Goal: Task Accomplishment & Management: Complete application form

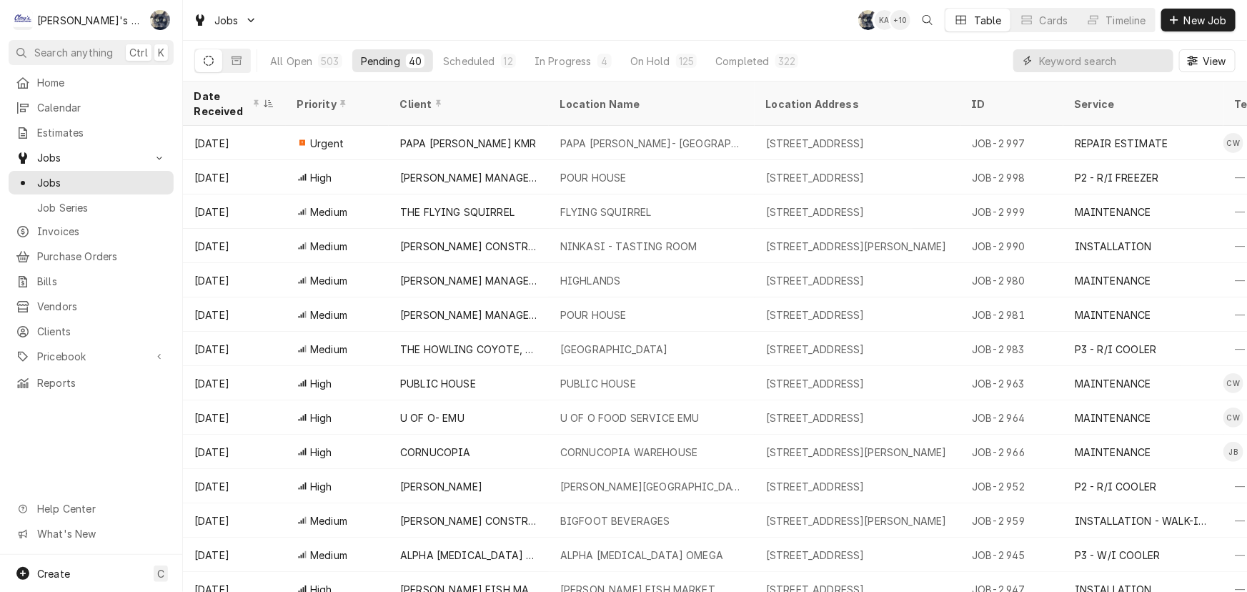
click at [1083, 63] on input "Dynamic Content Wrapper" at bounding box center [1102, 60] width 127 height 23
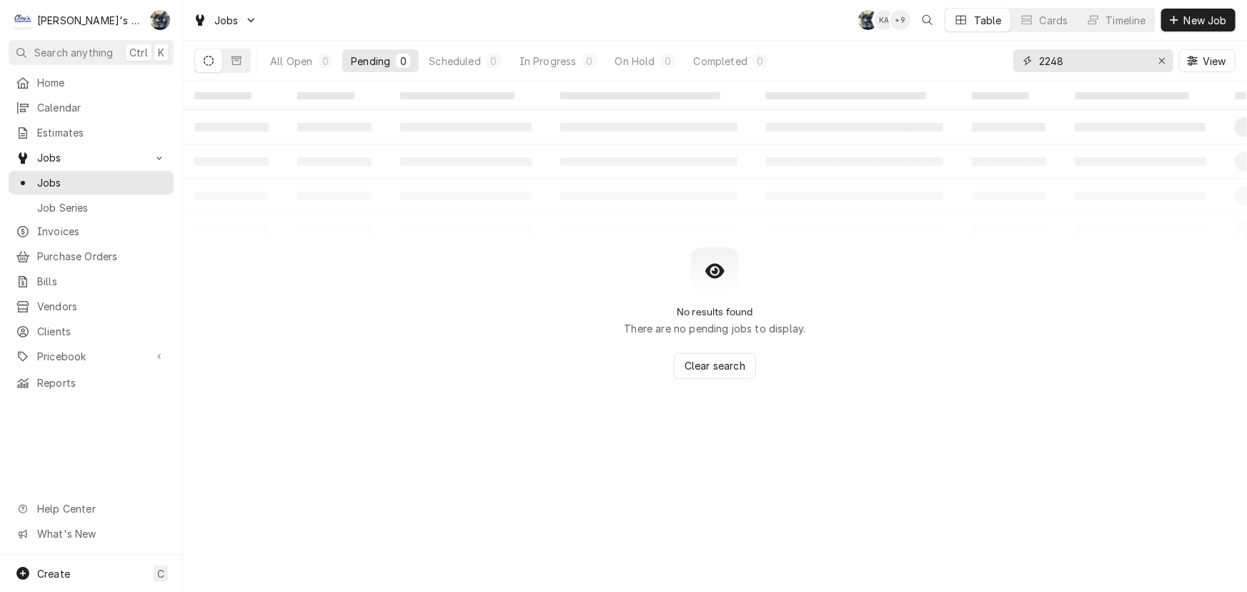
drag, startPoint x: 1115, startPoint y: 59, endPoint x: 973, endPoint y: 74, distance: 142.3
click at [976, 72] on div "All Open 0 Pending 0 Scheduled 0 In Progress 0 On Hold 0 Completed 0 2248 View" at bounding box center [714, 61] width 1041 height 40
type input "2748"
click at [650, 57] on div "On Hold" at bounding box center [635, 61] width 40 height 15
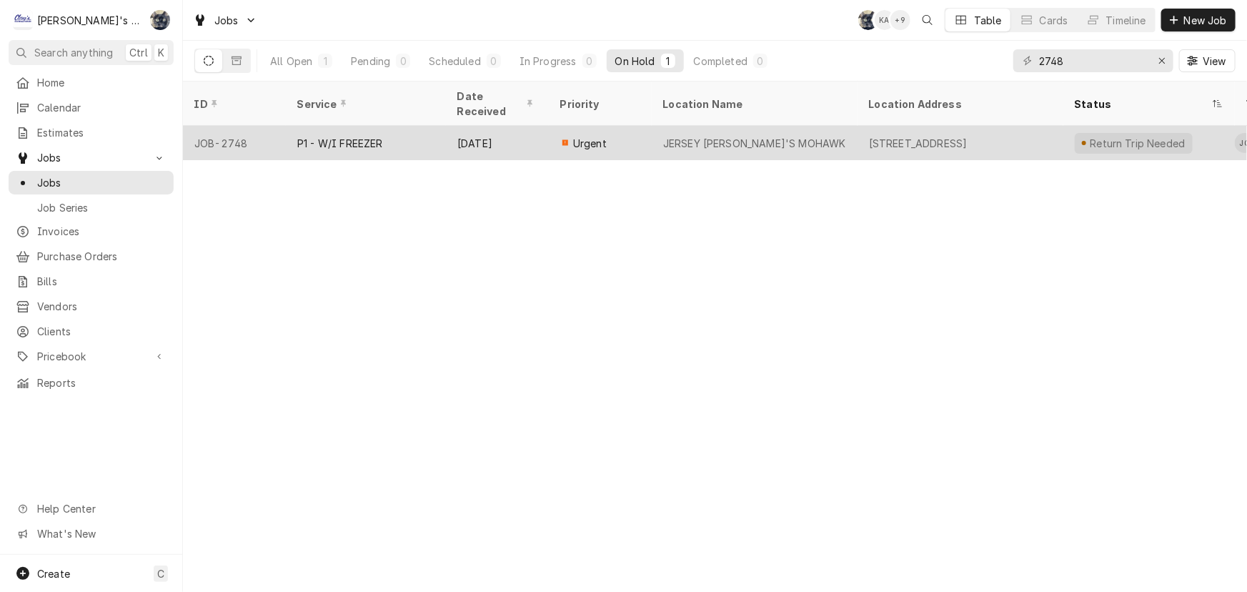
click at [655, 135] on div "JERSEY MIKE'S MOHAWK" at bounding box center [755, 143] width 206 height 34
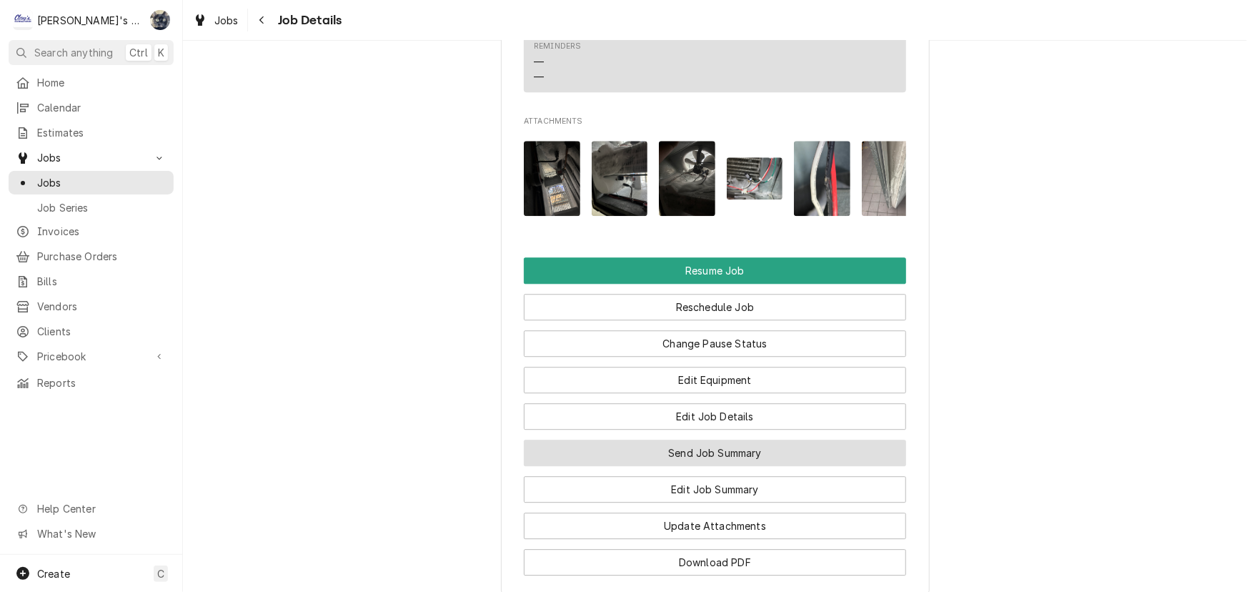
scroll to position [1583, 0]
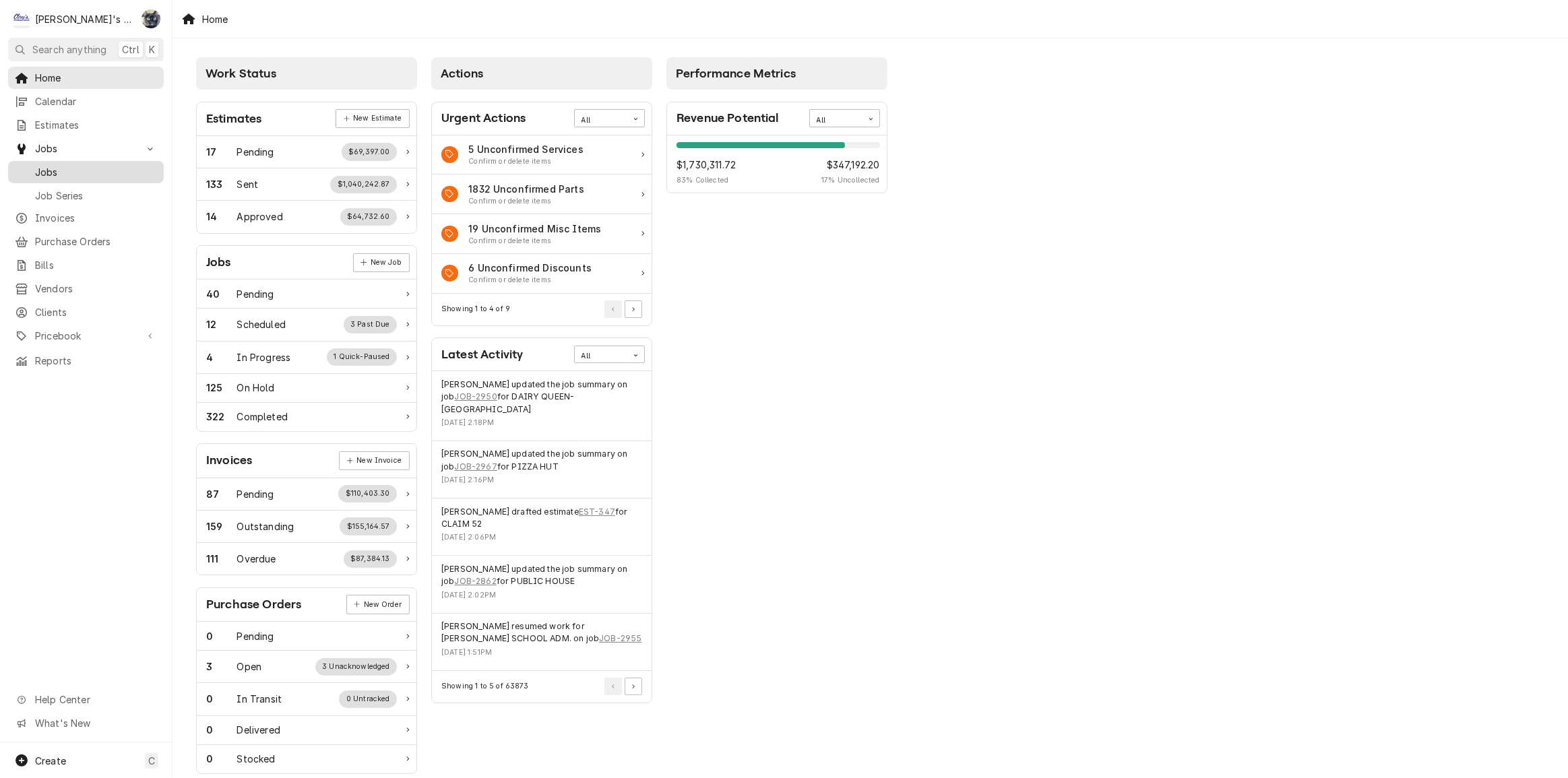
click at [52, 165] on span "Jobs" at bounding box center [95, 172] width 122 height 14
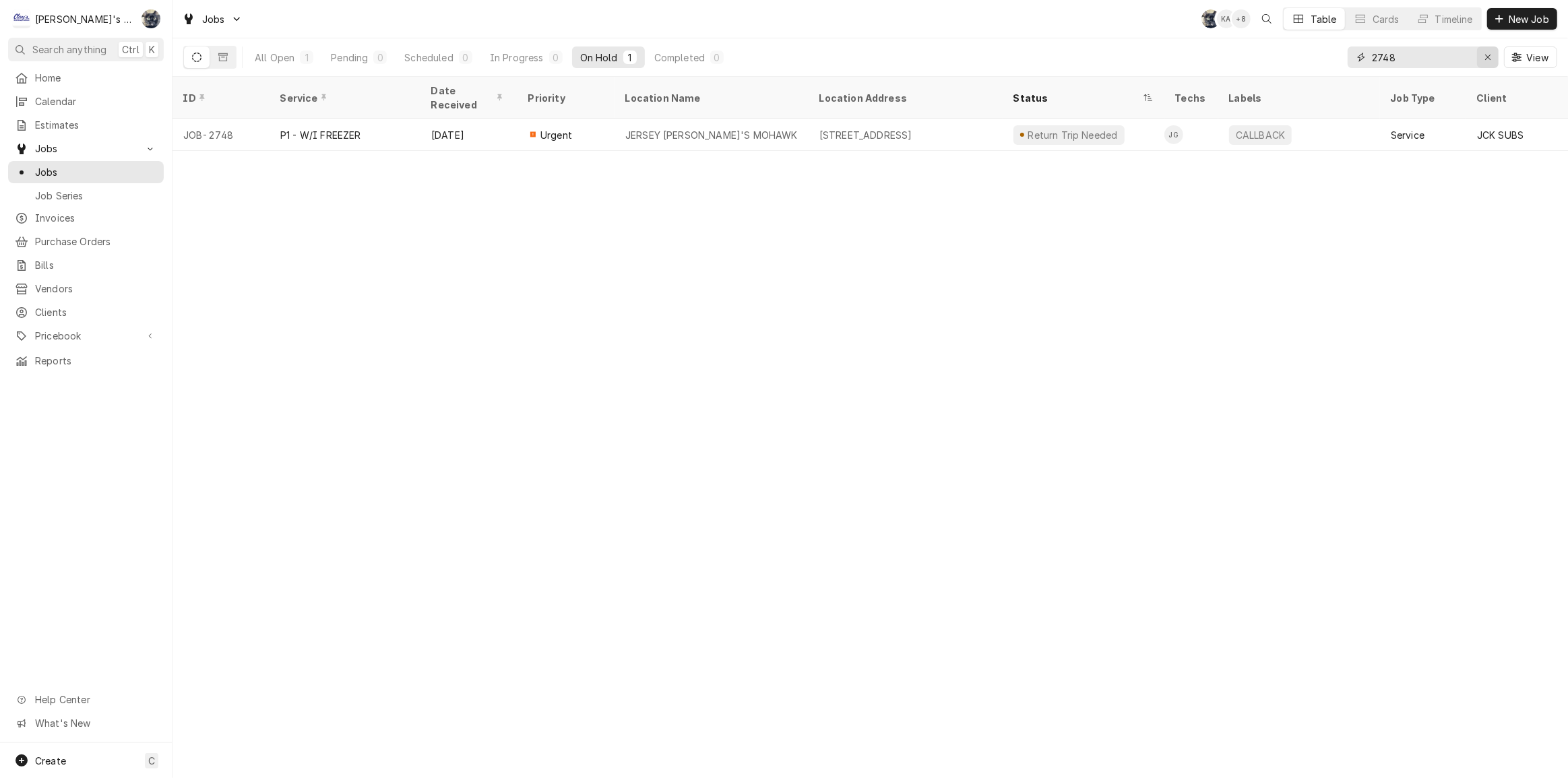
click at [1492, 65] on button "Erase input" at bounding box center [1487, 57] width 22 height 22
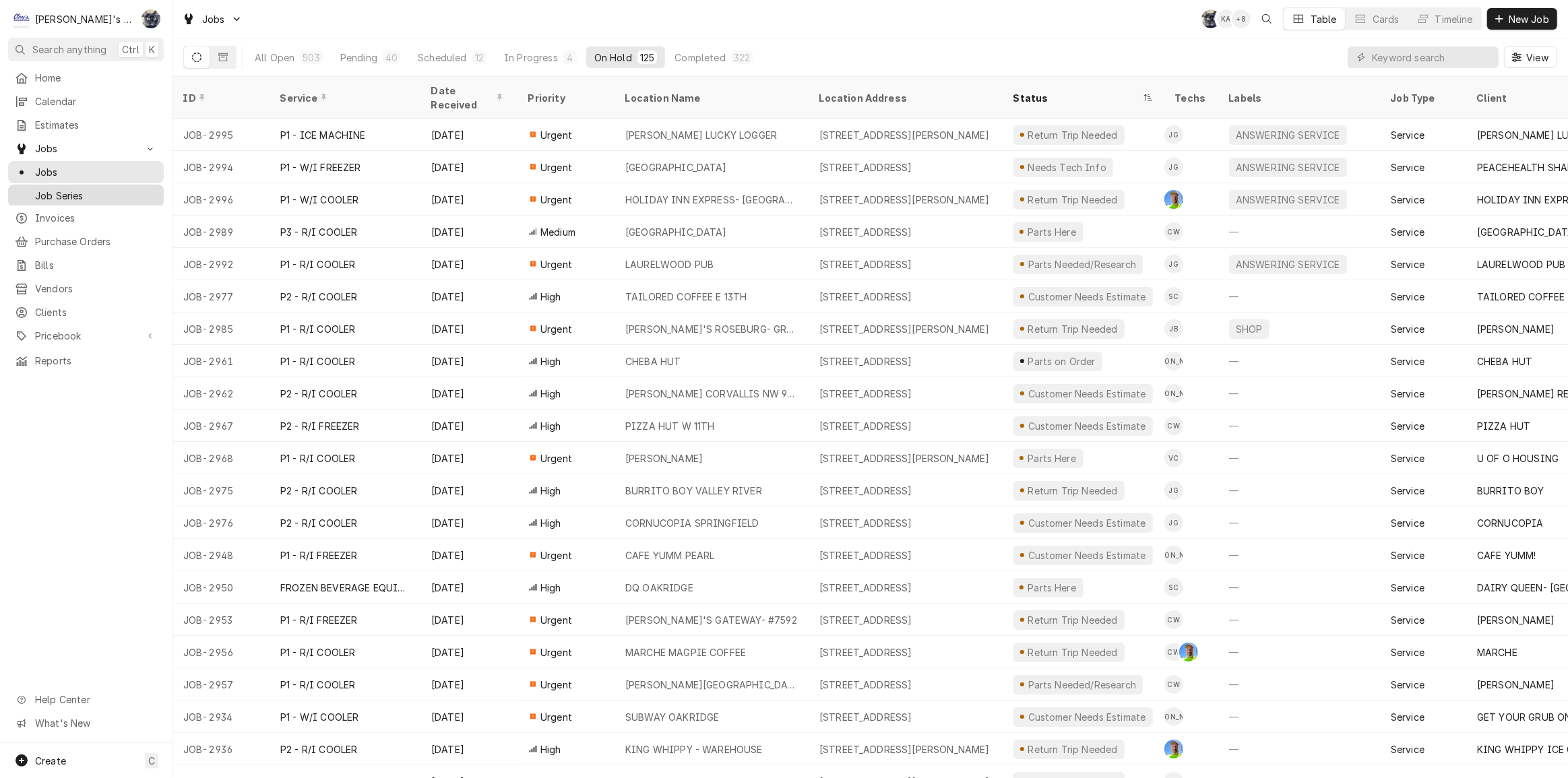
drag, startPoint x: 64, startPoint y: 214, endPoint x: 128, endPoint y: 196, distance: 66.5
click at [64, 214] on span "Invoices" at bounding box center [95, 218] width 122 height 14
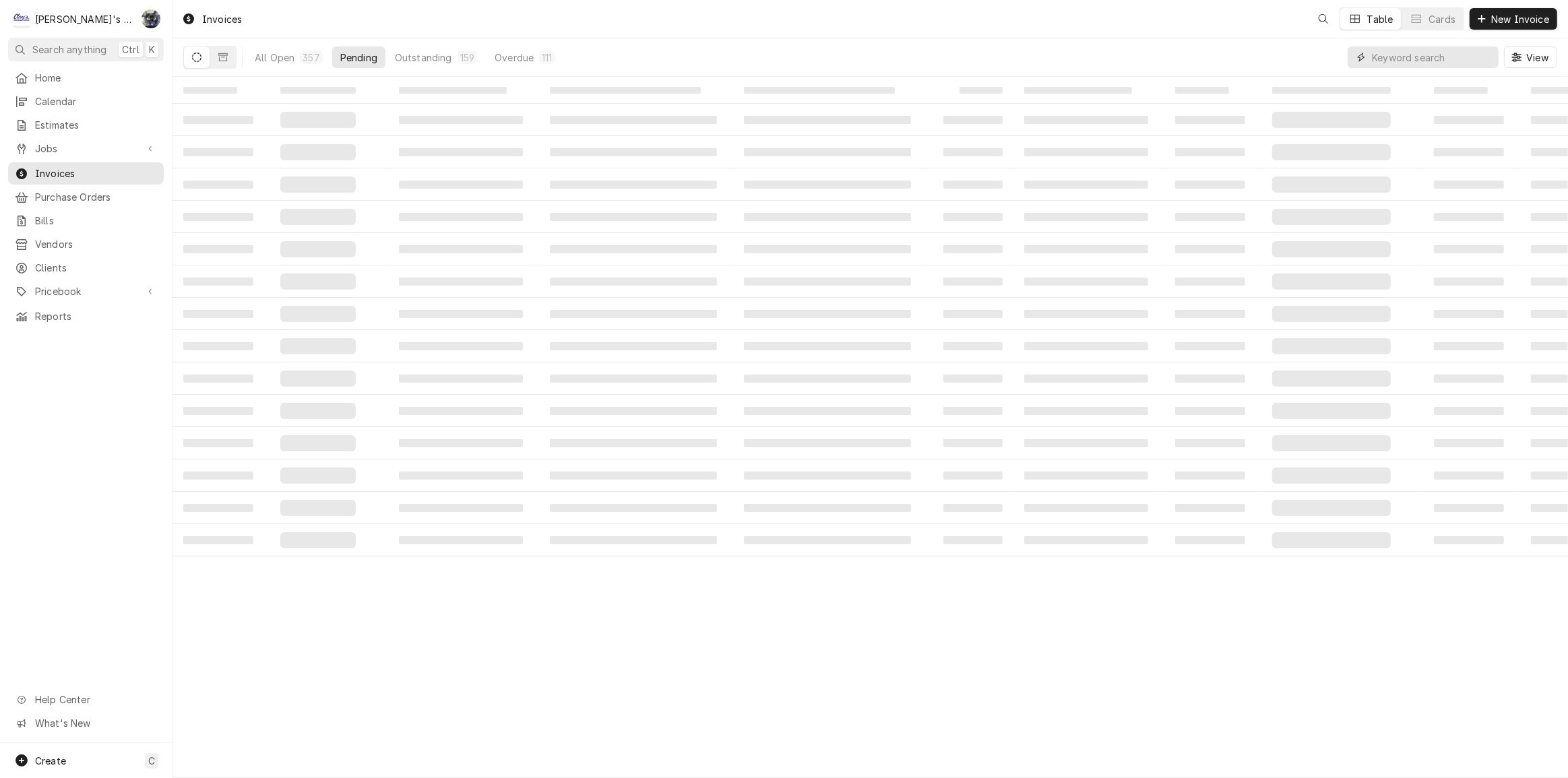
click at [1402, 56] on input "Dynamic Content Wrapper" at bounding box center [1431, 57] width 120 height 22
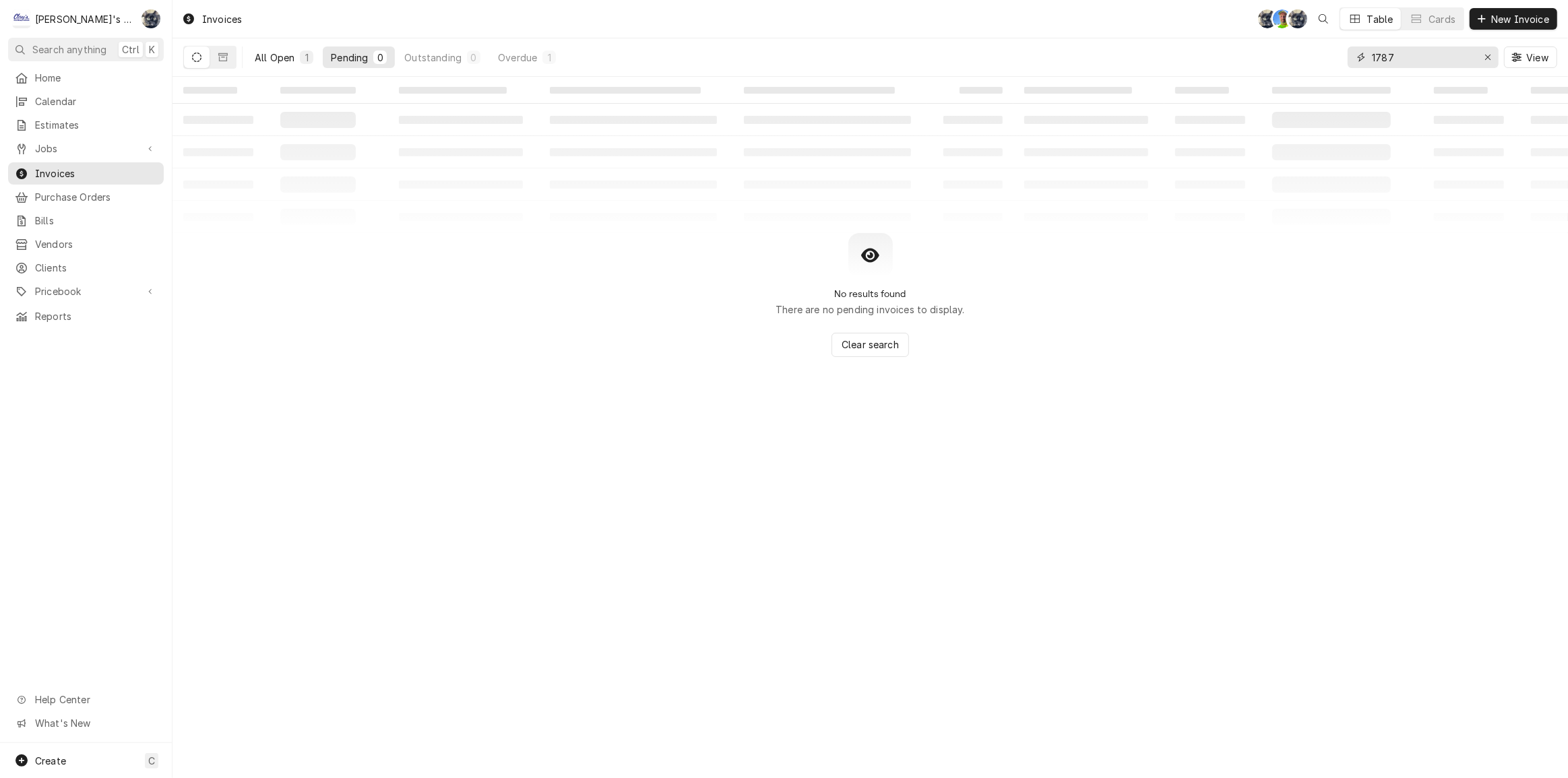
type input "1787"
click at [280, 58] on div "All Open" at bounding box center [274, 58] width 40 height 14
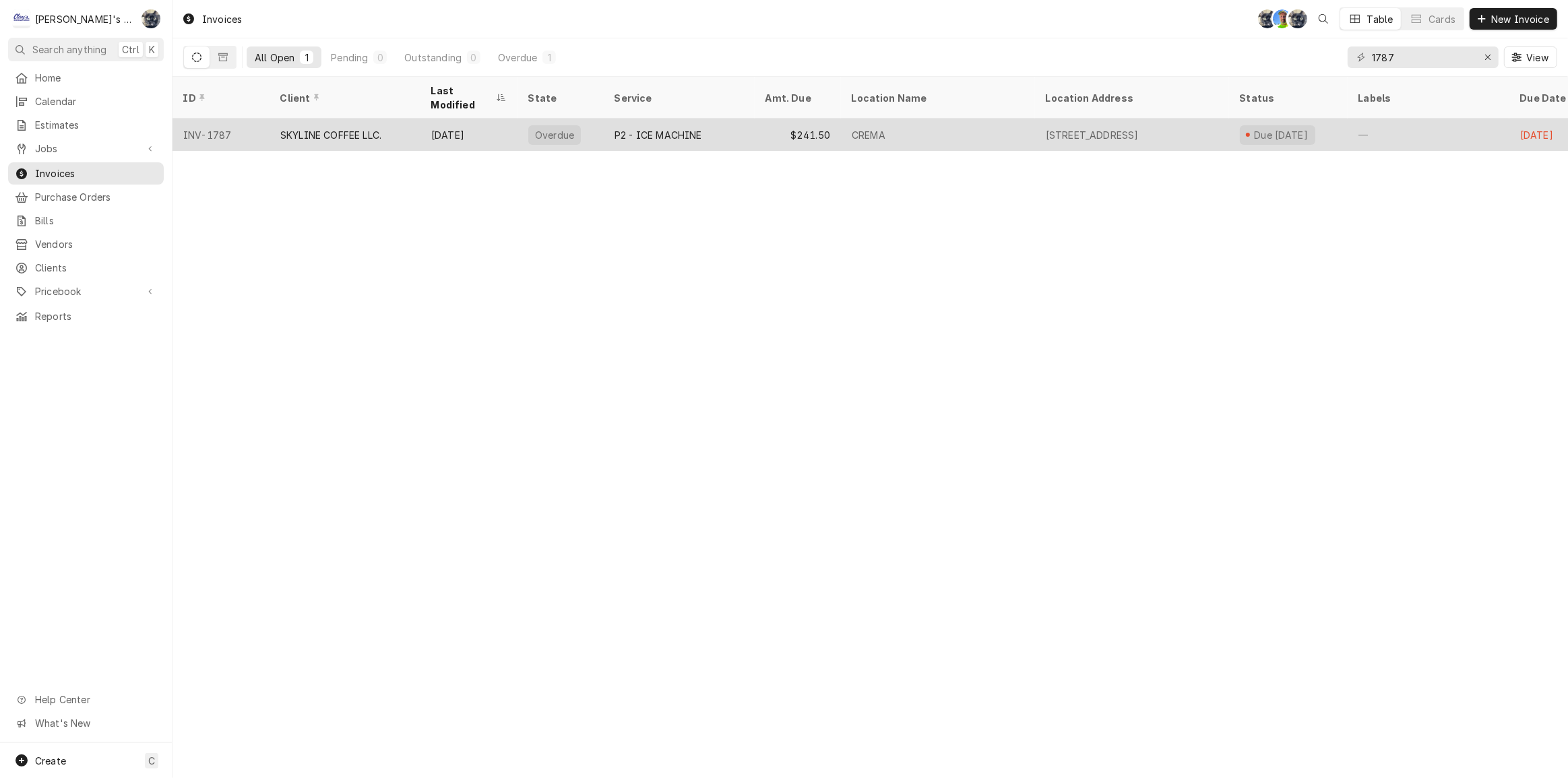
click at [454, 130] on div "Jul 9" at bounding box center [469, 135] width 97 height 32
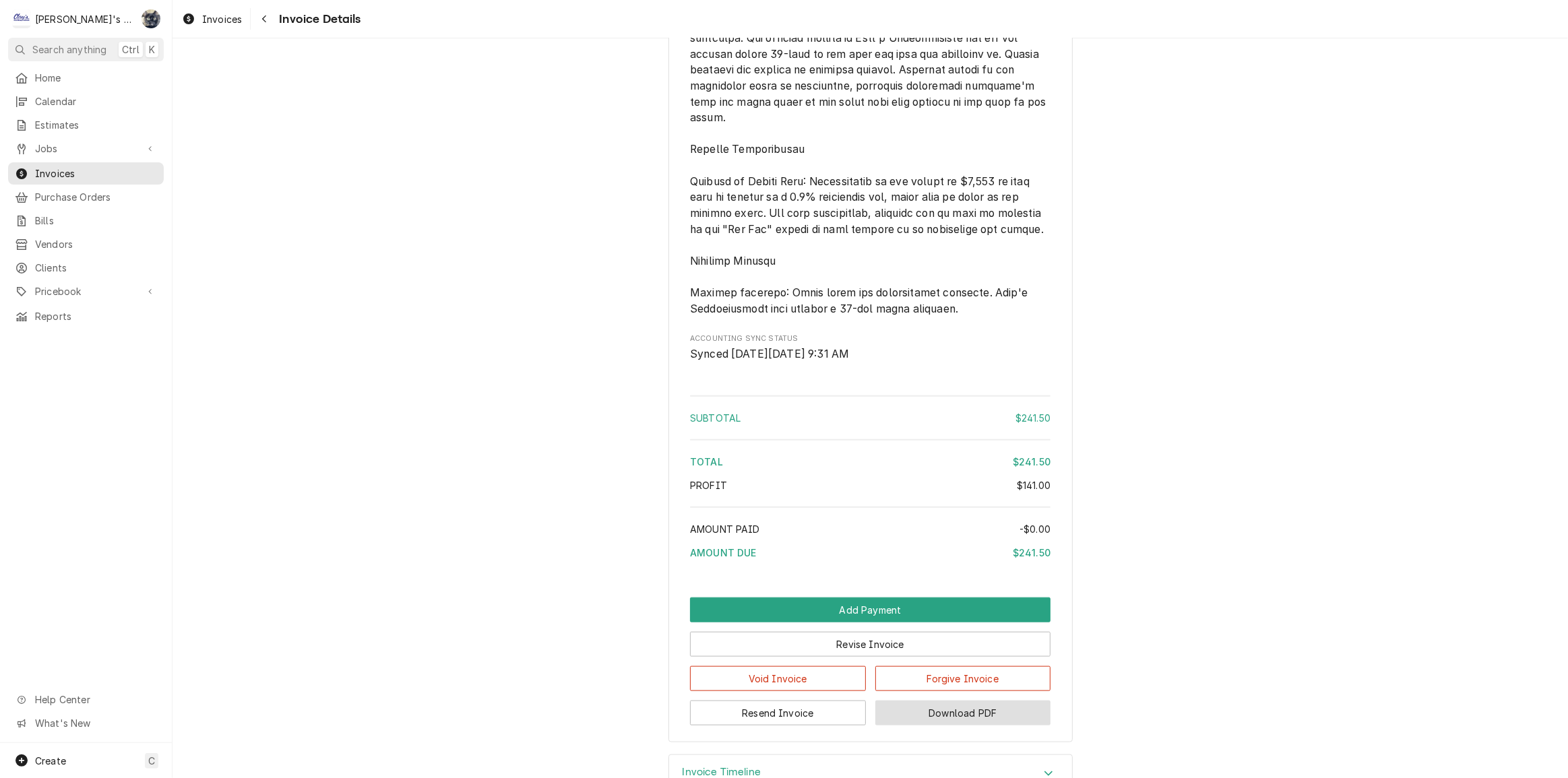
scroll to position [1652, 0]
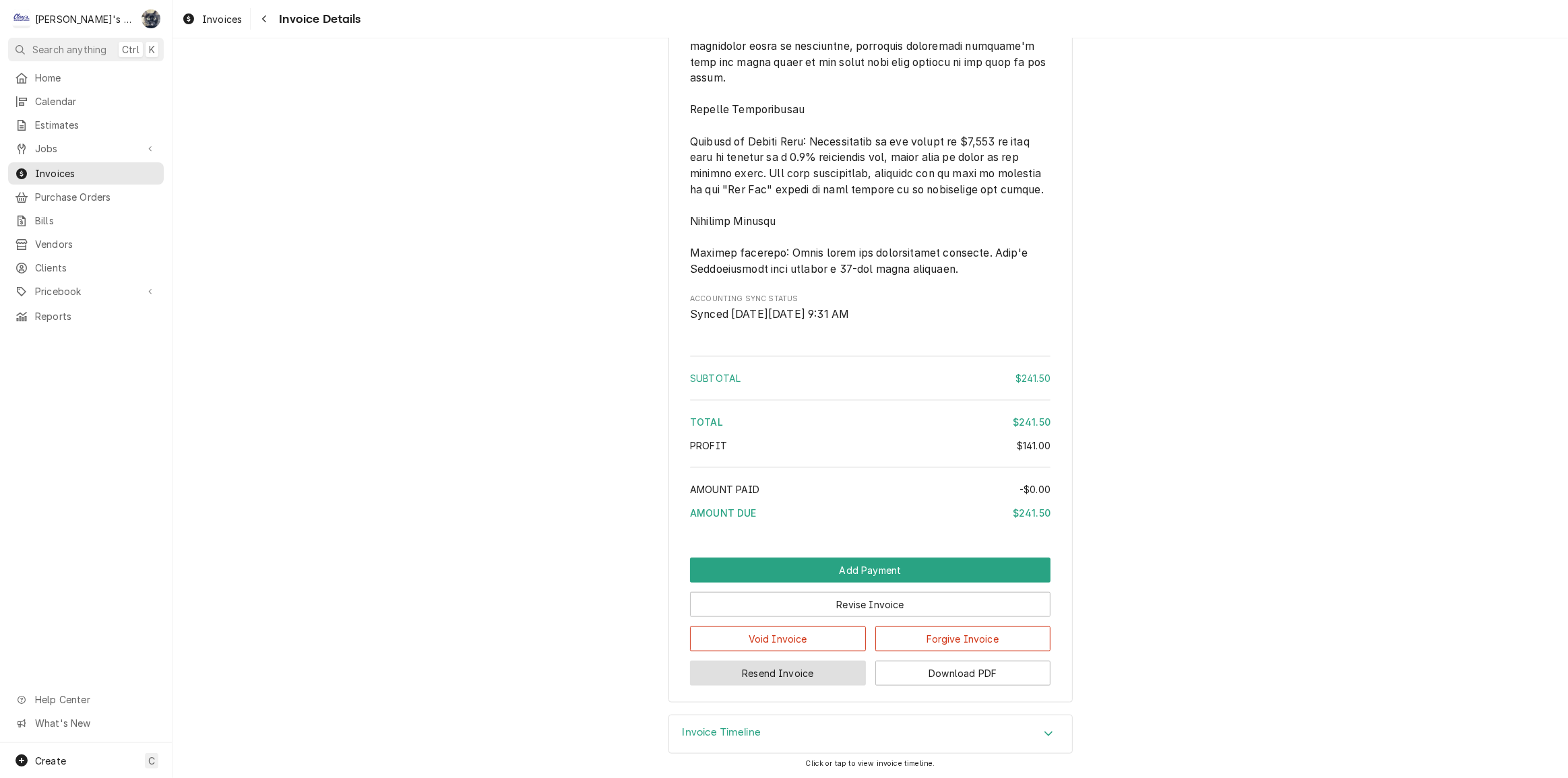
click at [825, 666] on button "Resend Invoice" at bounding box center [778, 673] width 176 height 25
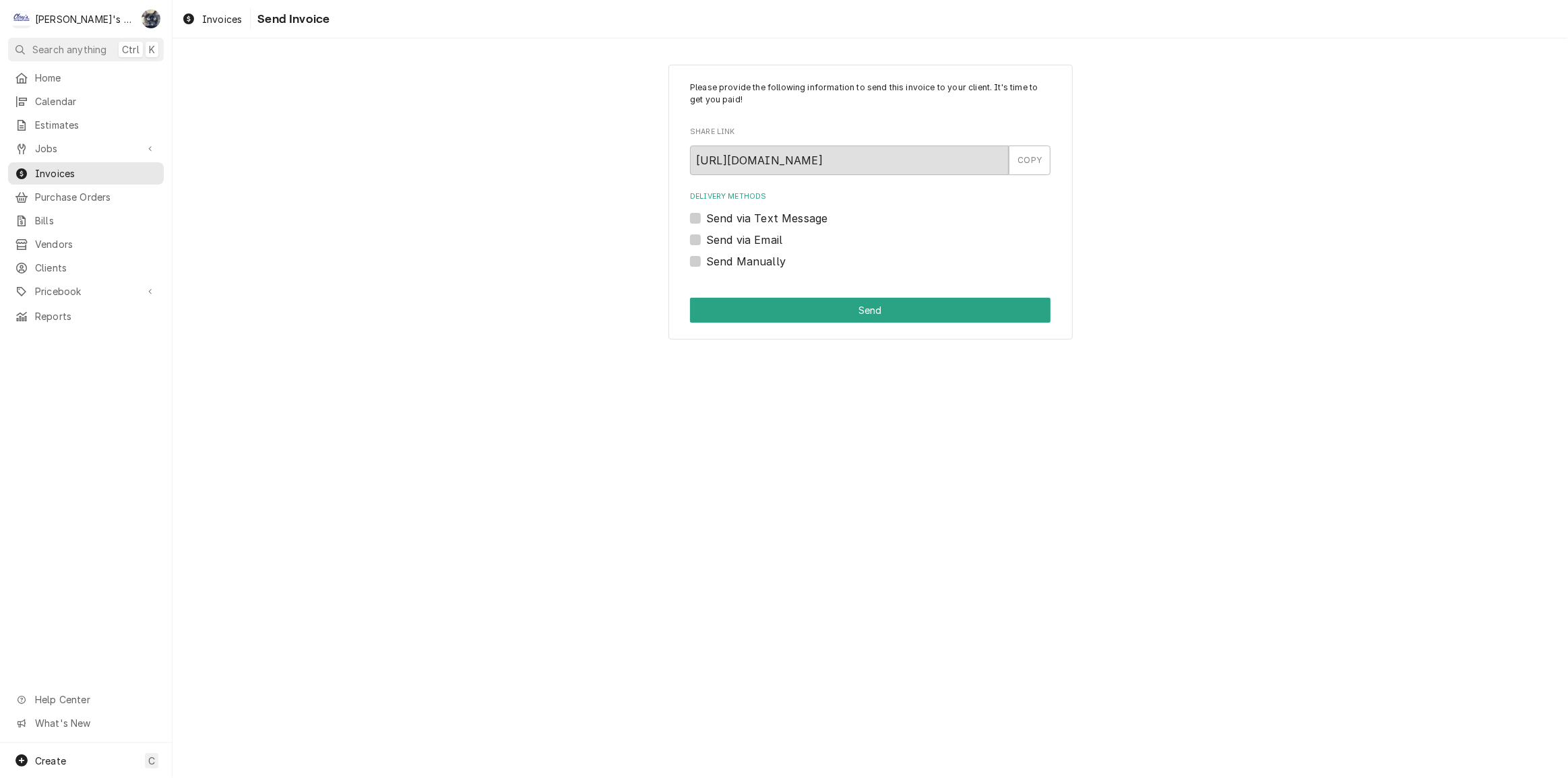
click at [706, 240] on label "Send via Email" at bounding box center [744, 240] width 76 height 16
click at [706, 240] on input "Send via Email" at bounding box center [886, 246] width 360 height 29
checkbox input "true"
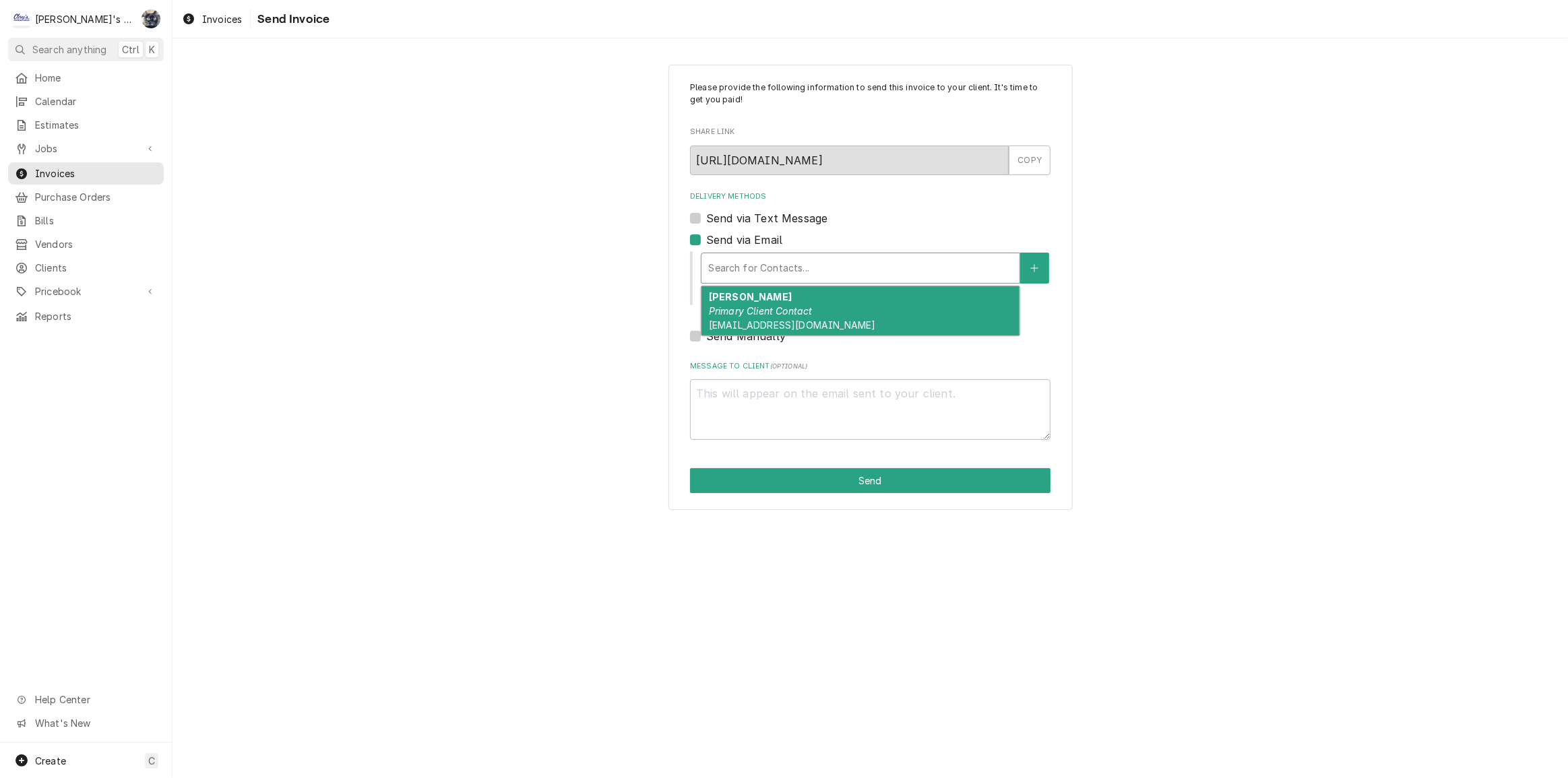
click at [712, 268] on div "Delivery Methods" at bounding box center [860, 269] width 305 height 25
click at [722, 309] on em "Primary Client Contact" at bounding box center [761, 311] width 104 height 11
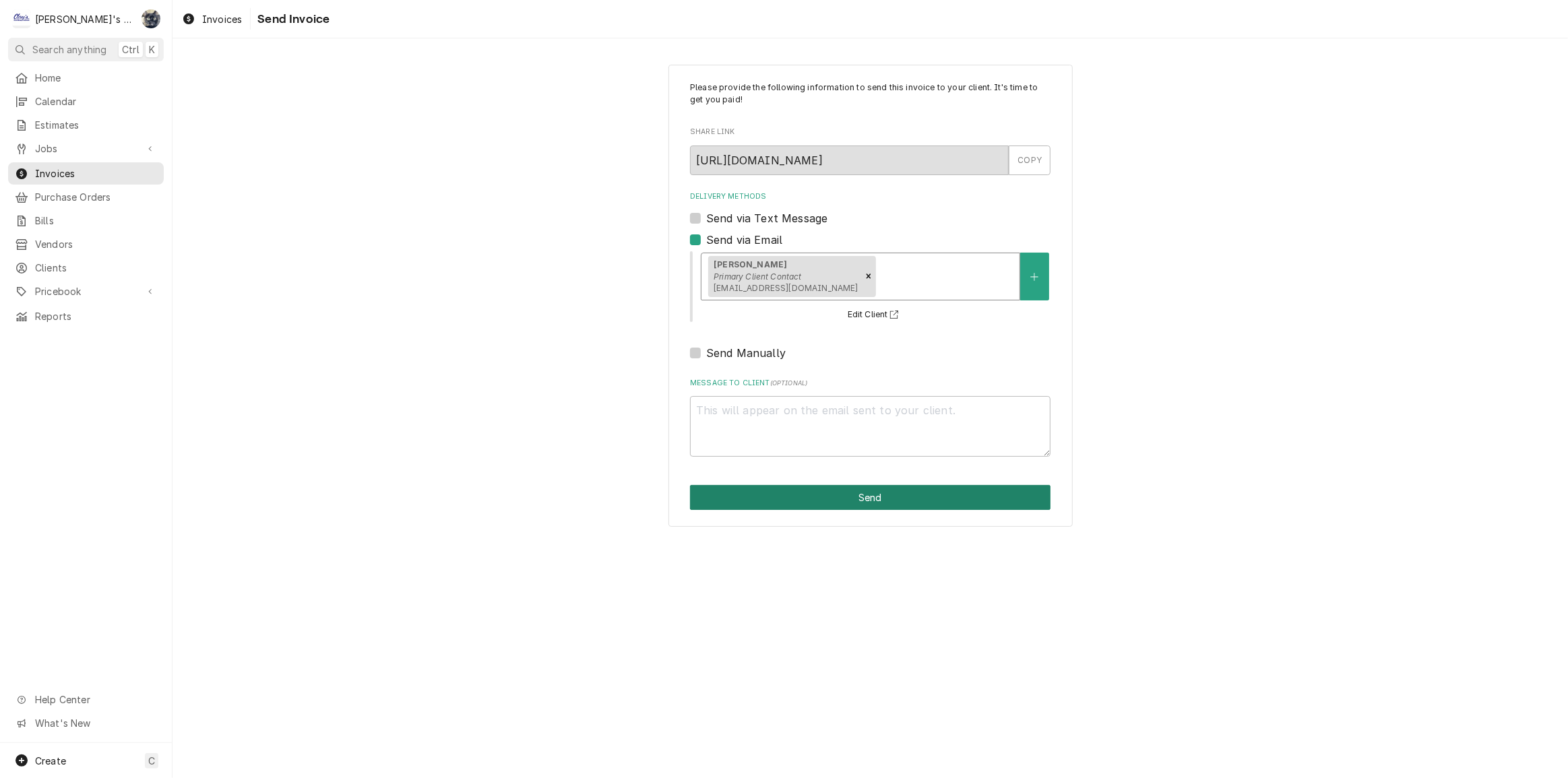
click at [778, 499] on button "Send" at bounding box center [870, 498] width 360 height 25
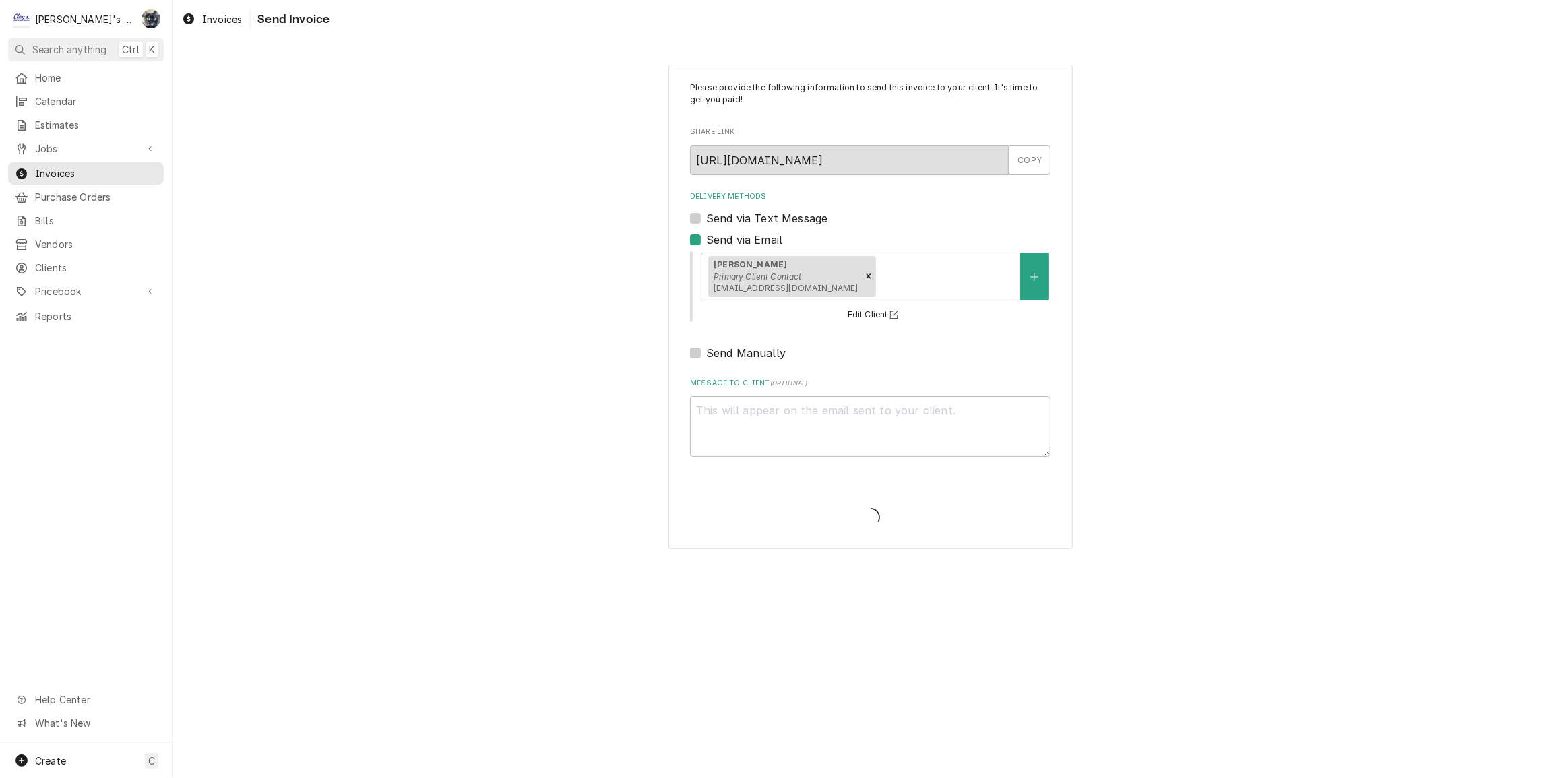
type textarea "x"
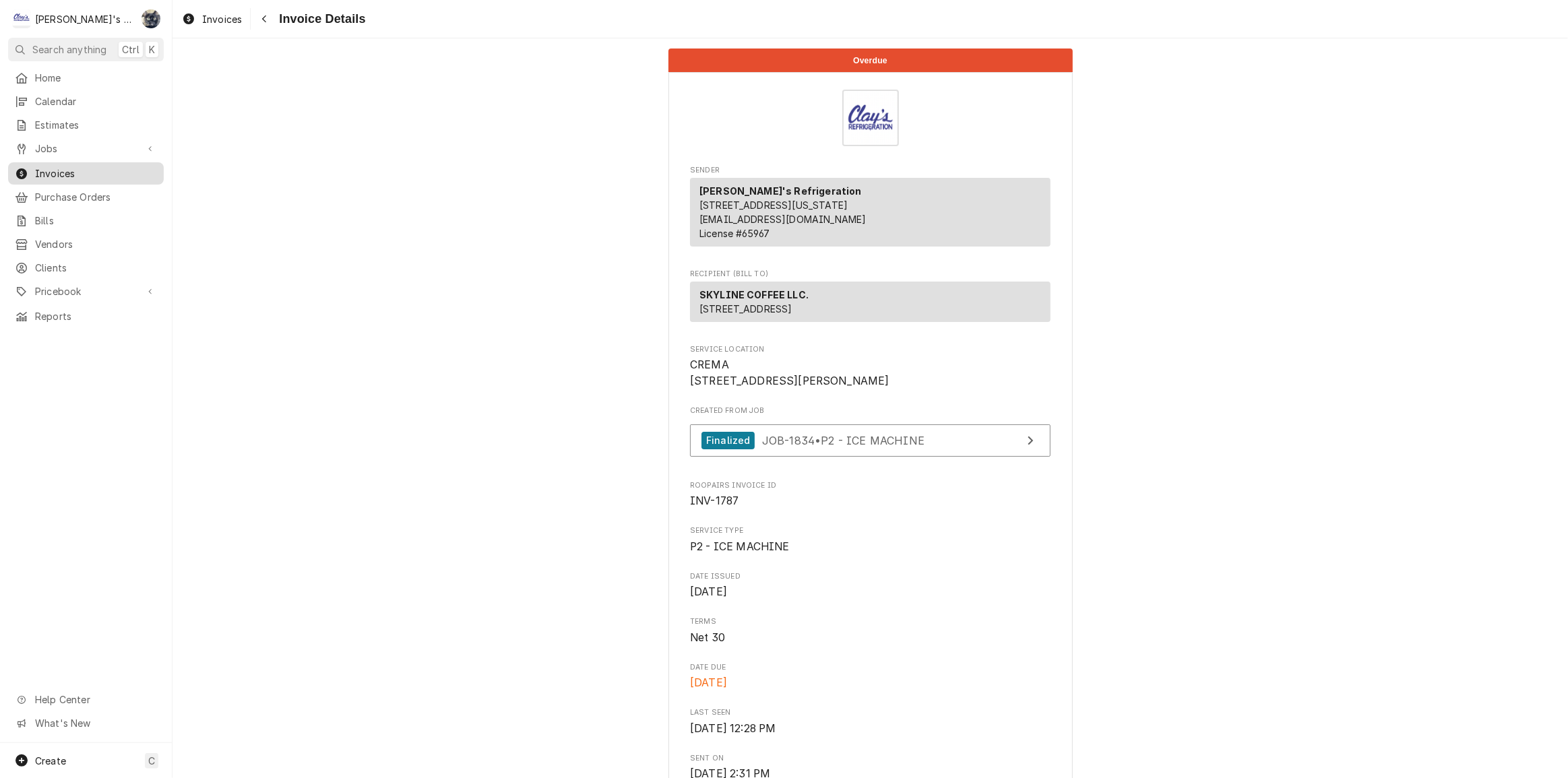
click at [40, 172] on span "Invoices" at bounding box center [95, 174] width 122 height 14
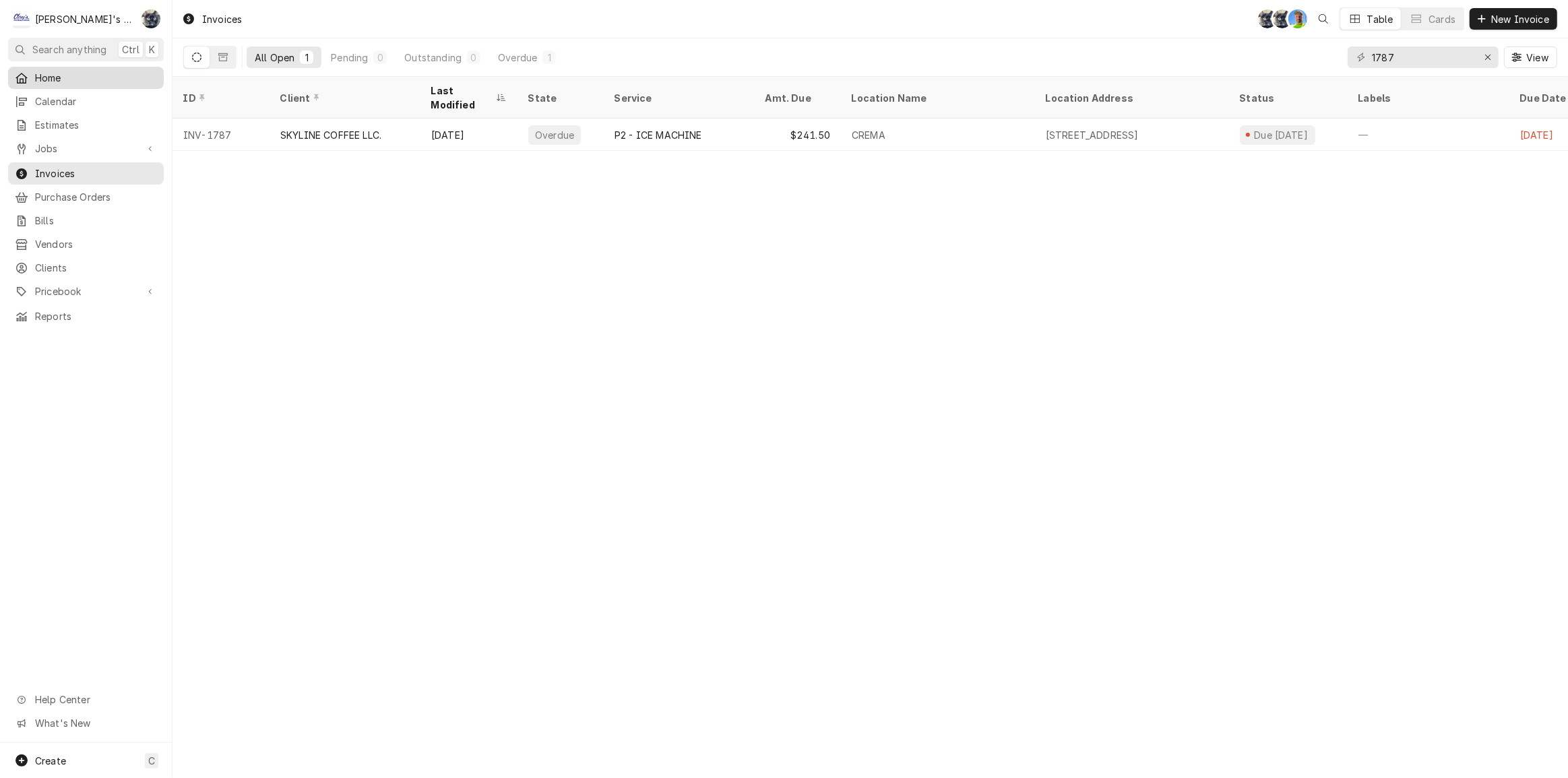
click at [47, 81] on span "Home" at bounding box center [95, 77] width 122 height 14
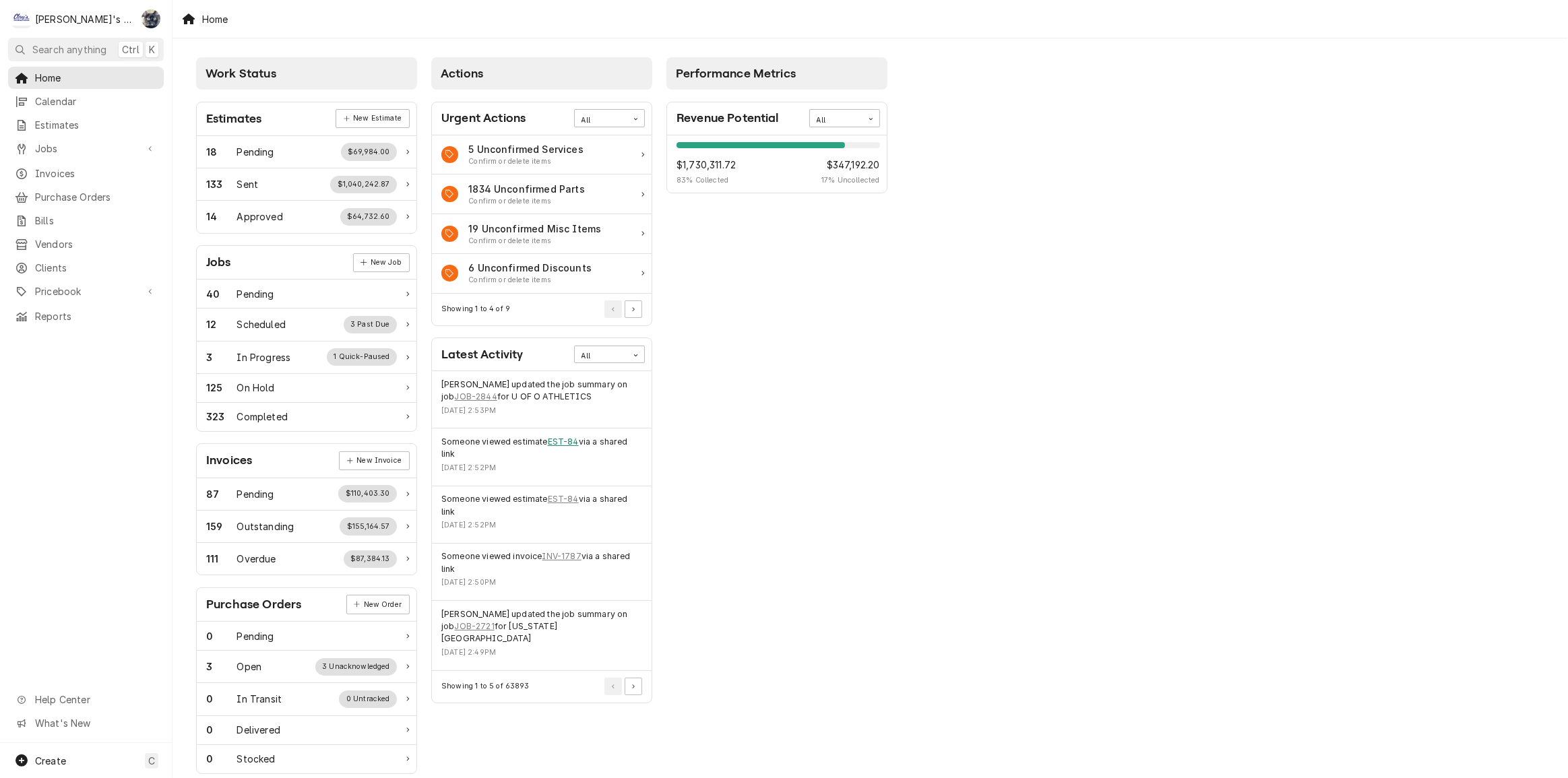
click at [570, 442] on link "EST-84" at bounding box center [563, 441] width 31 height 12
click at [632, 671] on icon "Pagination Controls" at bounding box center [633, 673] width 3 height 5
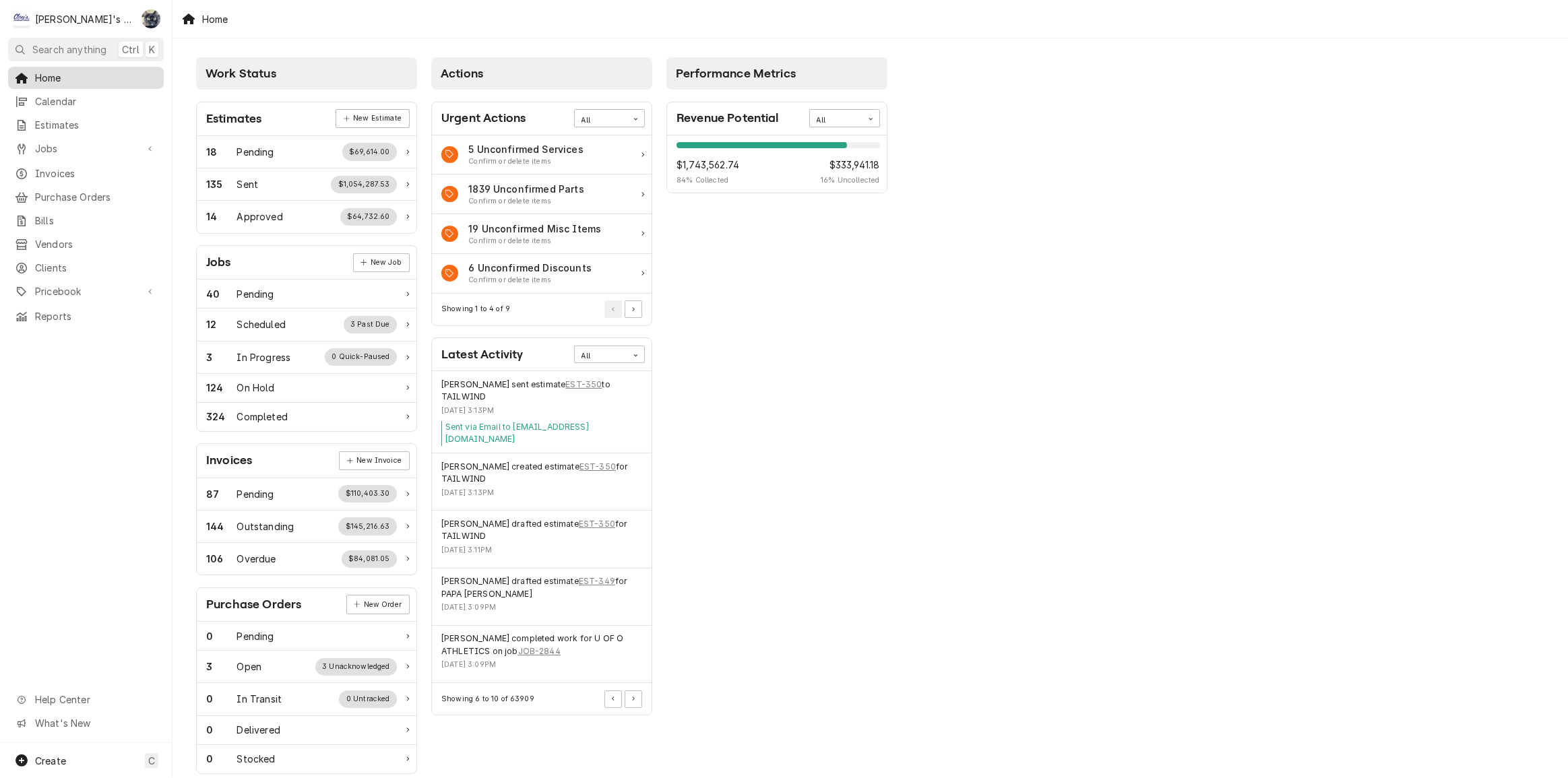
click at [81, 74] on span "Home" at bounding box center [95, 77] width 122 height 14
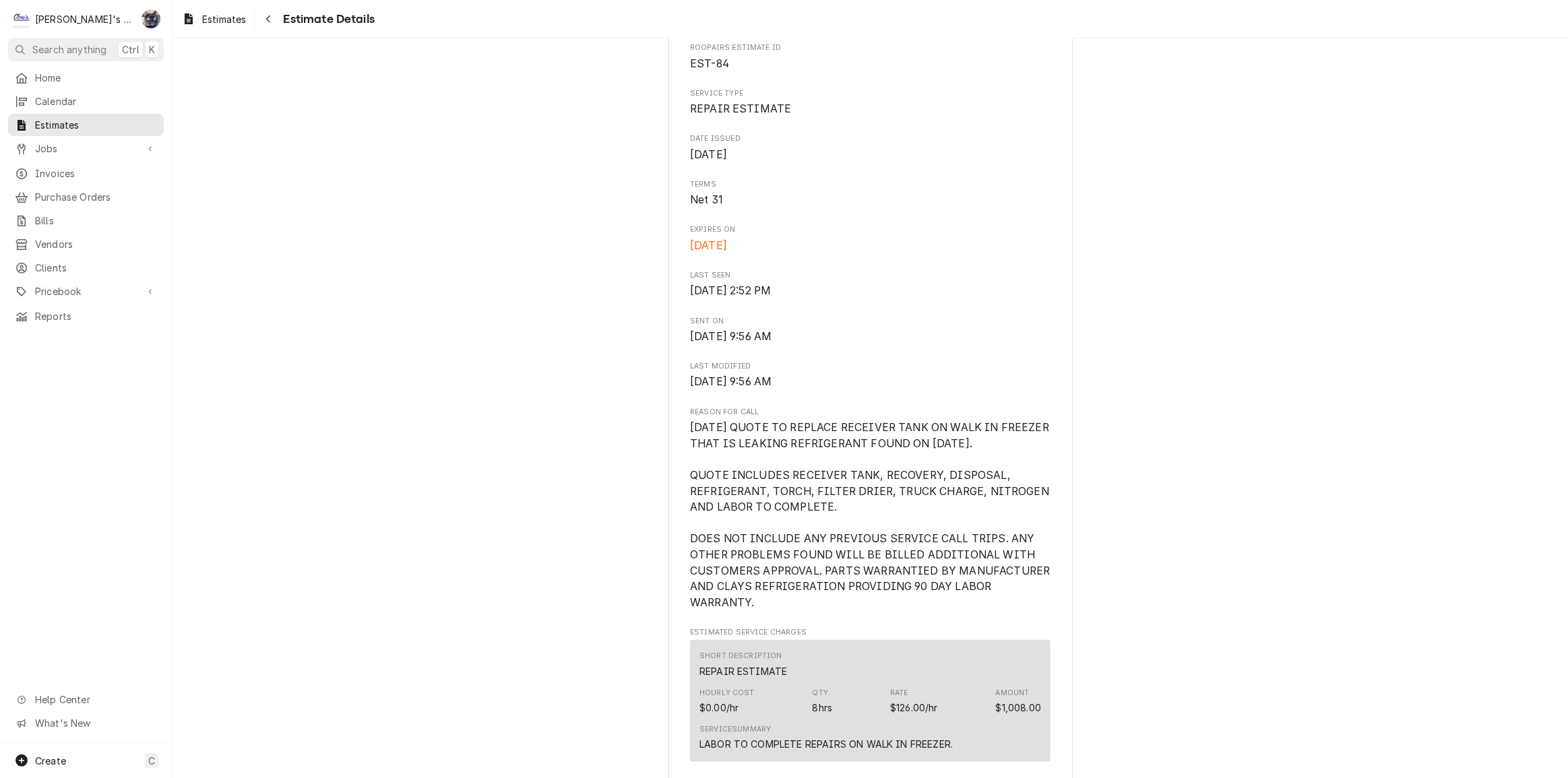
scroll to position [367, 0]
click at [47, 143] on span "Jobs" at bounding box center [86, 148] width 102 height 14
click at [51, 165] on span "Jobs" at bounding box center [95, 172] width 122 height 14
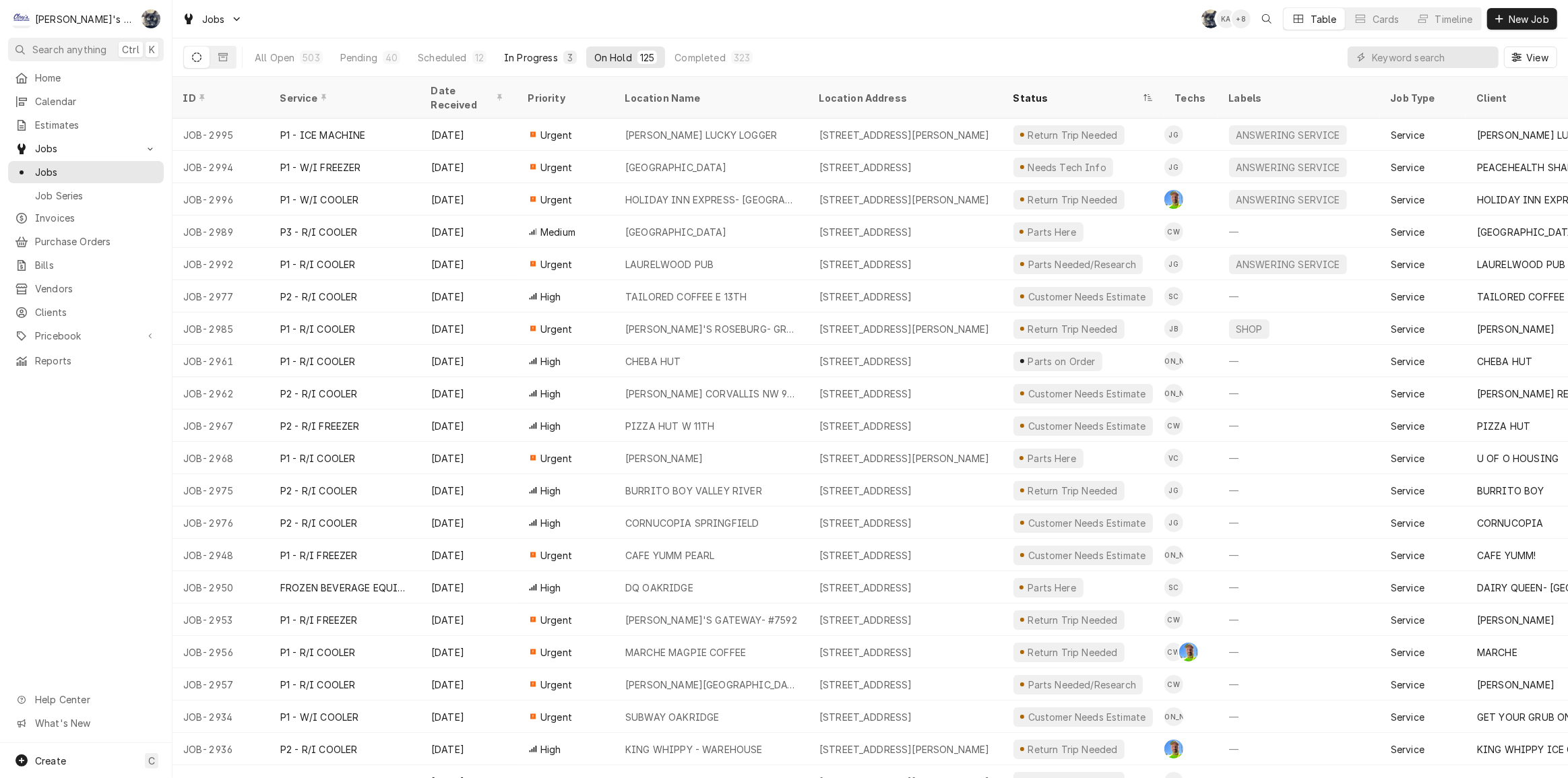
click at [550, 60] on div "In Progress" at bounding box center [531, 58] width 54 height 14
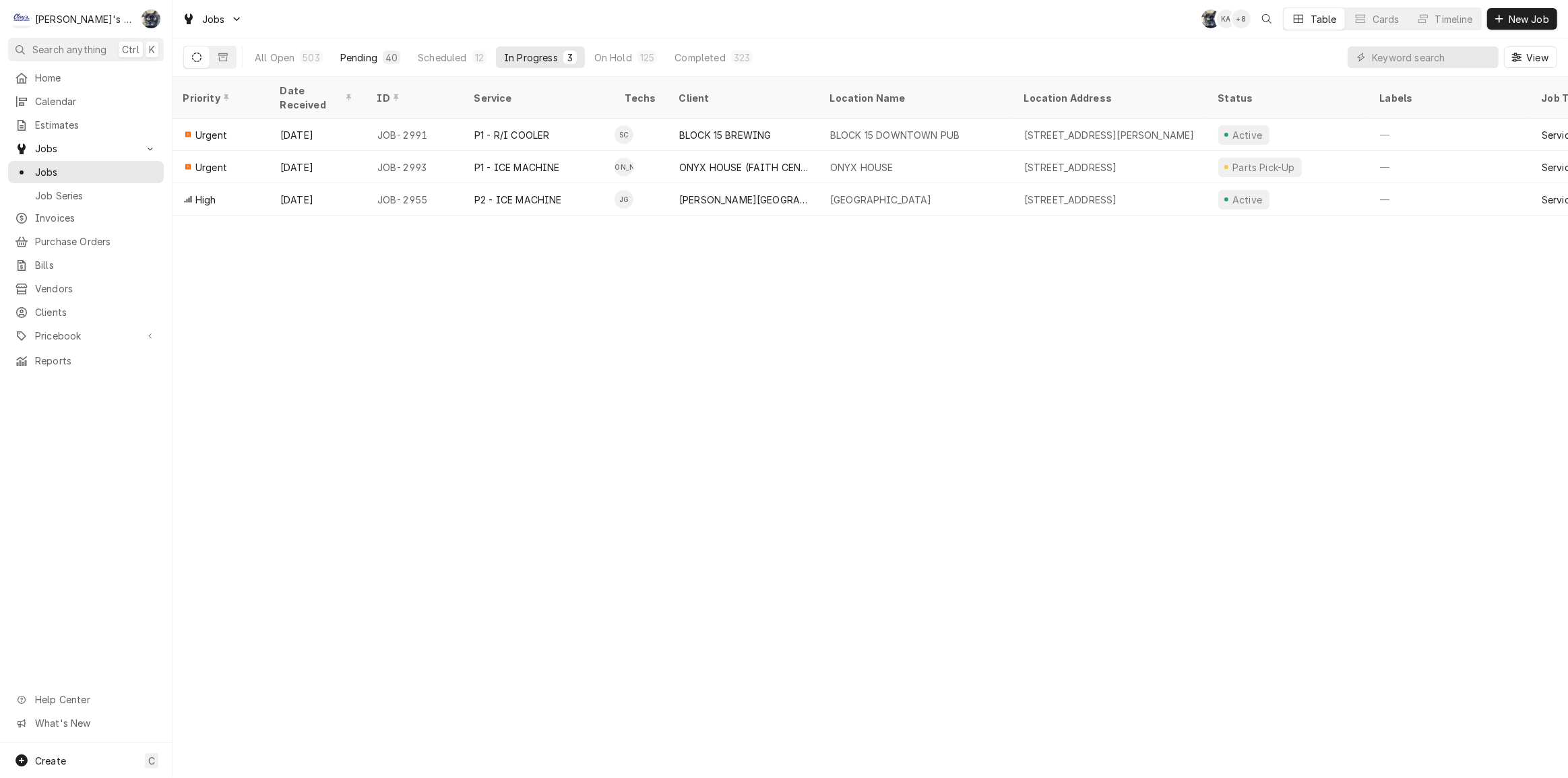
click at [386, 62] on div "40" at bounding box center [391, 58] width 12 height 14
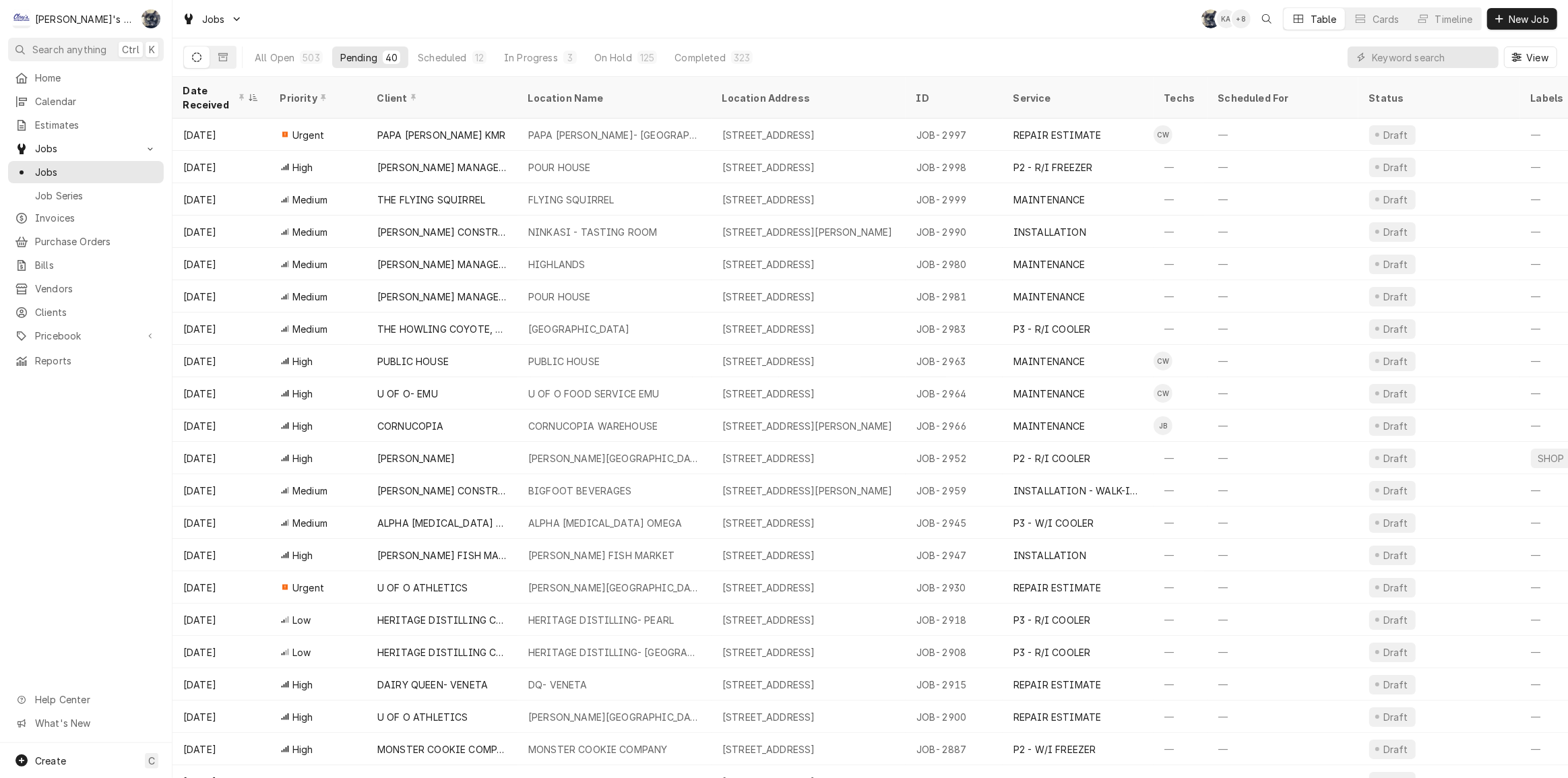
click at [416, 29] on div "Jobs SB KA + 8 Table Cards Timeline New Job" at bounding box center [870, 19] width 1395 height 38
click at [754, 35] on div "Jobs SB KA + 7 Table Cards Timeline New Job" at bounding box center [870, 19] width 1395 height 38
click at [698, 56] on div "Completed" at bounding box center [701, 58] width 51 height 14
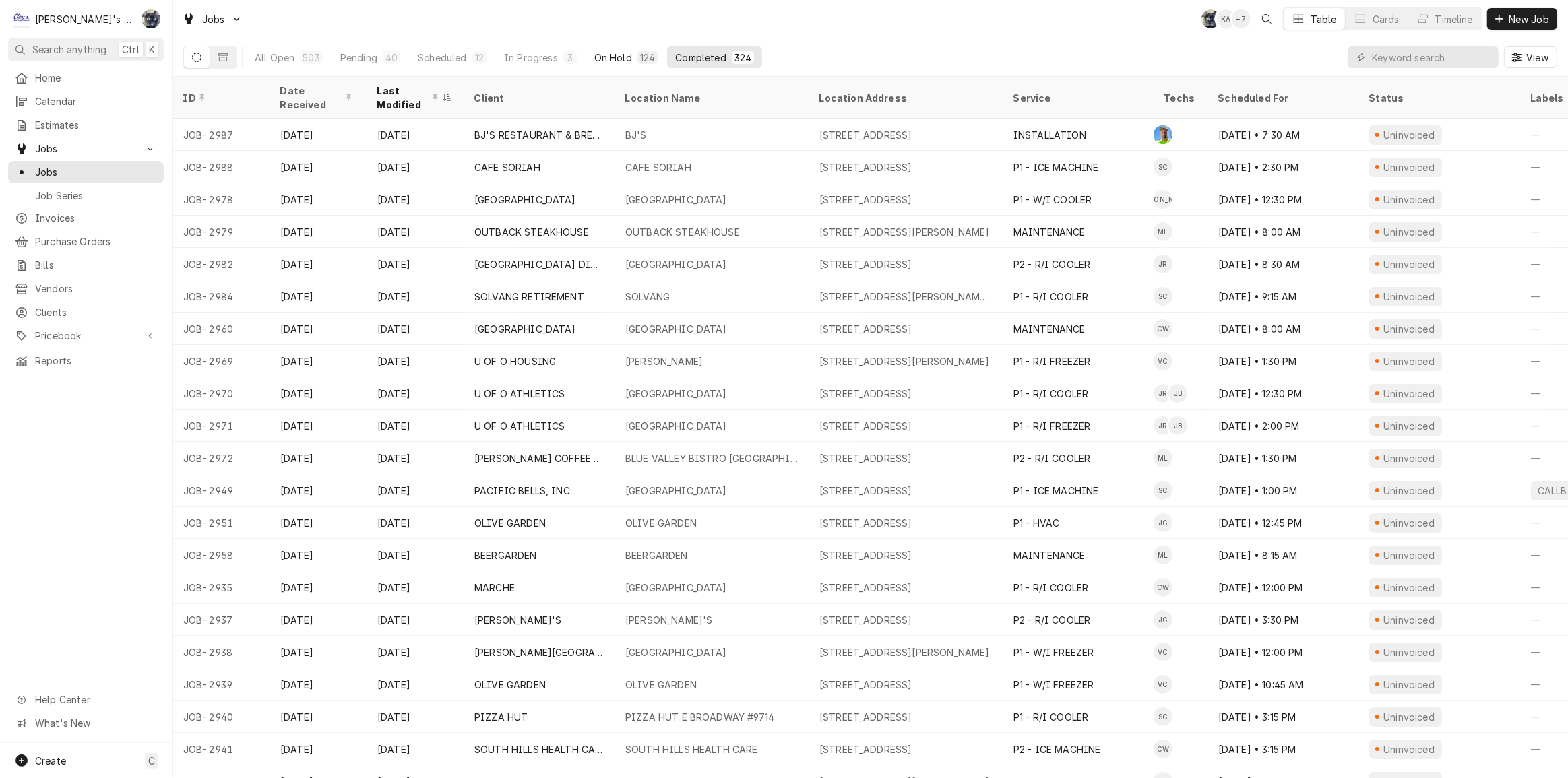
click at [615, 56] on div "On Hold" at bounding box center [613, 58] width 38 height 14
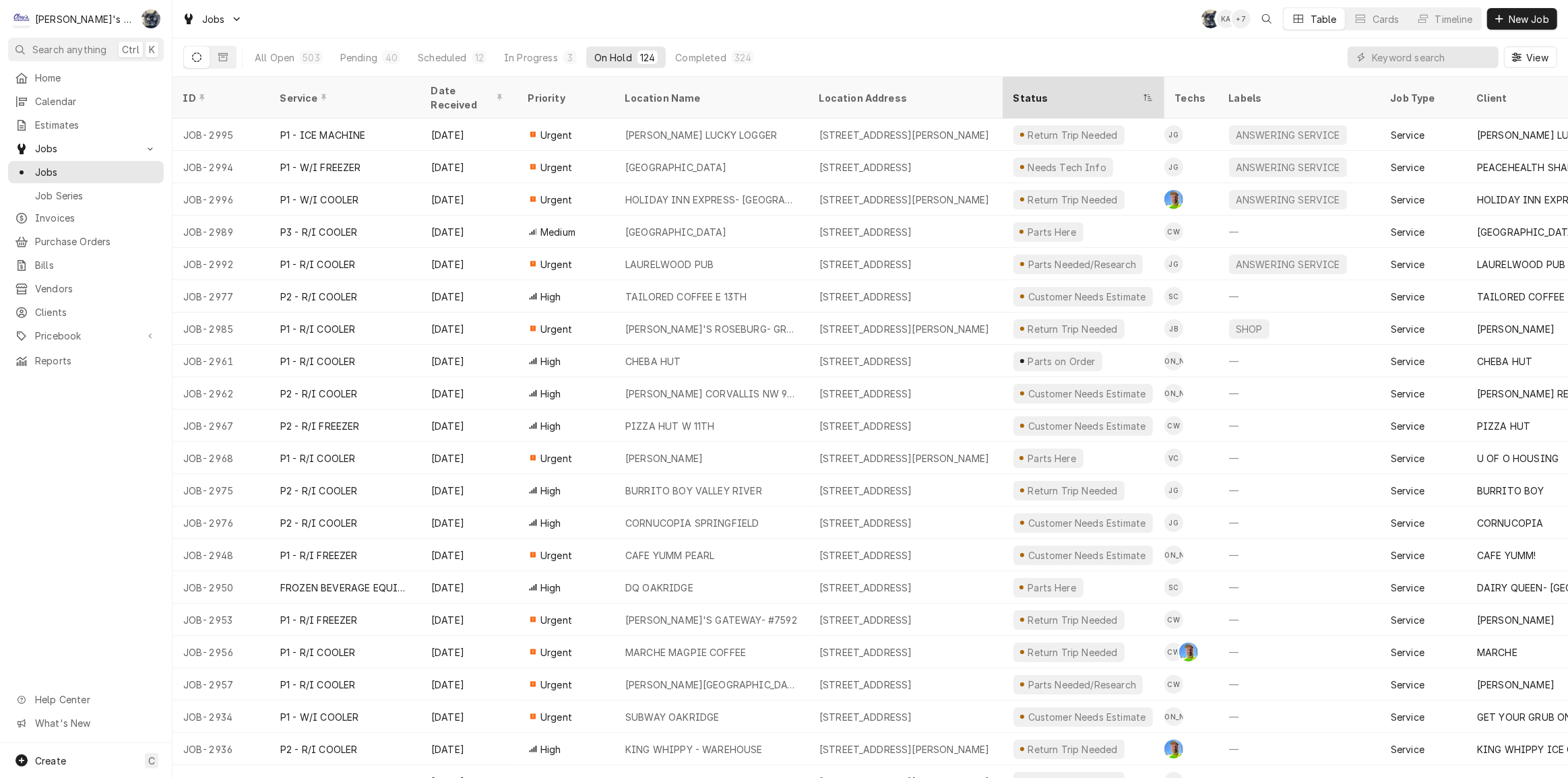
click at [1024, 91] on div "Status" at bounding box center [1077, 97] width 126 height 14
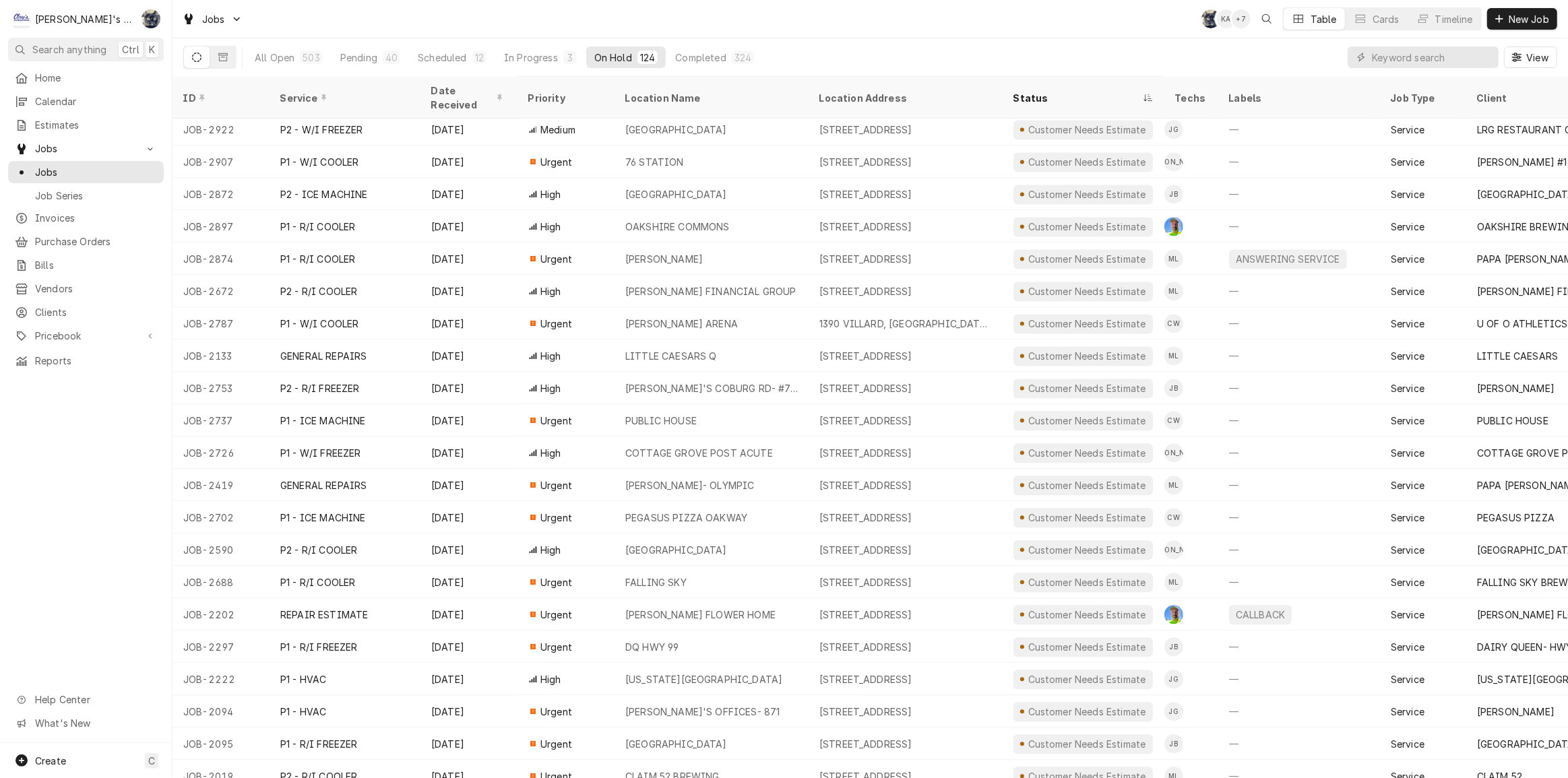
scroll to position [3343, 0]
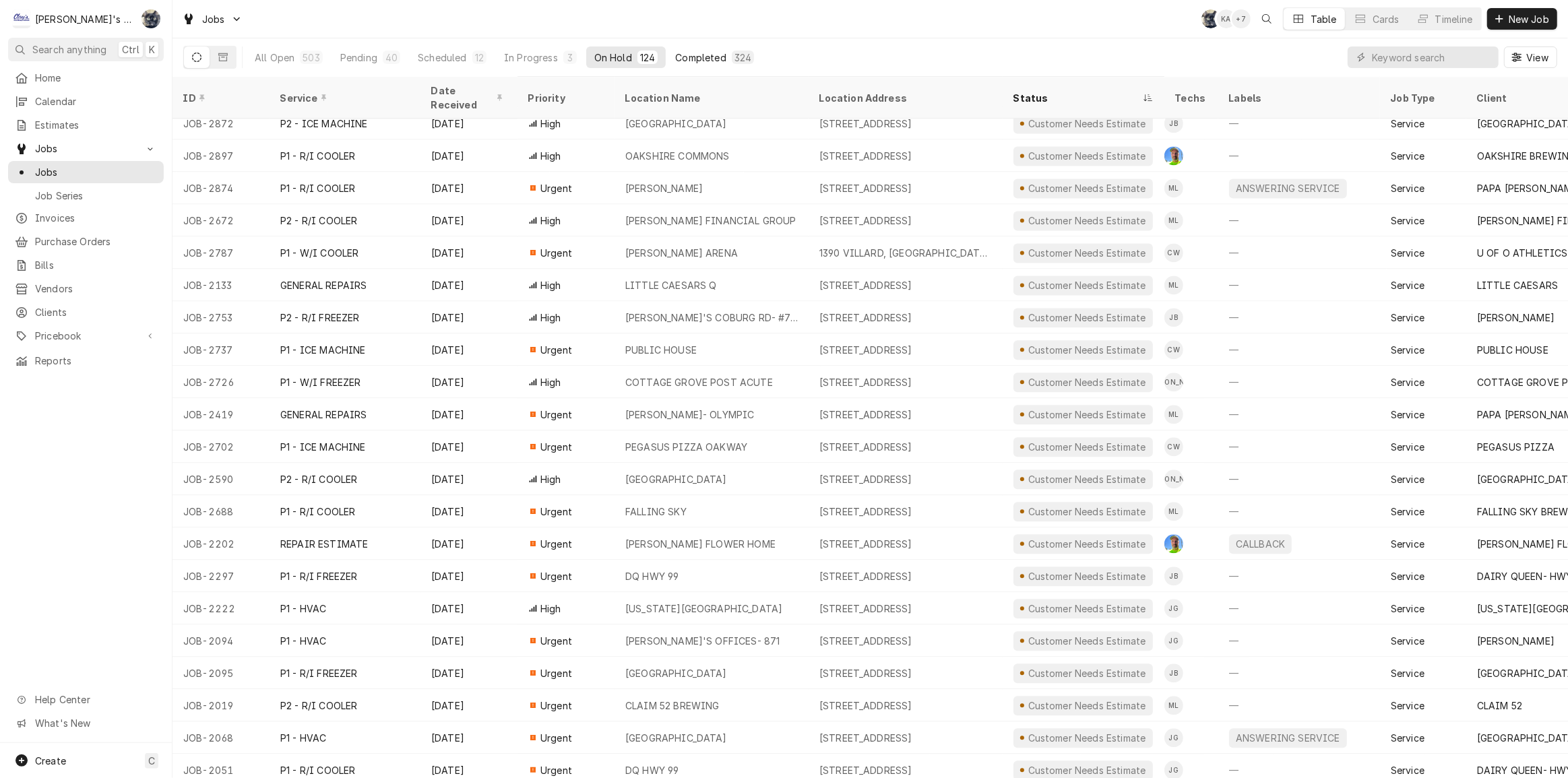
click at [695, 56] on div "Completed" at bounding box center [701, 58] width 51 height 14
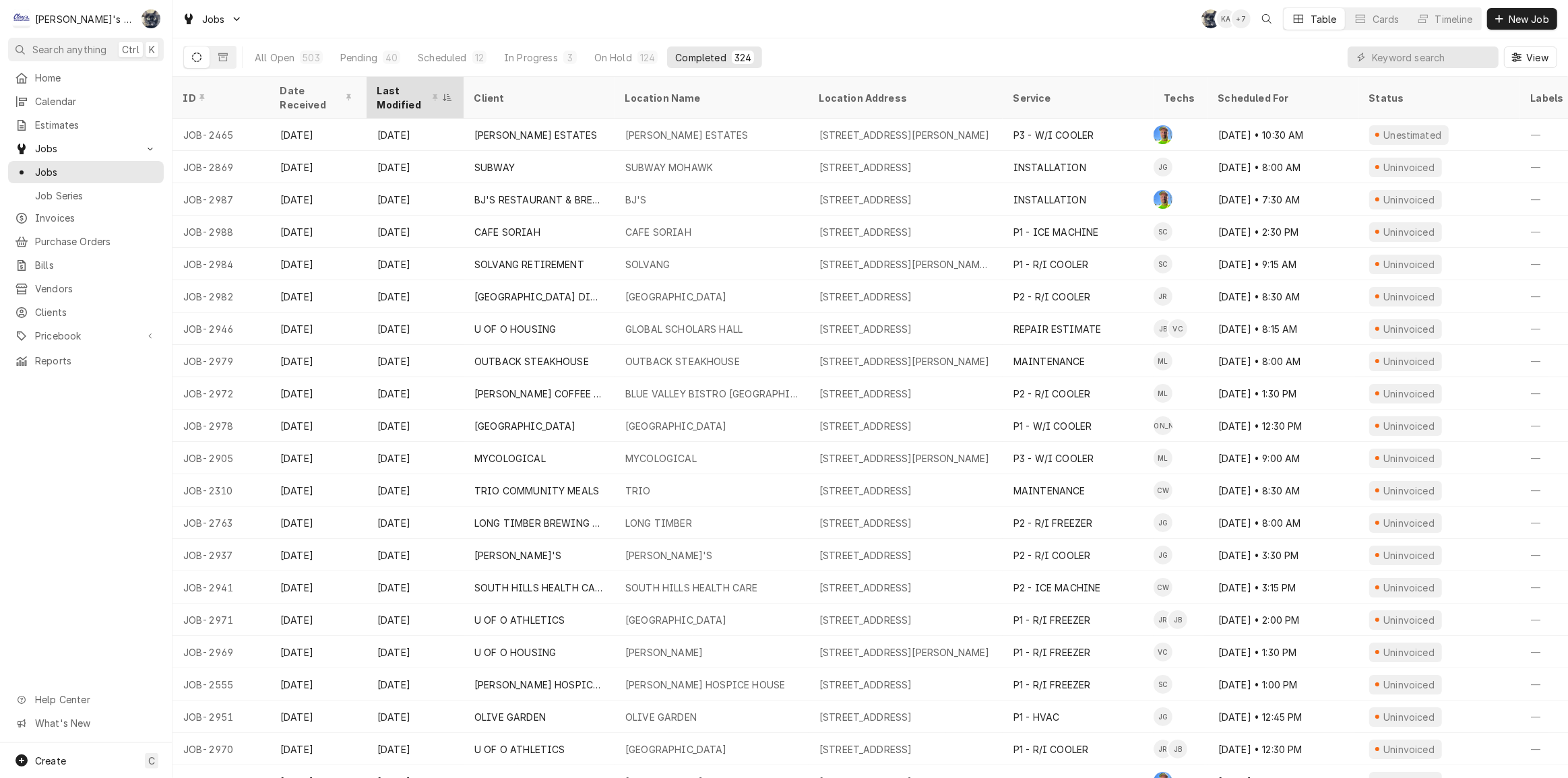
click at [405, 91] on div "Last Modified" at bounding box center [408, 98] width 62 height 28
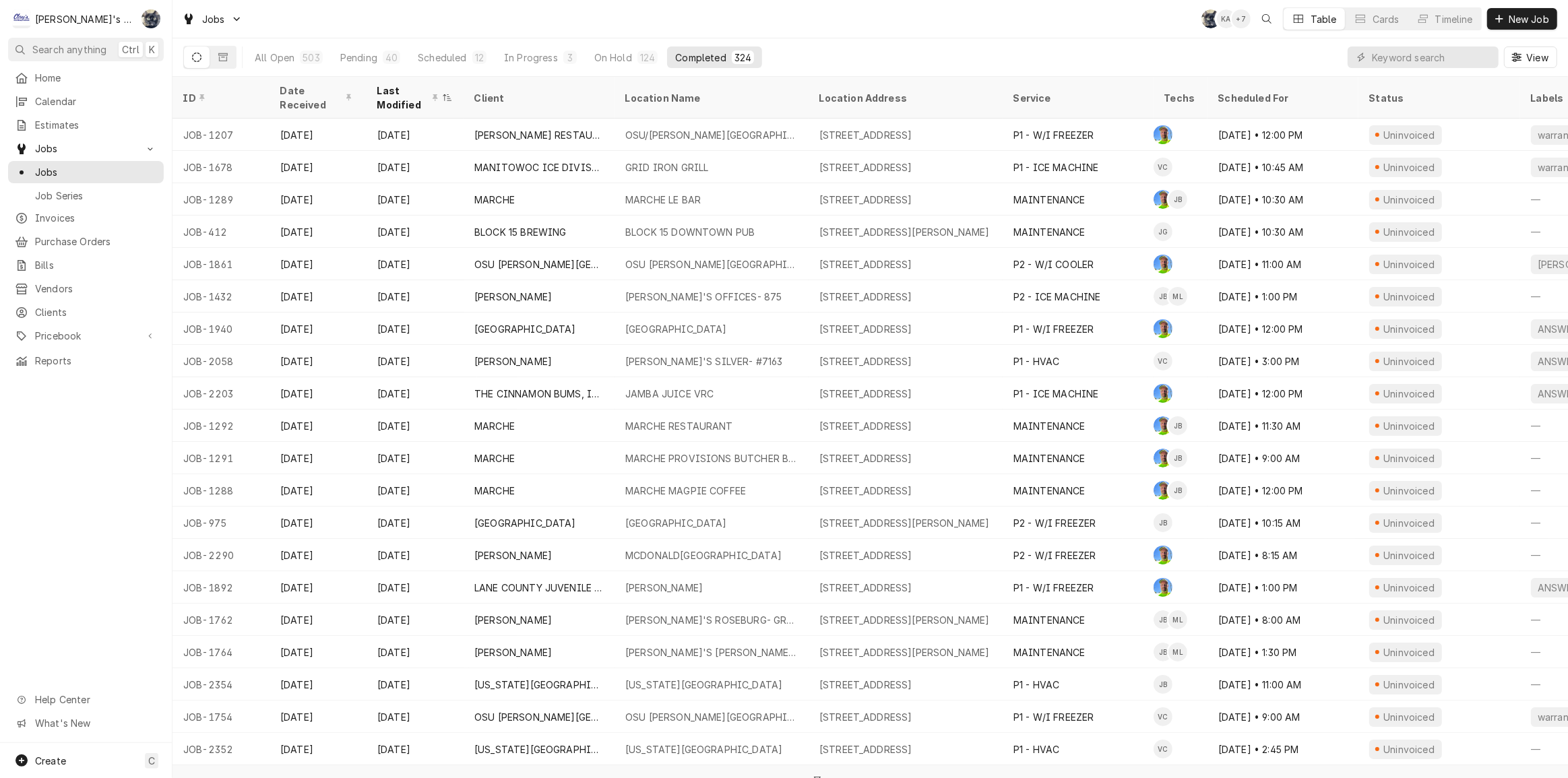
click at [405, 91] on div "Last Modified" at bounding box center [408, 98] width 62 height 28
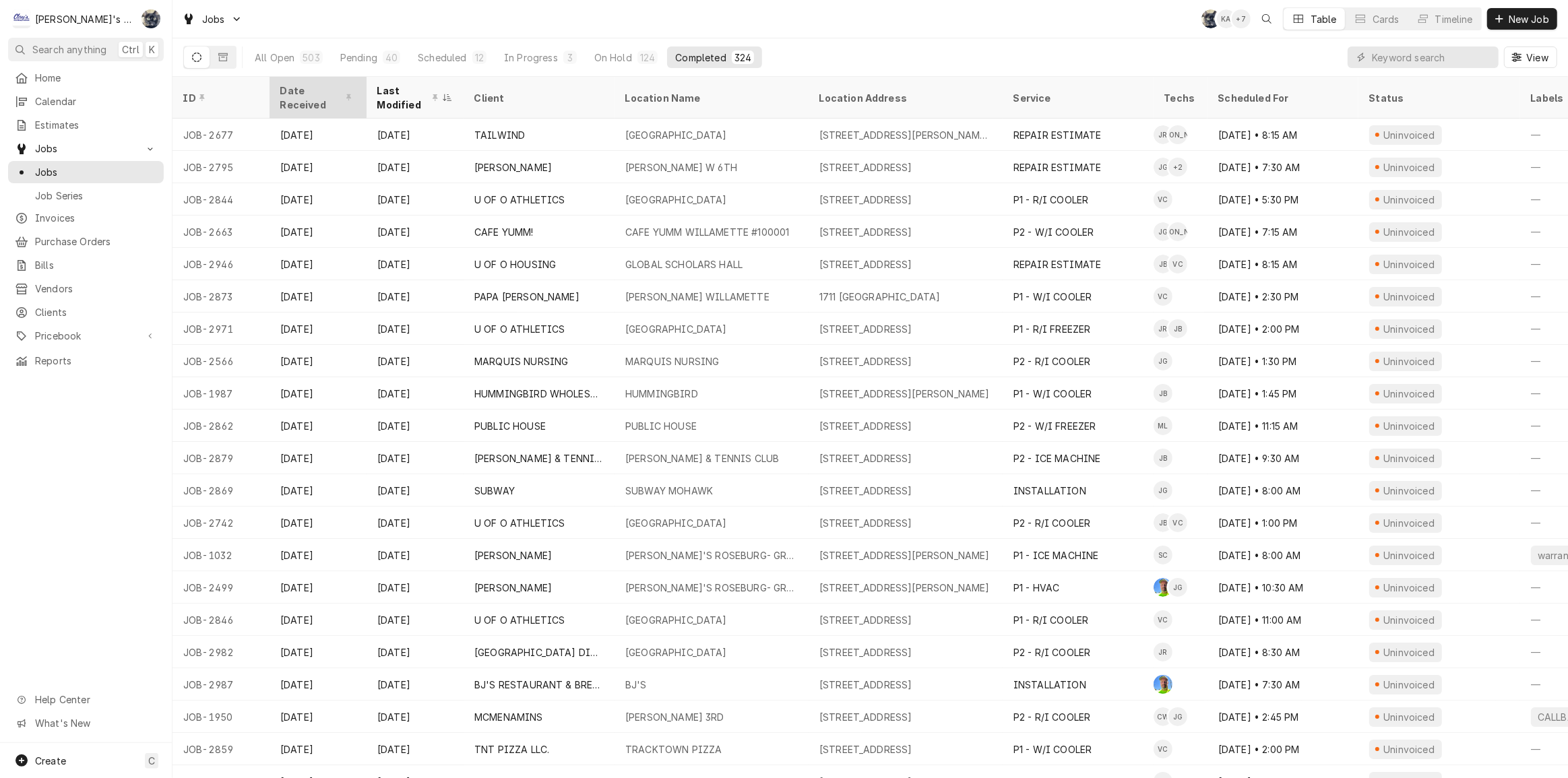
click at [299, 99] on div "Date Received" at bounding box center [316, 98] width 73 height 28
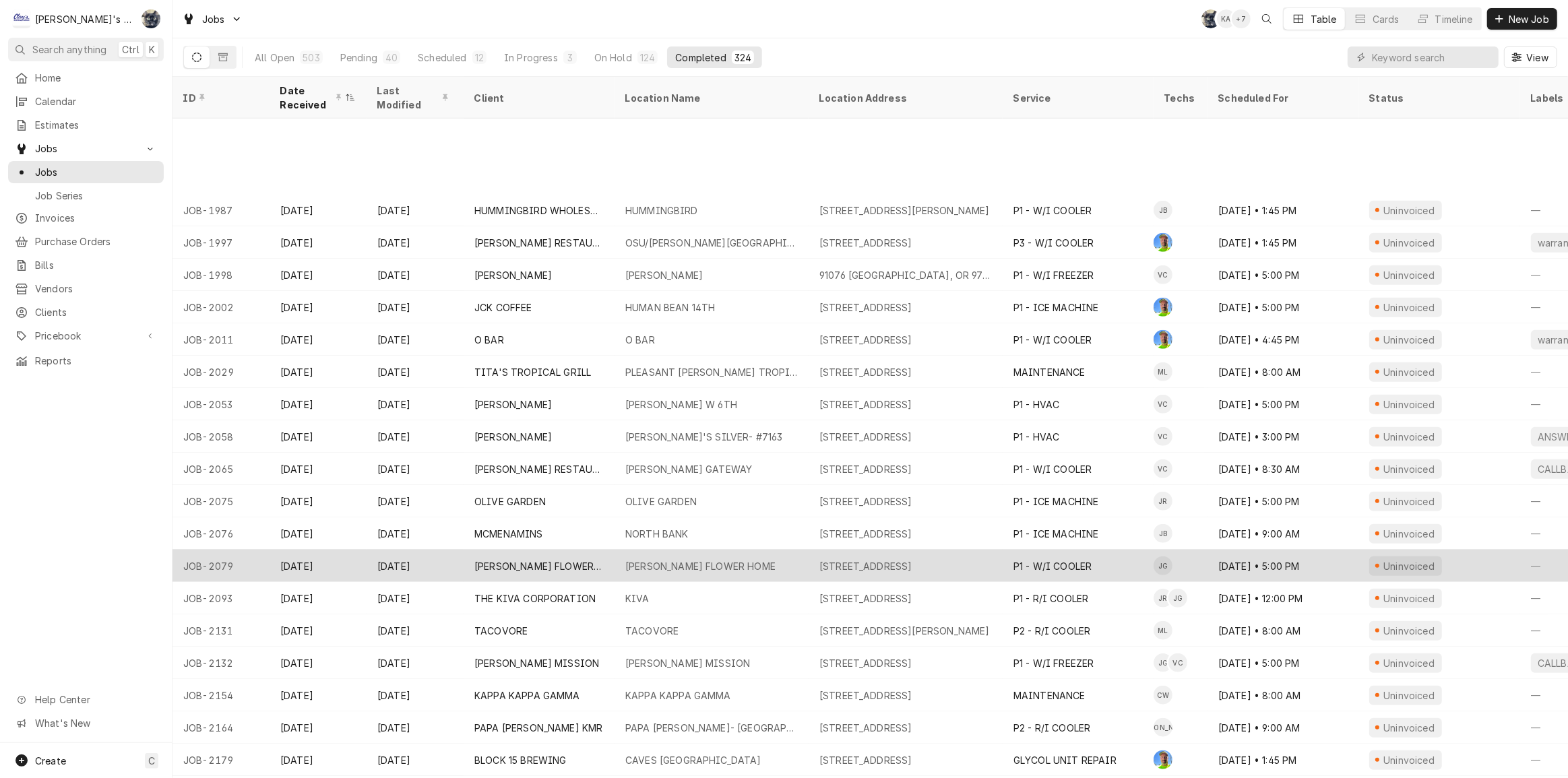
scroll to position [1153, 0]
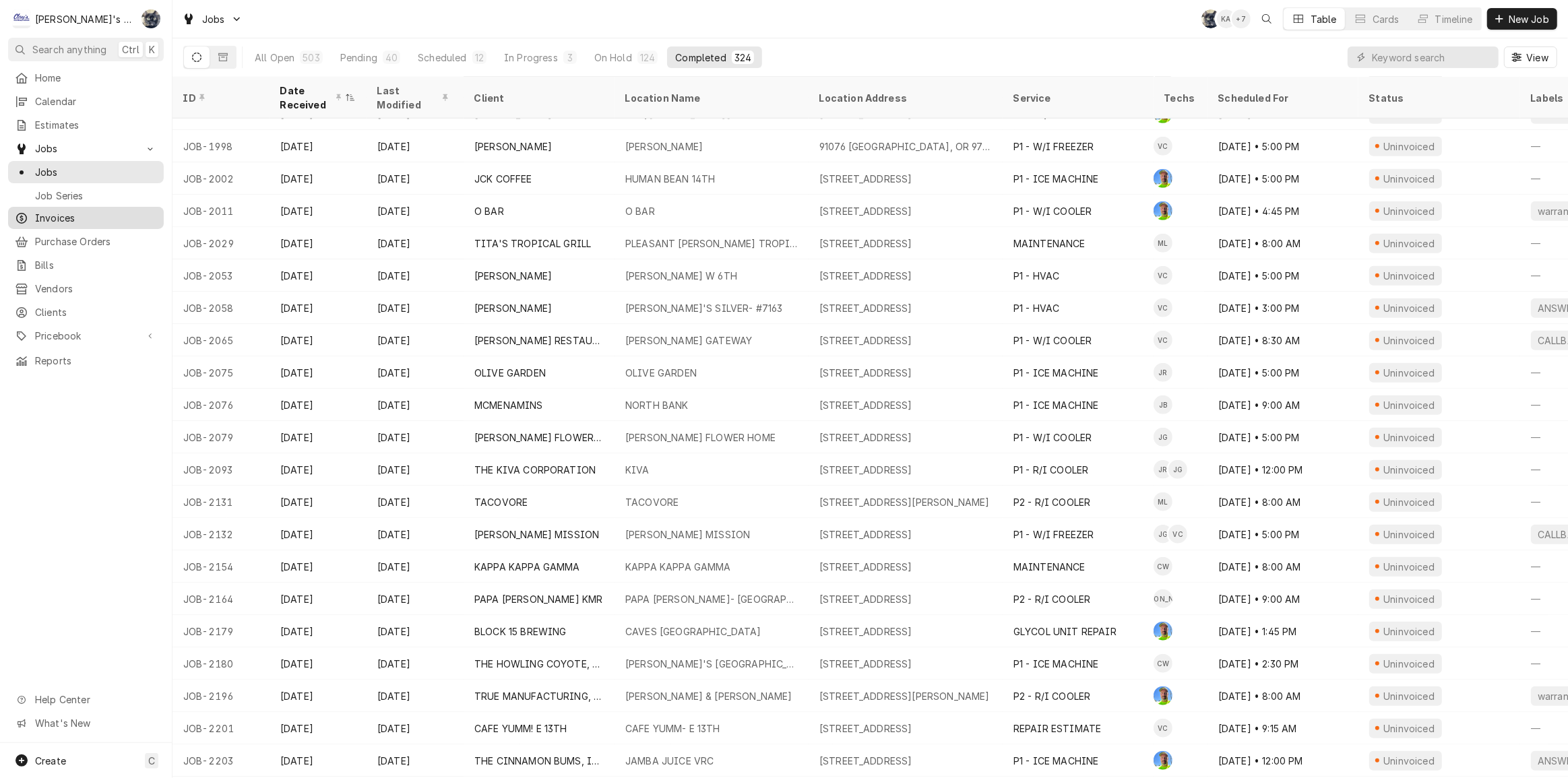
click at [73, 215] on span "Invoices" at bounding box center [95, 218] width 122 height 14
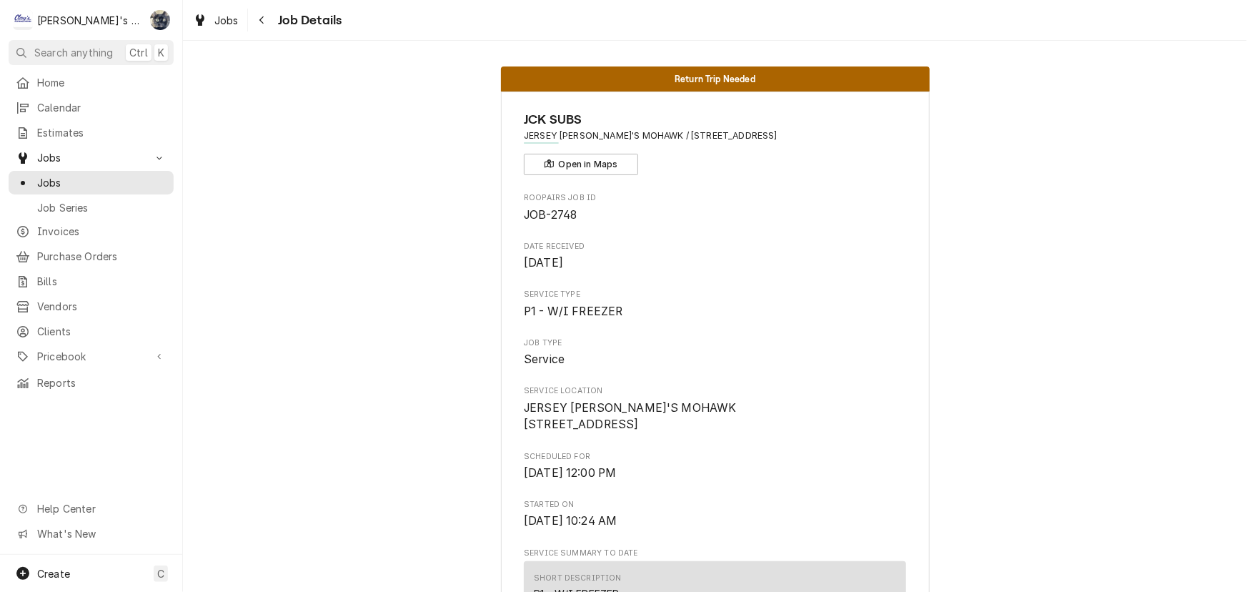
scroll to position [1583, 0]
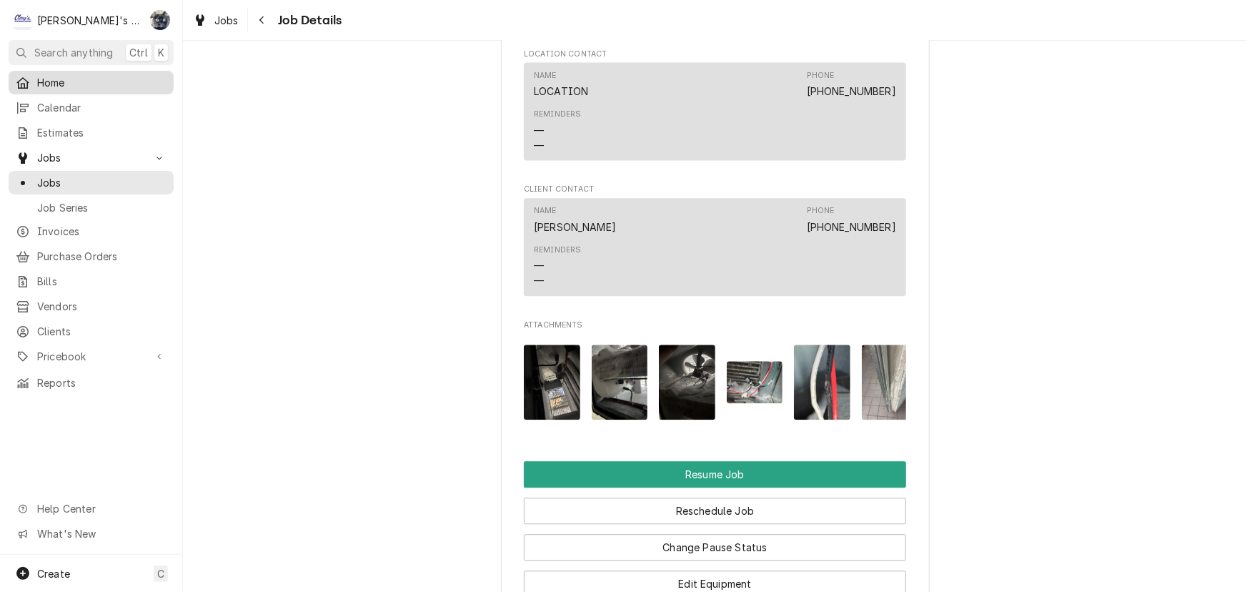
click at [85, 80] on span "Home" at bounding box center [101, 82] width 129 height 15
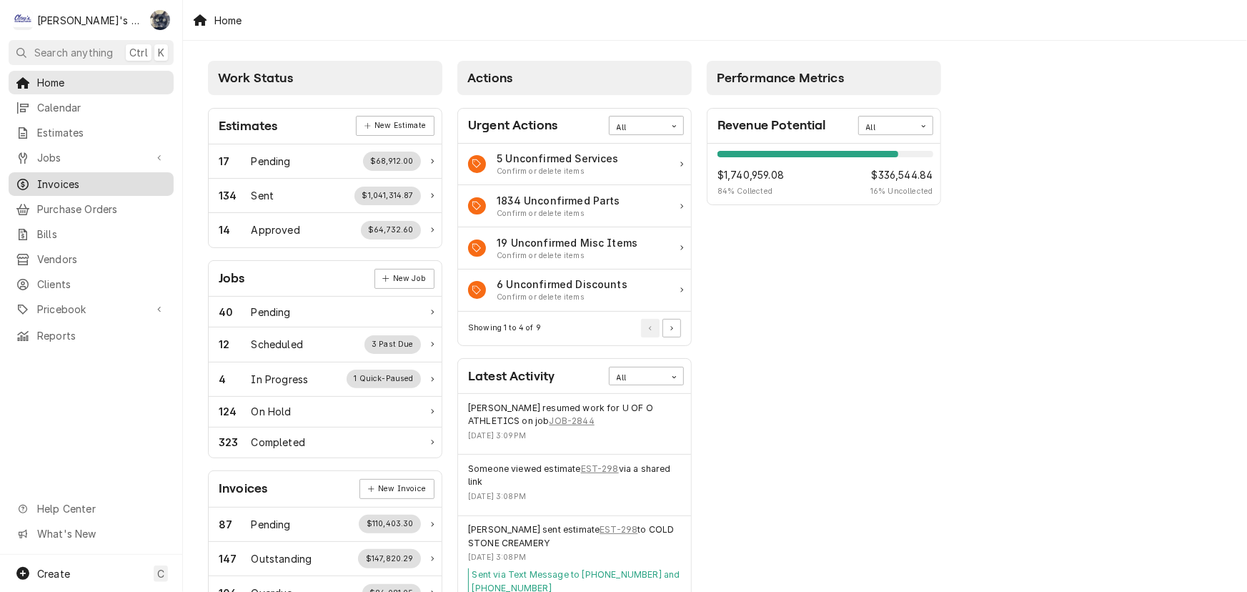
click at [96, 182] on span "Invoices" at bounding box center [101, 184] width 129 height 15
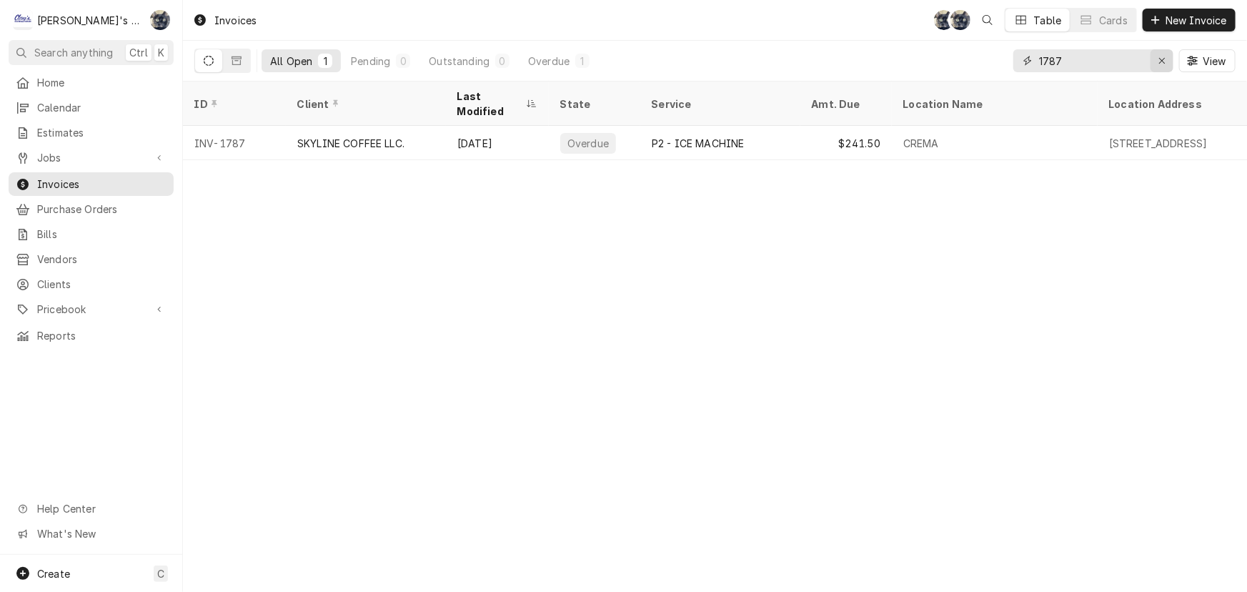
click at [1158, 56] on icon "Erase input" at bounding box center [1162, 61] width 8 height 10
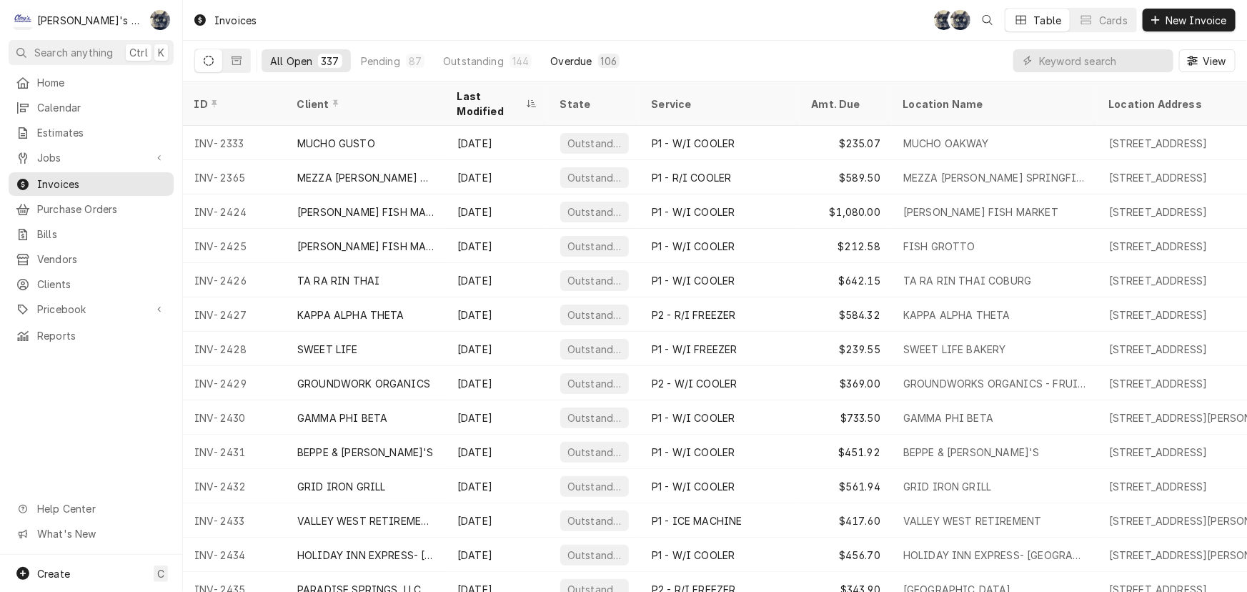
click at [580, 57] on div "Overdue" at bounding box center [570, 61] width 41 height 15
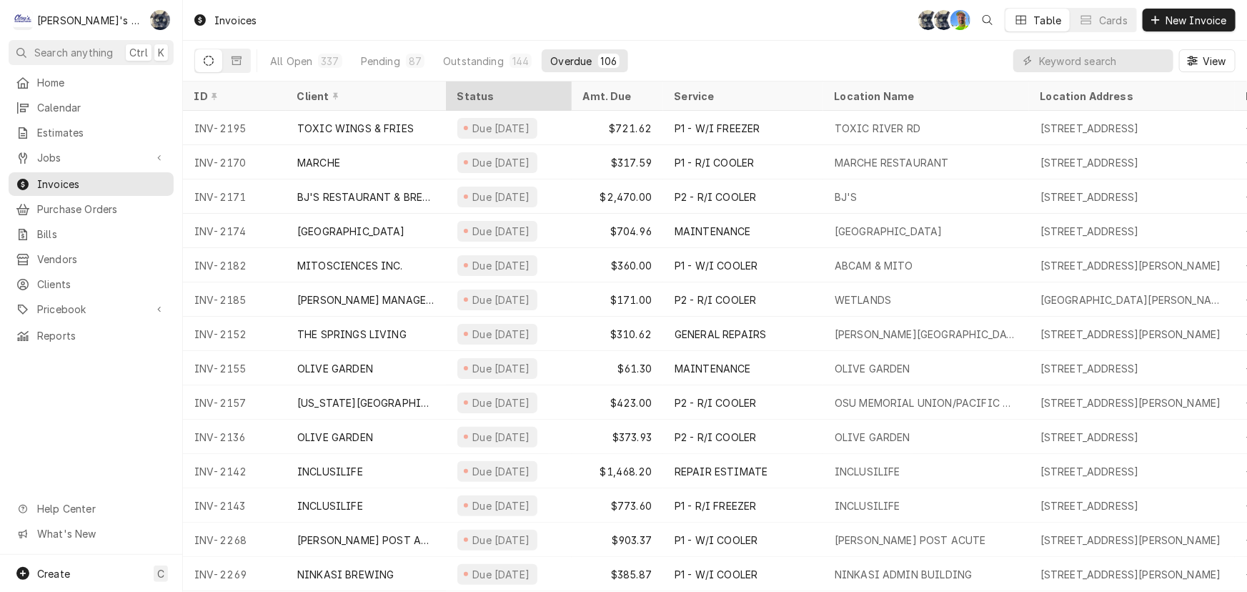
click at [486, 94] on div "Status" at bounding box center [507, 96] width 100 height 15
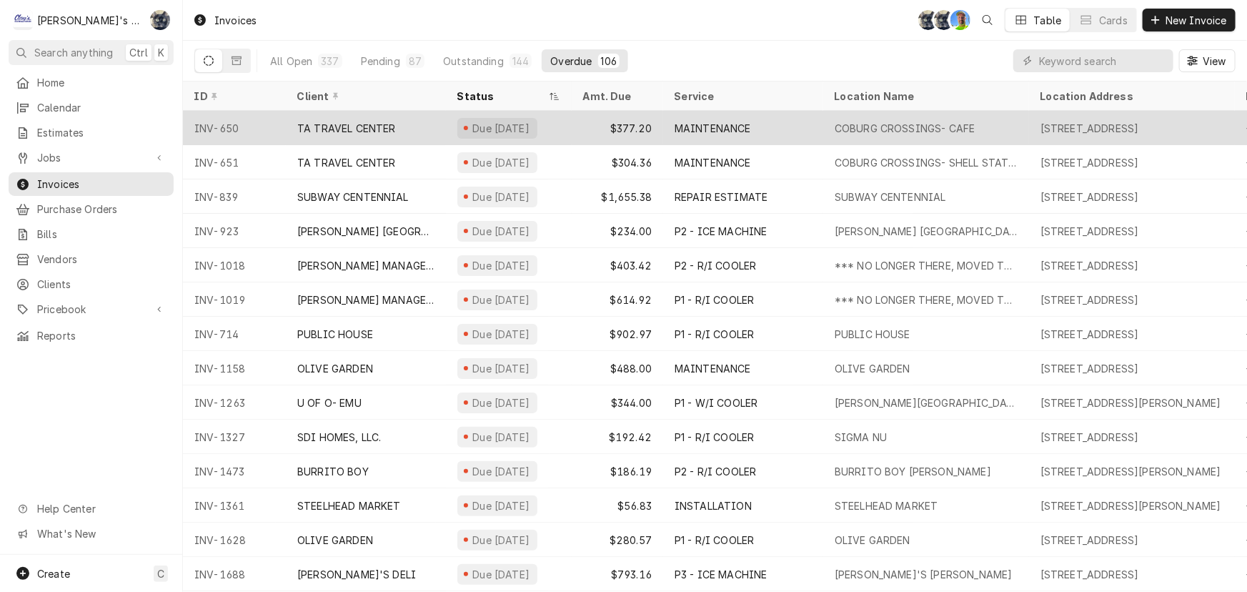
click at [504, 131] on div "Due [DATE]" at bounding box center [501, 128] width 61 height 15
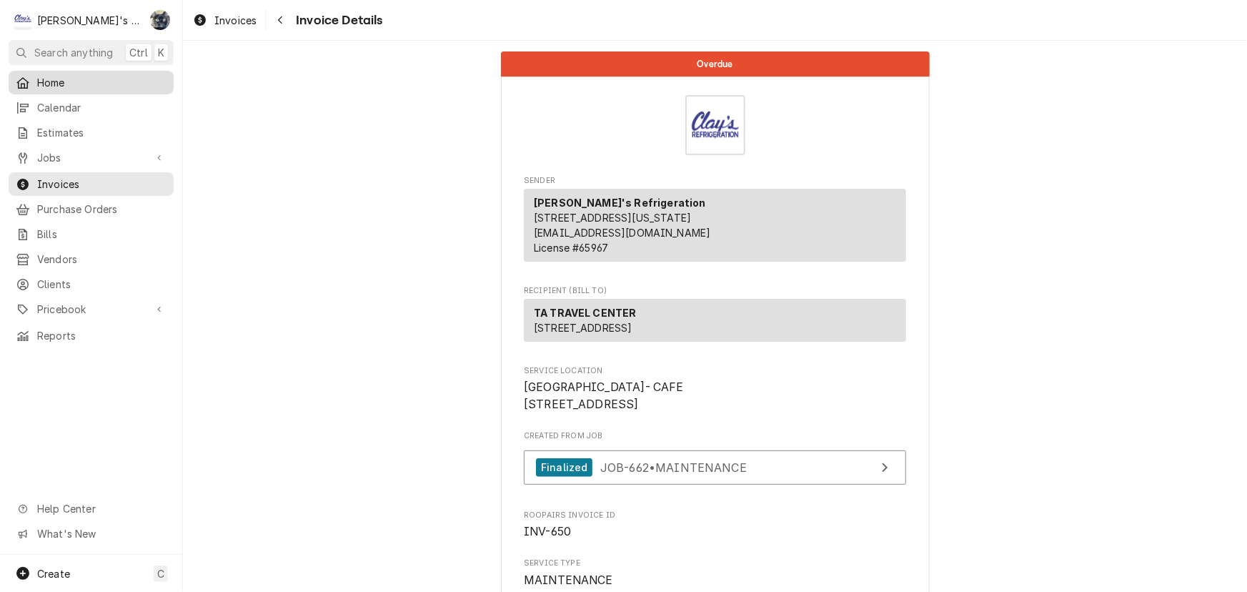
click at [34, 74] on div "Home" at bounding box center [90, 83] width 159 height 18
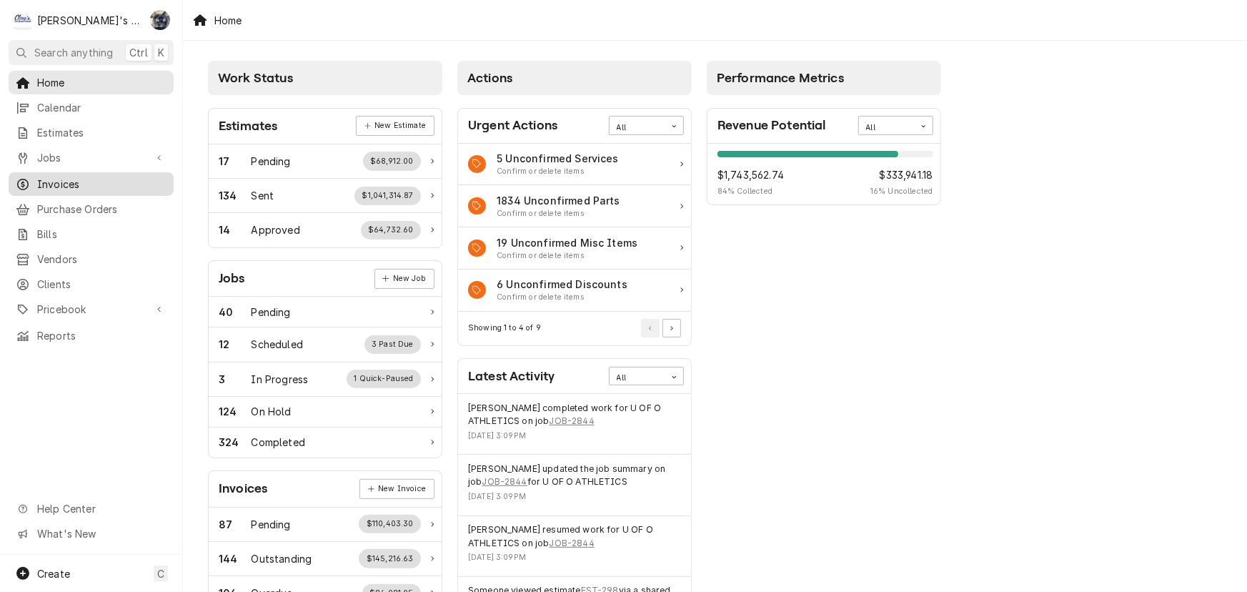
click at [120, 182] on span "Invoices" at bounding box center [101, 184] width 129 height 15
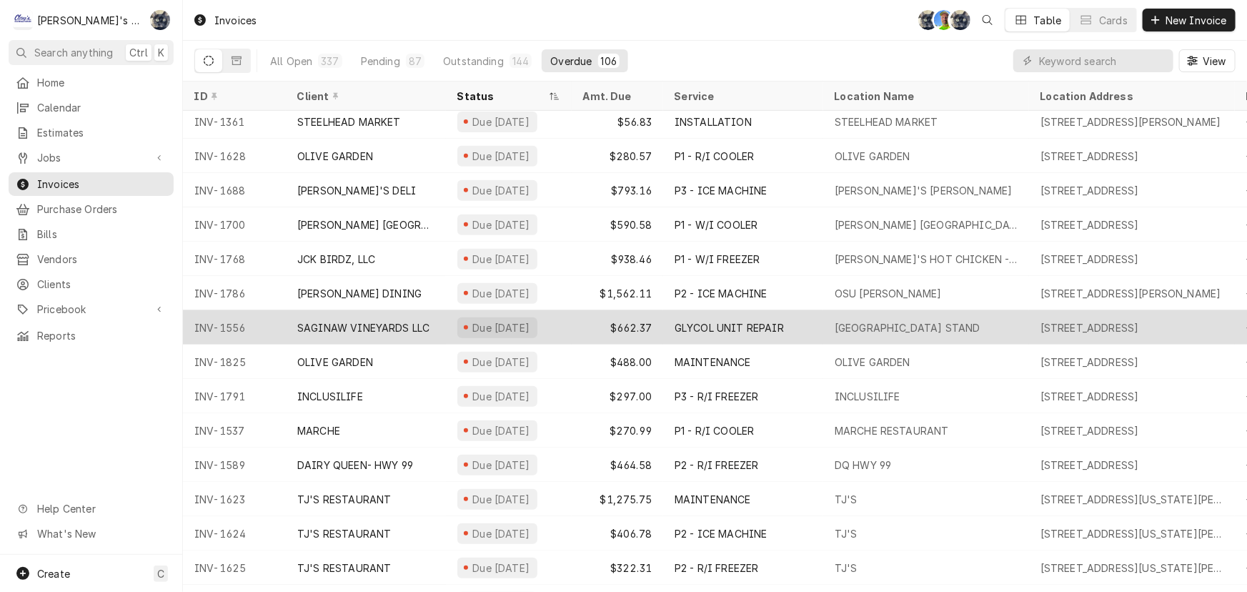
scroll to position [486, 0]
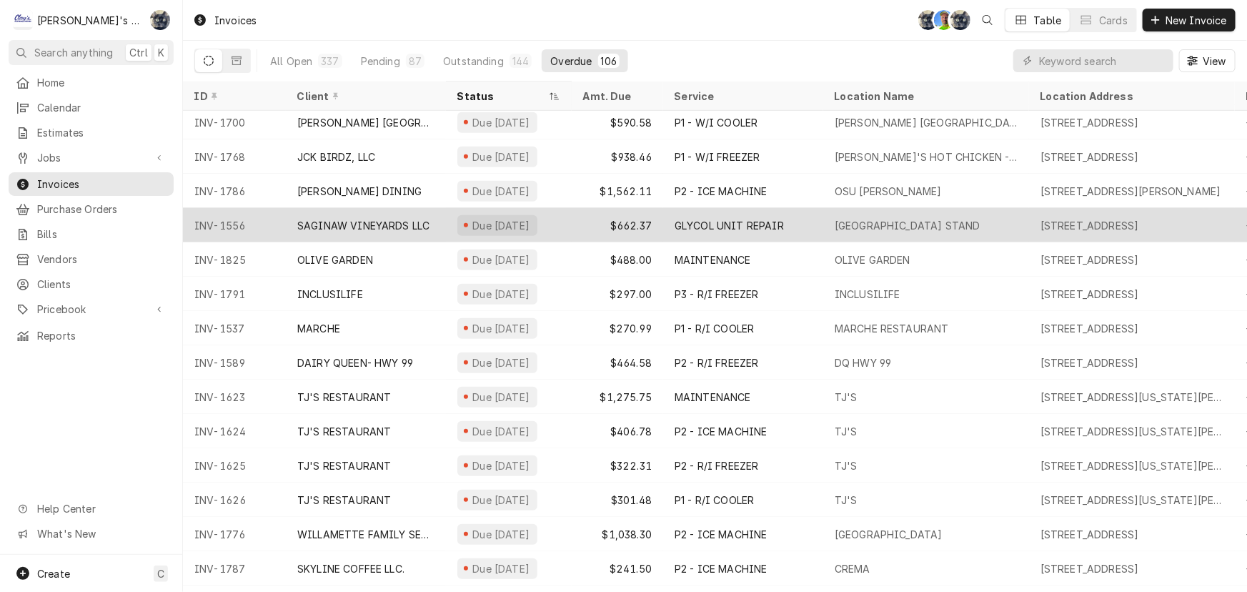
click at [514, 212] on div "Due [DATE]" at bounding box center [509, 225] width 126 height 34
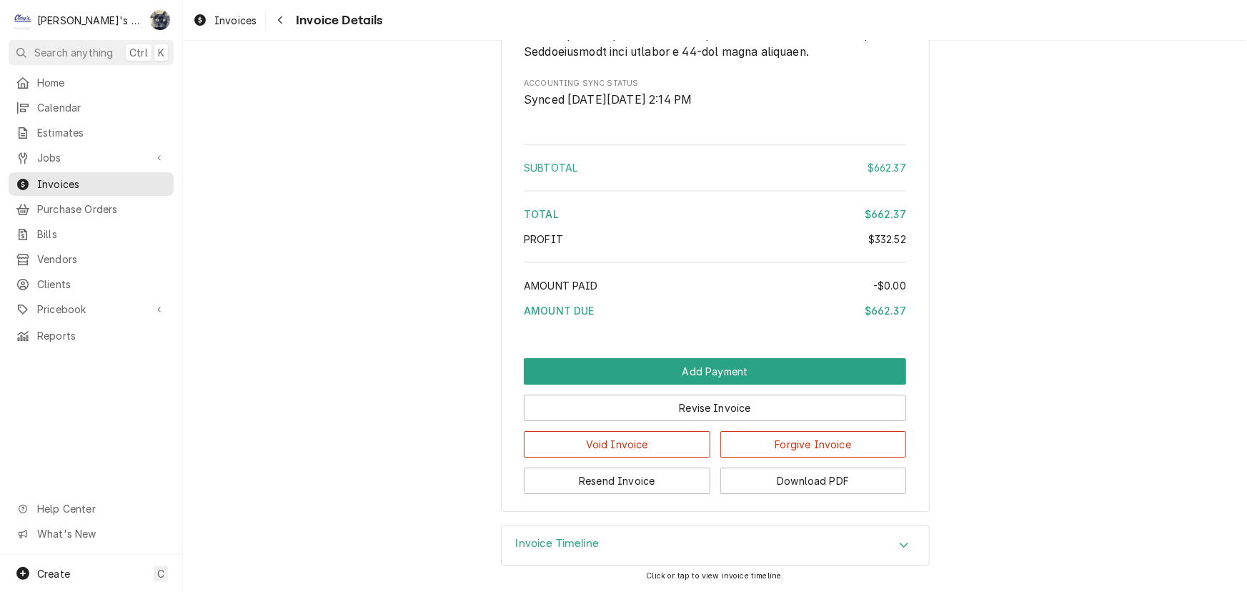
scroll to position [2396, 0]
click at [620, 474] on button "Resend Invoice" at bounding box center [617, 480] width 187 height 26
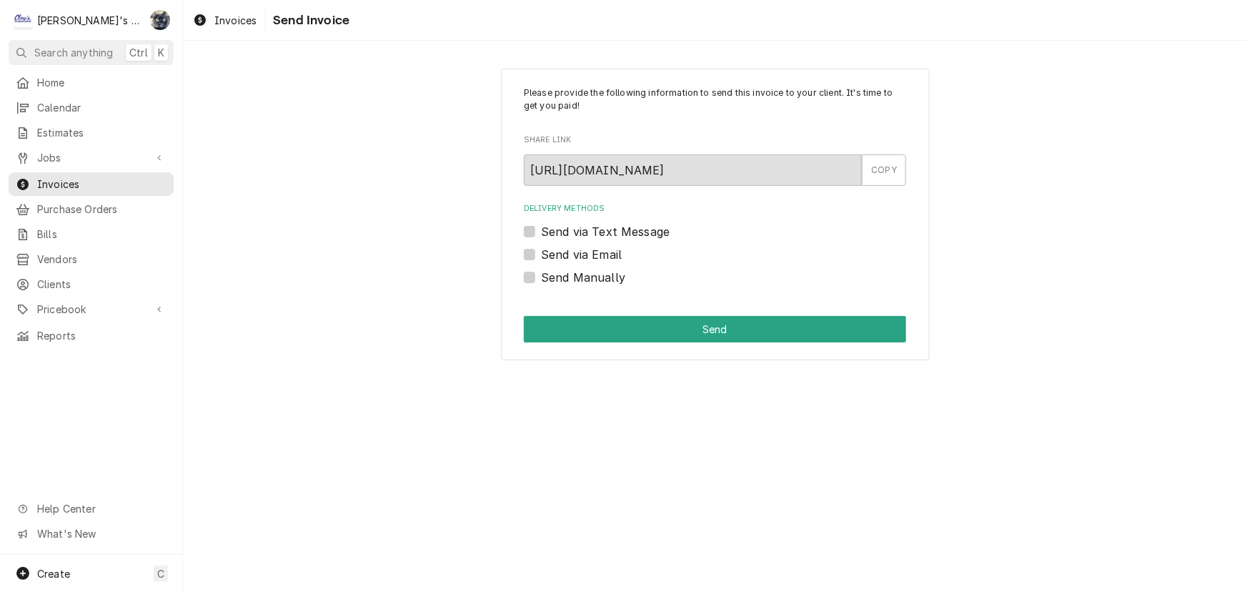
click at [541, 253] on label "Send via Email" at bounding box center [581, 254] width 81 height 17
click at [541, 253] on input "Send via Email" at bounding box center [732, 261] width 382 height 31
checkbox input "true"
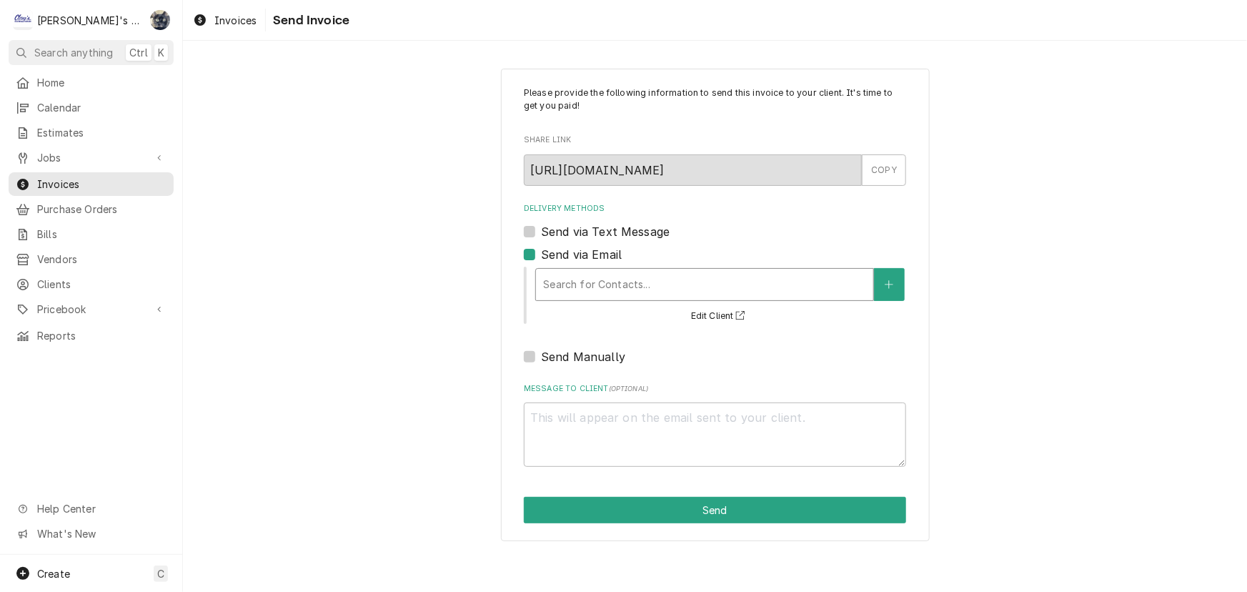
click at [592, 278] on div "Delivery Methods" at bounding box center [704, 285] width 323 height 26
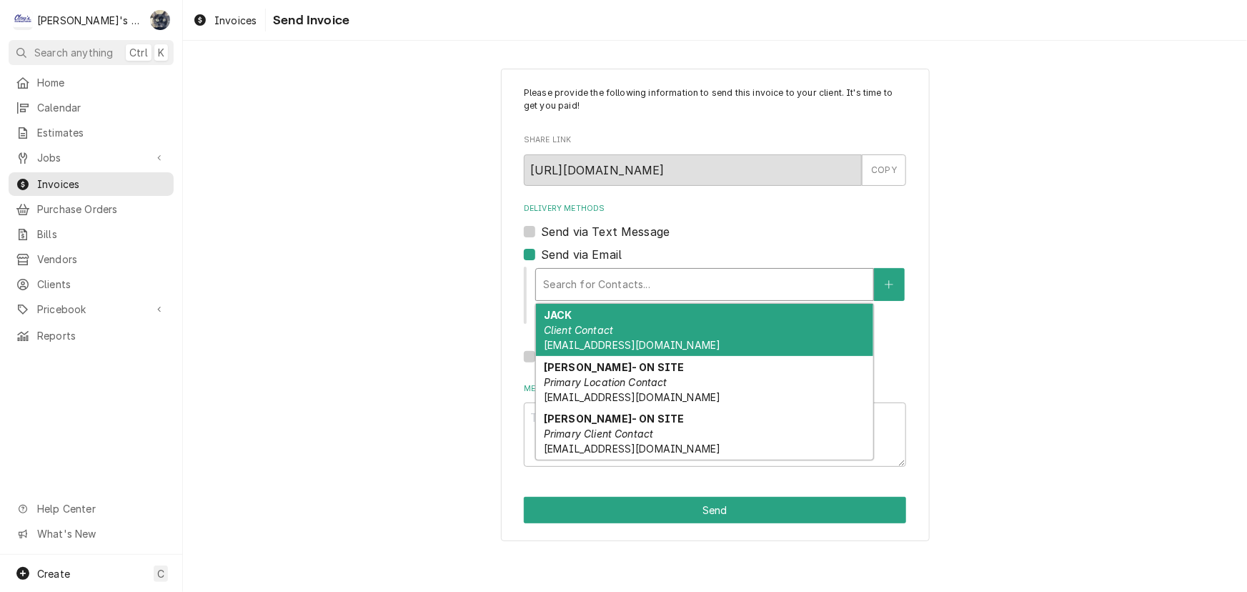
click at [457, 300] on div "Please provide the following information to send this invoice to your client. I…" at bounding box center [715, 305] width 1064 height 498
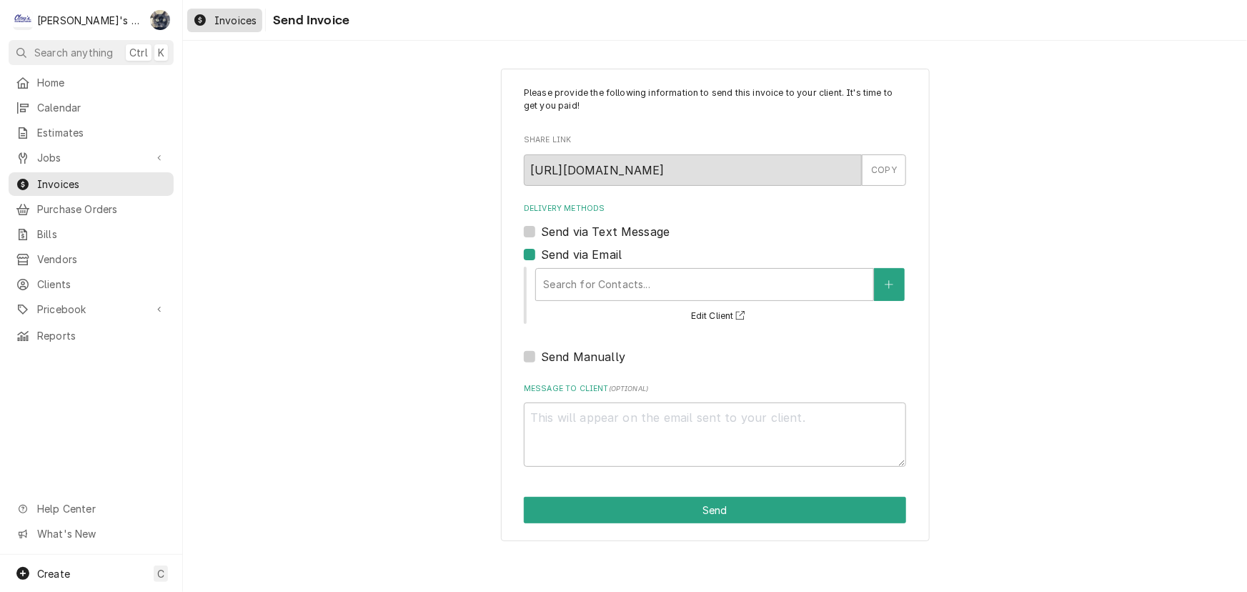
click at [209, 19] on div "Invoices" at bounding box center [224, 20] width 69 height 18
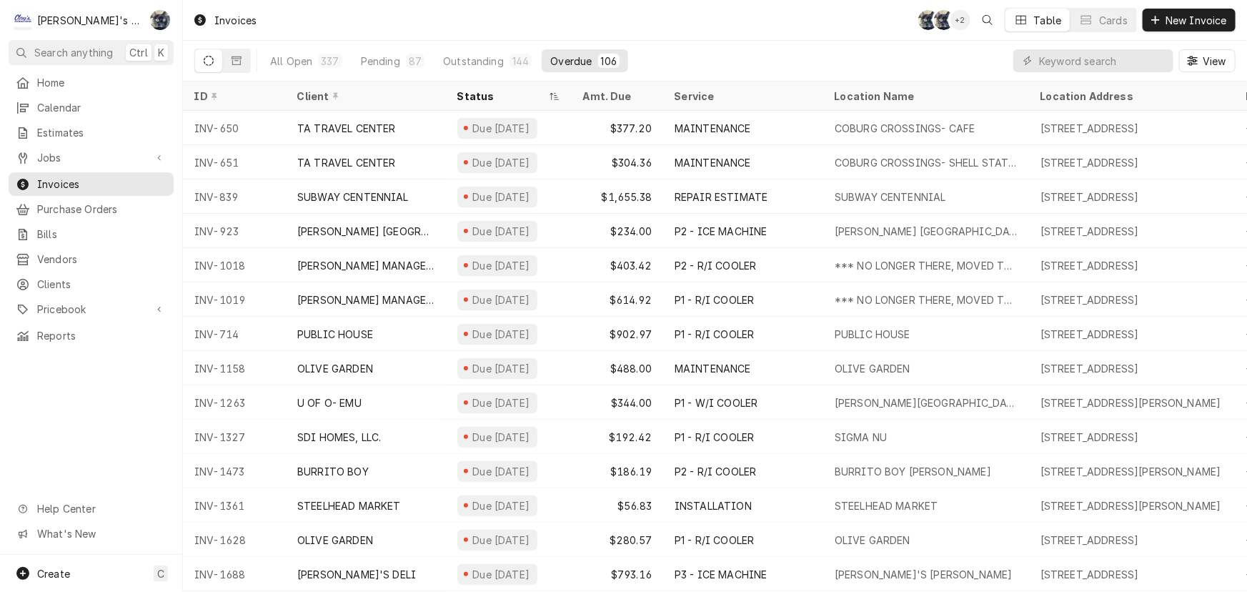
click at [386, 5] on div "Invoices SB SB + 2 Table Cards New Invoice" at bounding box center [715, 20] width 1064 height 40
click at [85, 156] on span "Jobs" at bounding box center [91, 157] width 108 height 15
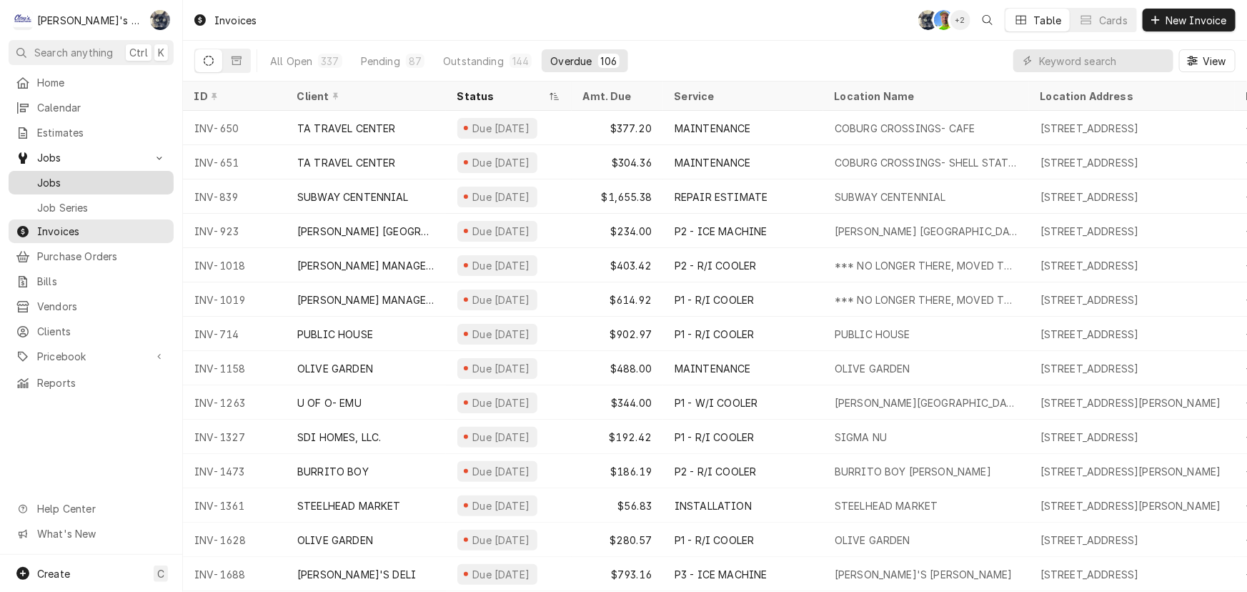
click at [84, 184] on span "Jobs" at bounding box center [101, 182] width 129 height 15
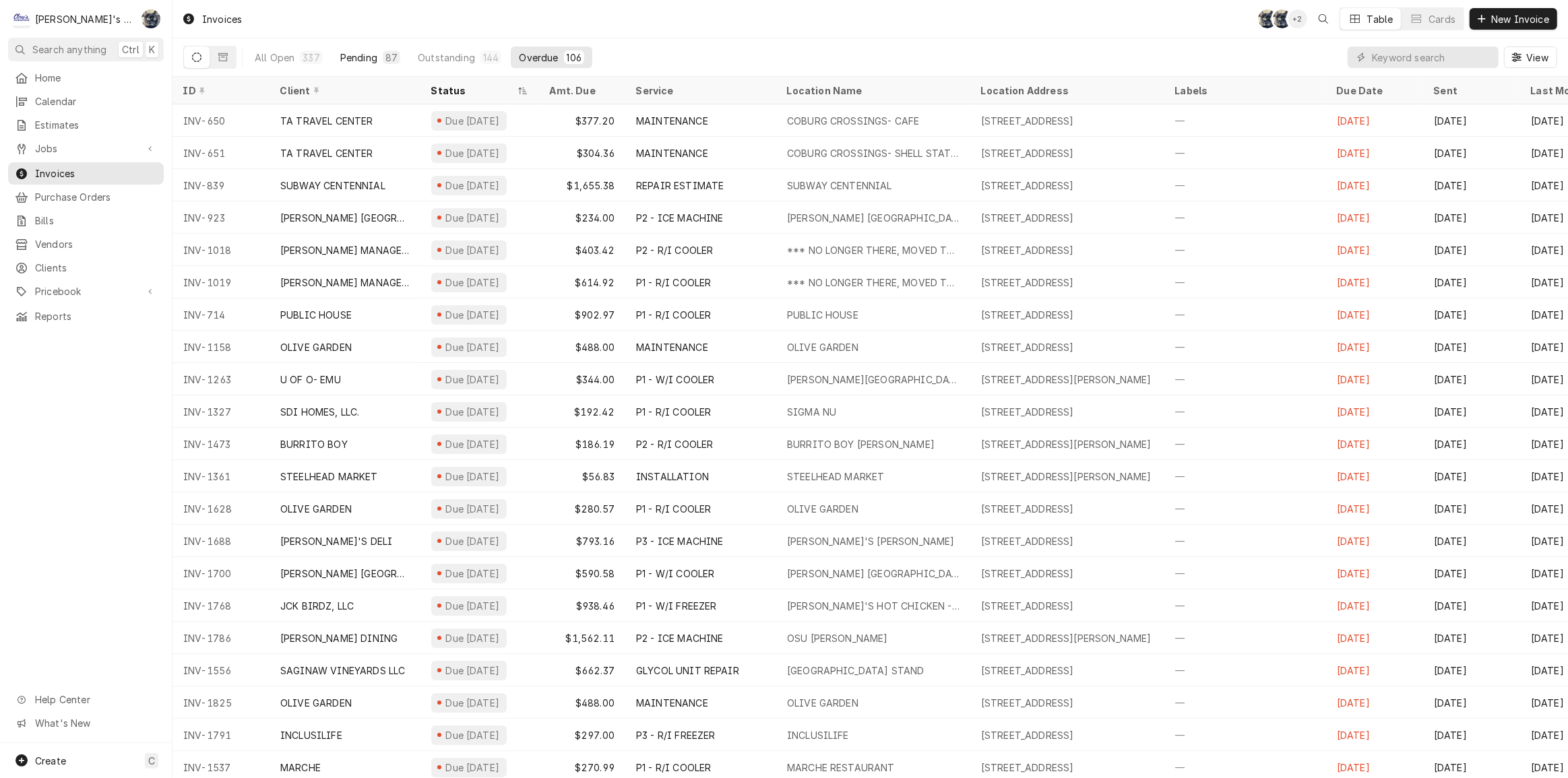
click at [374, 53] on div "Pending" at bounding box center [358, 58] width 37 height 14
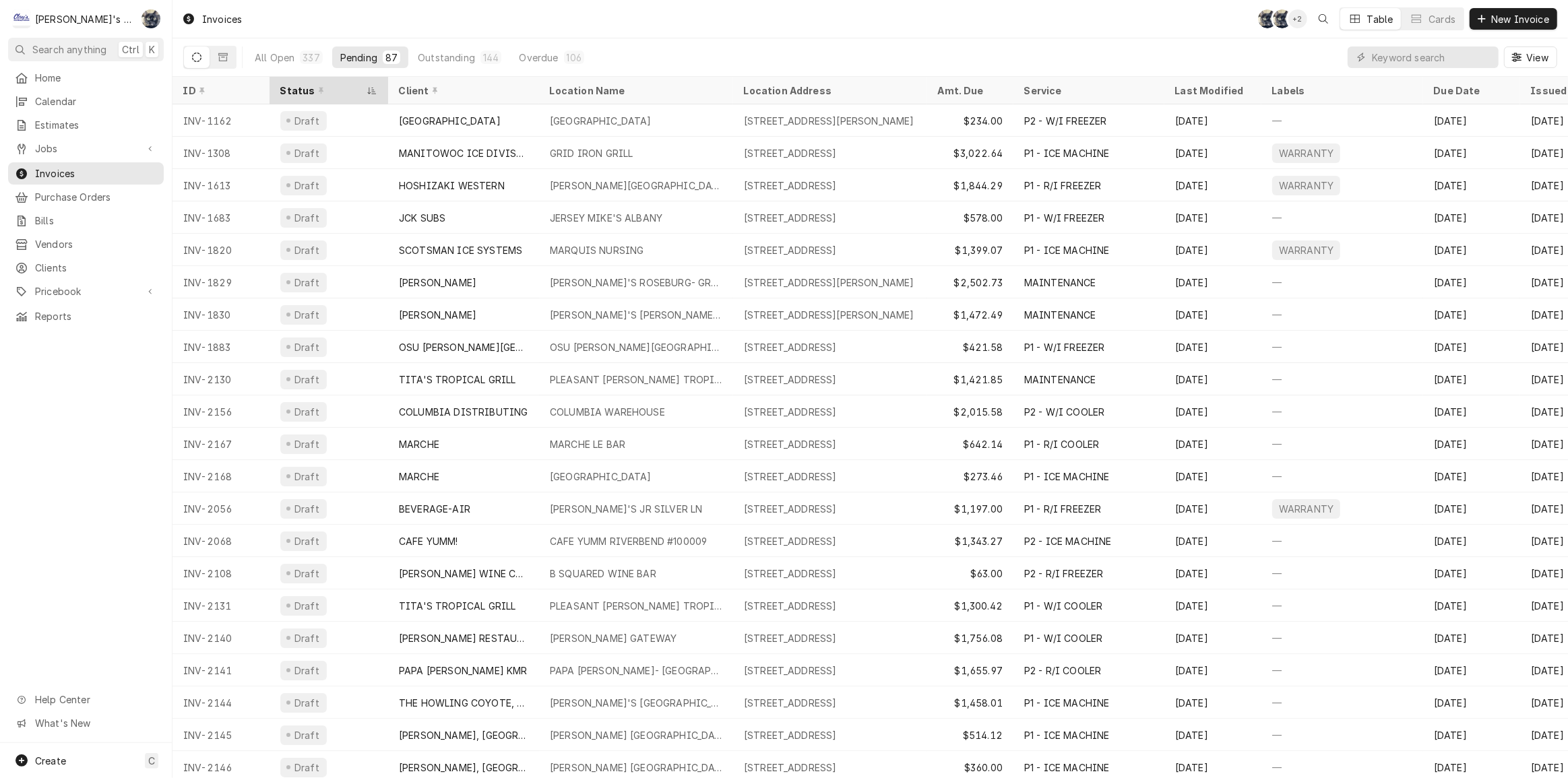
click at [294, 84] on div "Status" at bounding box center [322, 91] width 84 height 14
click at [294, 84] on div "Status" at bounding box center [327, 91] width 94 height 14
click at [294, 84] on div "Status" at bounding box center [322, 91] width 84 height 14
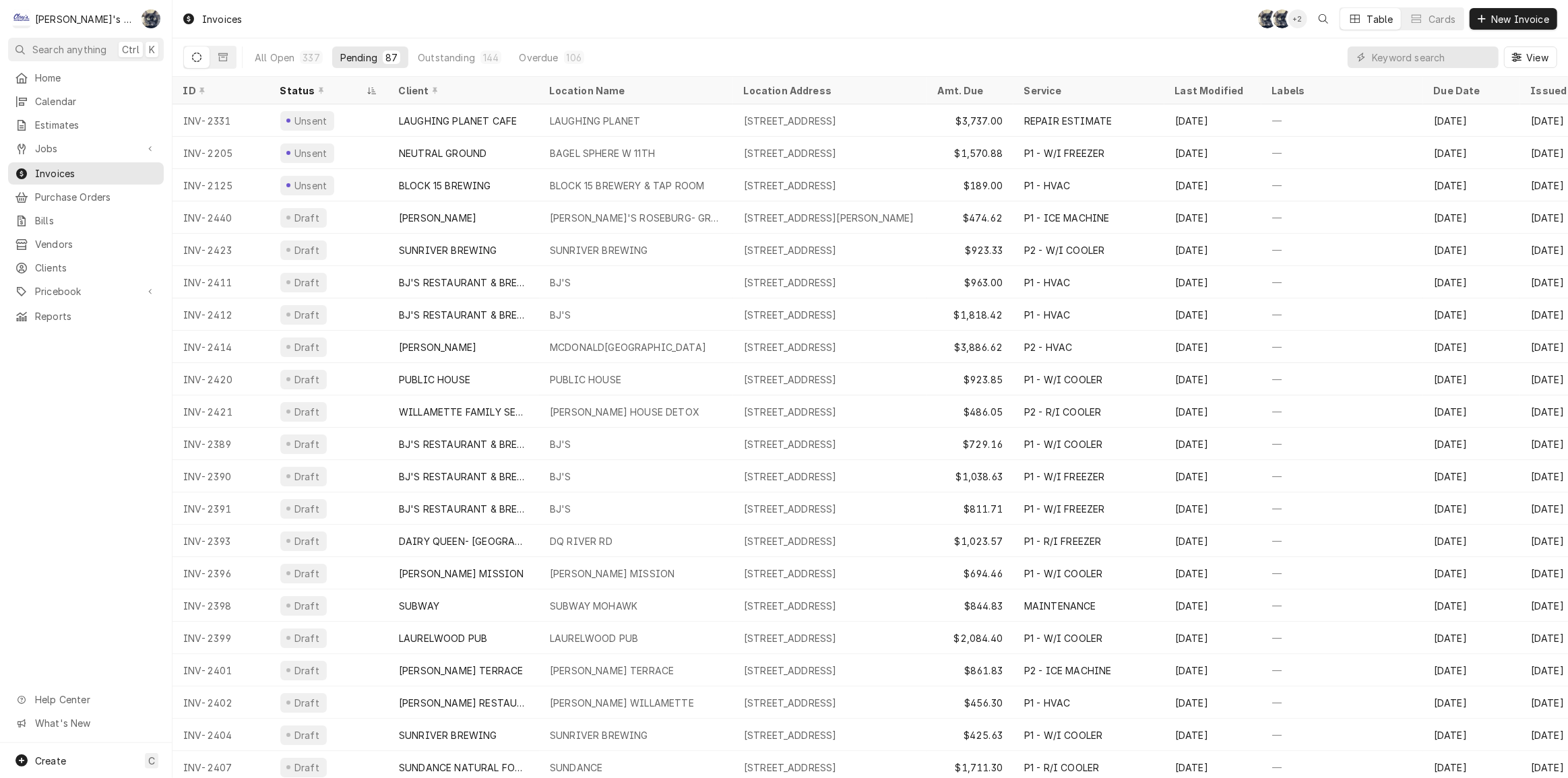
click at [553, 11] on div "Invoices SB SB + 2 Table Cards New Invoice" at bounding box center [870, 19] width 1395 height 38
click at [520, 24] on div "Invoices SB SB + 2 Table Cards New Invoice" at bounding box center [870, 19] width 1395 height 38
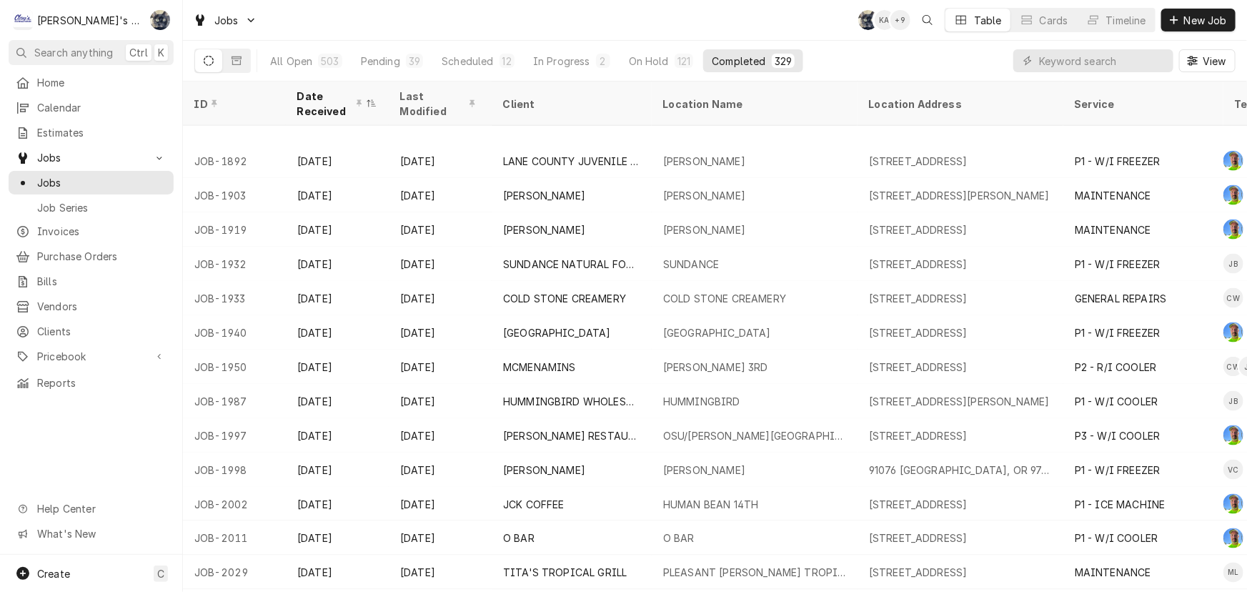
scroll to position [1045, 0]
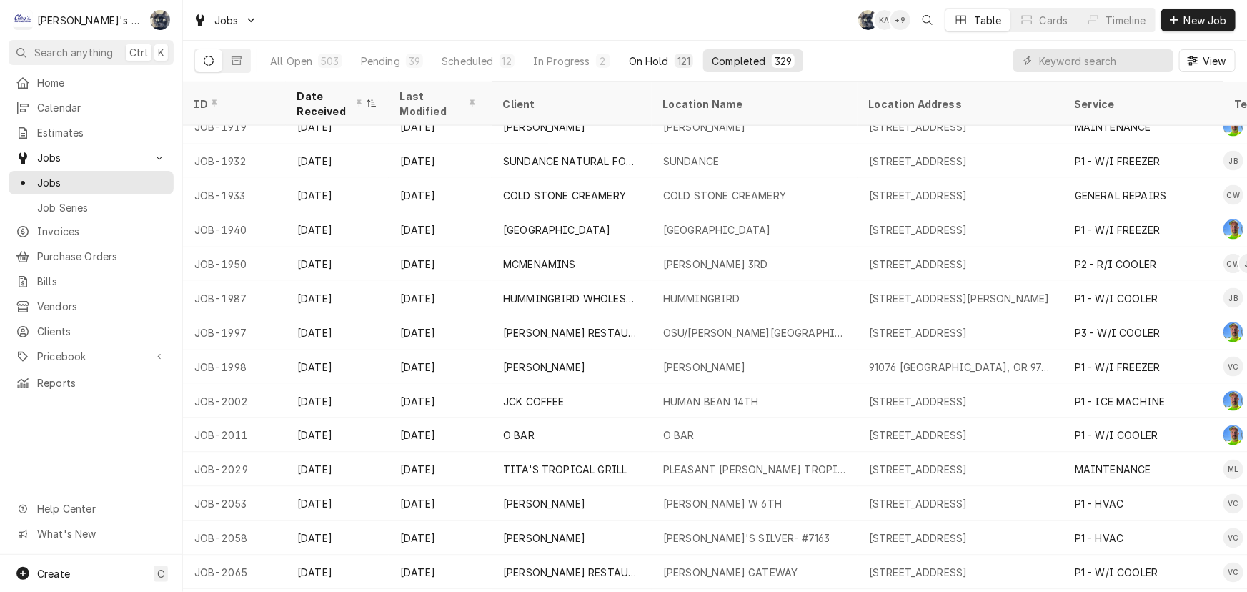
click at [650, 56] on div "On Hold" at bounding box center [649, 61] width 40 height 15
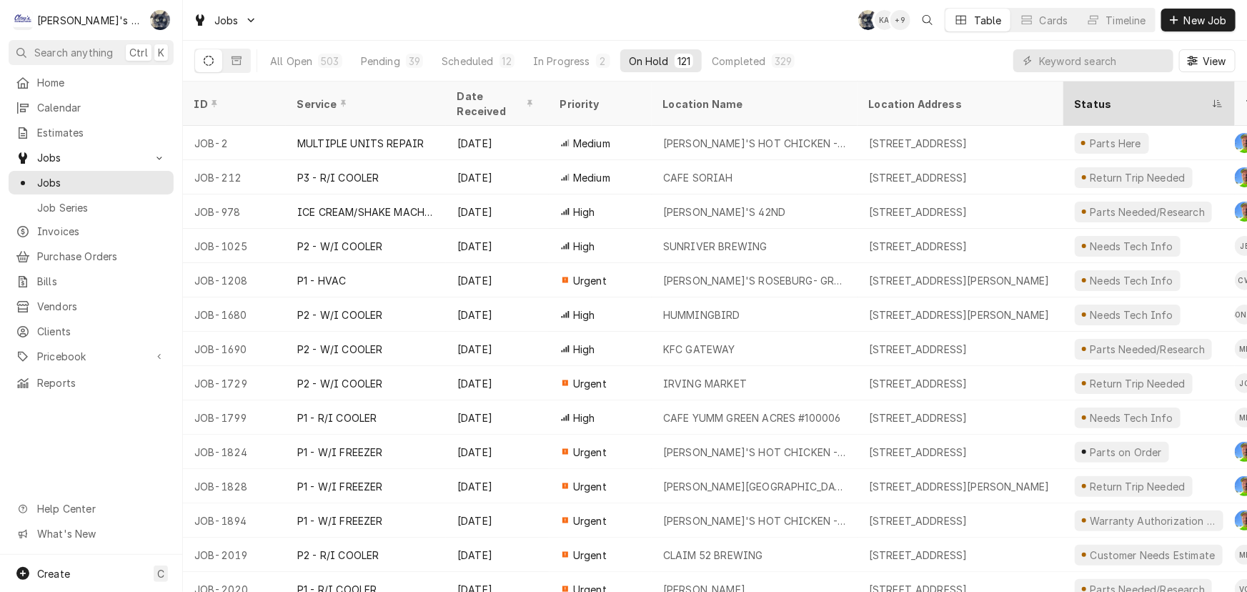
click at [1098, 96] on div "Status" at bounding box center [1142, 103] width 134 height 15
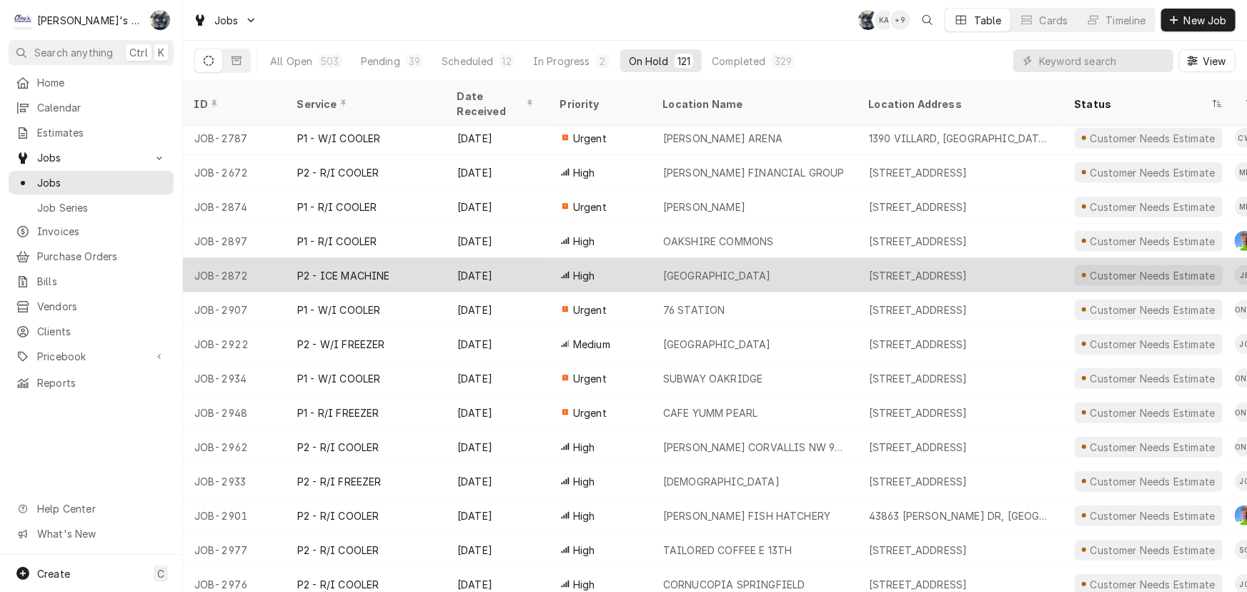
scroll to position [521, 0]
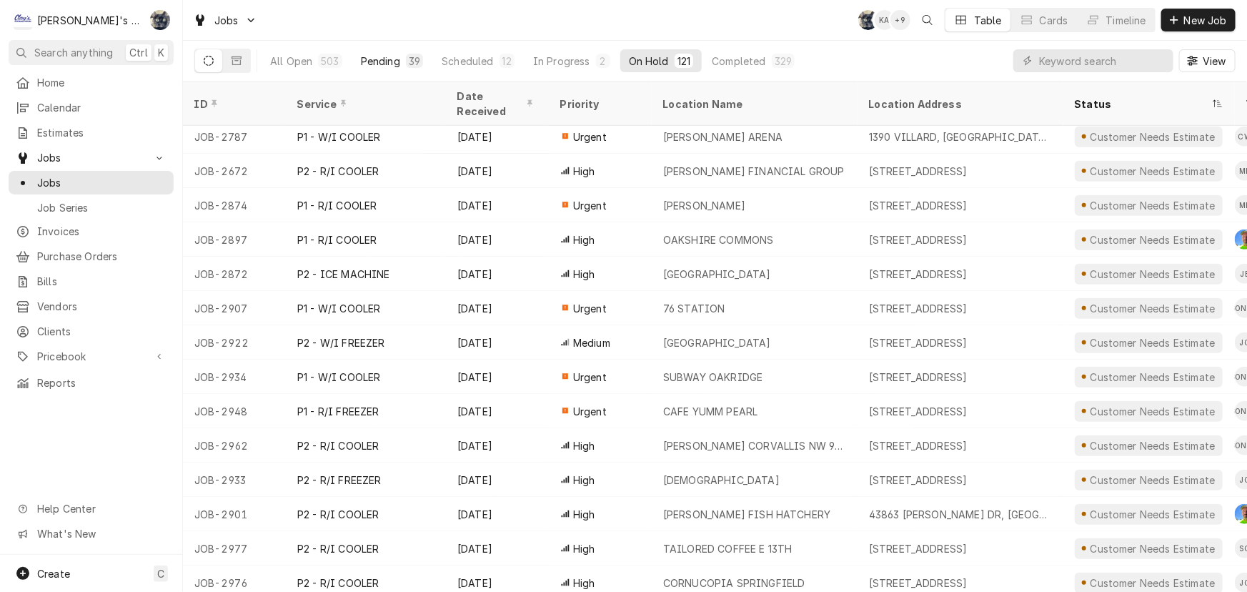
click at [399, 64] on button "Pending 39" at bounding box center [391, 60] width 79 height 23
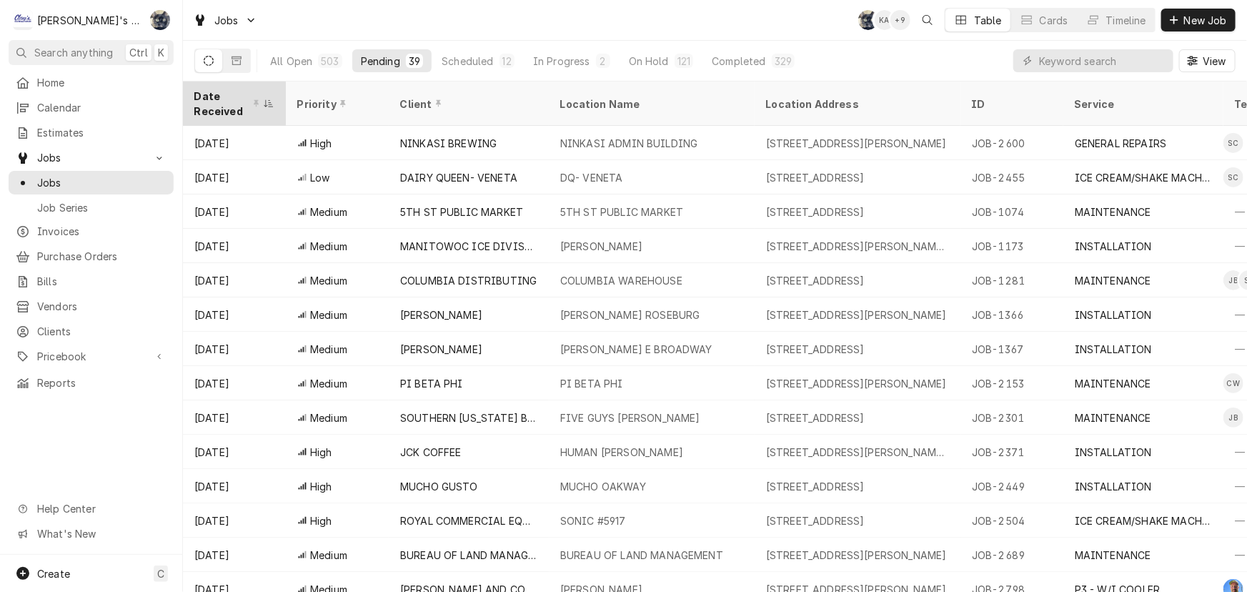
click at [222, 105] on div "Date Received" at bounding box center [227, 104] width 66 height 30
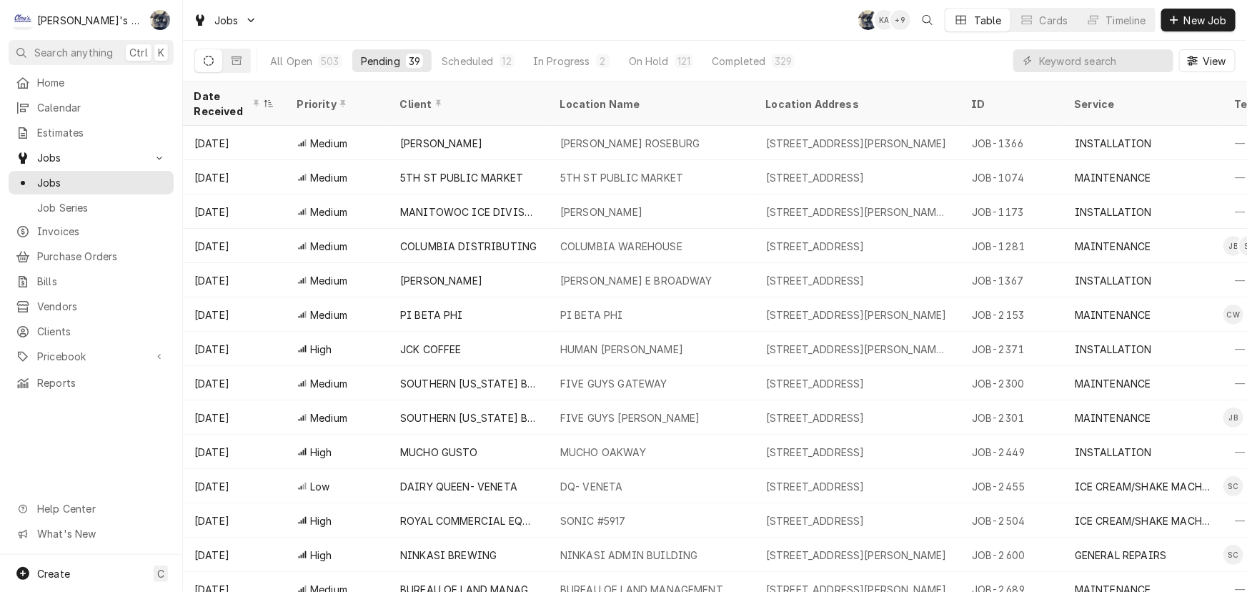
click at [222, 105] on div "Date Received" at bounding box center [227, 104] width 66 height 30
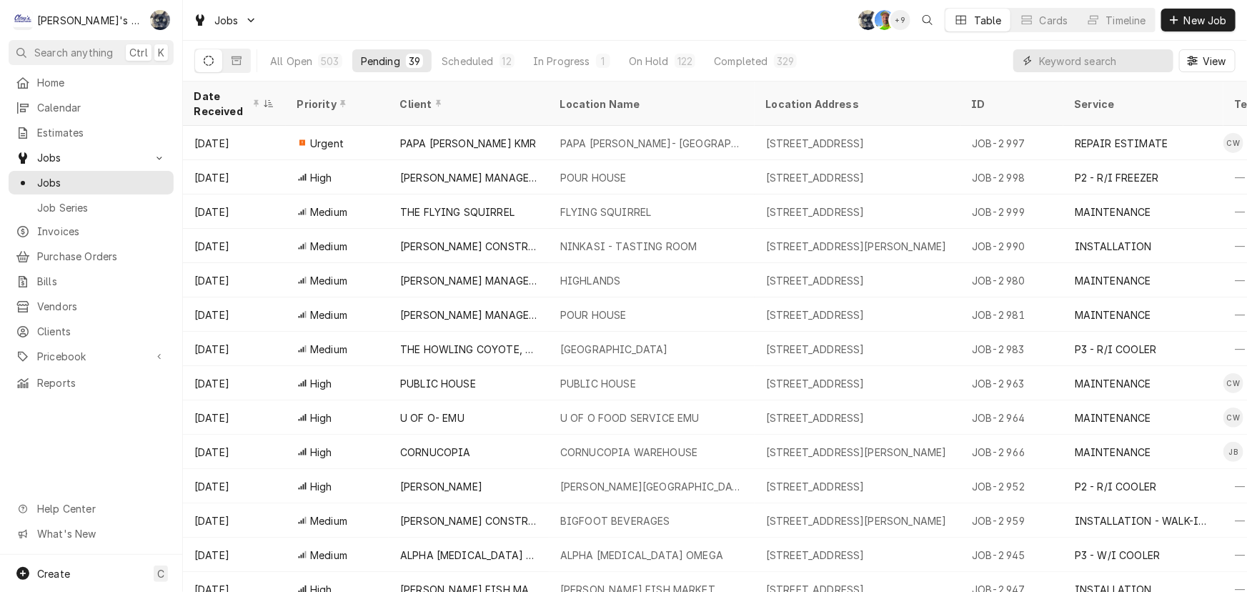
click at [1058, 64] on input "Dynamic Content Wrapper" at bounding box center [1102, 60] width 127 height 23
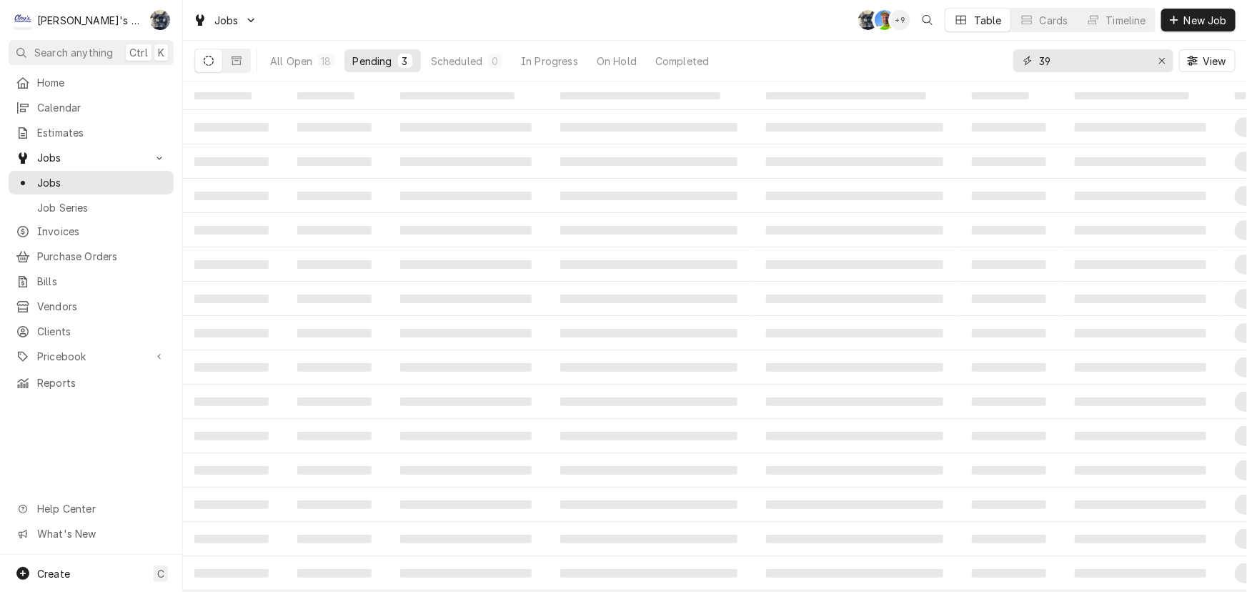
type input "3"
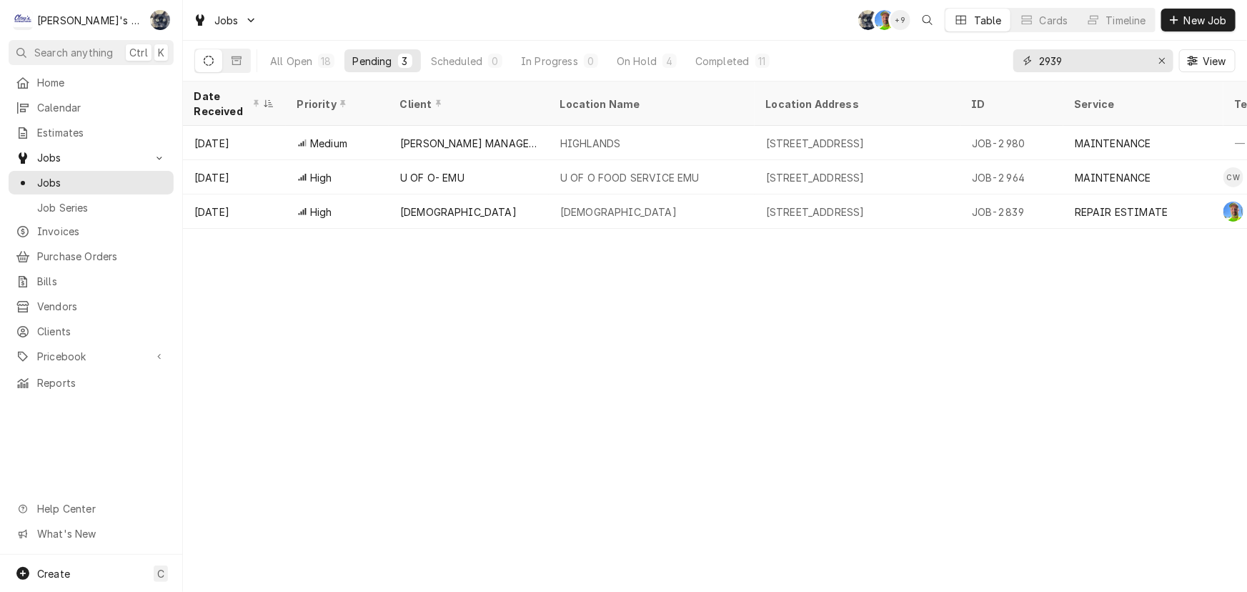
type input "2939"
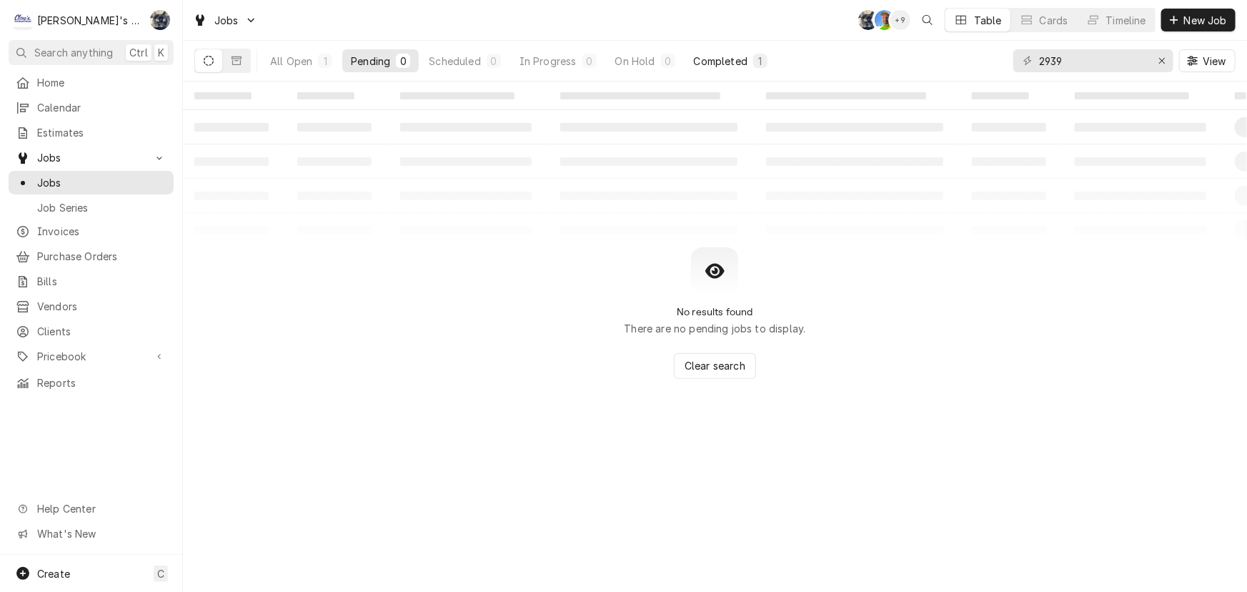
click at [691, 64] on button "Completed 1" at bounding box center [730, 60] width 91 height 23
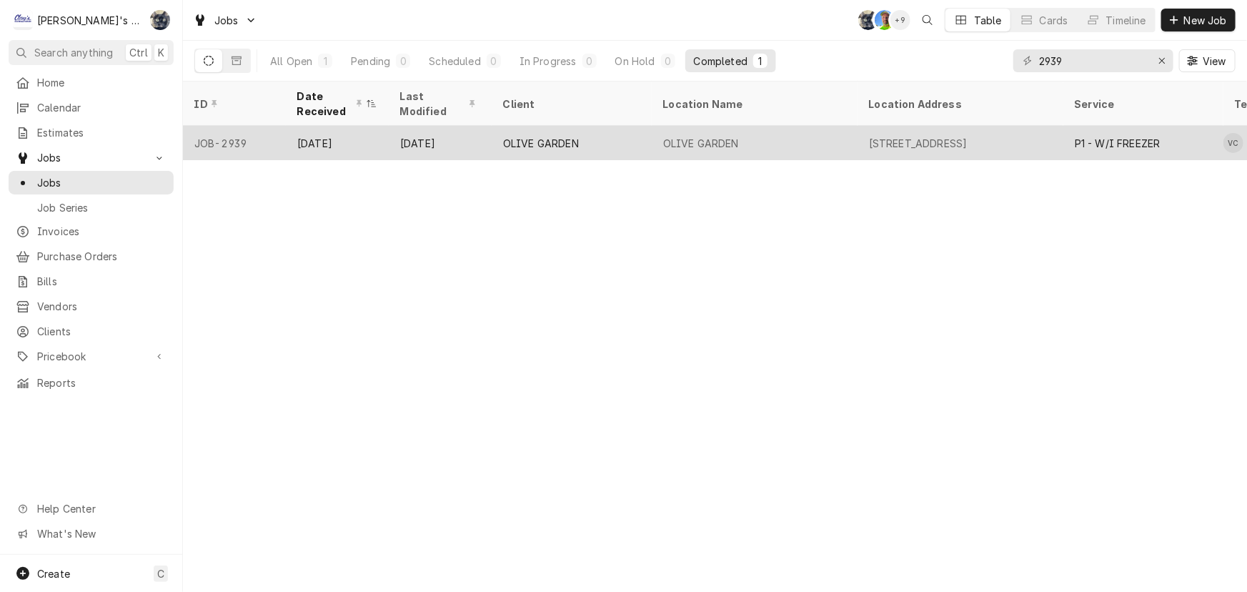
click at [672, 126] on div "OLIVE GARDEN" at bounding box center [755, 143] width 206 height 34
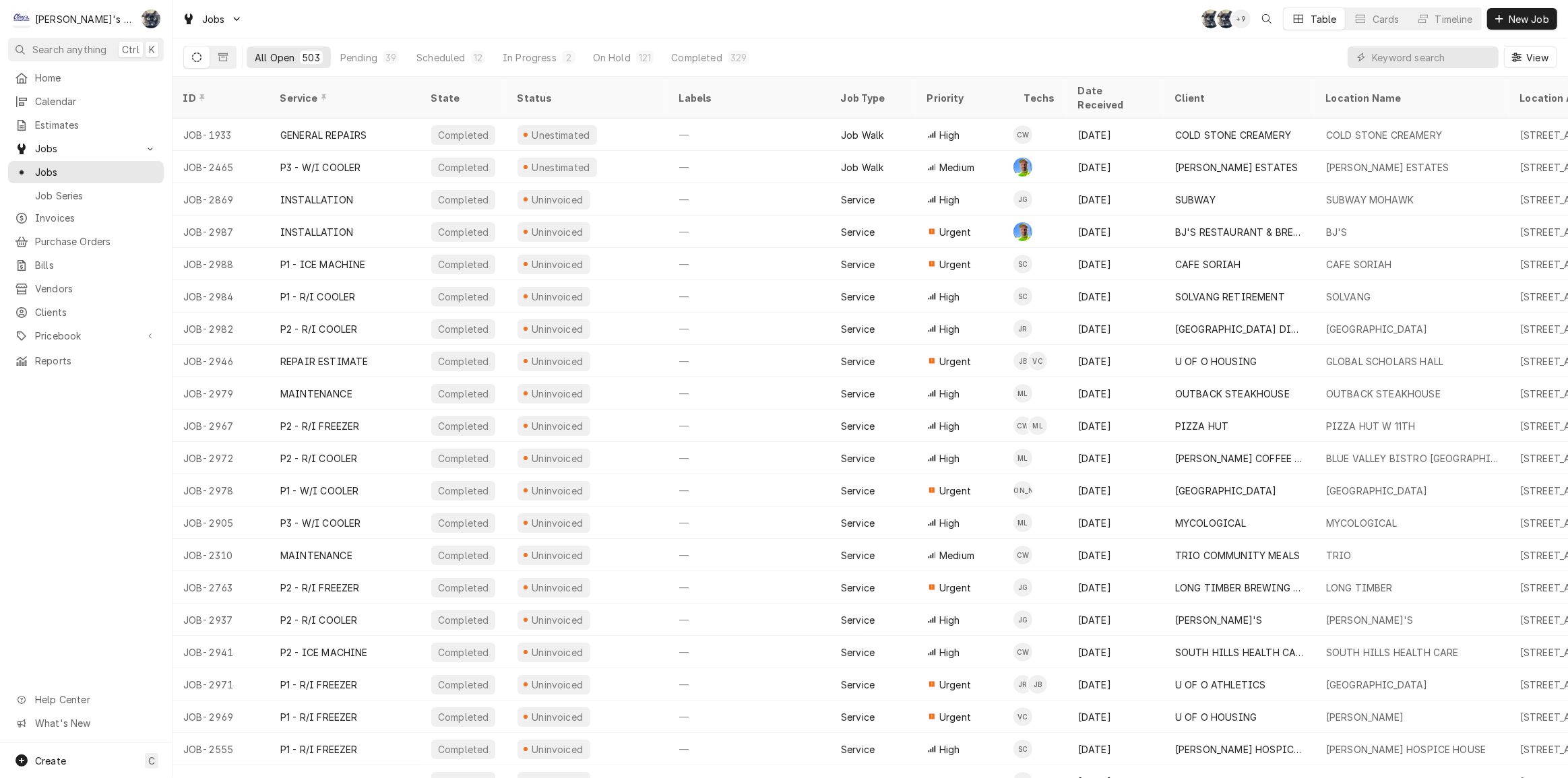
click at [655, 8] on div "Jobs SB SB + 9 Table Cards Timeline New Job" at bounding box center [870, 19] width 1395 height 38
click at [701, 58] on div "Completed" at bounding box center [697, 58] width 51 height 14
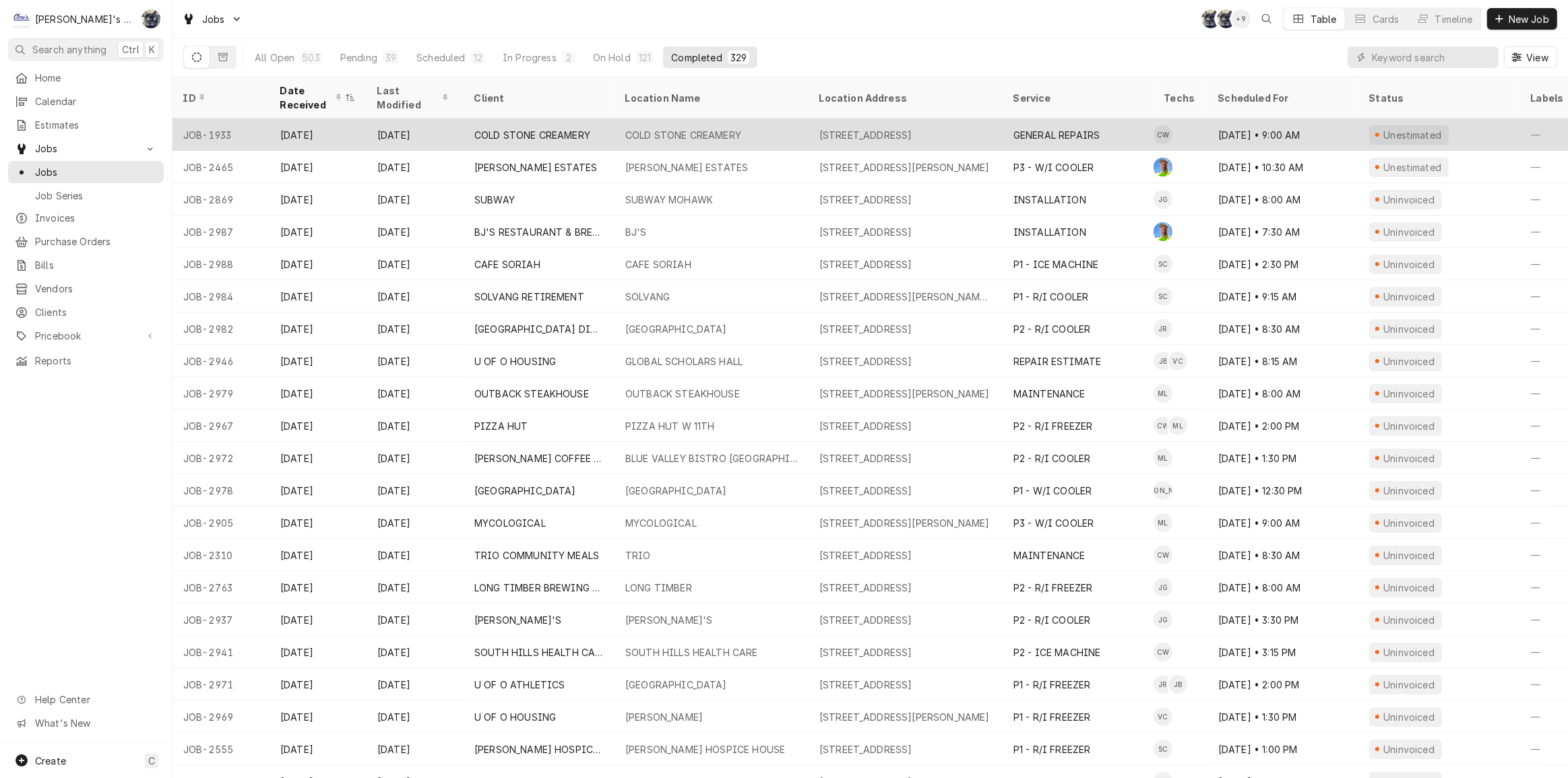
click at [374, 122] on div "[DATE]" at bounding box center [415, 135] width 97 height 32
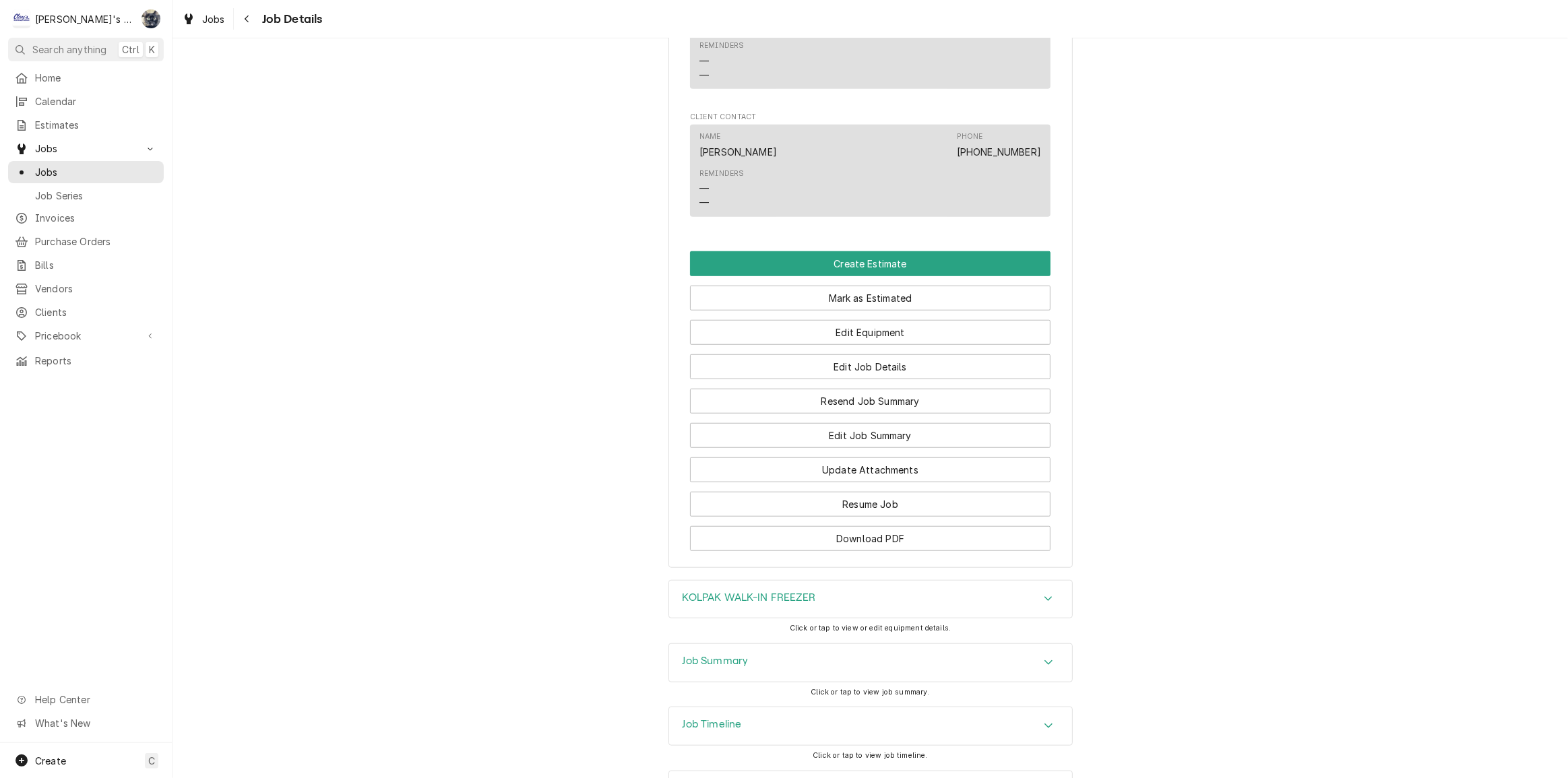
scroll to position [1111, 0]
click at [700, 653] on h3 "Job Summary" at bounding box center [716, 659] width 66 height 13
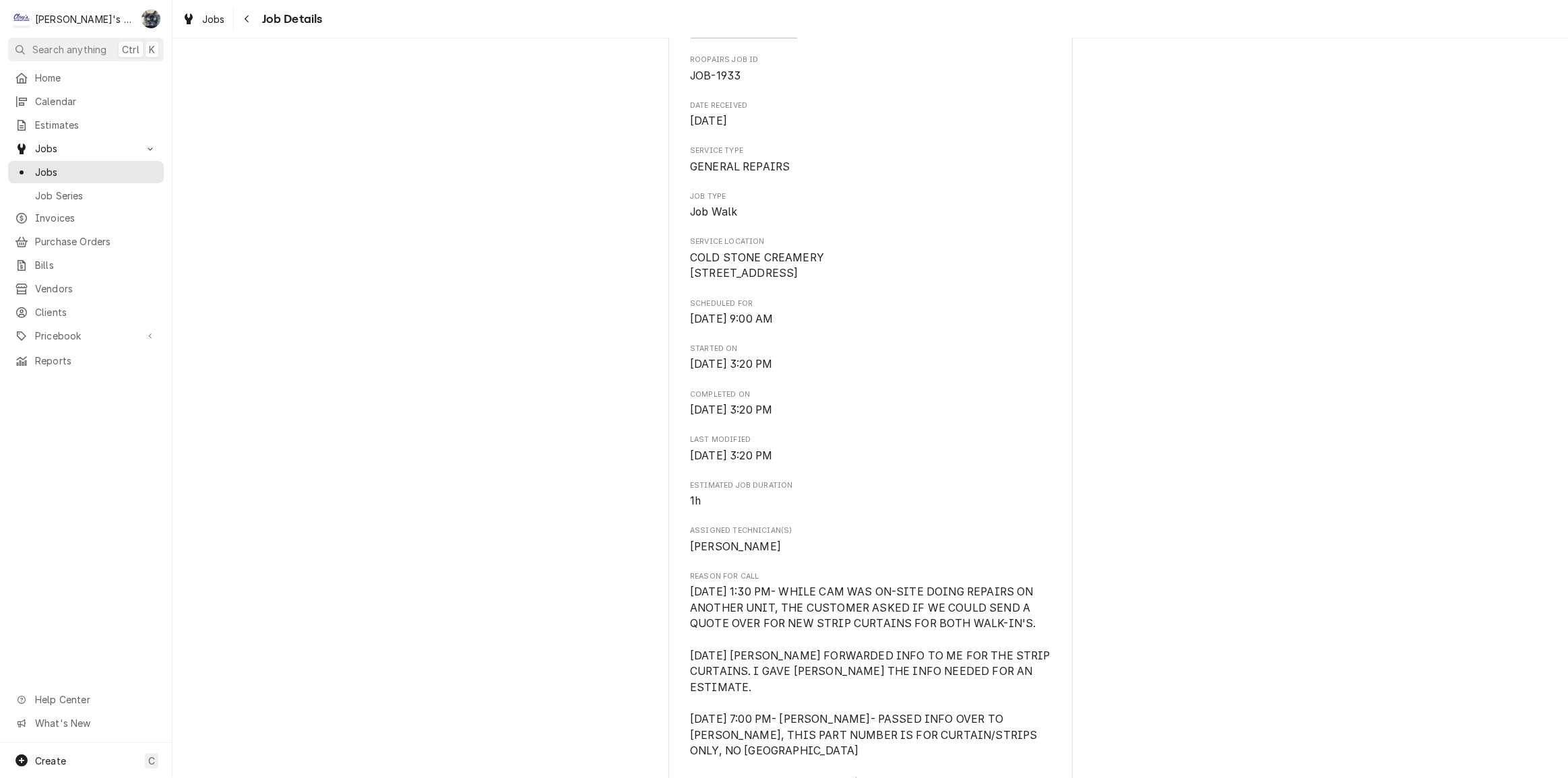
scroll to position [306, 0]
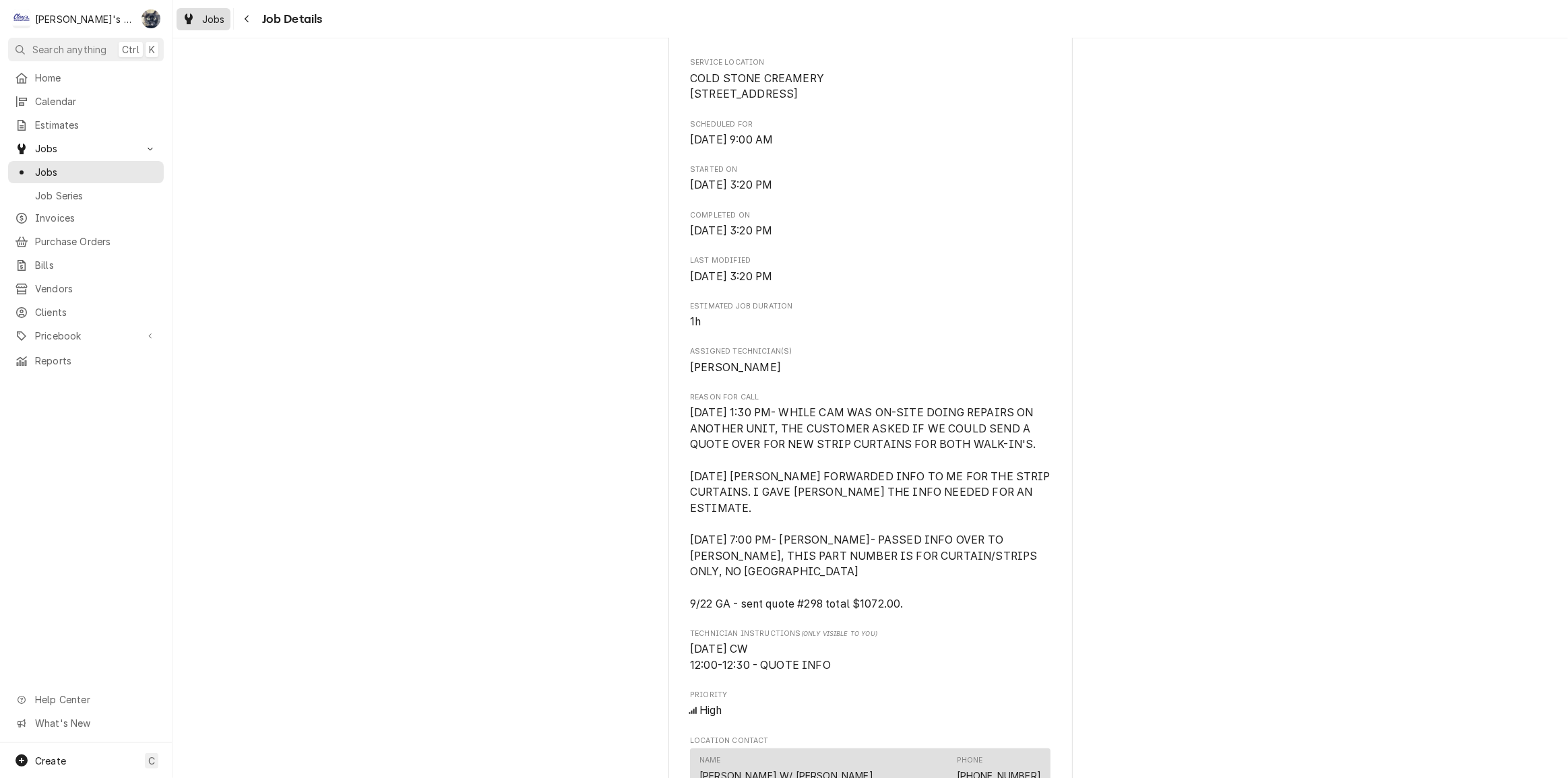
click at [209, 13] on span "Jobs" at bounding box center [213, 19] width 23 height 14
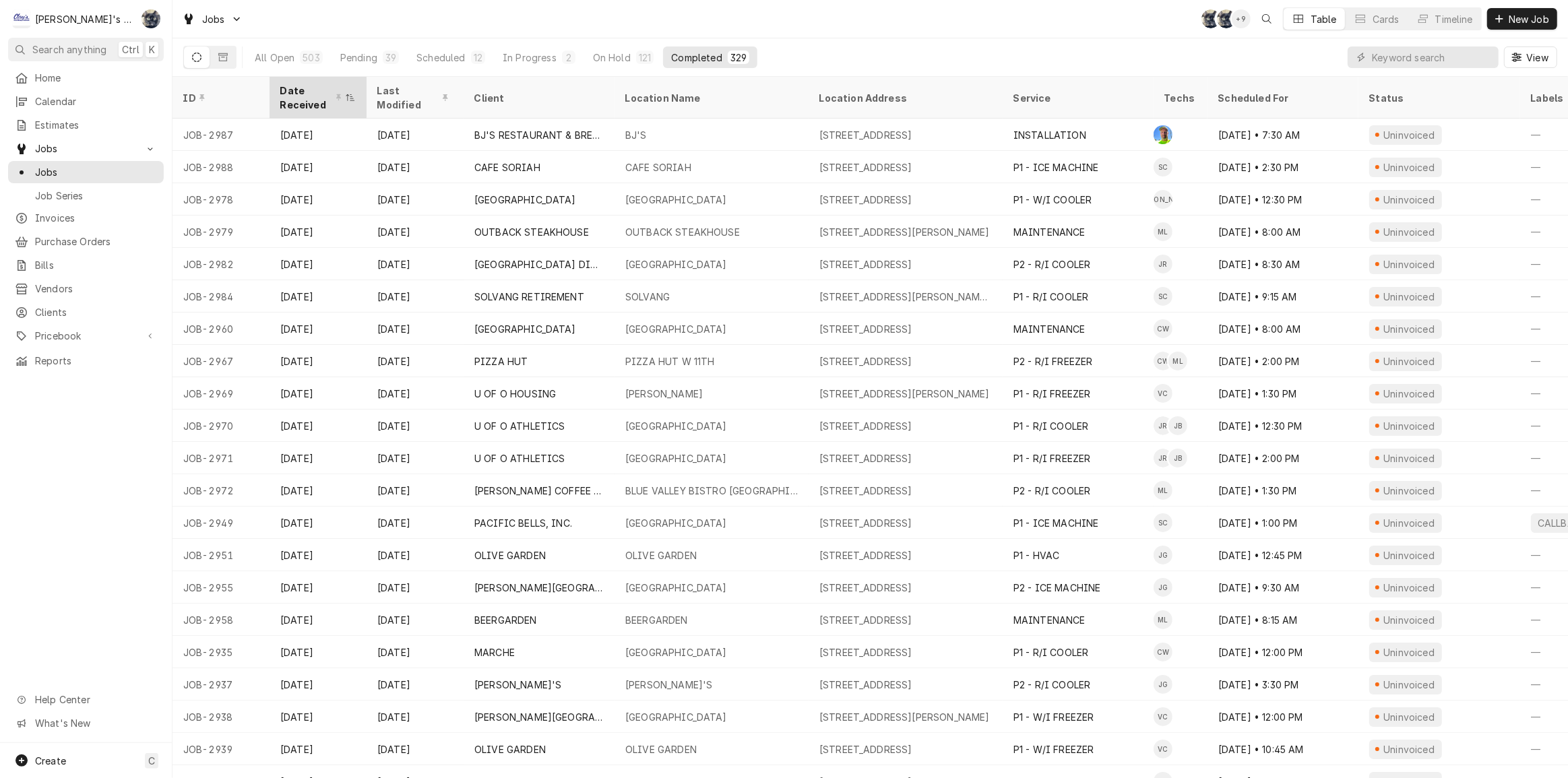
click at [301, 98] on div "Date Received" at bounding box center [311, 98] width 62 height 28
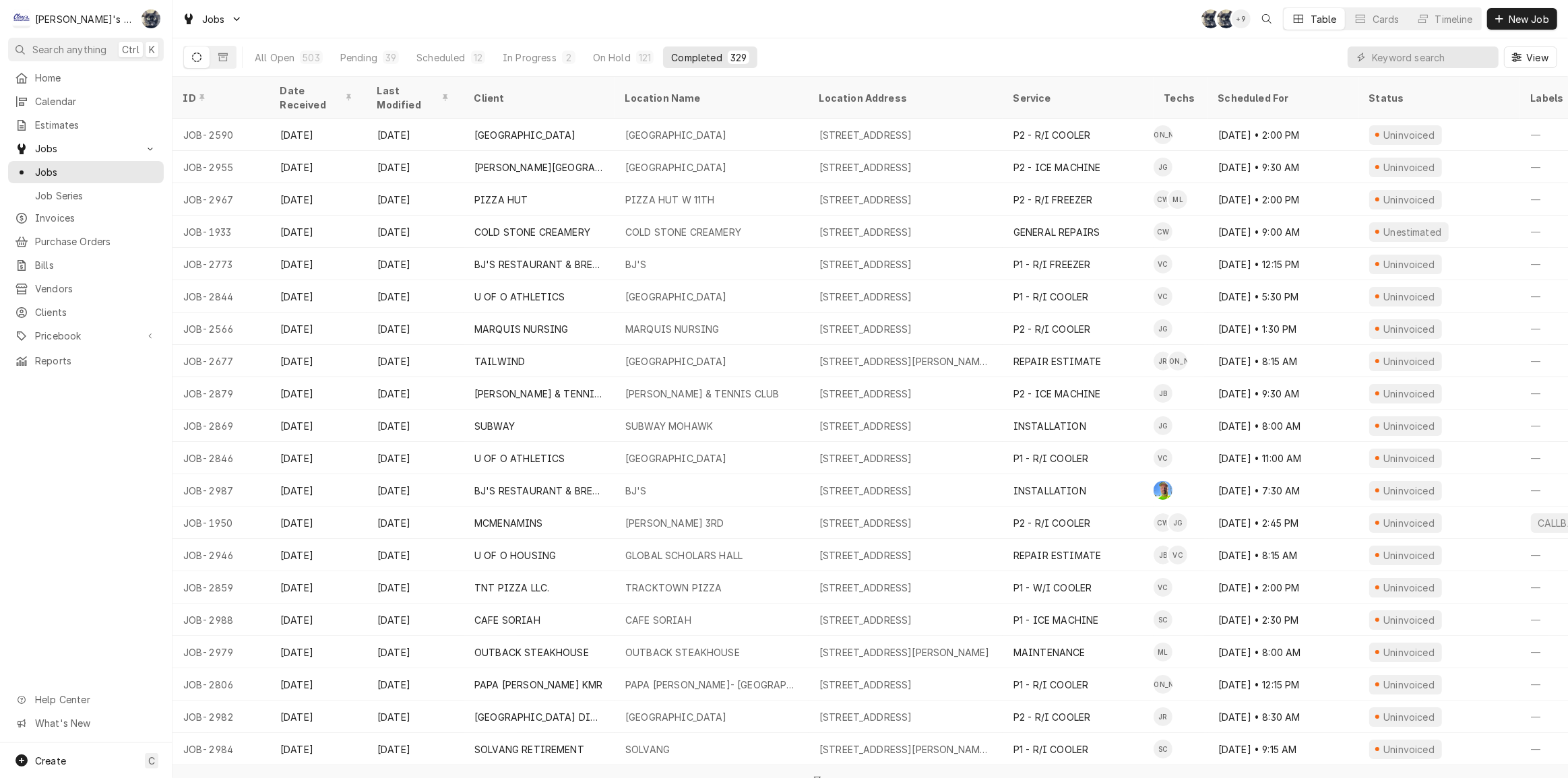
click at [301, 98] on th "Date Received" at bounding box center [318, 97] width 97 height 41
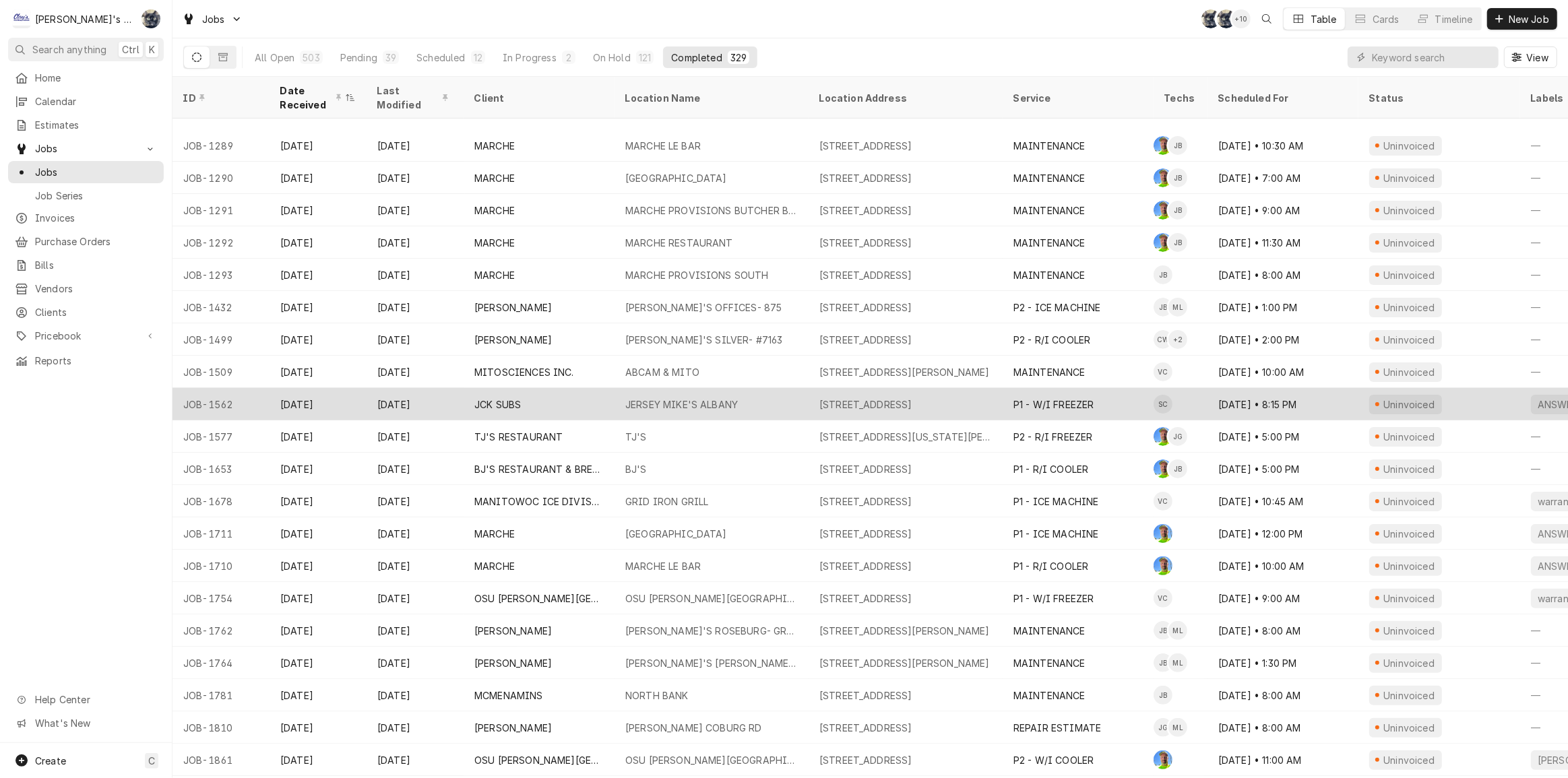
scroll to position [344, 0]
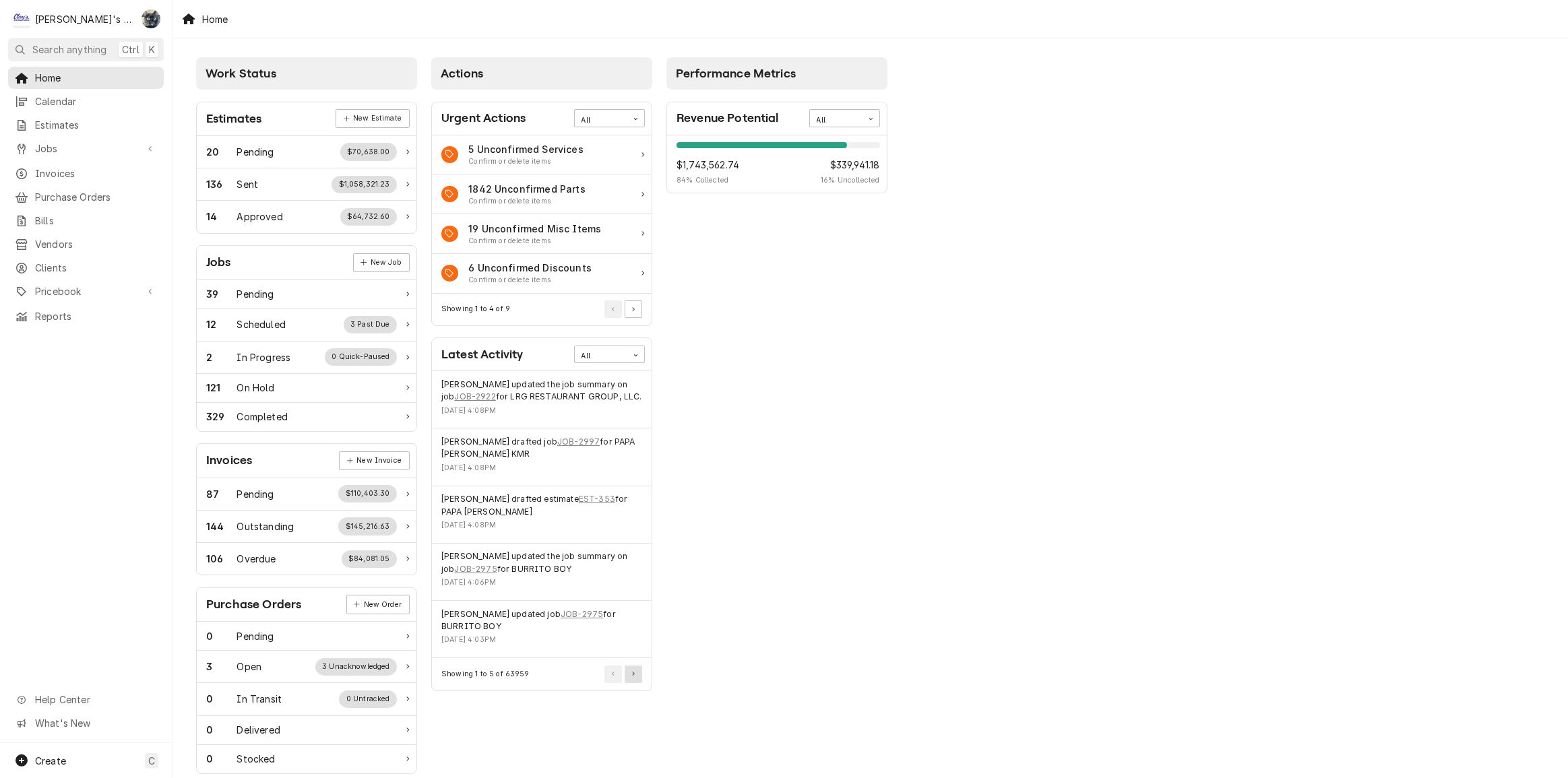
click at [638, 681] on button "Pagination Controls" at bounding box center [633, 674] width 18 height 18
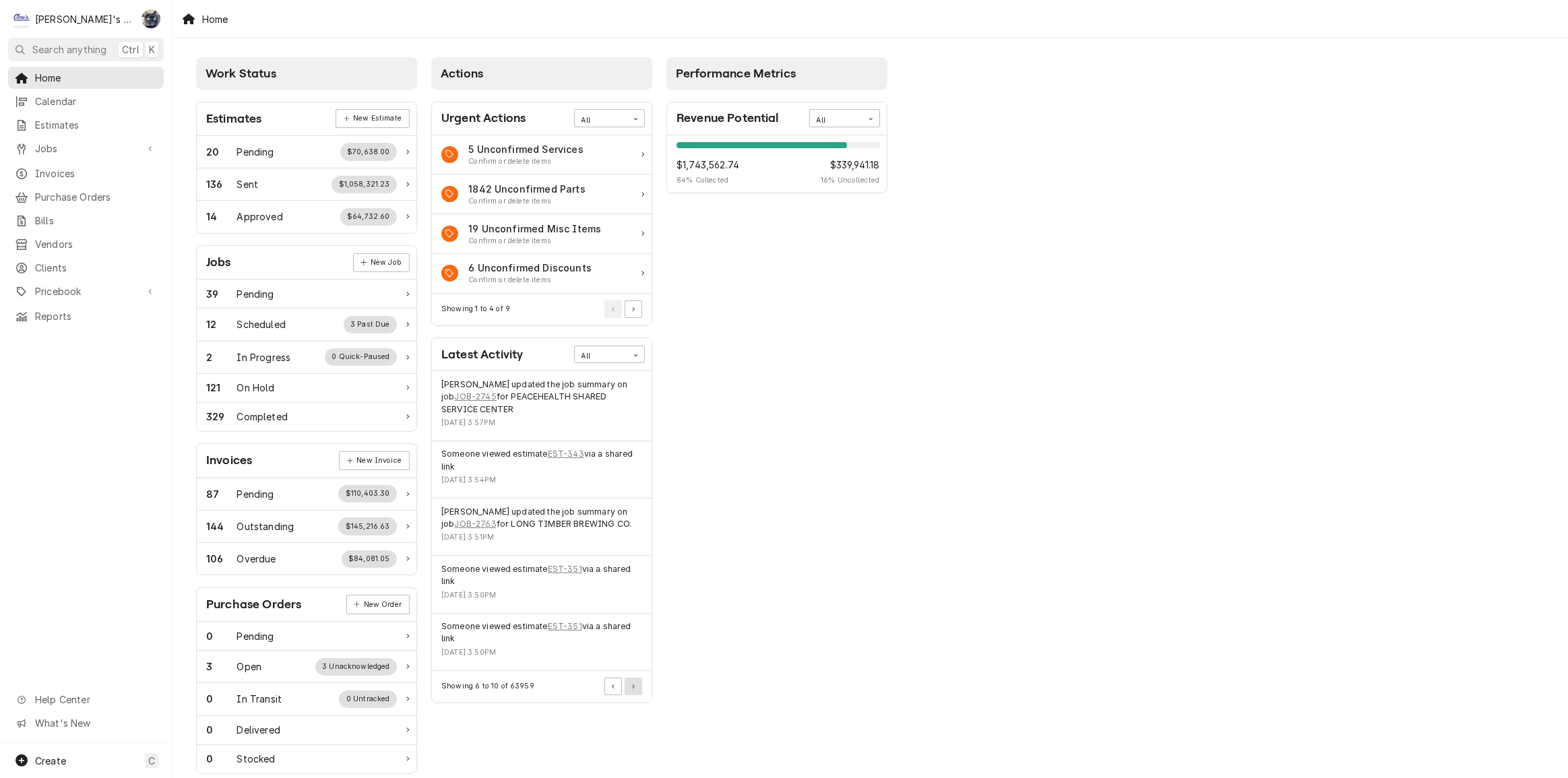
click at [636, 687] on button "Pagination Controls" at bounding box center [633, 687] width 18 height 18
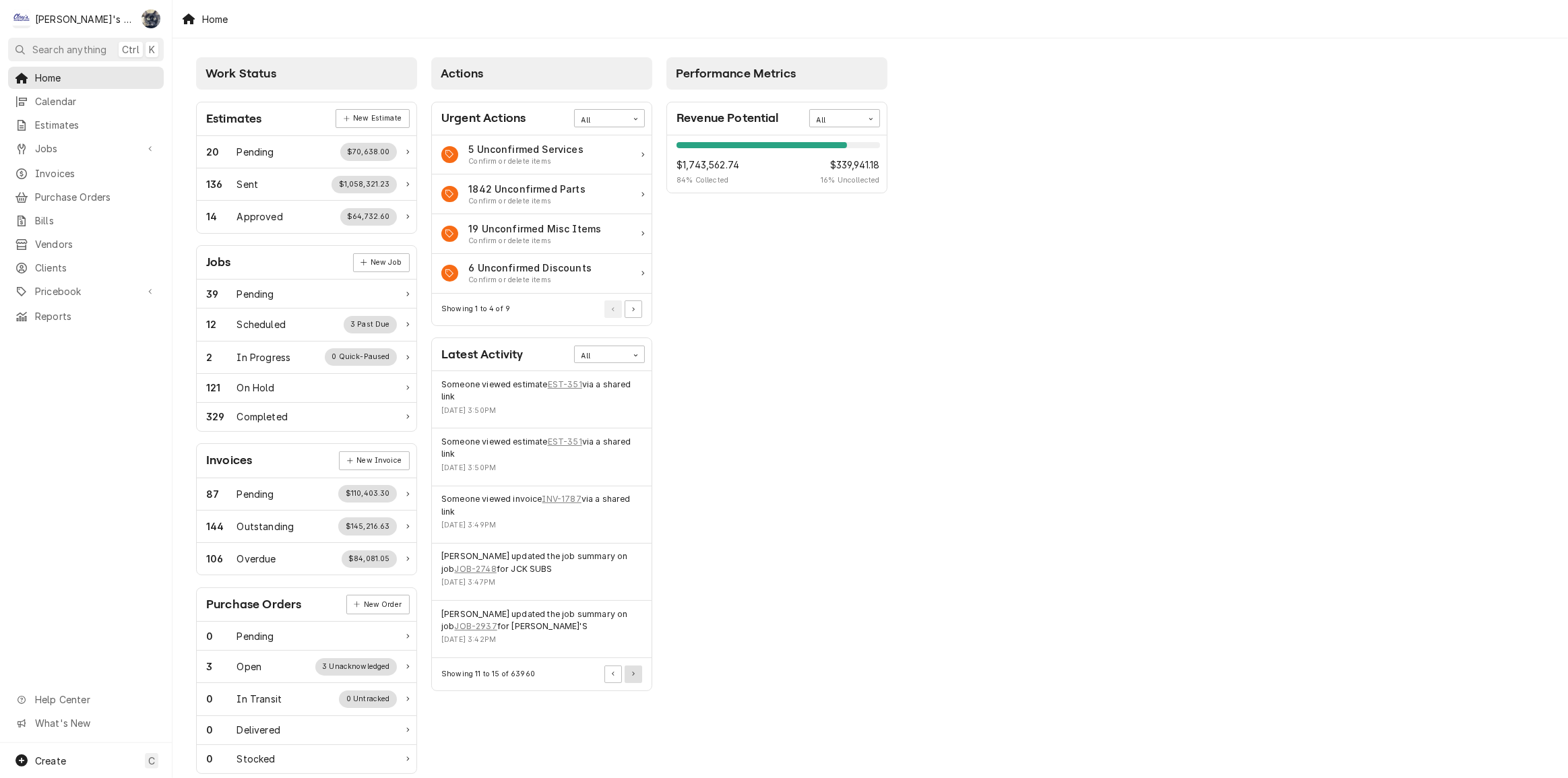
click at [633, 675] on icon "Pagination Controls" at bounding box center [633, 673] width 3 height 5
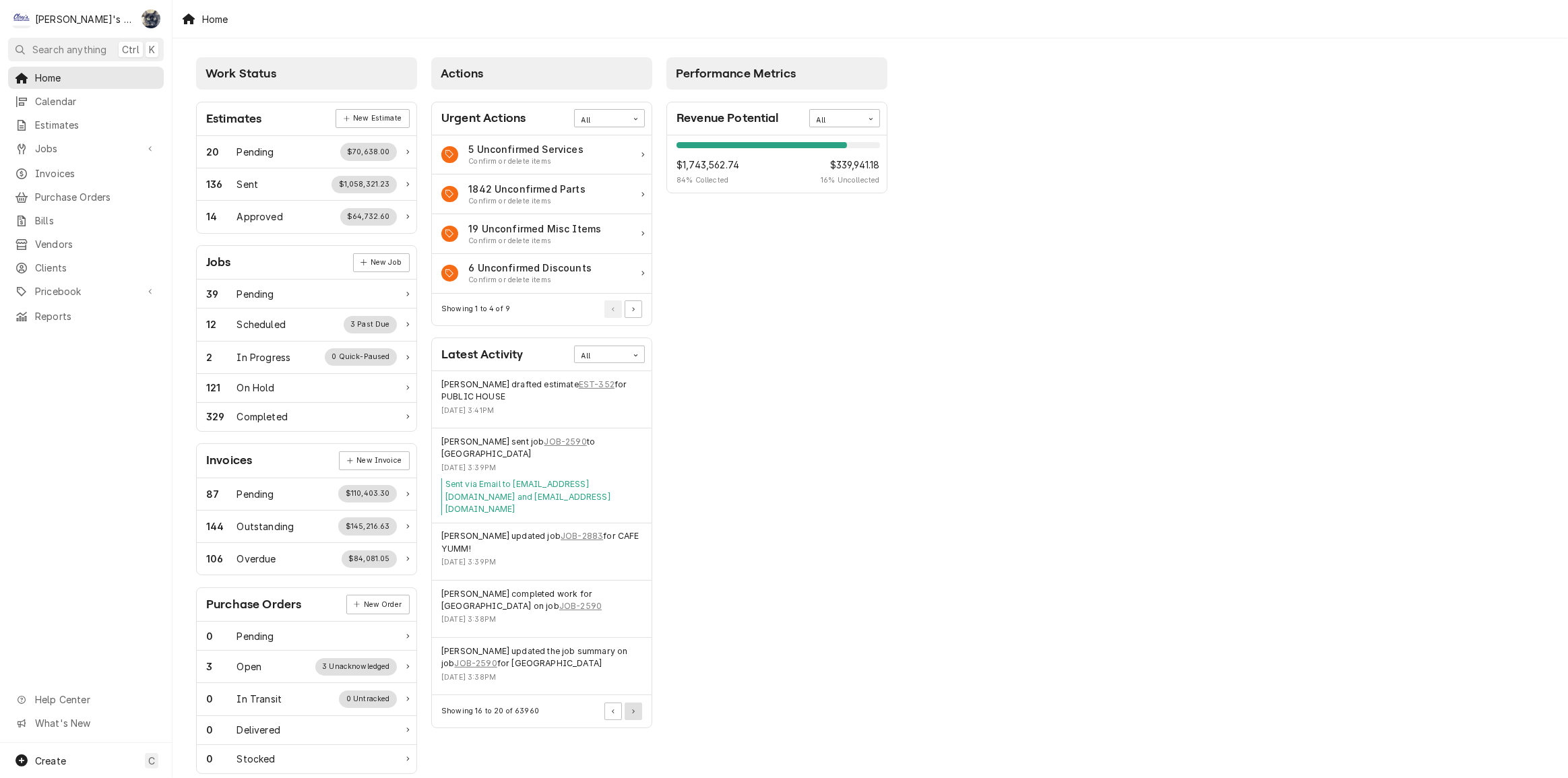
click at [635, 703] on button "Pagination Controls" at bounding box center [633, 711] width 18 height 18
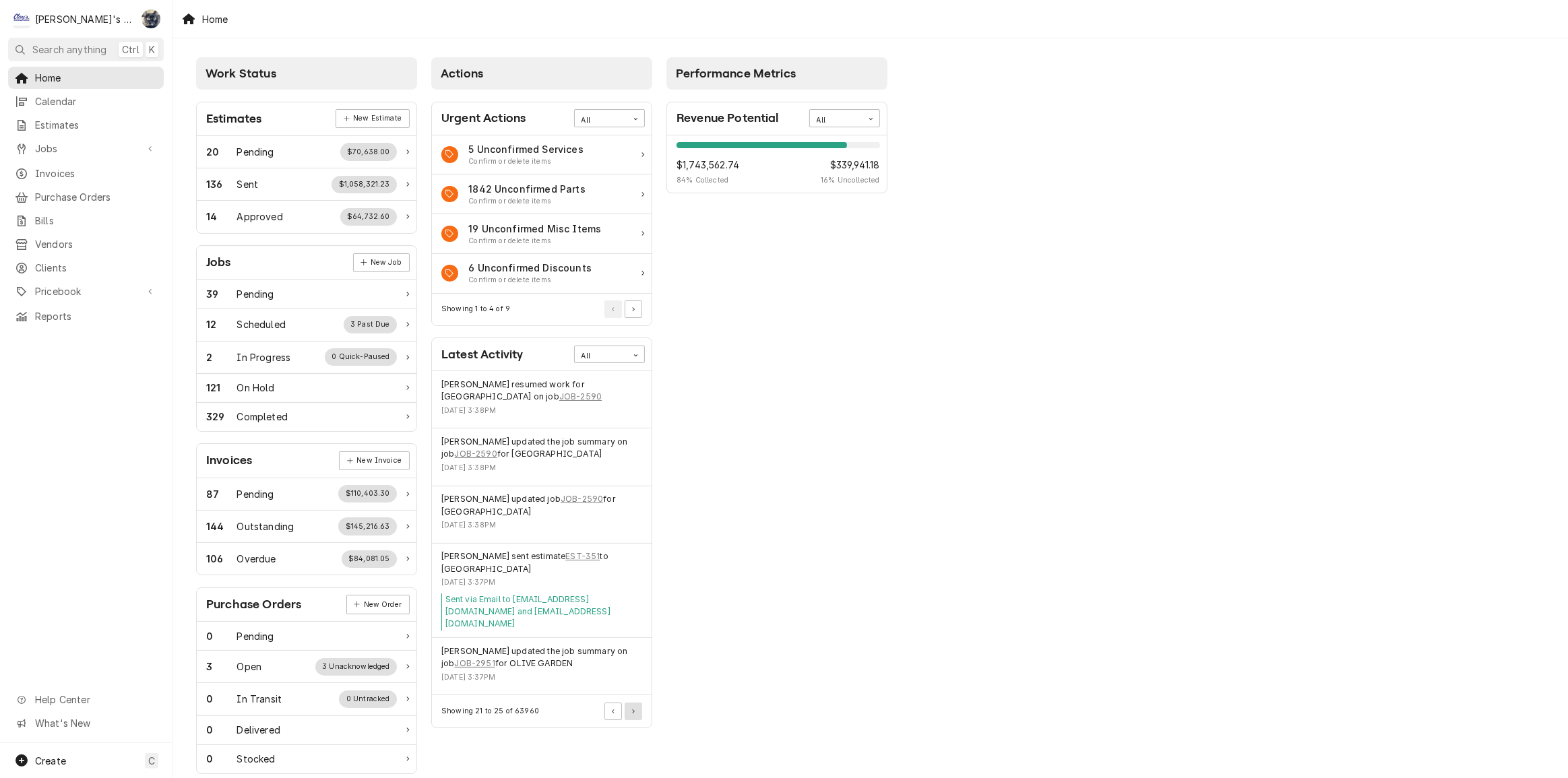
click at [634, 709] on icon "Pagination Controls" at bounding box center [633, 711] width 3 height 5
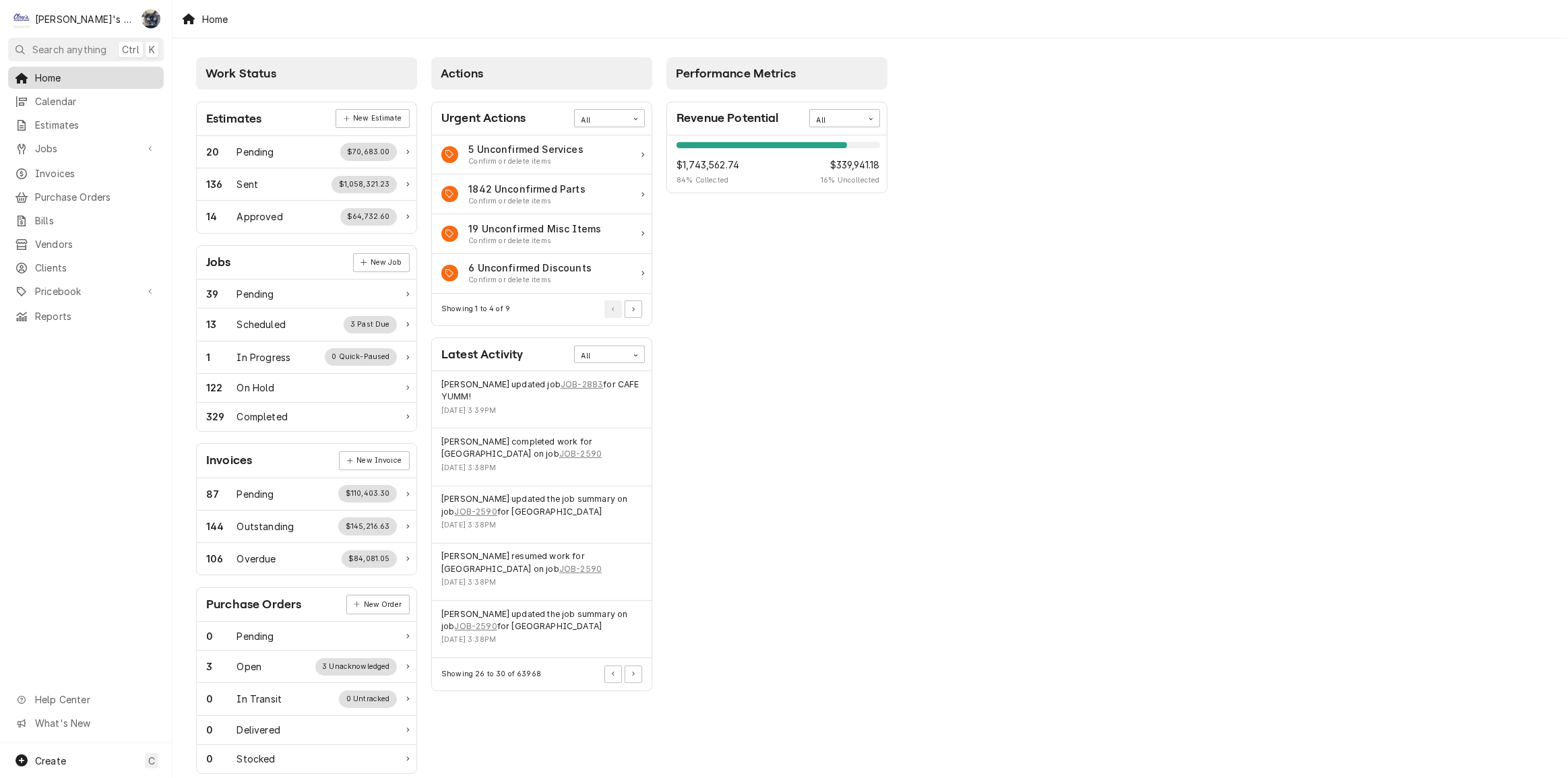
click at [86, 76] on span "Home" at bounding box center [95, 77] width 122 height 14
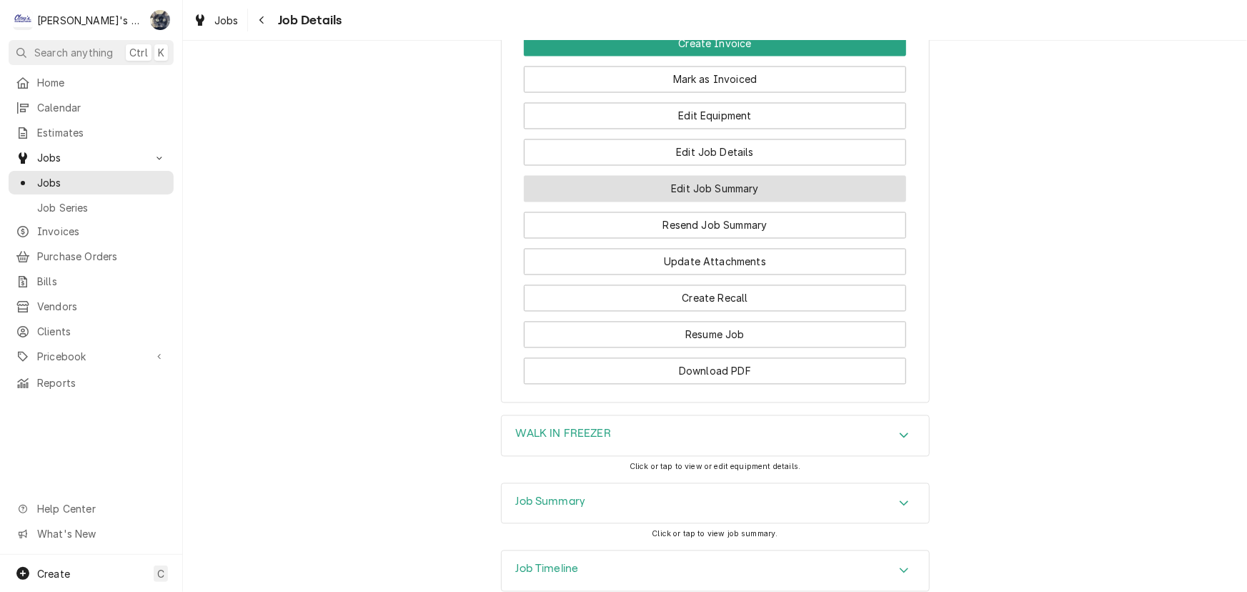
scroll to position [1459, 0]
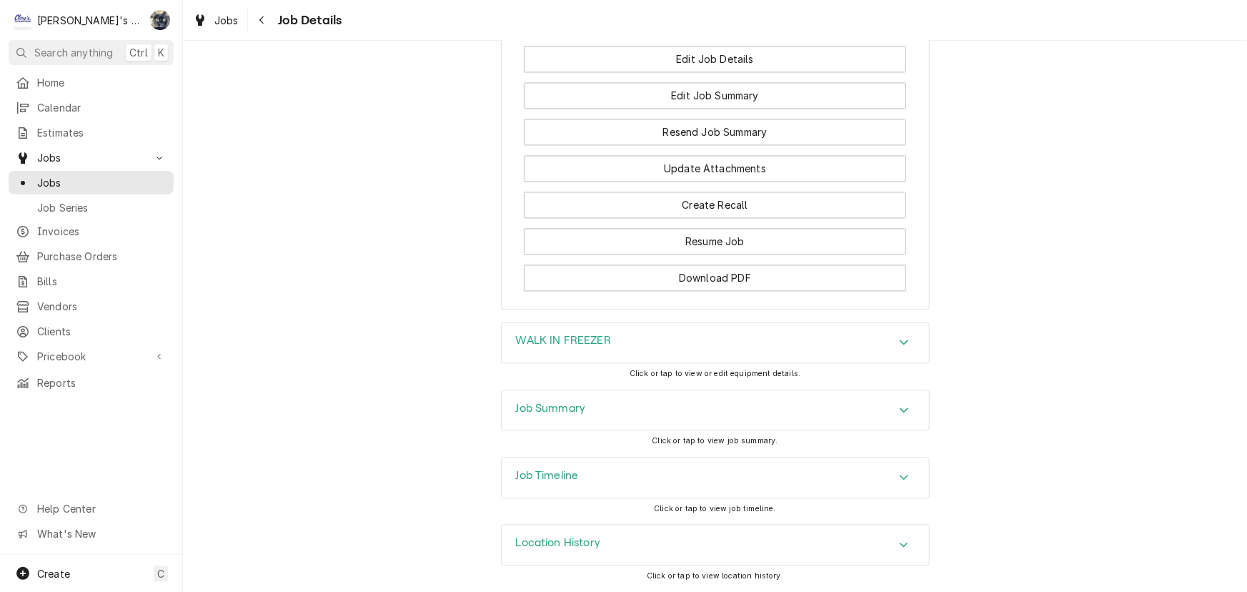
click at [655, 425] on div "Job Summary" at bounding box center [715, 410] width 427 height 40
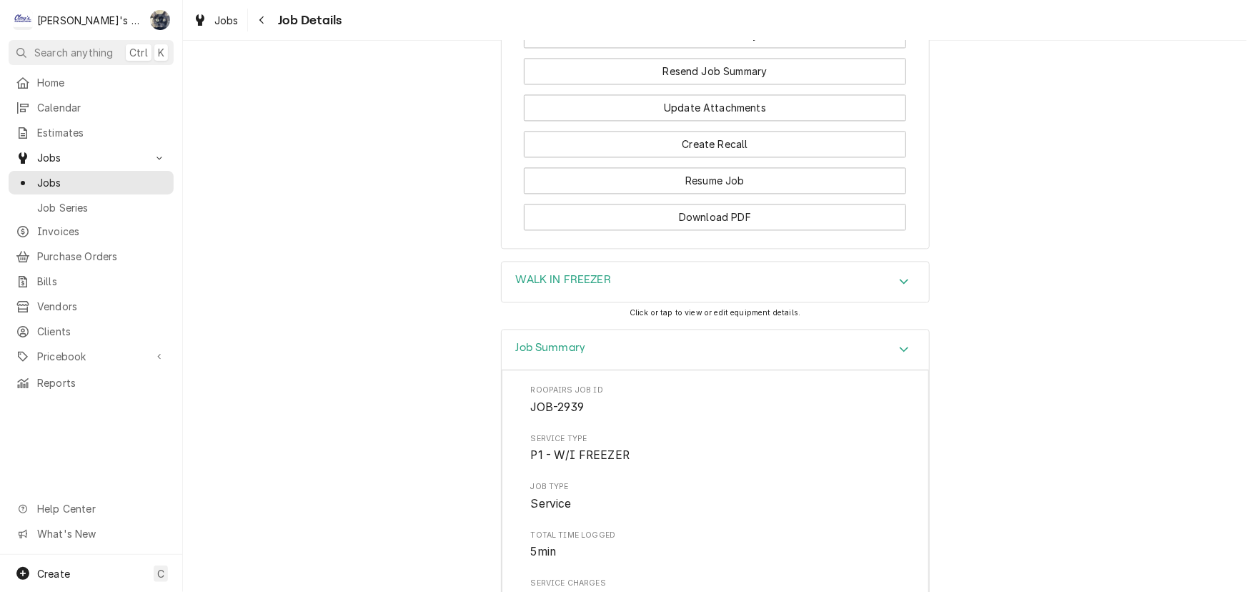
scroll to position [1360, 0]
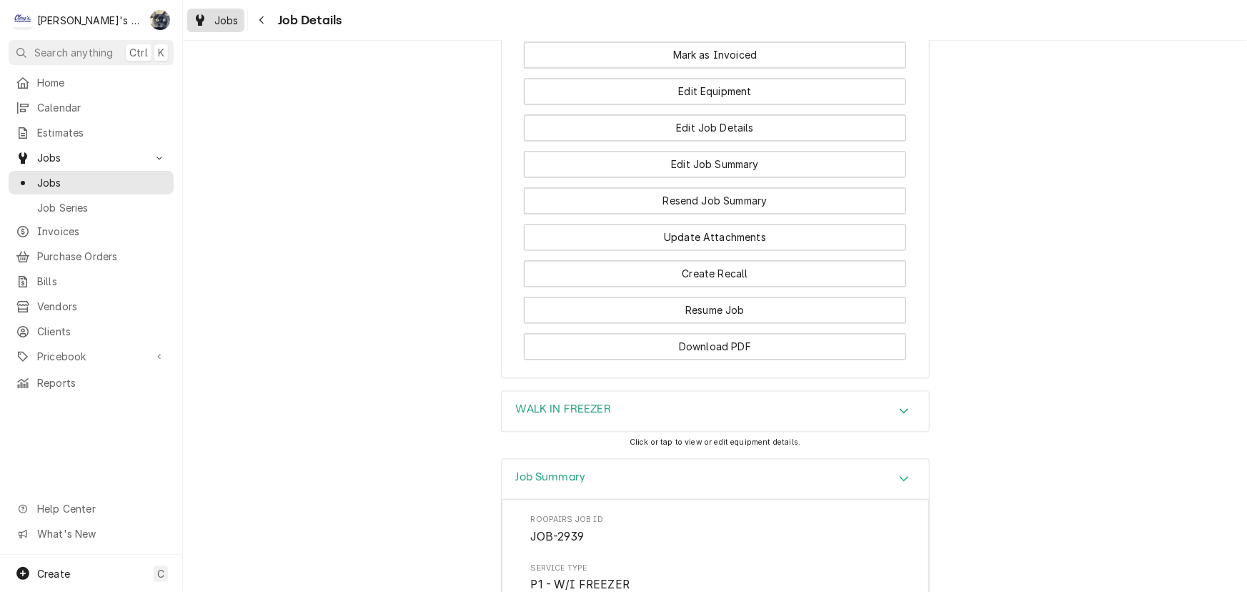
click at [204, 19] on icon "Dynamic Content Wrapper" at bounding box center [200, 19] width 9 height 11
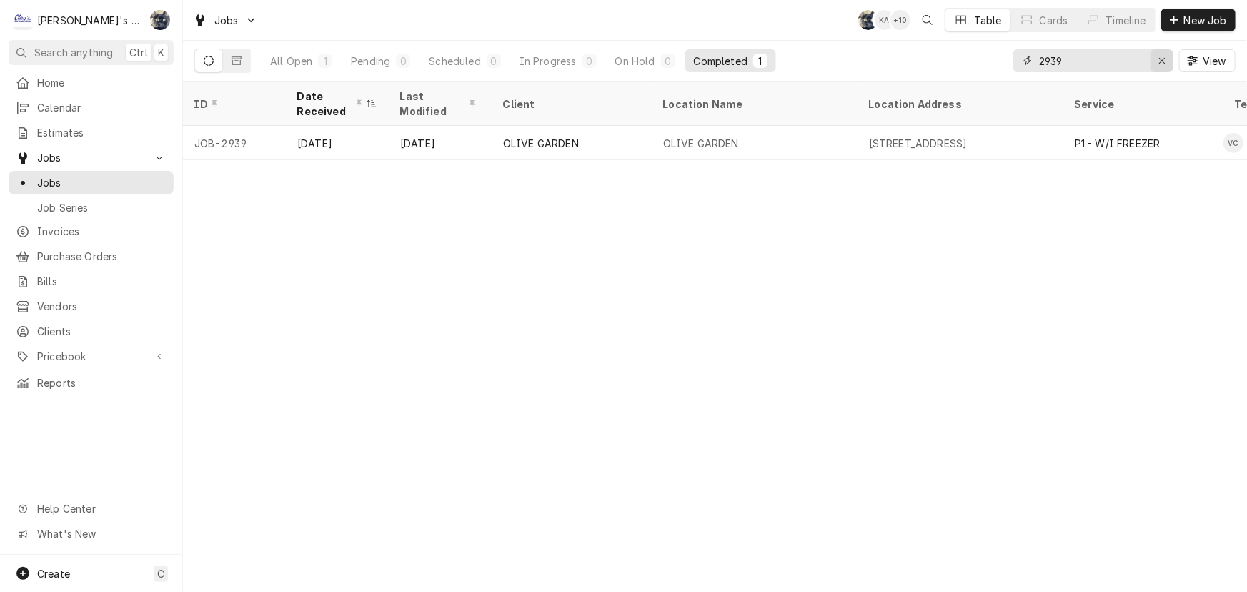
click at [1157, 57] on div "Erase input" at bounding box center [1162, 61] width 14 height 14
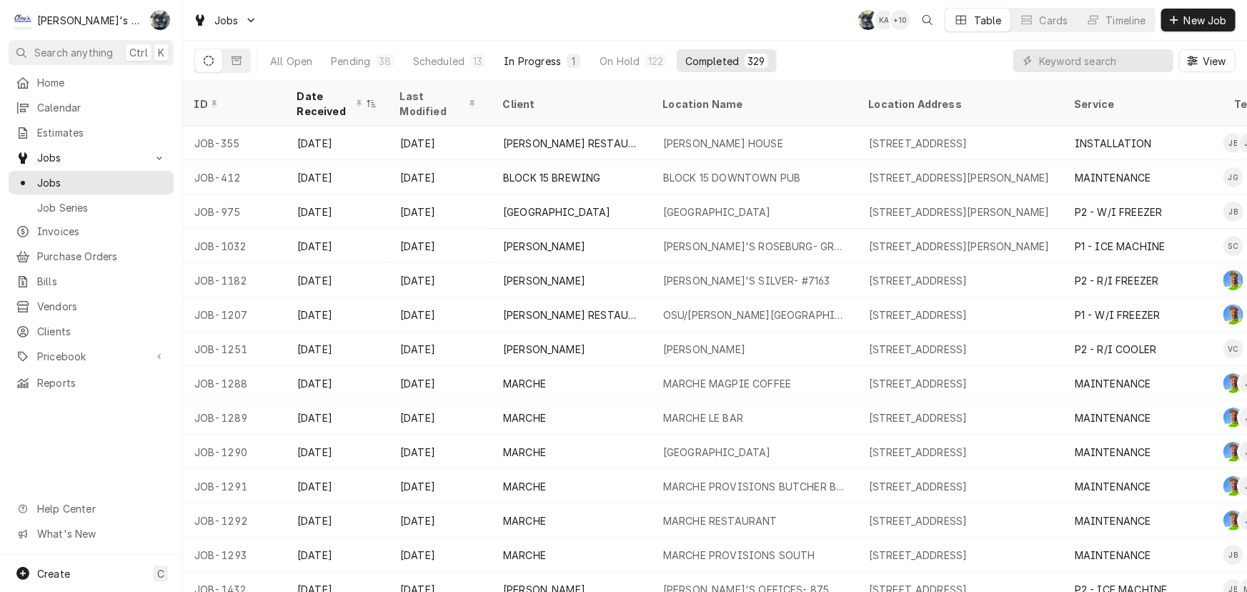
click at [555, 56] on div "In Progress" at bounding box center [532, 61] width 57 height 15
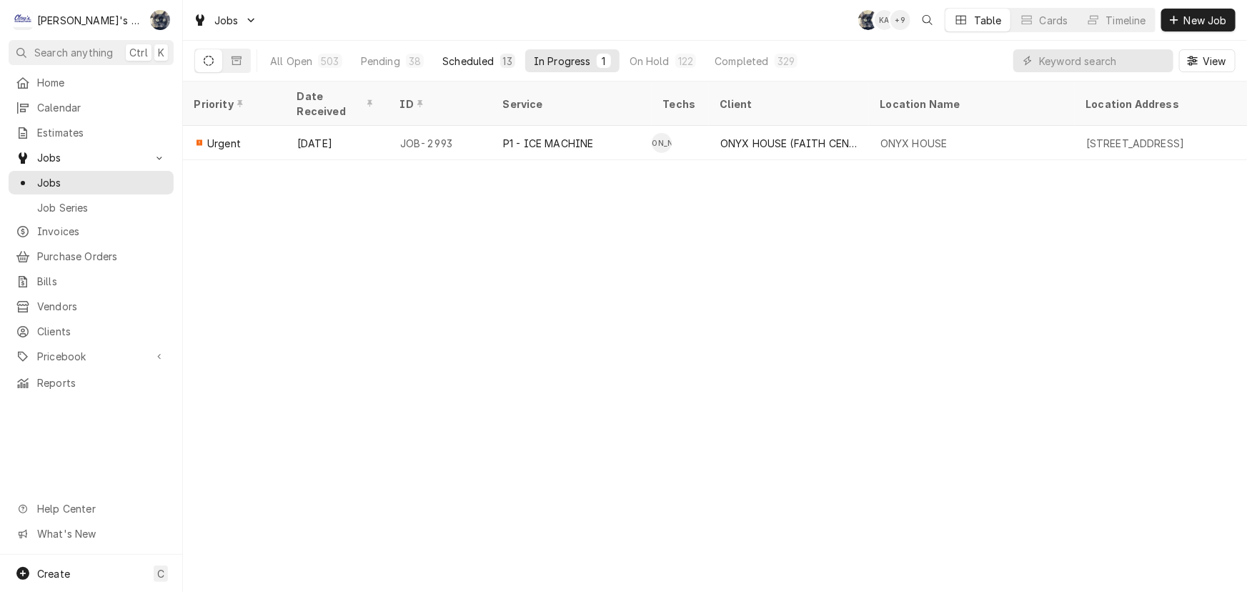
click at [503, 64] on div "13" at bounding box center [507, 61] width 9 height 15
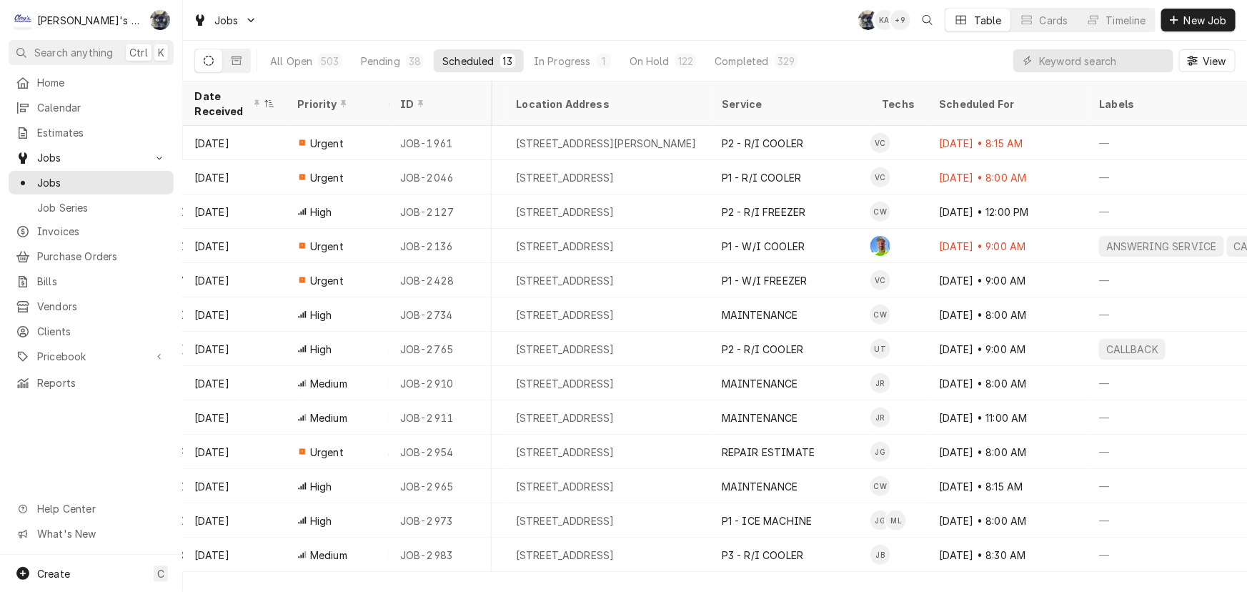
scroll to position [0, 347]
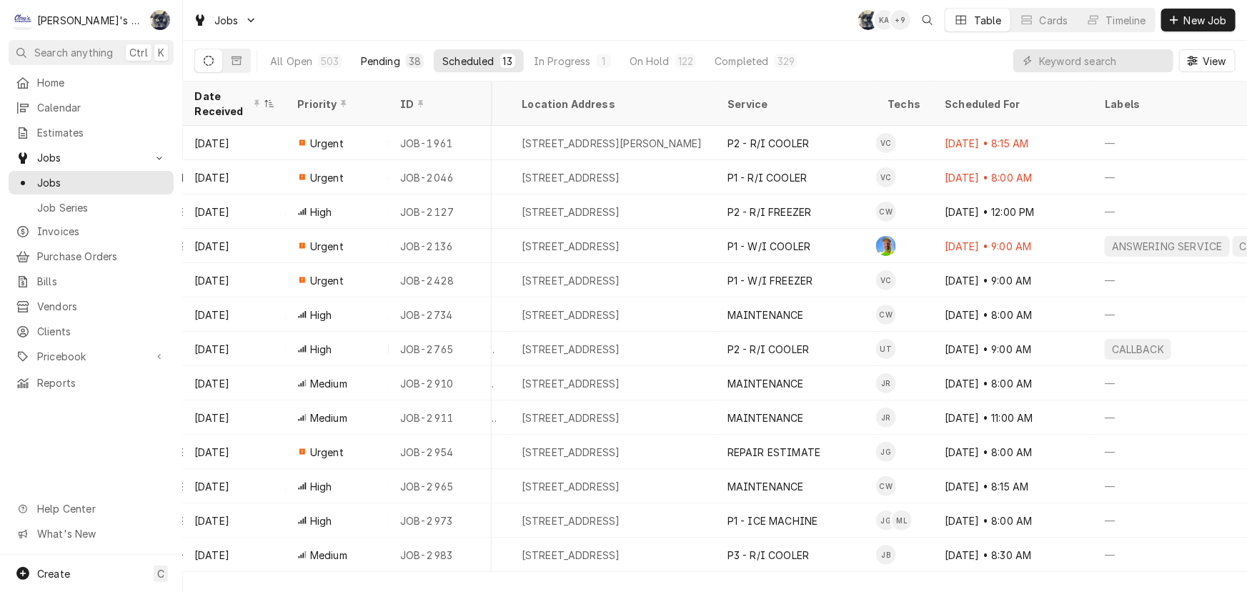
click at [406, 57] on div "38" at bounding box center [415, 61] width 18 height 14
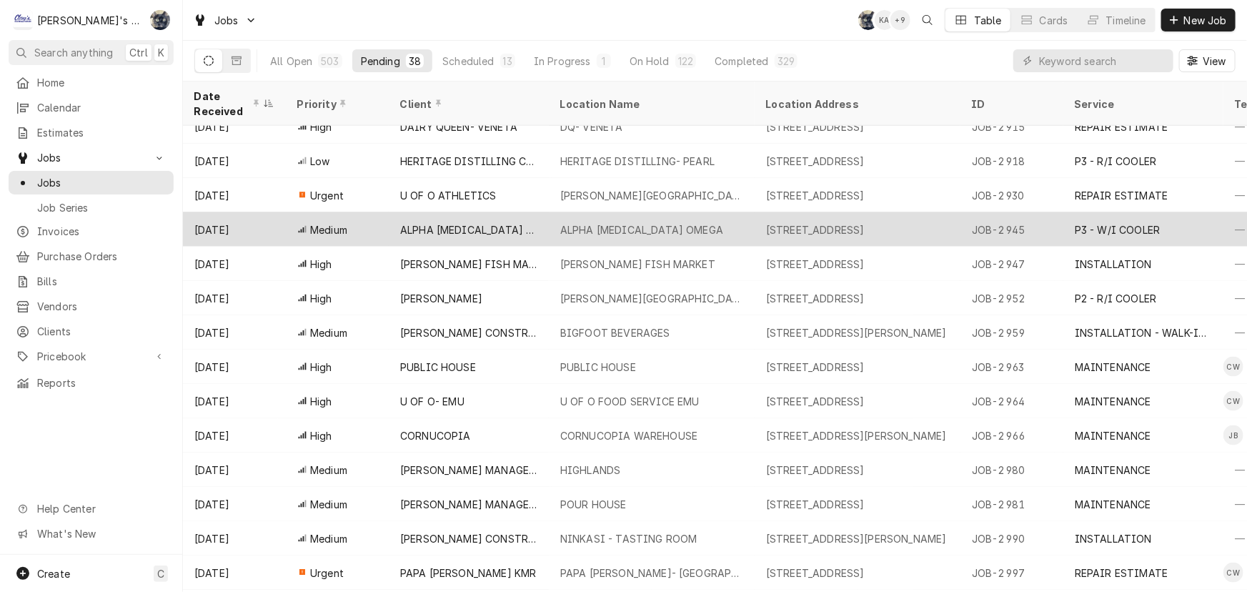
scroll to position [840, 0]
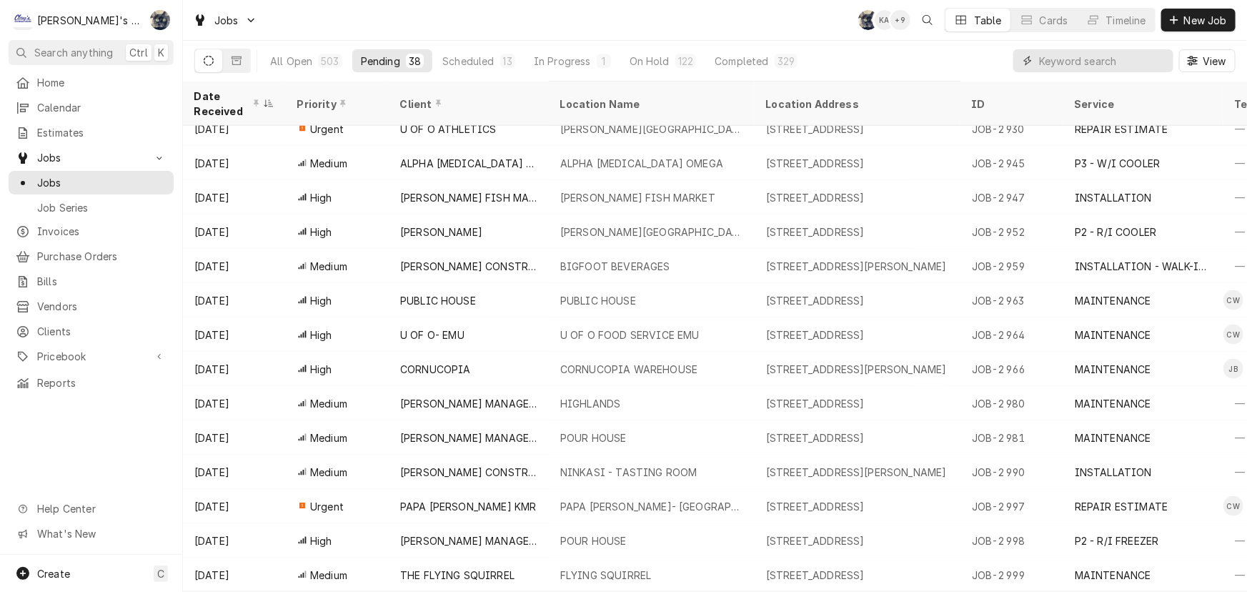
click at [1155, 57] on input "Dynamic Content Wrapper" at bounding box center [1102, 60] width 127 height 23
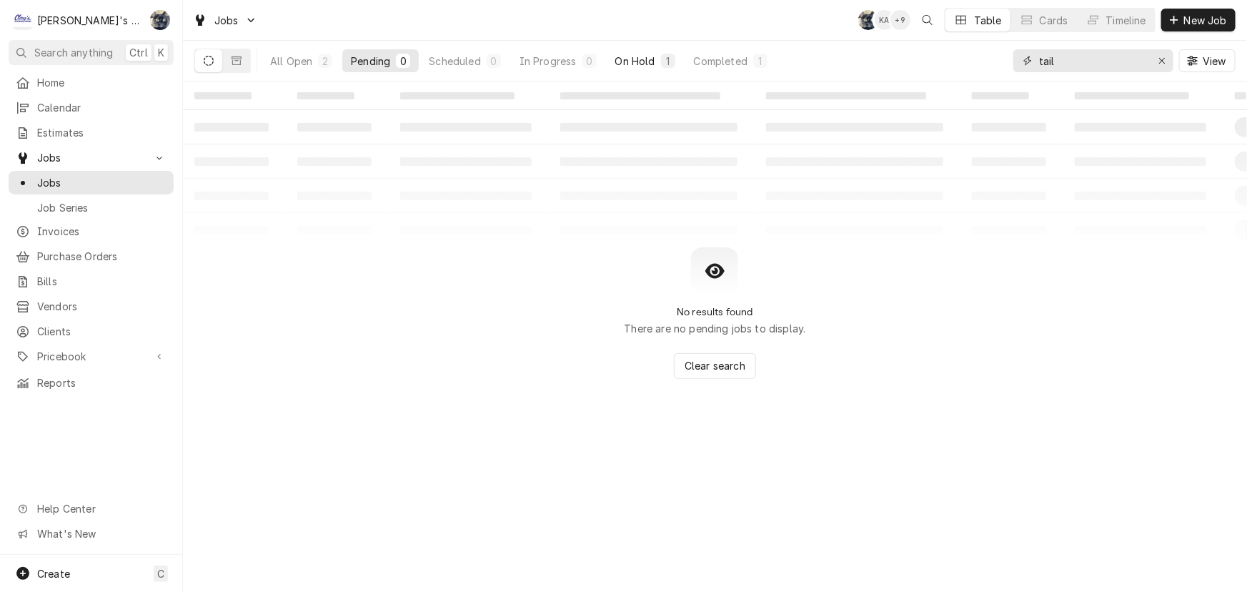
type input "tail"
click at [665, 62] on div "1" at bounding box center [668, 61] width 9 height 15
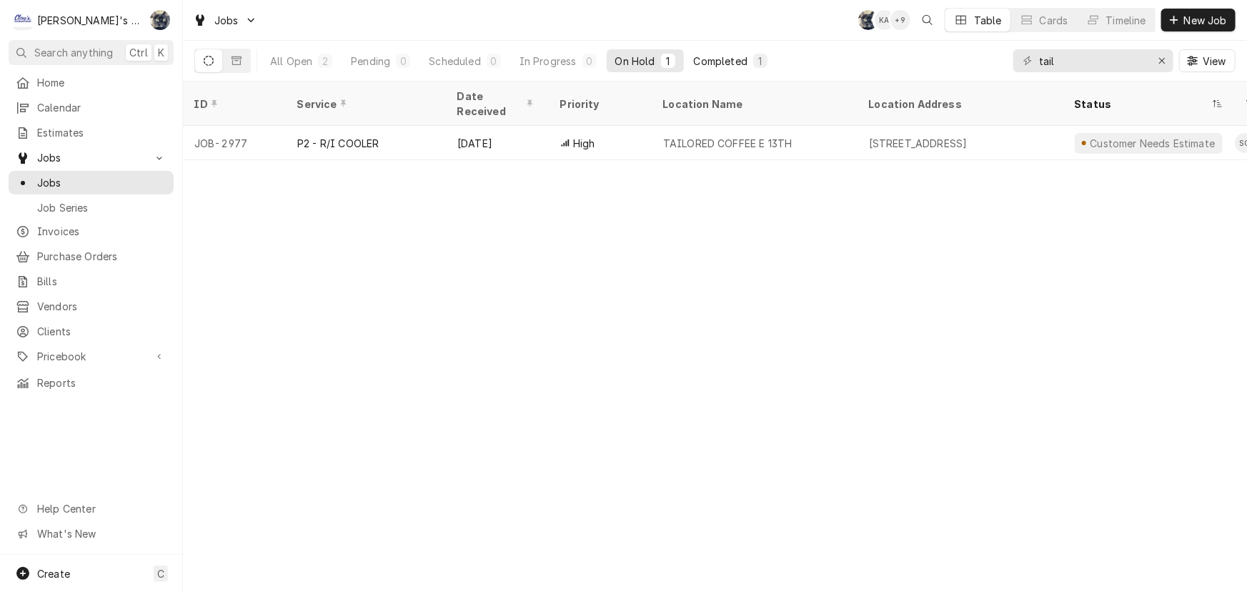
click at [747, 64] on div "Completed" at bounding box center [721, 61] width 54 height 15
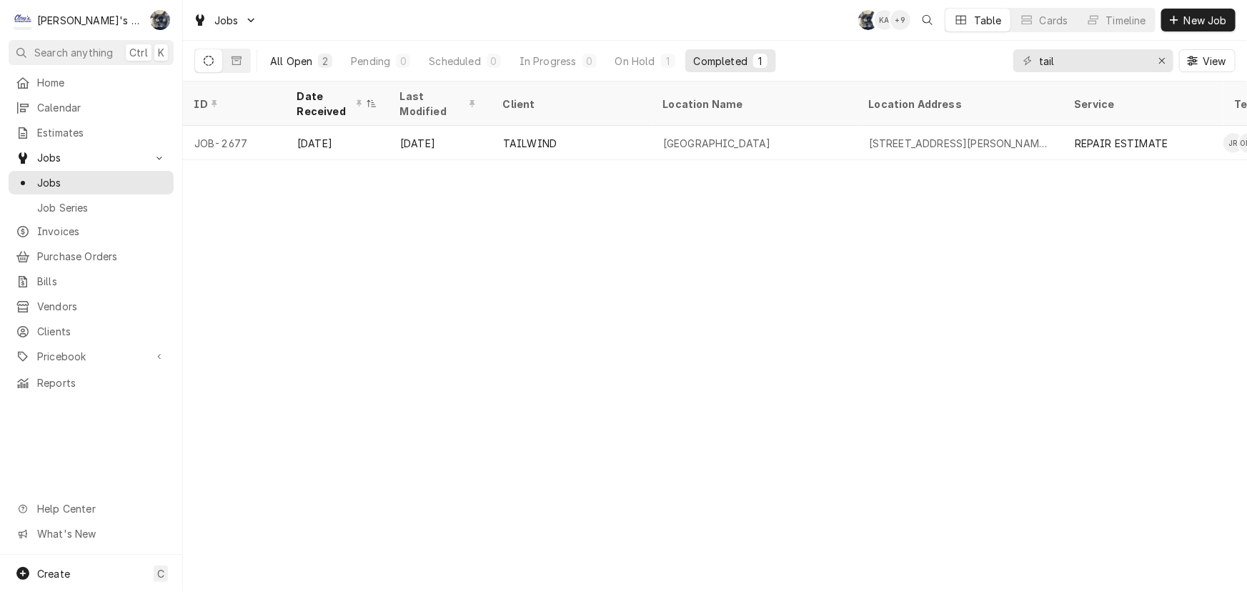
click at [295, 65] on div "All Open" at bounding box center [291, 61] width 42 height 15
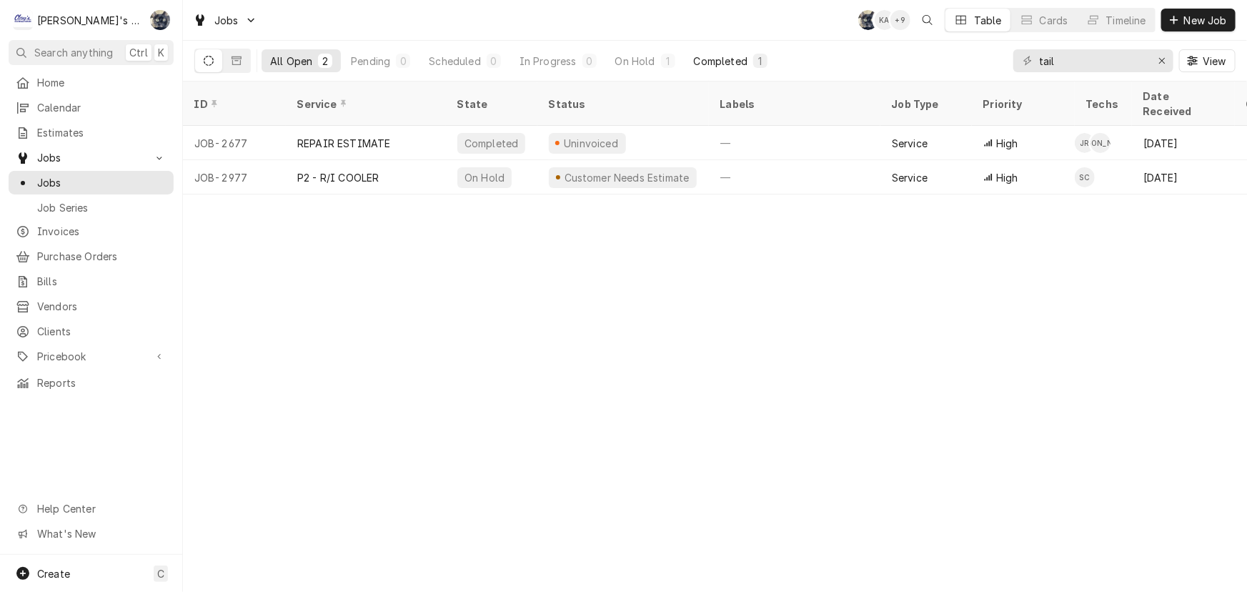
click at [714, 57] on div "Completed" at bounding box center [721, 61] width 54 height 15
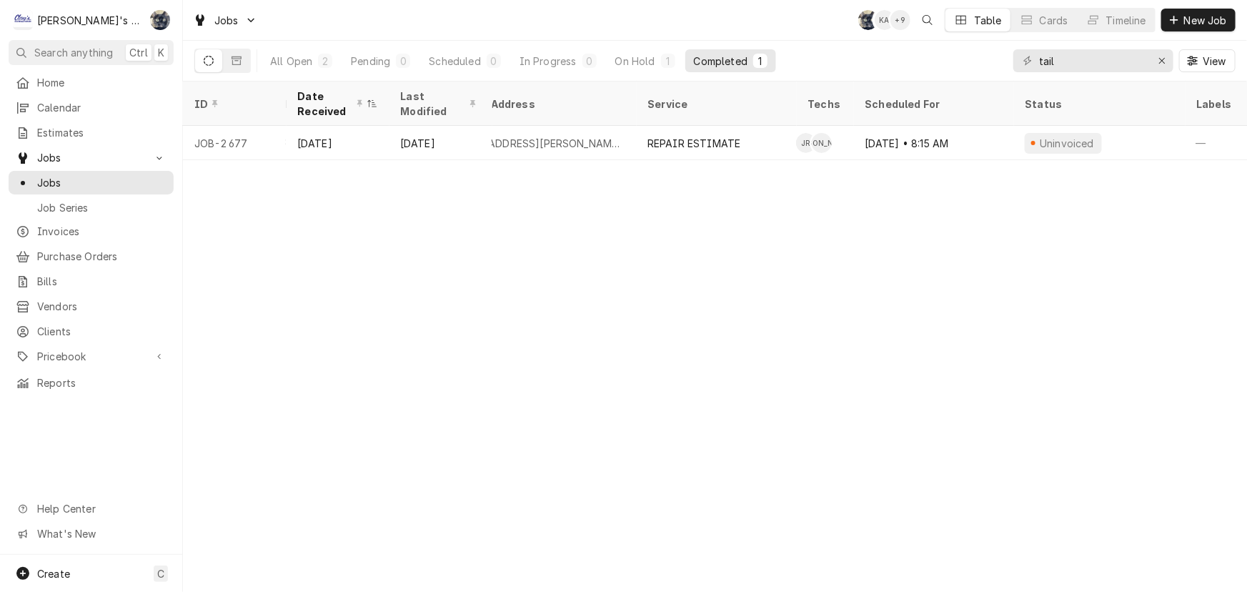
scroll to position [0, 0]
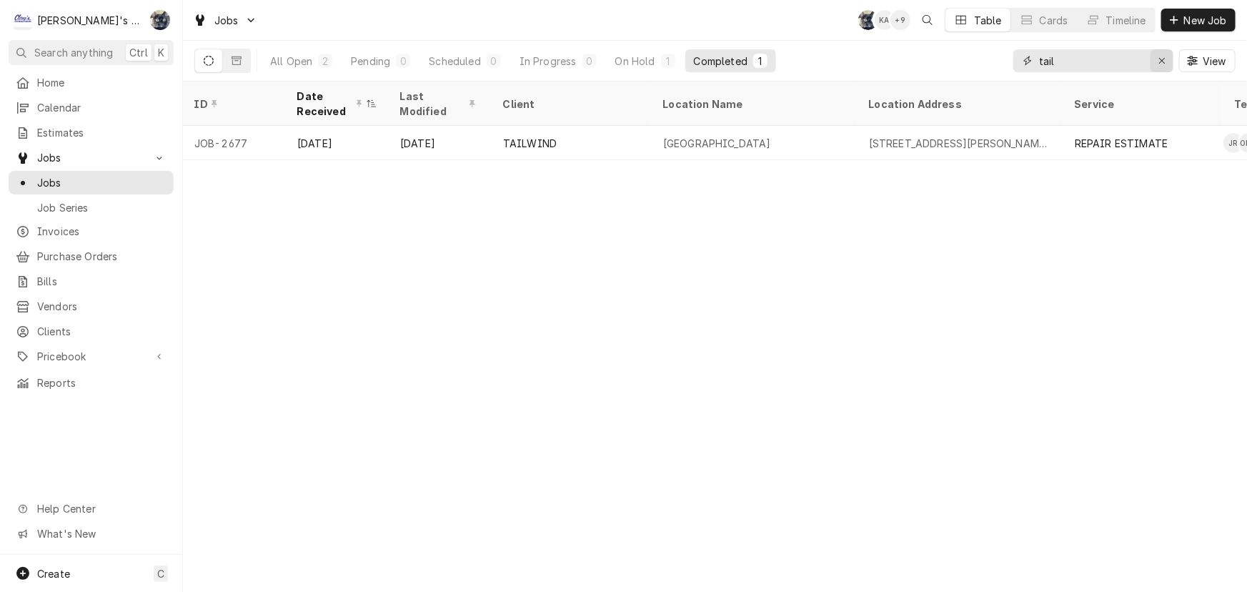
click at [1160, 57] on icon "Erase input" at bounding box center [1162, 61] width 8 height 10
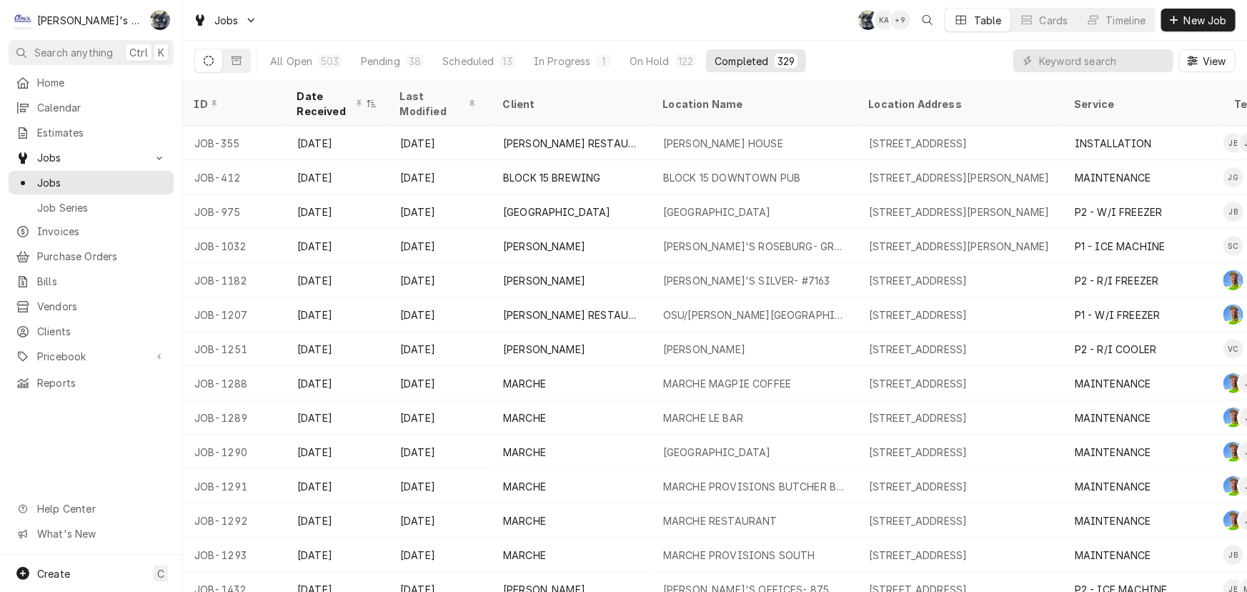
click at [1198, 6] on div "Jobs SB KA + 9 Table Cards Timeline New Job" at bounding box center [715, 20] width 1064 height 40
click at [1198, 14] on span "New Job" at bounding box center [1205, 20] width 49 height 15
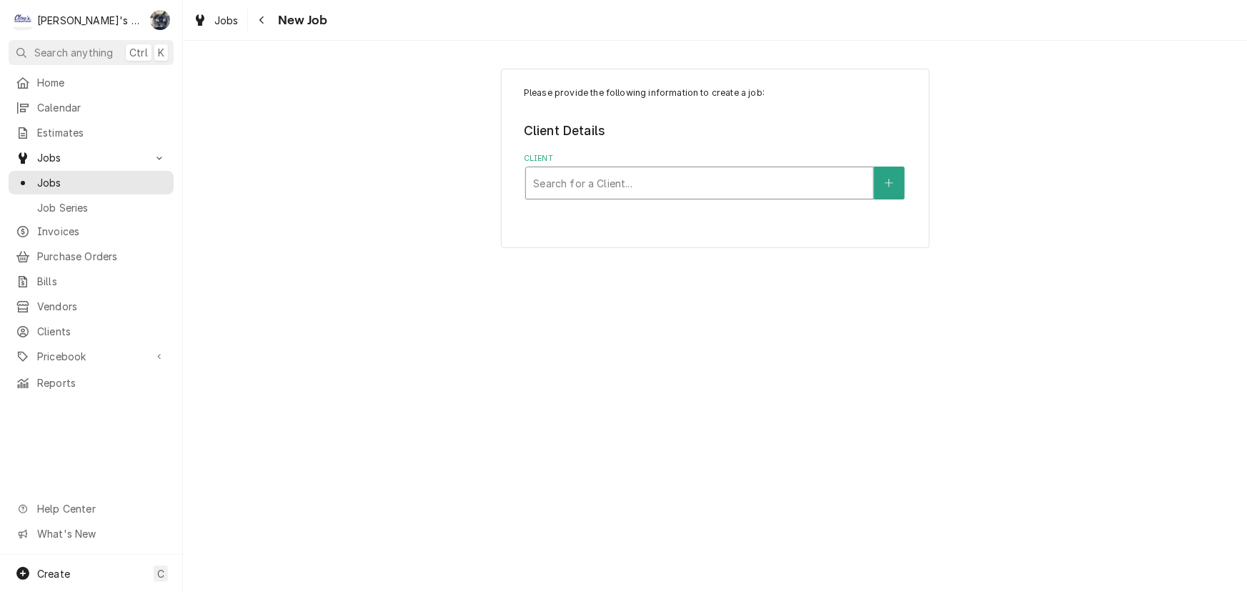
click at [645, 178] on div "Client" at bounding box center [699, 183] width 333 height 26
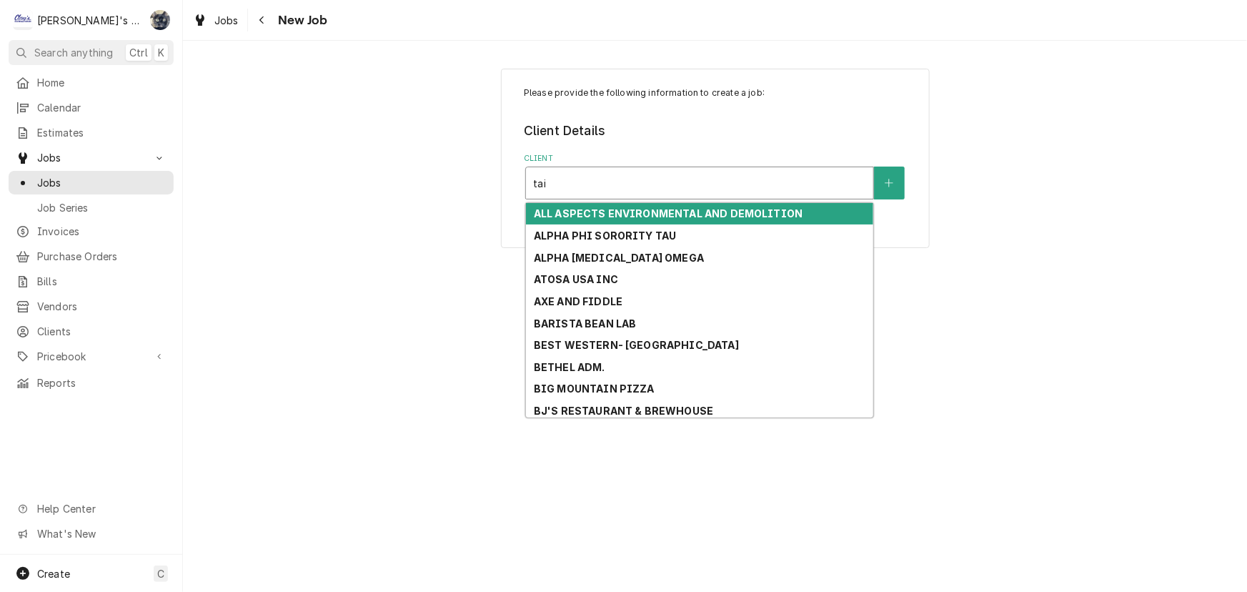
type input "tail"
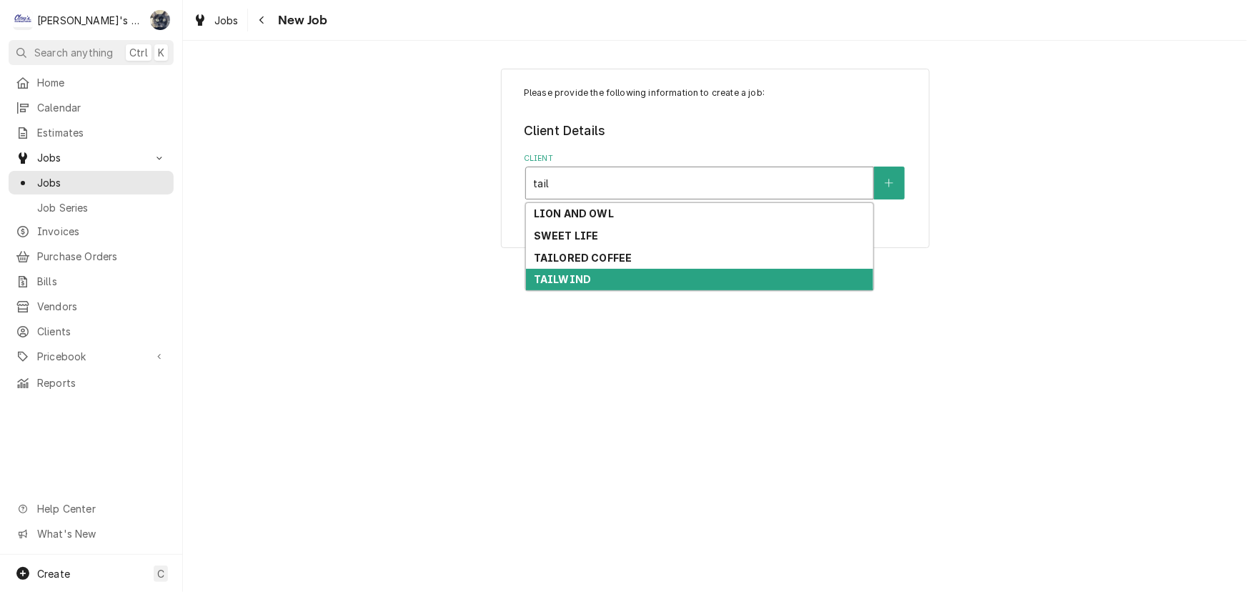
click at [570, 276] on strong "TAILWIND" at bounding box center [562, 279] width 57 height 12
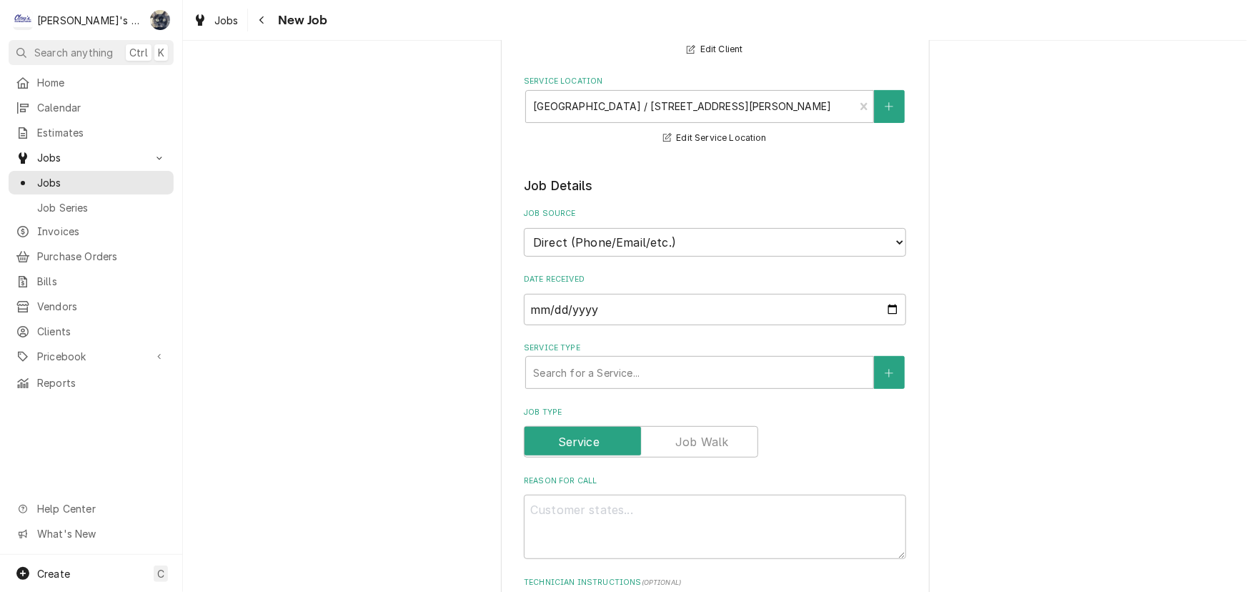
scroll to position [389, 0]
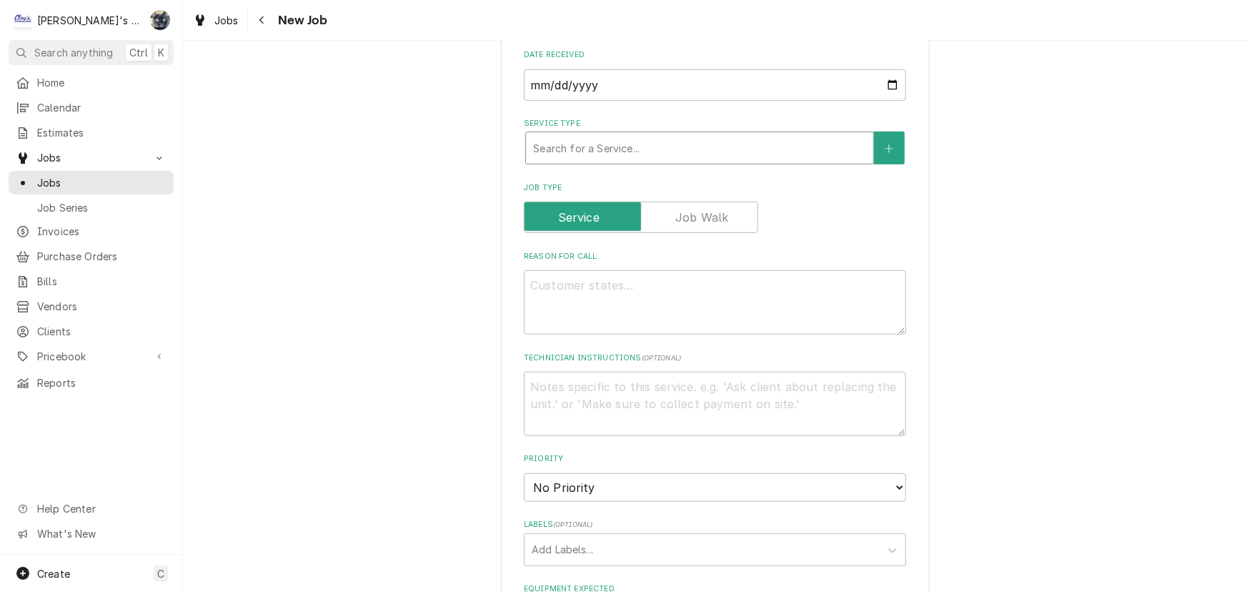
click at [640, 146] on div "Service Type" at bounding box center [699, 148] width 333 height 26
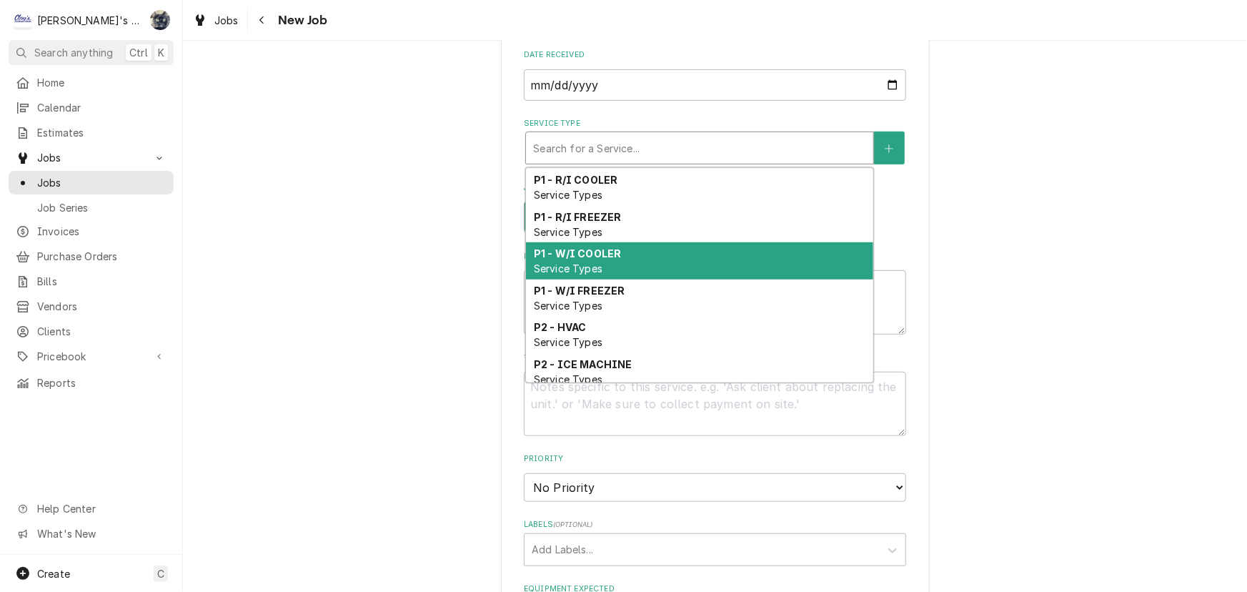
scroll to position [523, 0]
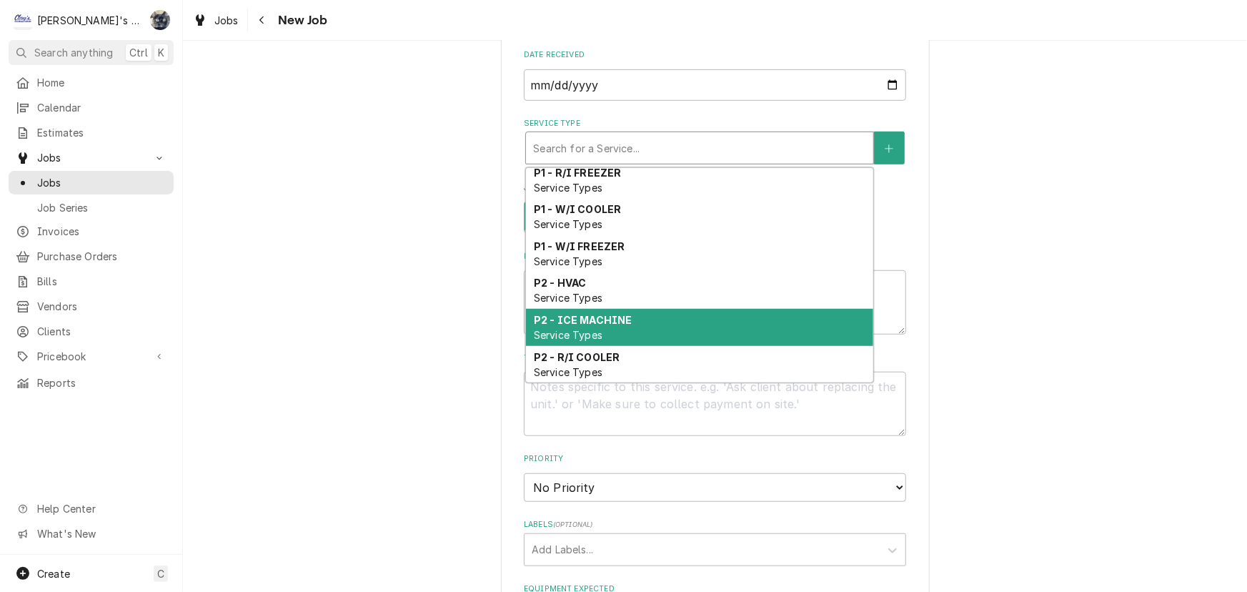
click at [621, 309] on div "P2 - ICE MACHINE Service Types" at bounding box center [699, 327] width 347 height 37
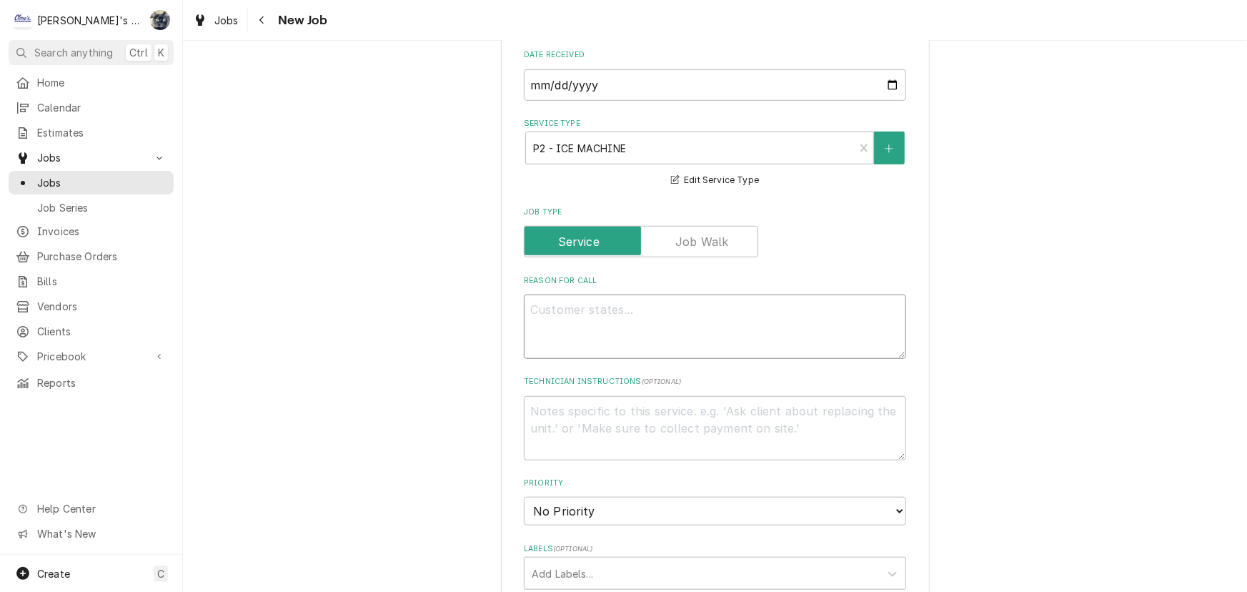
click at [600, 333] on textarea "Reason For Call" at bounding box center [715, 326] width 382 height 64
type textarea "x"
type textarea "9"
type textarea "x"
type textarea "9/"
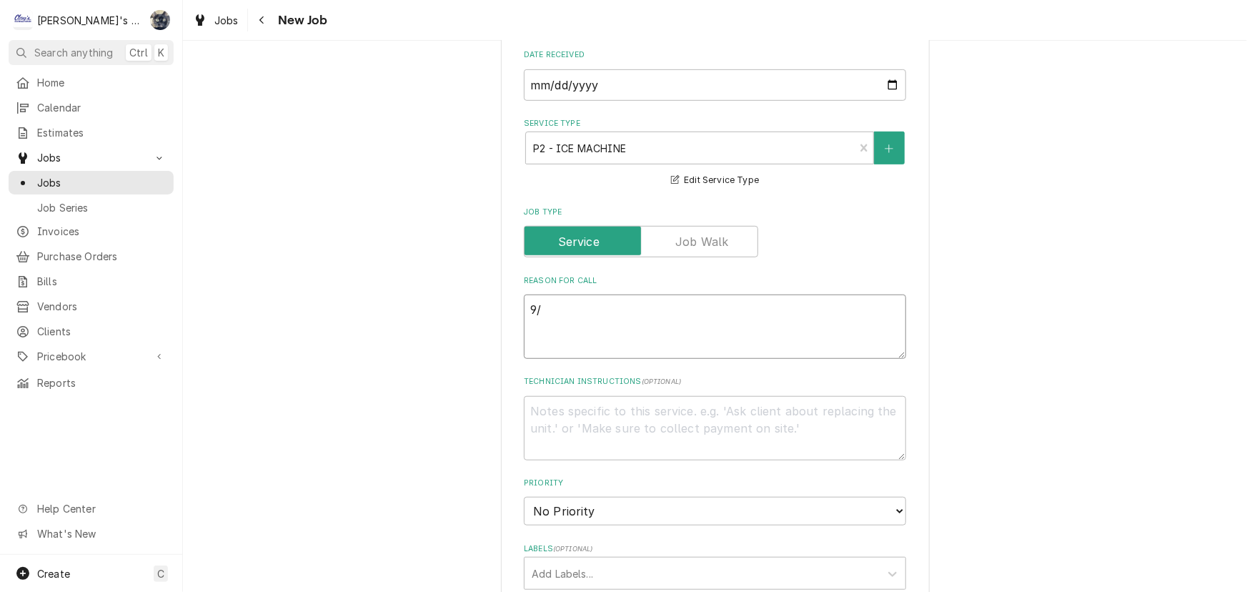
type textarea "x"
type textarea "9/2"
type textarea "x"
type textarea "9/22"
type textarea "x"
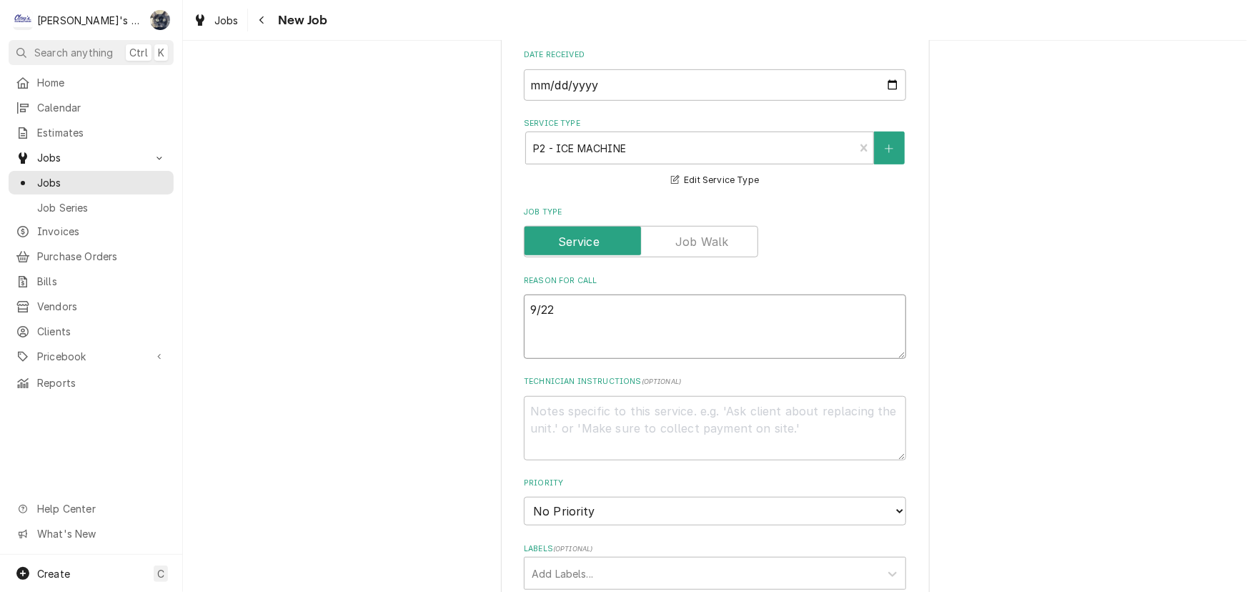
type textarea "9/22/"
type textarea "x"
type textarea "9/22/2"
type textarea "x"
type textarea "9/22/20"
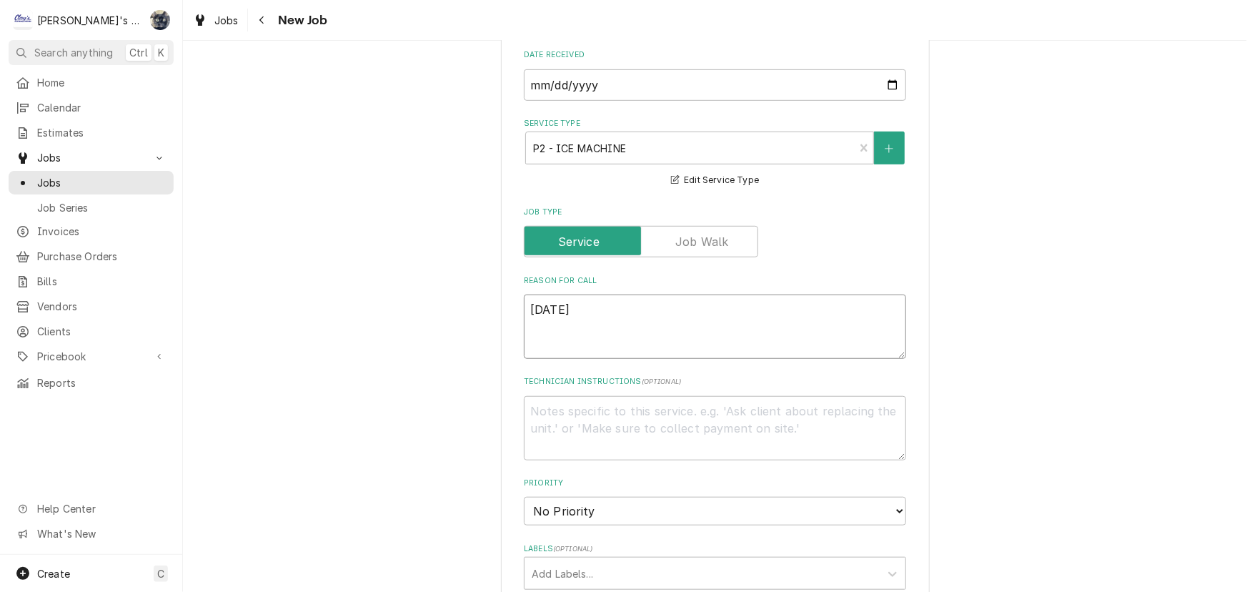
type textarea "x"
type textarea "9/22/202"
type textarea "x"
type textarea "9/22/2025"
type textarea "x"
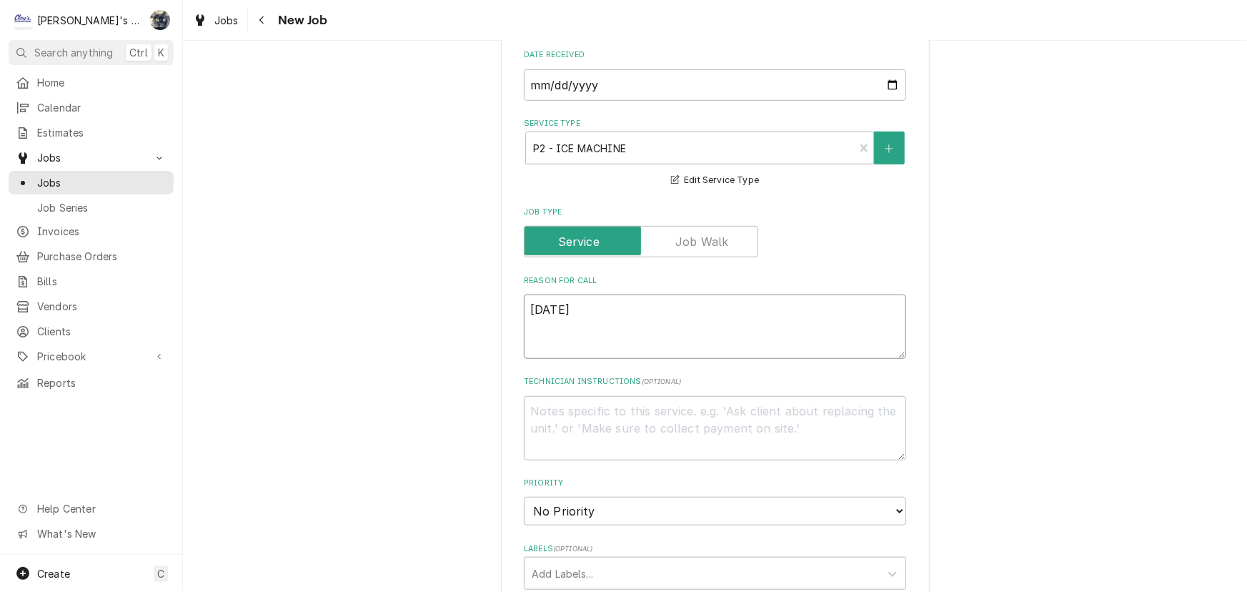
type textarea "9/22/2025"
type textarea "x"
type textarea "9/22/2025 1"
type textarea "x"
type textarea "9/22/2025 12"
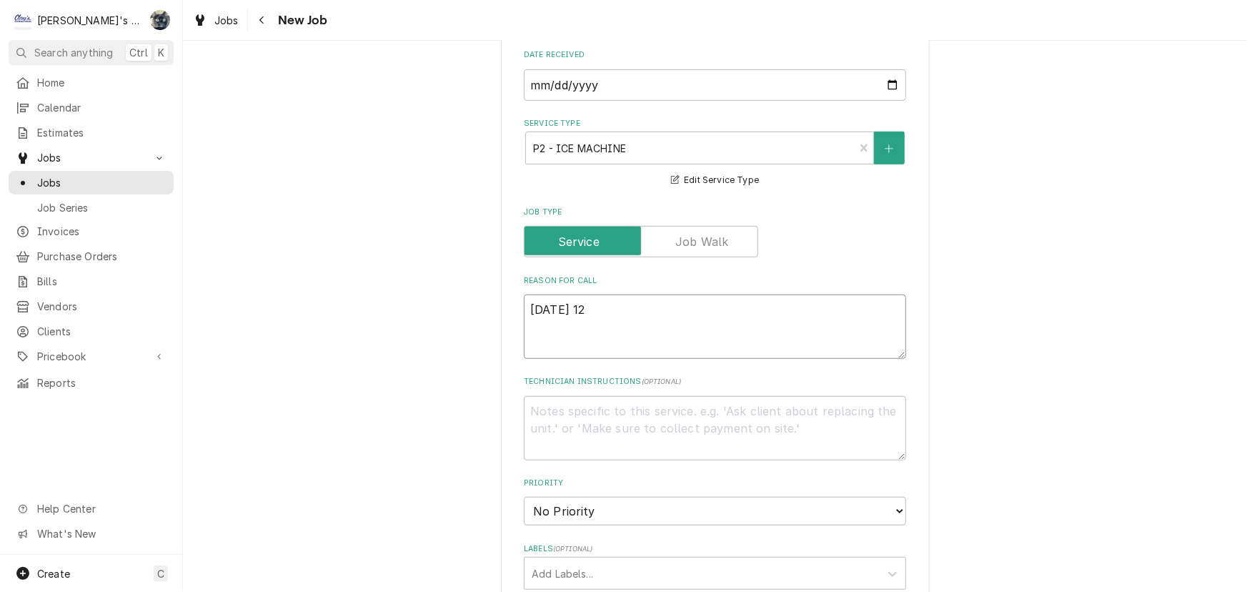
type textarea "x"
type textarea "9/22/2025 12:"
type textarea "x"
type textarea "9/22/2025 12:3"
type textarea "x"
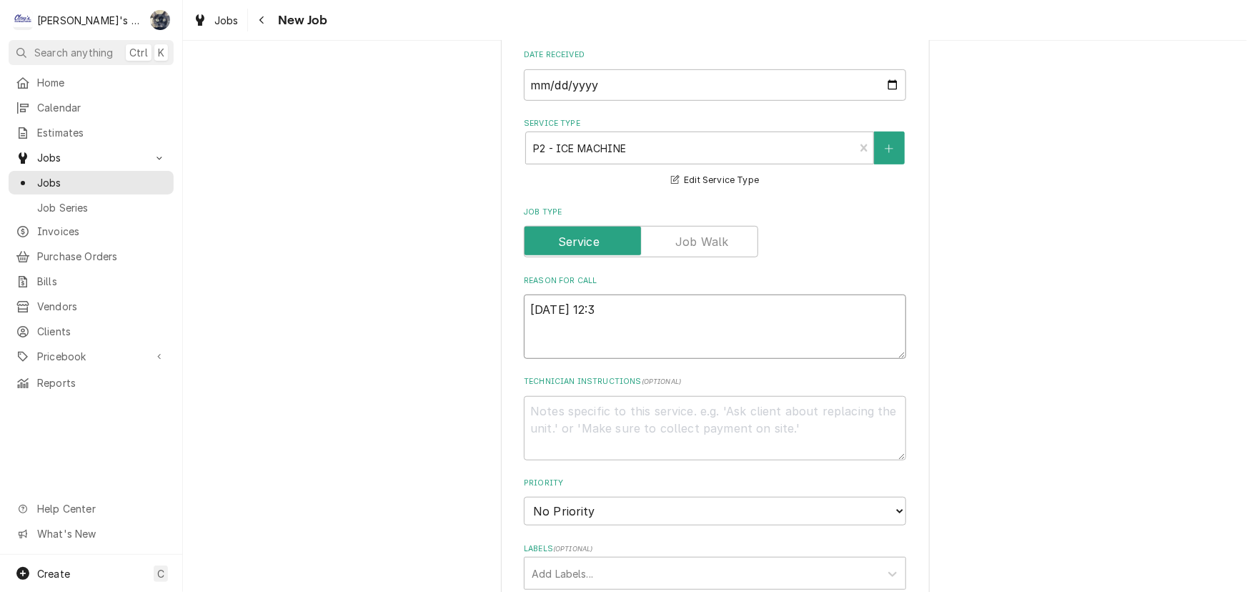
type textarea "9/22/2025 12:30"
type textarea "x"
type textarea "9/22/2025 12:30"
type textarea "x"
type textarea "9/22/2025 12:30 p"
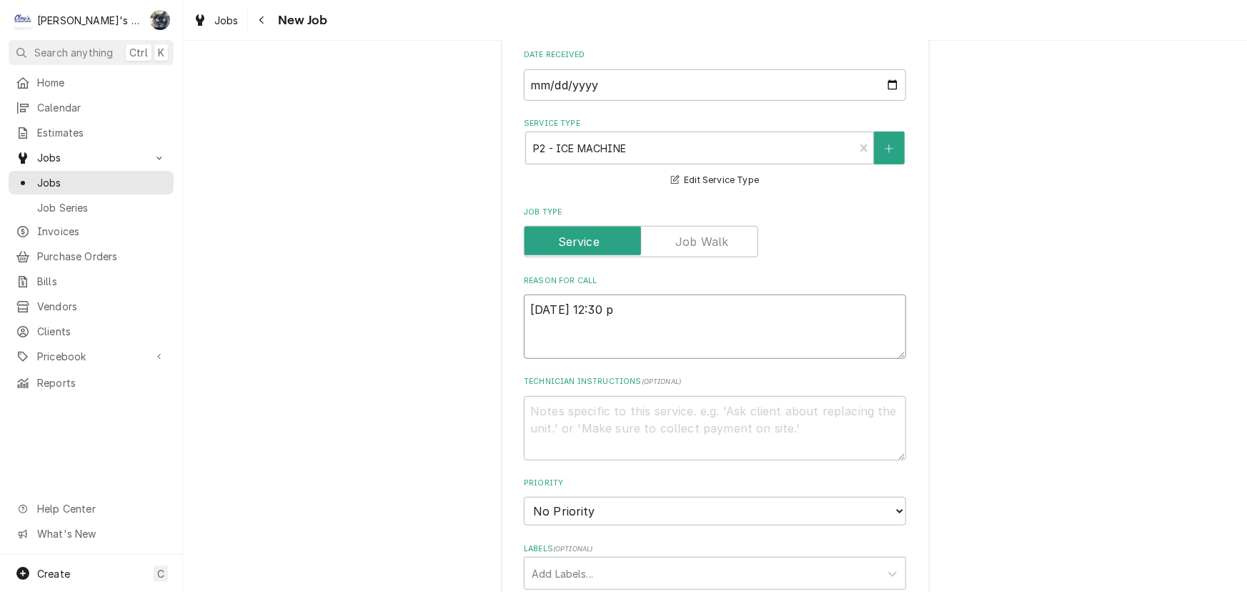
type textarea "x"
type textarea "9/22/2025 12:30 pm"
type textarea "x"
type textarea "9/22/2025 12:30 p"
type textarea "x"
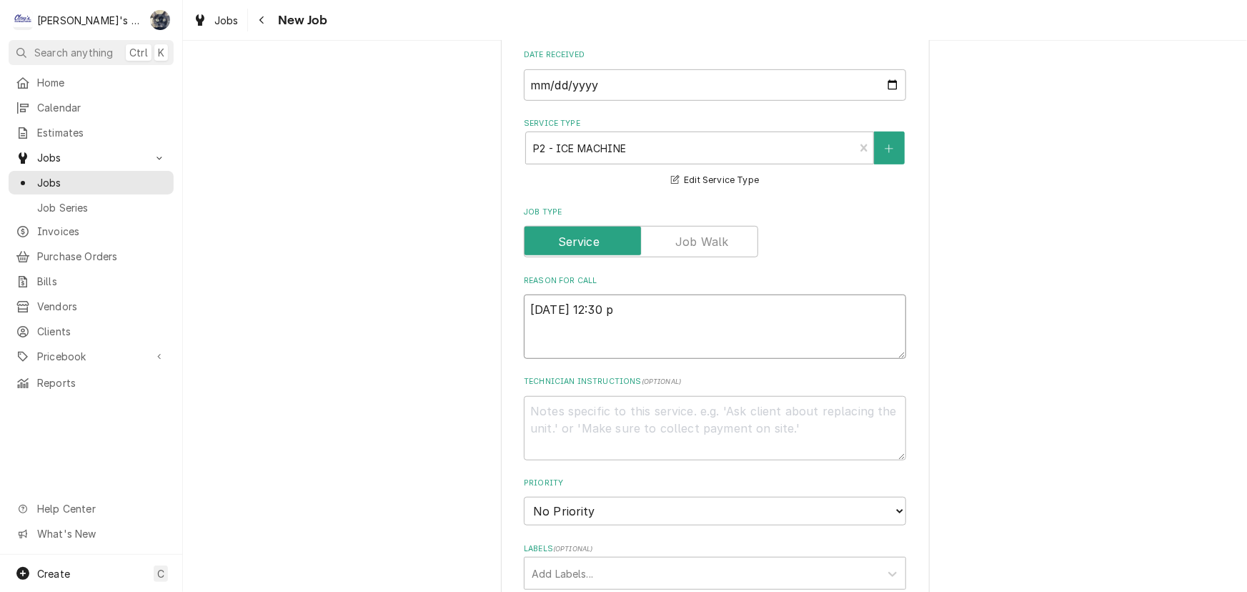
type textarea "9/22/2025 12:30"
type textarea "x"
type textarea "9/22/2025 12:30 P"
type textarea "x"
type textarea "9/22/2025 12:30 PM"
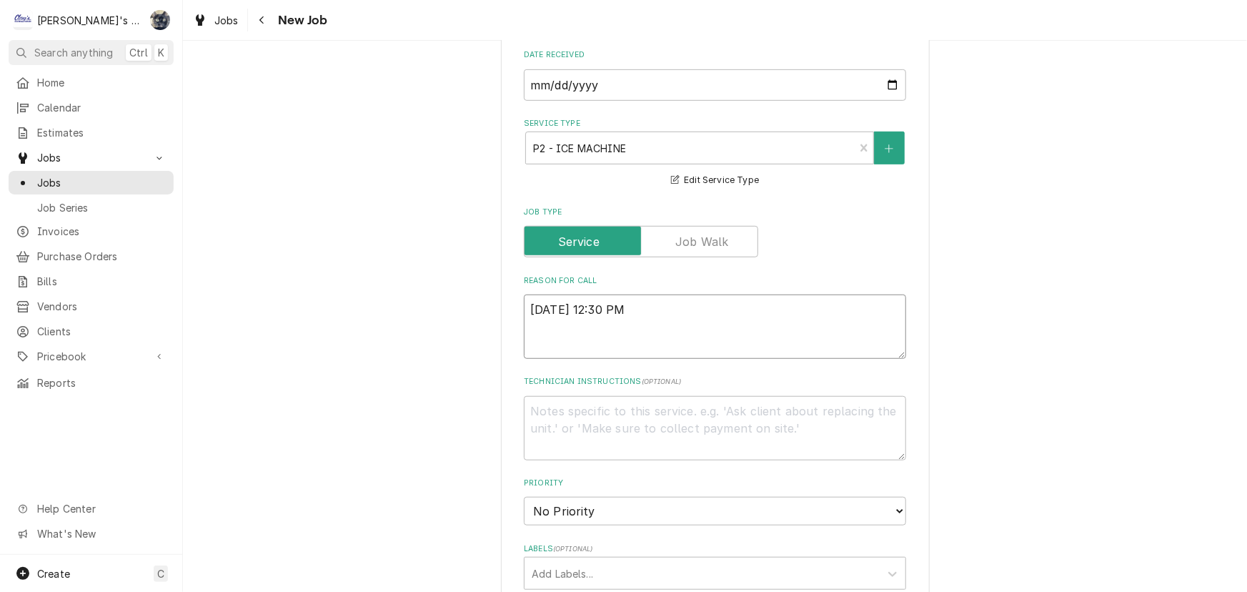
type textarea "x"
type textarea "9/22/2025 12:30 PM-"
type textarea "x"
type textarea "9/22/2025 12:30 PM-"
type textarea "x"
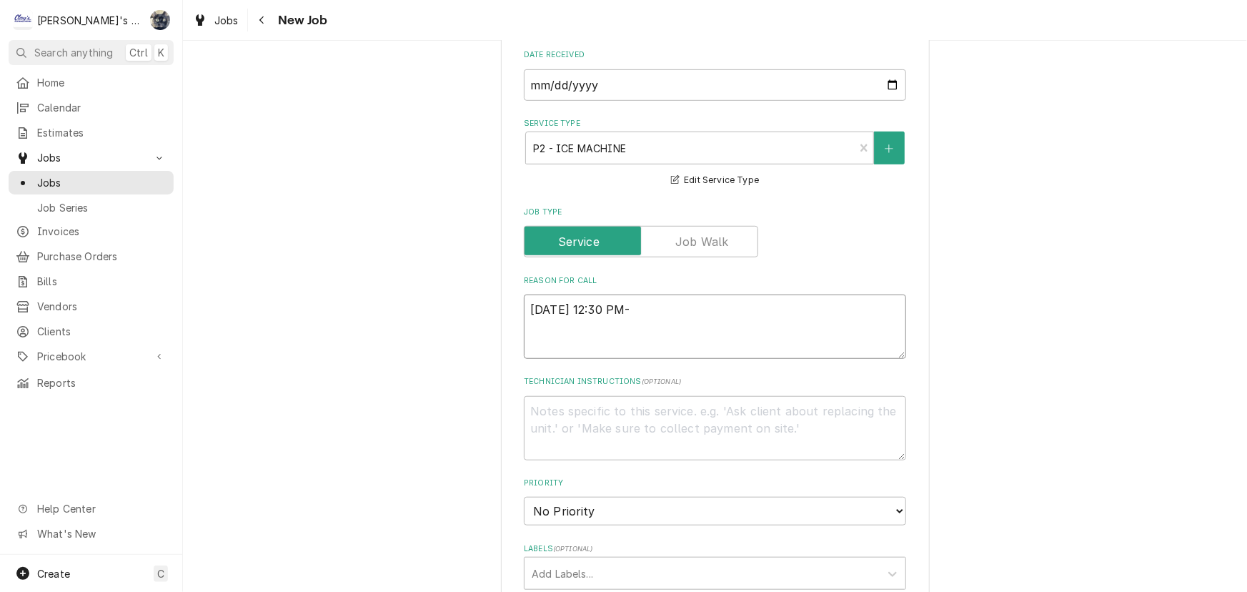
type textarea "9/22/2025 12:30 PM- S"
type textarea "x"
type textarea "9/22/2025 12:30 PM- SA"
type textarea "x"
type textarea "9/22/2025 12:30 PM- SAR"
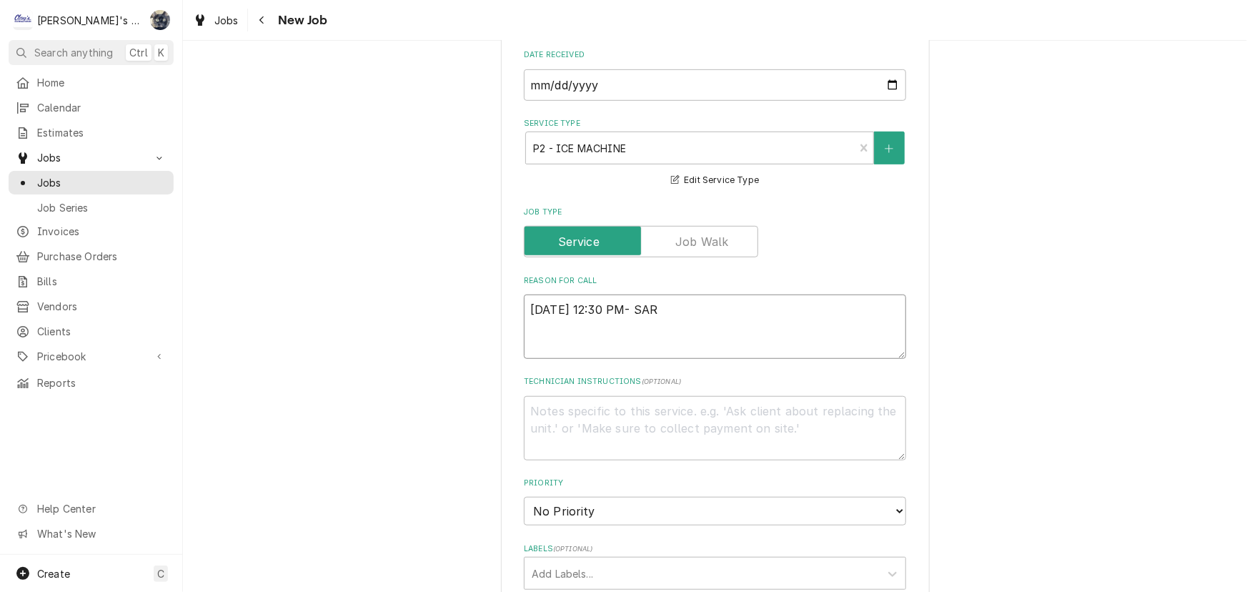
type textarea "x"
type textarea "9/22/2025 12:30 PM- SARA"
type textarea "x"
type textarea "9/22/2025 12:30 PM- SARAH"
type textarea "x"
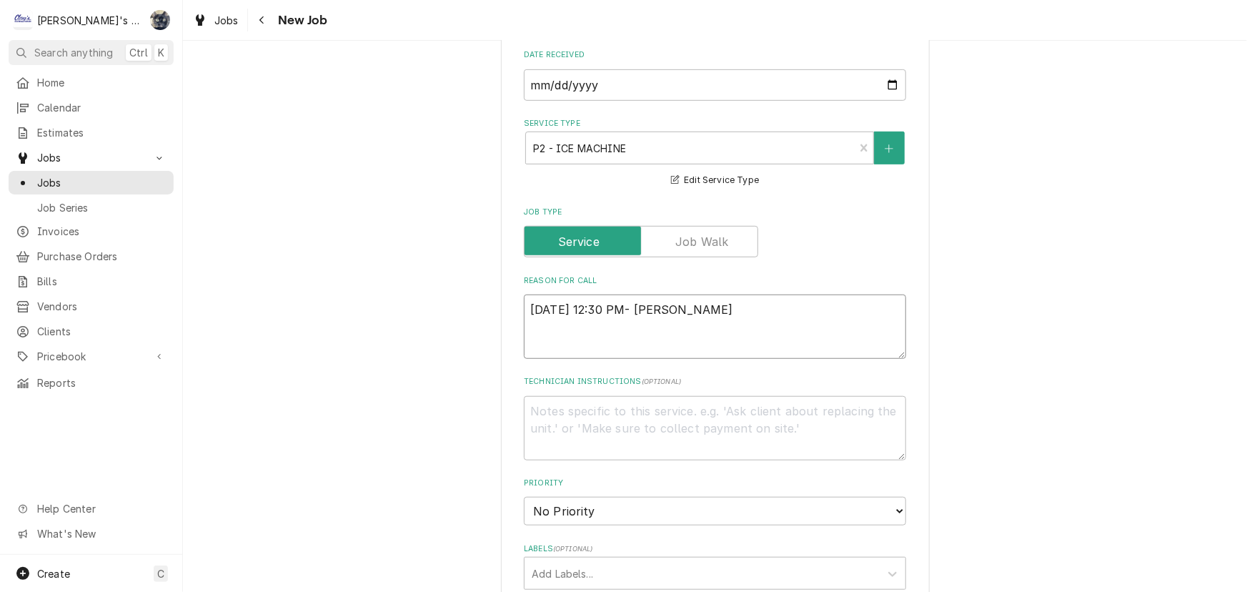
type textarea "9/22/2025 12:30 PM- SARAH-"
type textarea "x"
type textarea "9/22/2025 12:30 PM- SARAH-"
type textarea "x"
type textarea "9/22/2025 12:30 PM- SARAH- D"
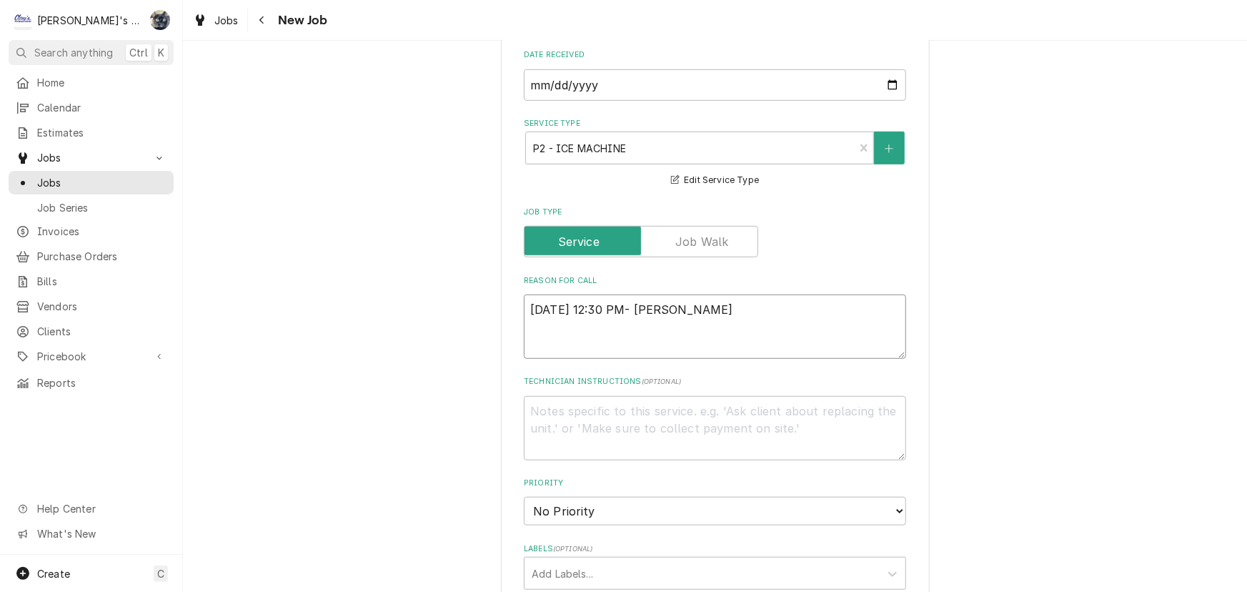
type textarea "x"
type textarea "9/22/2025 12:30 PM- SARAH- DR"
type textarea "x"
type textarea "9/22/2025 12:30 PM- SARAH- DRA"
type textarea "x"
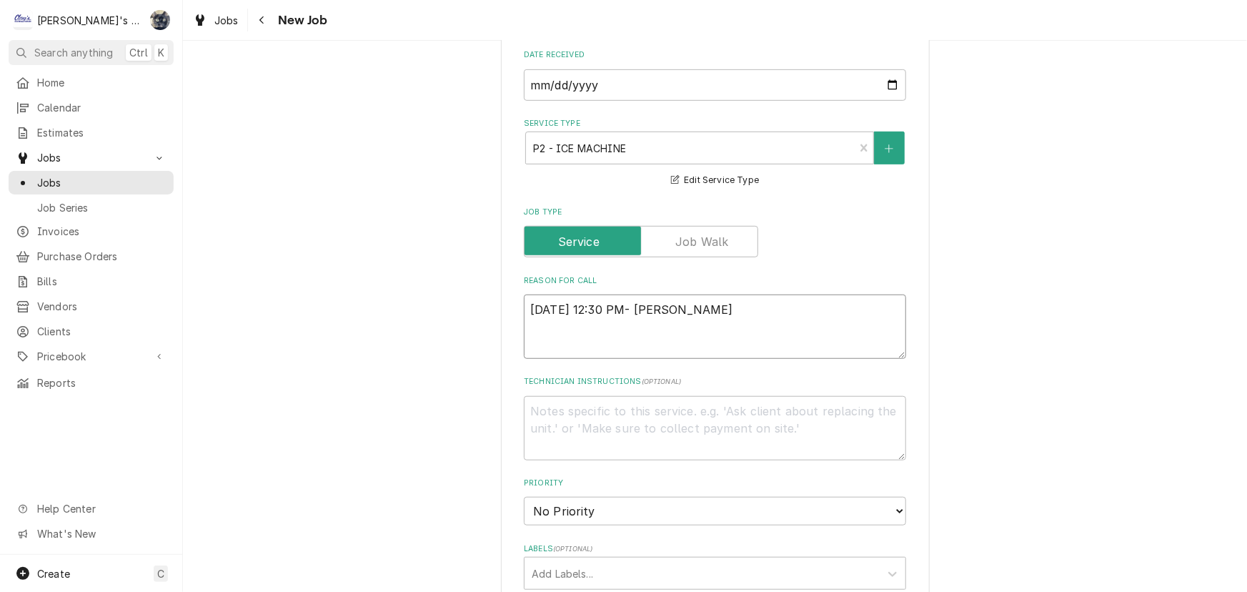
type textarea "9/22/2025 12:30 PM- SARAH- DRAK"
type textarea "x"
type textarea "9/22/2025 12:30 PM- SARAH- DRAKE"
type textarea "x"
type textarea "9/22/2025 12:30 PM- SARAH- DRAKE"
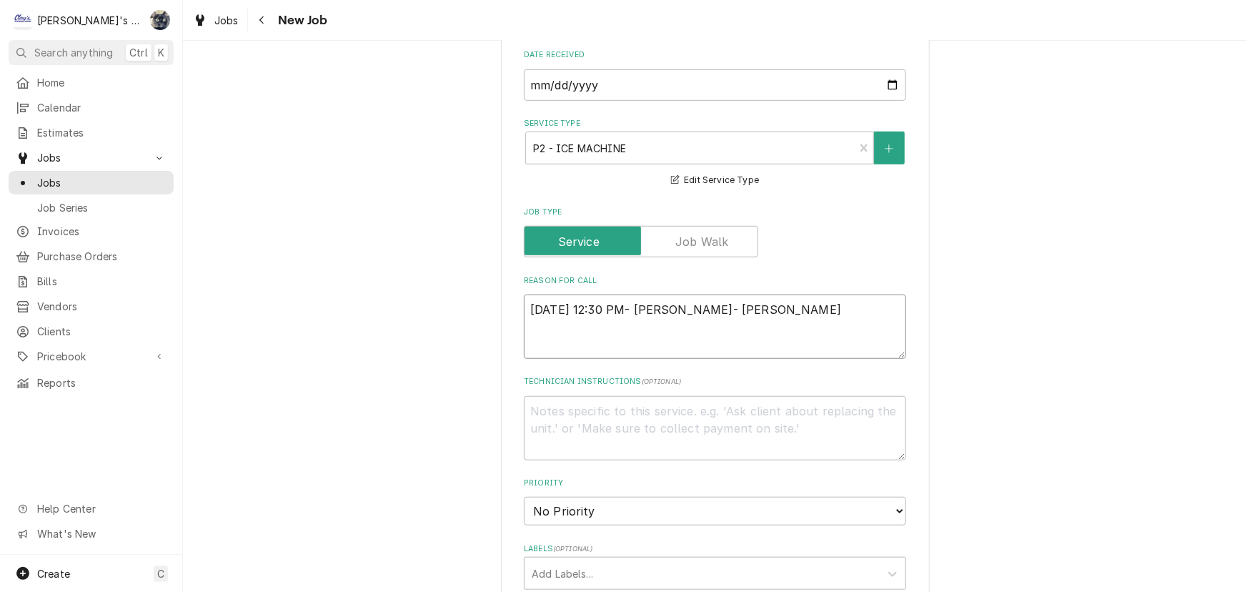
type textarea "x"
type textarea "9/22/2025 12:30 PM- SARAH- DRAKE C"
type textarea "x"
type textarea "9/22/2025 12:30 PM- SARAH- DRAKE CA"
type textarea "x"
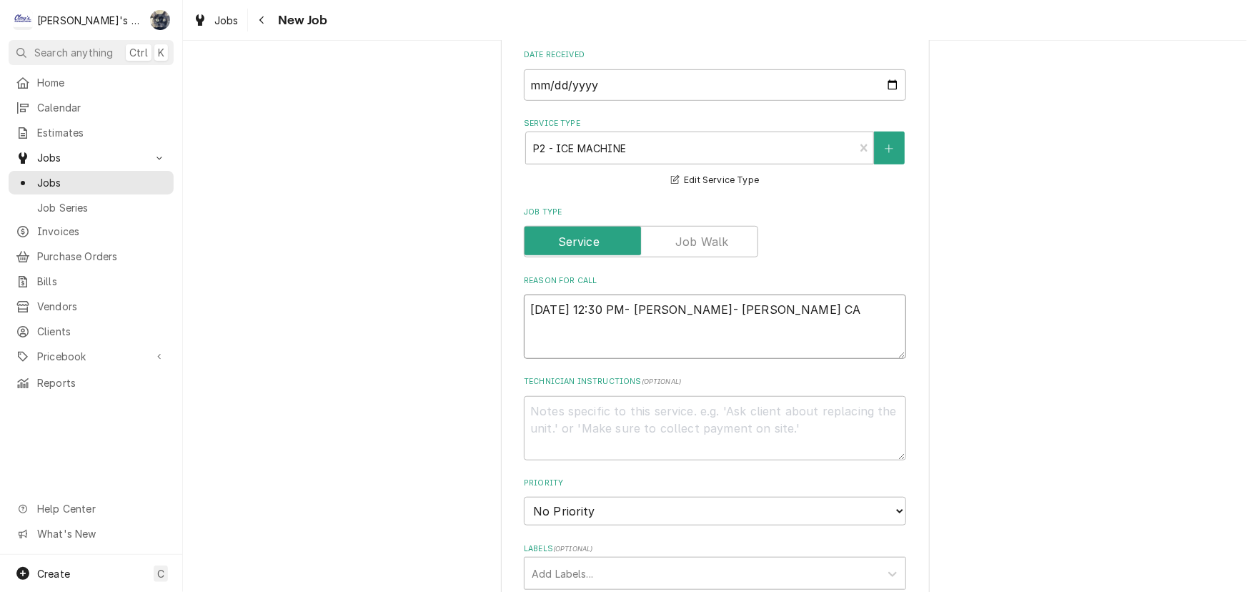
type textarea "9/22/2025 12:30 PM- SARAH- DRAKE CAL"
type textarea "x"
type textarea "9/22/2025 12:30 PM- SARAH- DRAKE CALL"
type textarea "x"
type textarea "9/22/2025 12:30 PM- SARAH- DRAKE CALLE"
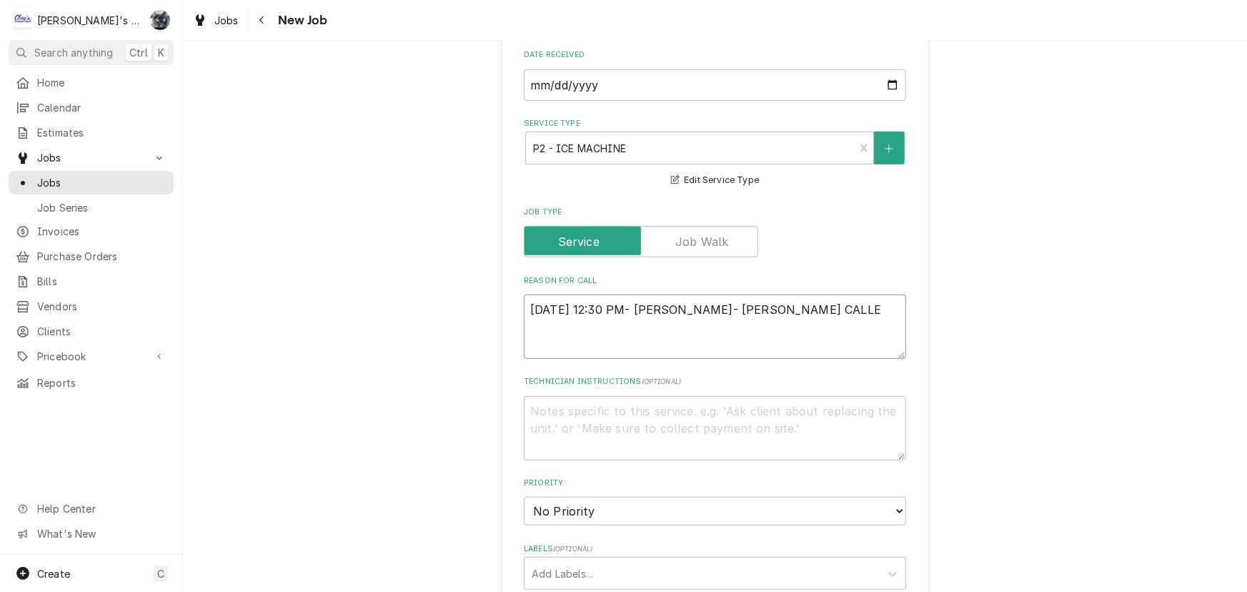
type textarea "x"
type textarea "9/22/2025 12:30 PM- SARAH- DRAKE CALLED"
type textarea "x"
type textarea "9/22/2025 12:30 PM- SARAH- DRAKE CALLED"
type textarea "x"
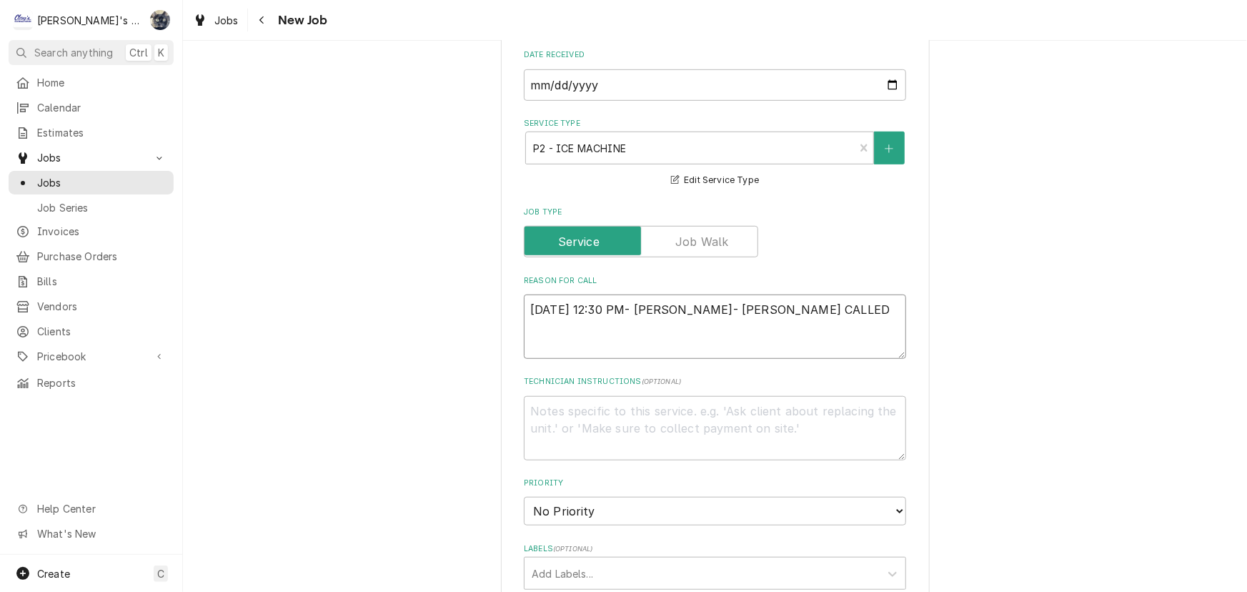
type textarea "9/22/2025 12:30 PM- SARAH- DRAKE CALLED A"
type textarea "x"
type textarea "9/22/2025 12:30 PM- SARAH- DRAKE CALLED AB"
type textarea "x"
type textarea "9/22/2025 12:30 PM- SARAH- DRAKE CALLED ABO"
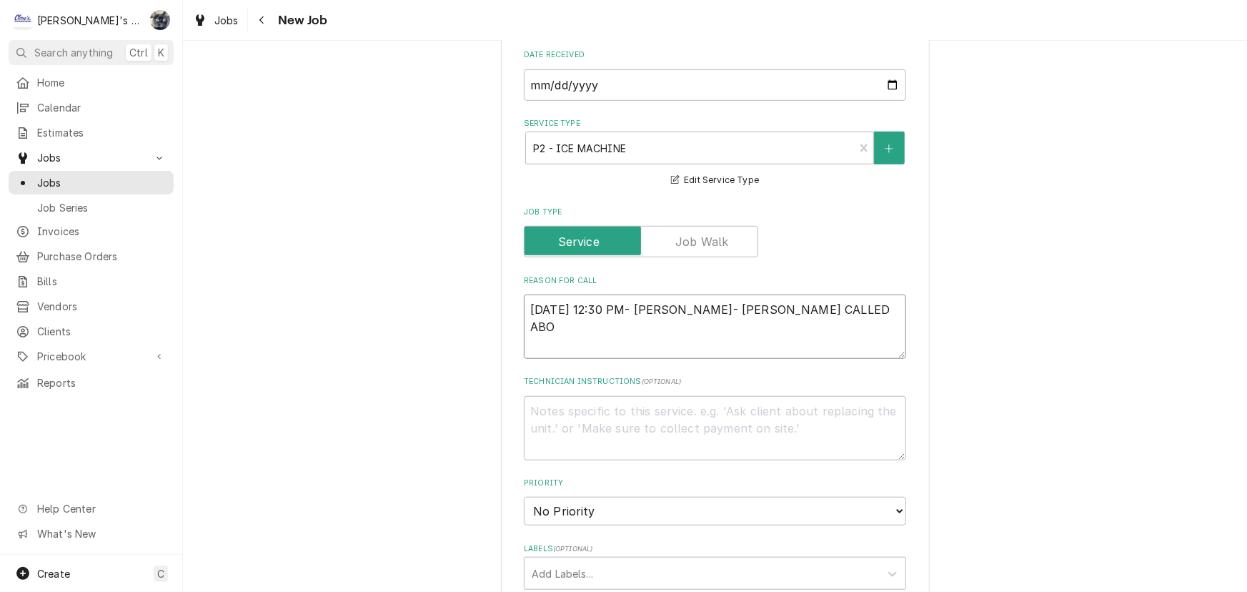
type textarea "x"
type textarea "9/22/2025 12:30 PM- SARAH- DRAKE CALLED ABOU"
type textarea "x"
type textarea "9/22/2025 12:30 PM- SARAH- DRAKE CALLED ABOUT"
type textarea "x"
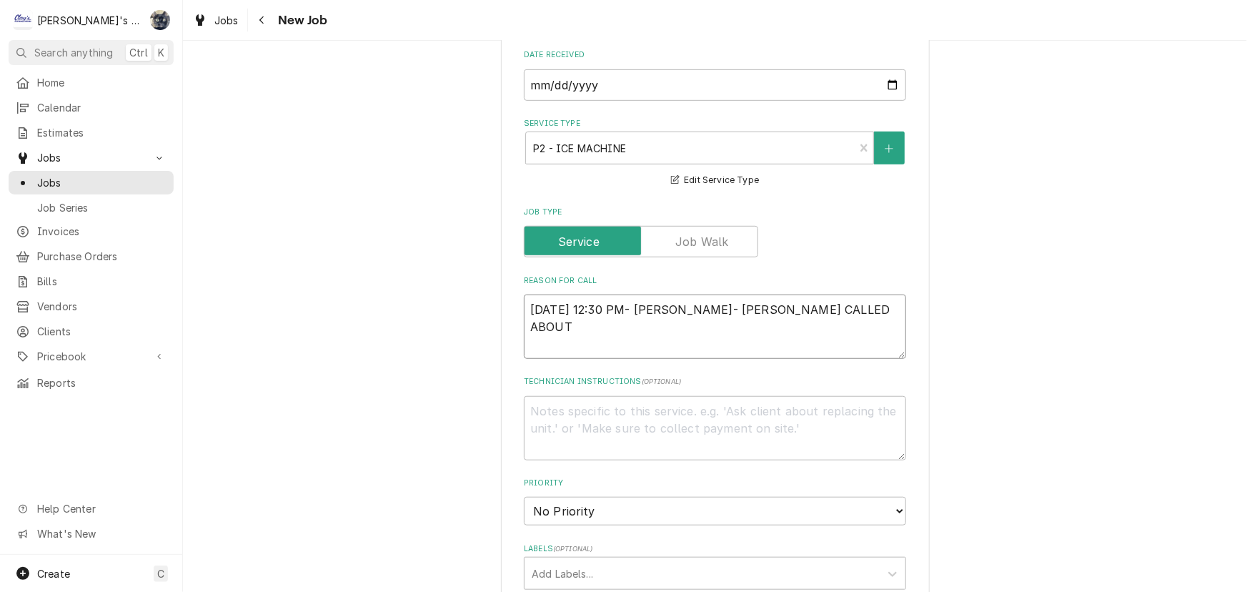
type textarea "9/22/2025 12:30 PM- SARAH- DRAKE CALLED ABOUT"
type textarea "x"
type textarea "9/22/2025 12:30 PM- SARAH- DRAKE CALLED ABOUT A"
type textarea "x"
type textarea "9/22/2025 12:30 PM- SARAH- DRAKE CALLED ABOUT AN"
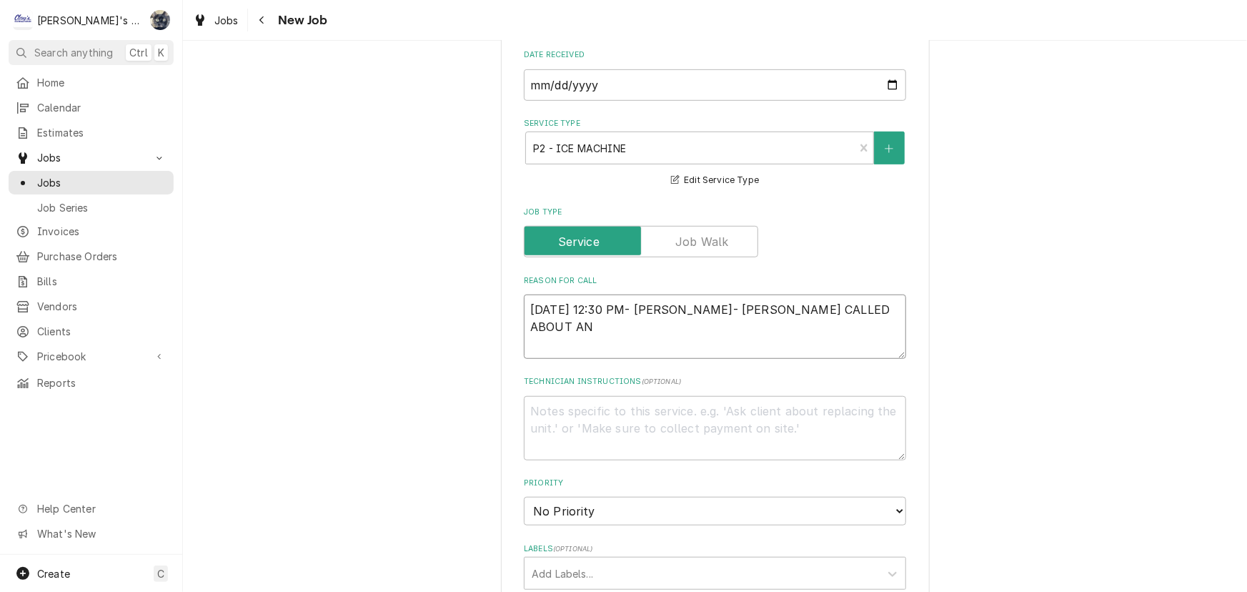
type textarea "x"
type textarea "9/22/2025 12:30 PM- SARAH- DRAKE CALLED ABOUT AN"
type textarea "x"
type textarea "9/22/2025 12:30 PM- SARAH- DRAKE CALLED ABOUT AN I"
type textarea "x"
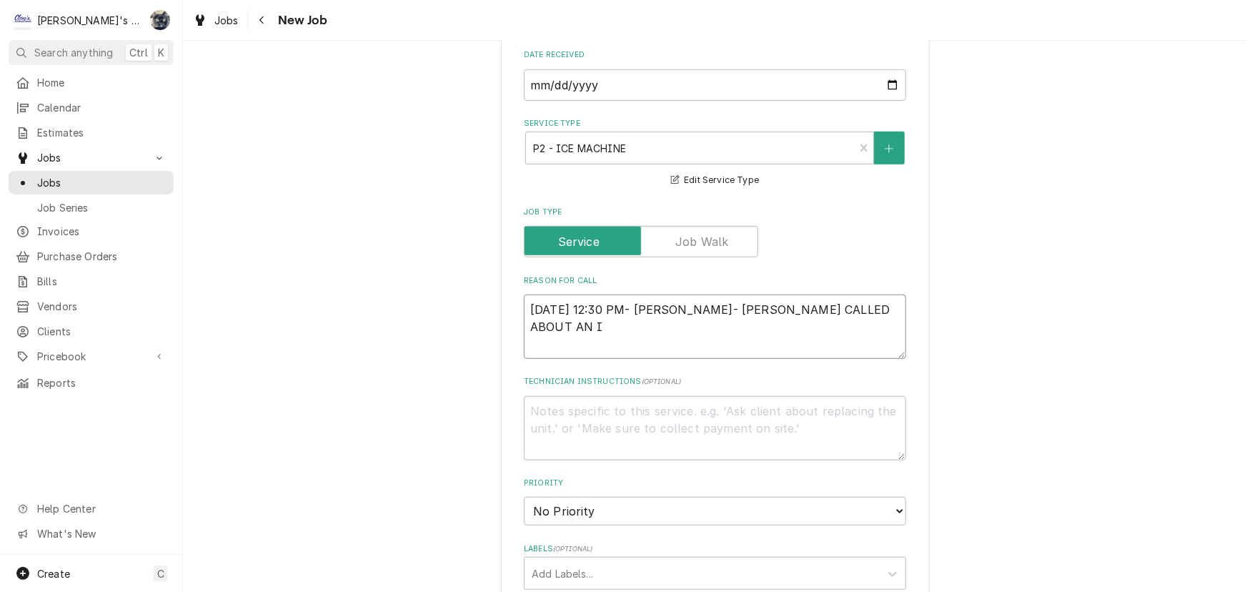
type textarea "9/22/2025 12:30 PM- SARAH- DRAKE CALLED ABOUT AN ID"
type textarea "x"
type textarea "9/22/2025 12:30 PM- SARAH- DRAKE CALLED ABOUT AN IDC"
type textarea "x"
type textarea "9/22/2025 12:30 PM- SARAH- DRAKE CALLED ABOUT AN ID"
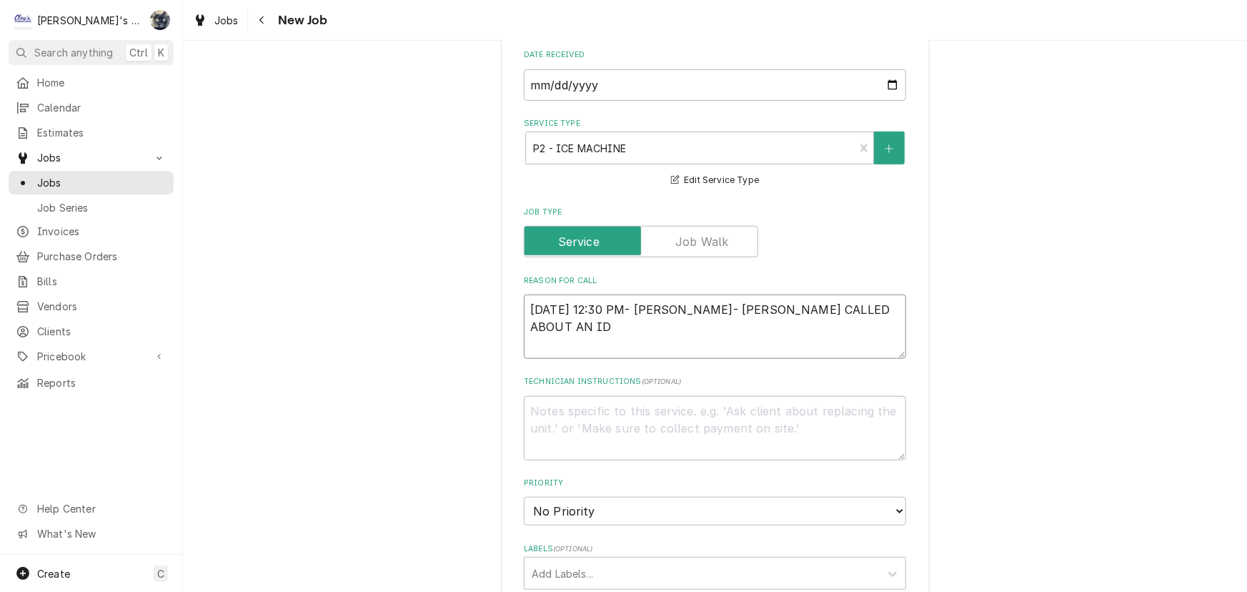
type textarea "x"
type textarea "9/22/2025 12:30 PM- SARAH- DRAKE CALLED ABOUT AN I"
type textarea "x"
type textarea "9/22/2025 12:30 PM- SARAH- DRAKE CALLED ABOUT AN IC"
type textarea "x"
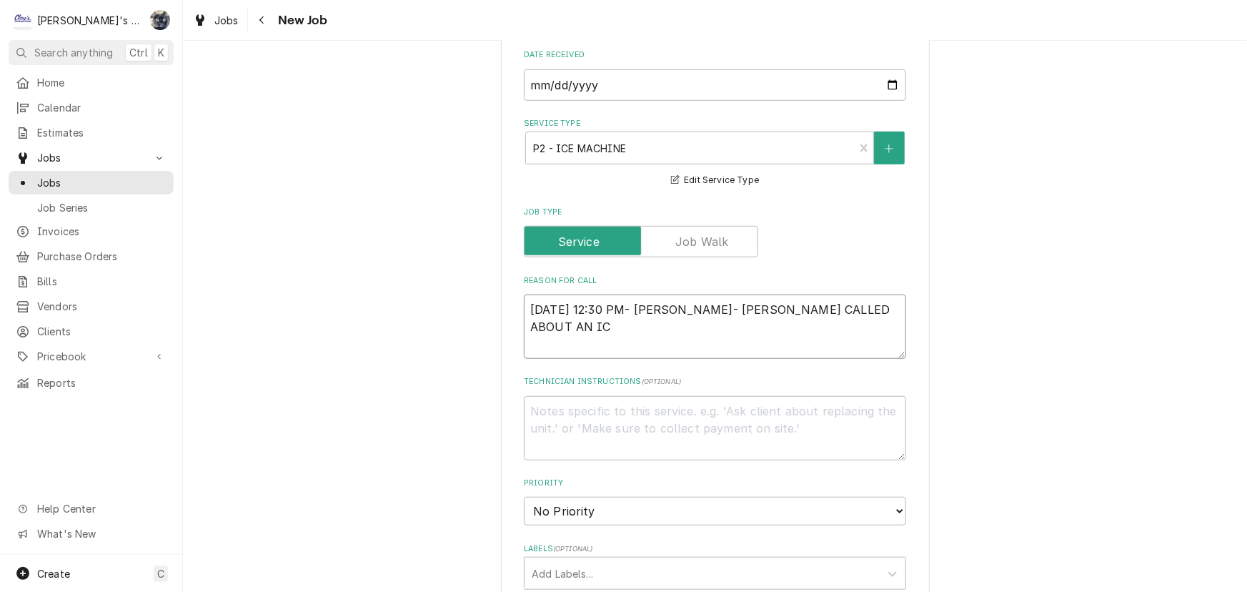
type textarea "9/22/2025 12:30 PM- SARAH- DRAKE CALLED ABOUT AN ICE"
type textarea "x"
type textarea "9/22/2025 12:30 PM- SARAH- DRAKE CALLED ABOUT AN ICE"
type textarea "x"
type textarea "9/22/2025 12:30 PM- SARAH- DRAKE CALLED ABOUT AN ICE M"
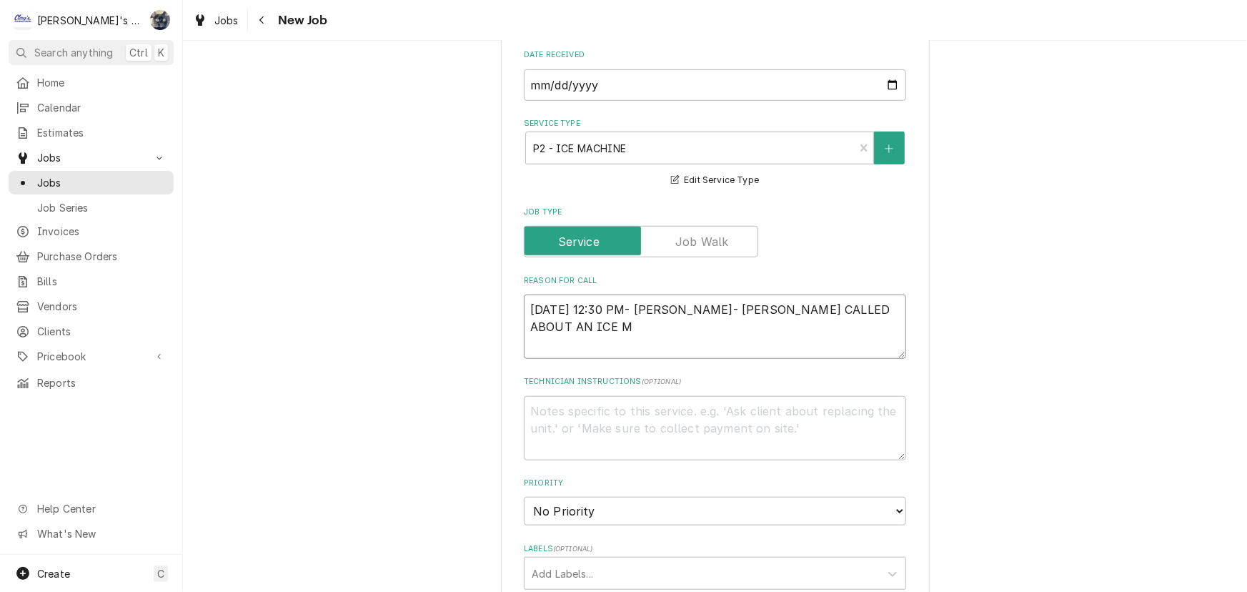
type textarea "x"
type textarea "9/22/2025 12:30 PM- SARAH- DRAKE CALLED ABOUT AN ICE MA"
type textarea "x"
type textarea "9/22/2025 12:30 PM- SARAH- DRAKE CALLED ABOUT AN ICE MAC"
type textarea "x"
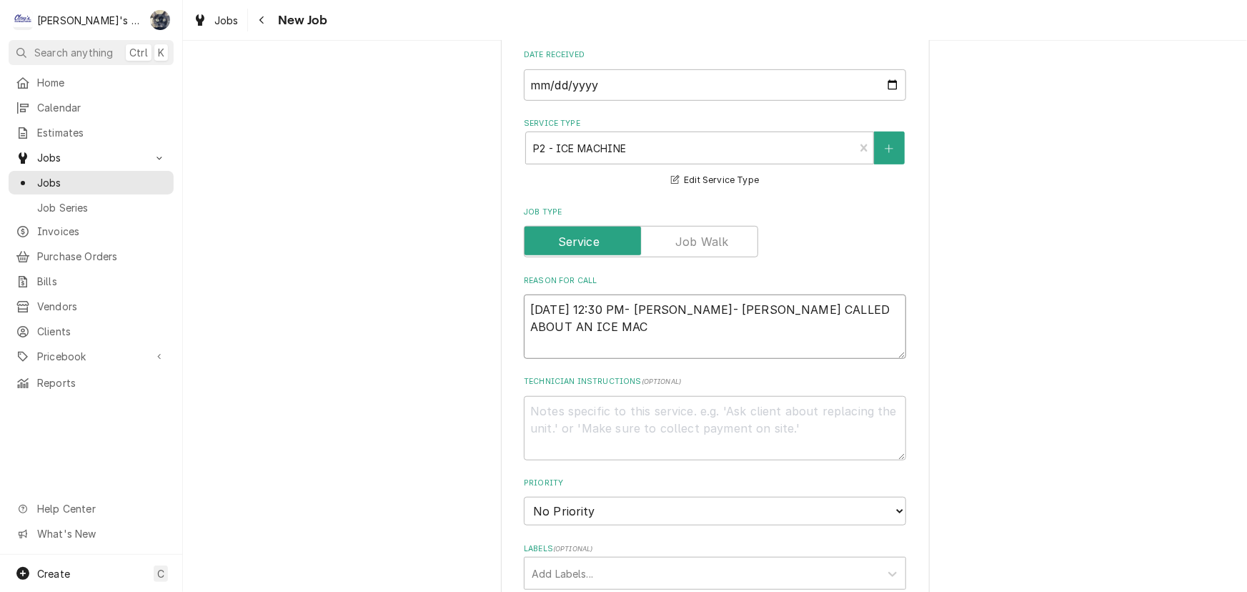
type textarea "9/22/2025 12:30 PM- SARAH- DRAKE CALLED ABOUT AN ICE MACH"
type textarea "x"
type textarea "9/22/2025 12:30 PM- SARAH- DRAKE CALLED ABOUT AN ICE MACHI"
type textarea "x"
type textarea "9/22/2025 12:30 PM- SARAH- DRAKE CALLED ABOUT AN ICE MACHIN"
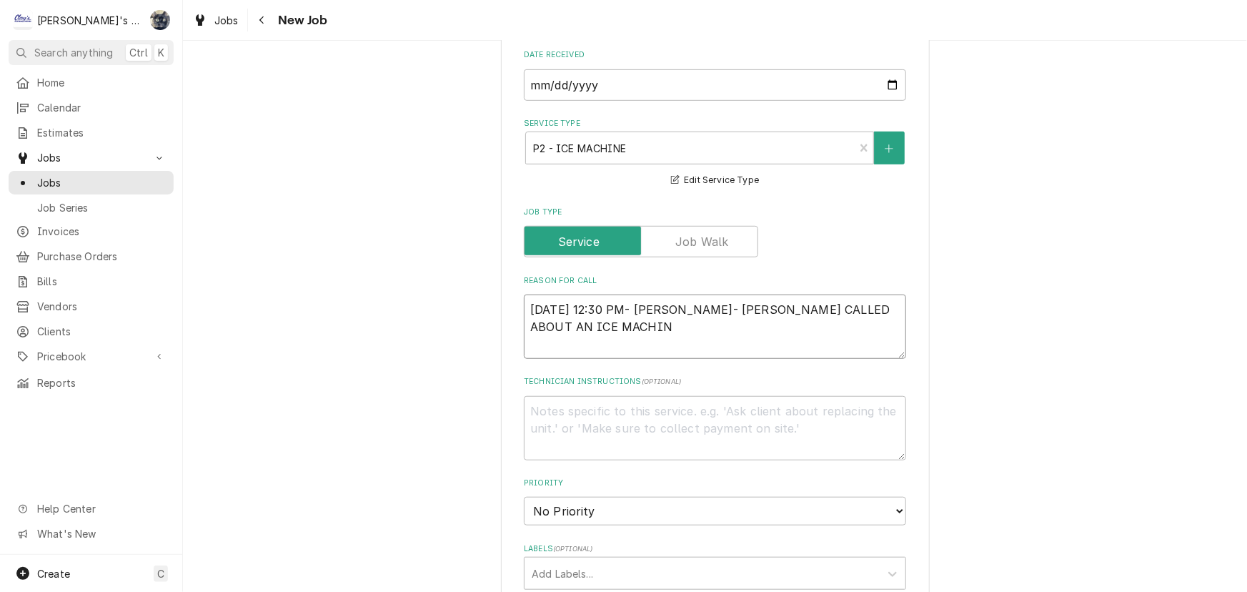
type textarea "x"
type textarea "9/22/2025 12:30 PM- SARAH- DRAKE CALLED ABOUT AN ICE MACHINE"
type textarea "x"
type textarea "9/22/2025 12:30 PM- SARAH- DRAKE CALLED ABOUT AN ICE MACHINE"
type textarea "x"
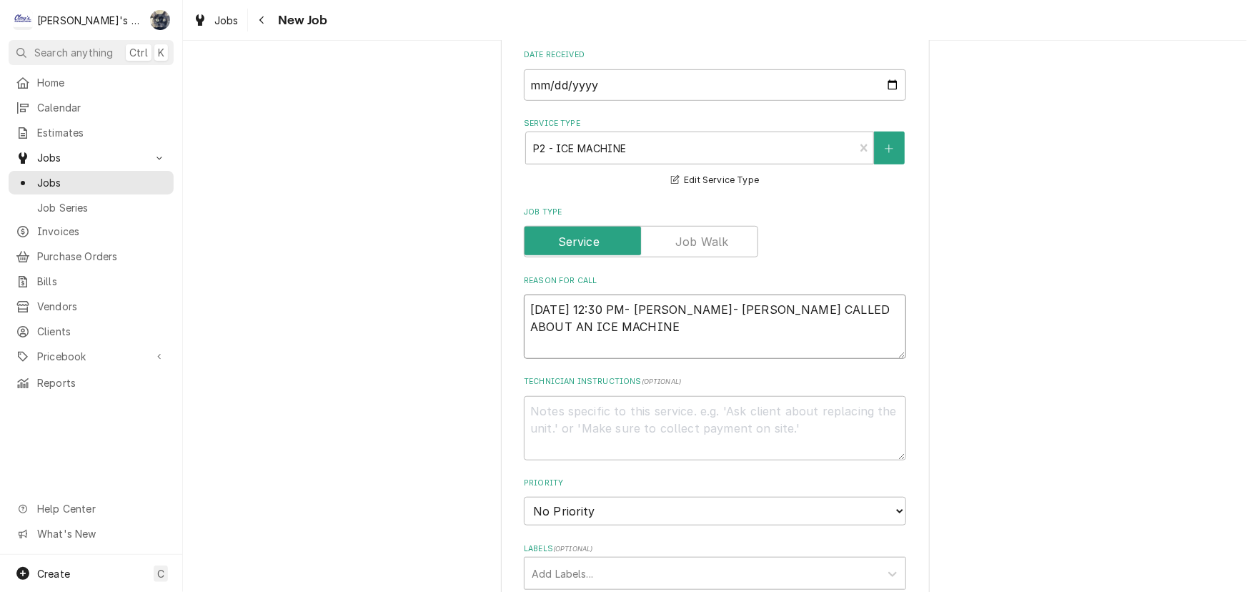
type textarea "9/22/2025 12:30 PM- SARAH- DRAKE CALLED ABOUT AN ICE MACHINE L"
type textarea "x"
type textarea "9/22/2025 12:30 PM- SARAH- DRAKE CALLED ABOUT AN ICE MACHINE LE"
type textarea "x"
type textarea "9/22/2025 12:30 PM- SARAH- DRAKE CALLED ABOUT AN ICE MACHINE LEA"
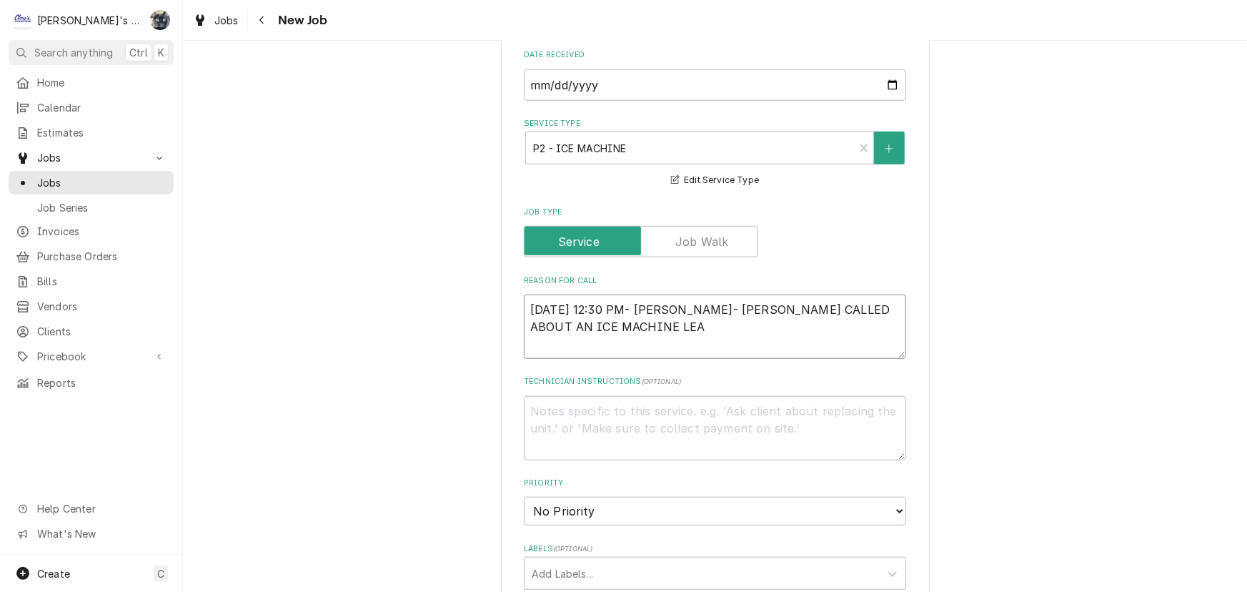
type textarea "x"
type textarea "9/22/2025 12:30 PM- SARAH- DRAKE CALLED ABOUT AN ICE MACHINE LEAK"
type textarea "x"
type textarea "9/22/2025 12:30 PM- SARAH- DRAKE CALLED ABOUT AN ICE MACHINE LEAKI"
type textarea "x"
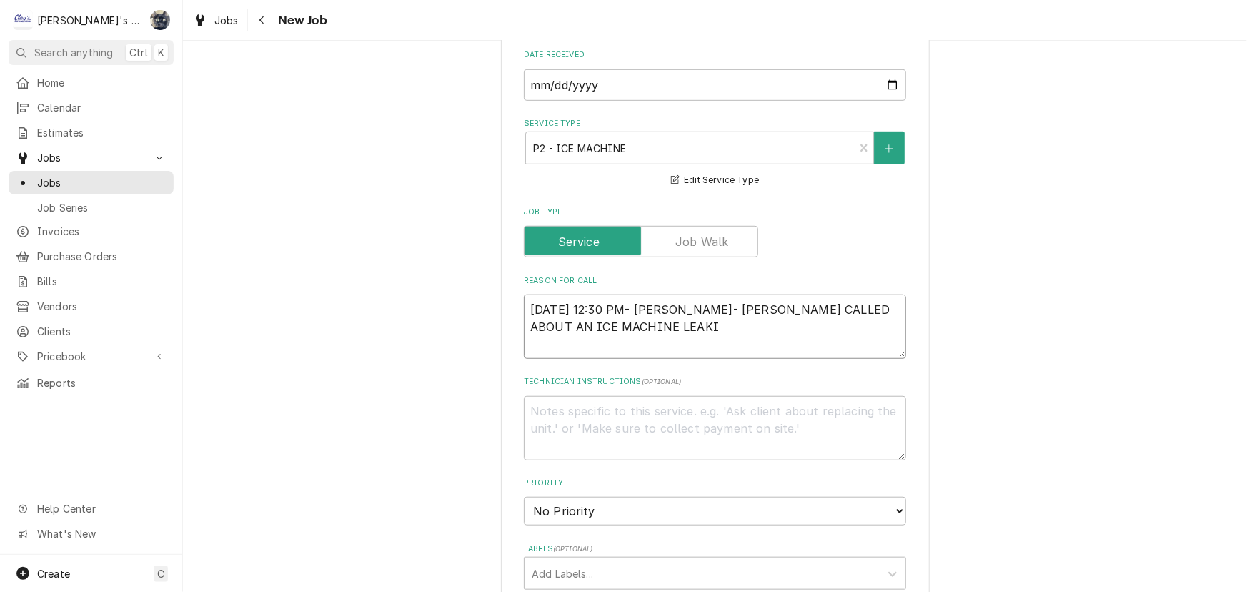
type textarea "9/22/2025 12:30 PM- SARAH- DRAKE CALLED ABOUT AN ICE MACHINE LEAKIN"
type textarea "x"
type textarea "9/22/2025 12:30 PM- SARAH- DRAKE CALLED ABOUT AN ICE MACHINE LEAKING"
type textarea "x"
type textarea "9/22/2025 12:30 PM- SARAH- DRAKE CALLED ABOUT AN ICE MACHINE LEAKING"
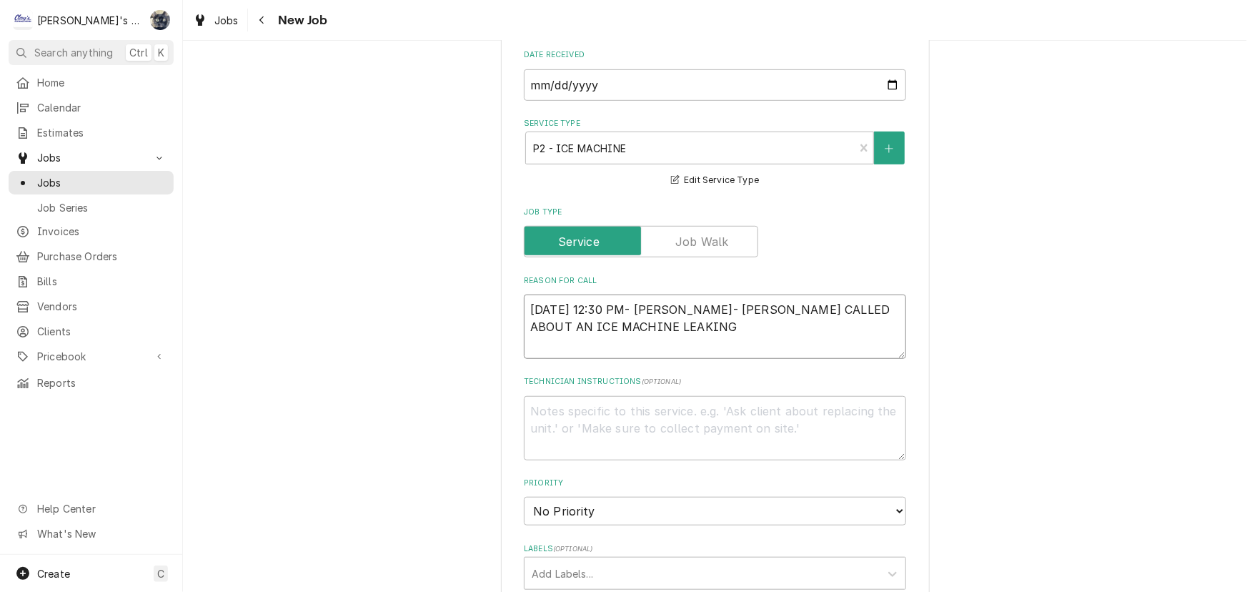
type textarea "x"
type textarea "9/22/2025 12:30 PM- SARAH- DRAKE CALLED ABOUT AN ICE MACHINE LEAKING W"
type textarea "x"
type textarea "9/22/2025 12:30 PM- SARAH- DRAKE CALLED ABOUT AN ICE MACHINE LEAKING WA"
type textarea "x"
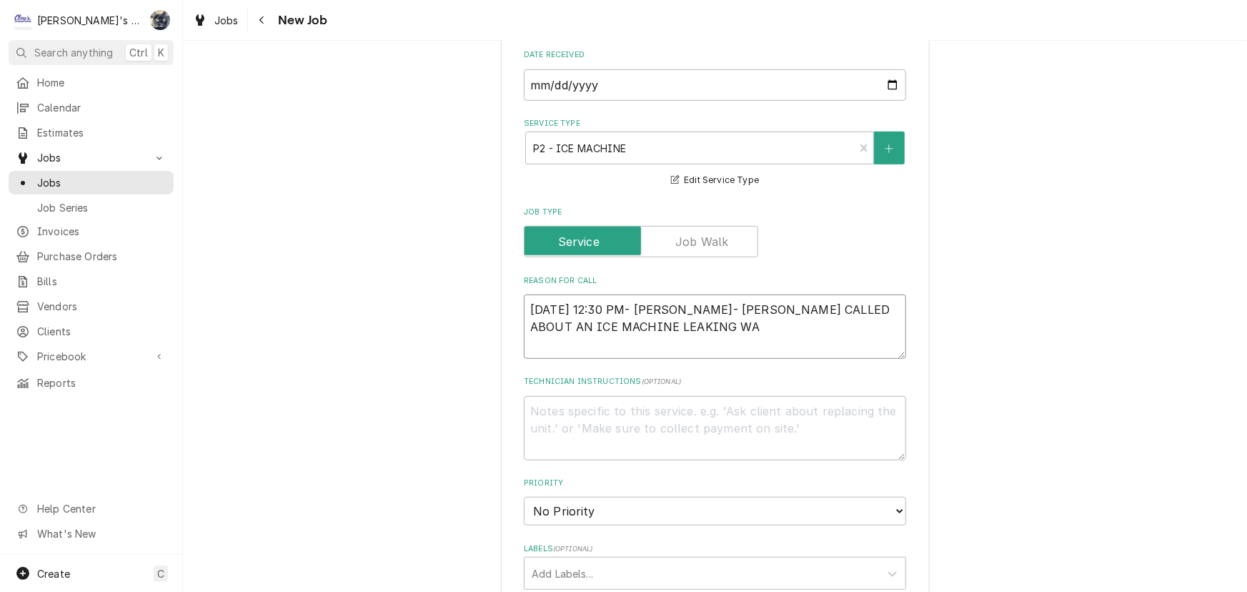
type textarea "9/22/2025 12:30 PM- SARAH- DRAKE CALLED ABOUT AN ICE MACHINE LEAKING WAT"
type textarea "x"
type textarea "9/22/2025 12:30 PM- SARAH- DRAKE CALLED ABOUT AN ICE MACHINE LEAKING WATE"
type textarea "x"
type textarea "9/22/2025 12:30 PM- SARAH- DRAKE CALLED ABOUT AN ICE MACHINE LEAKING WATER"
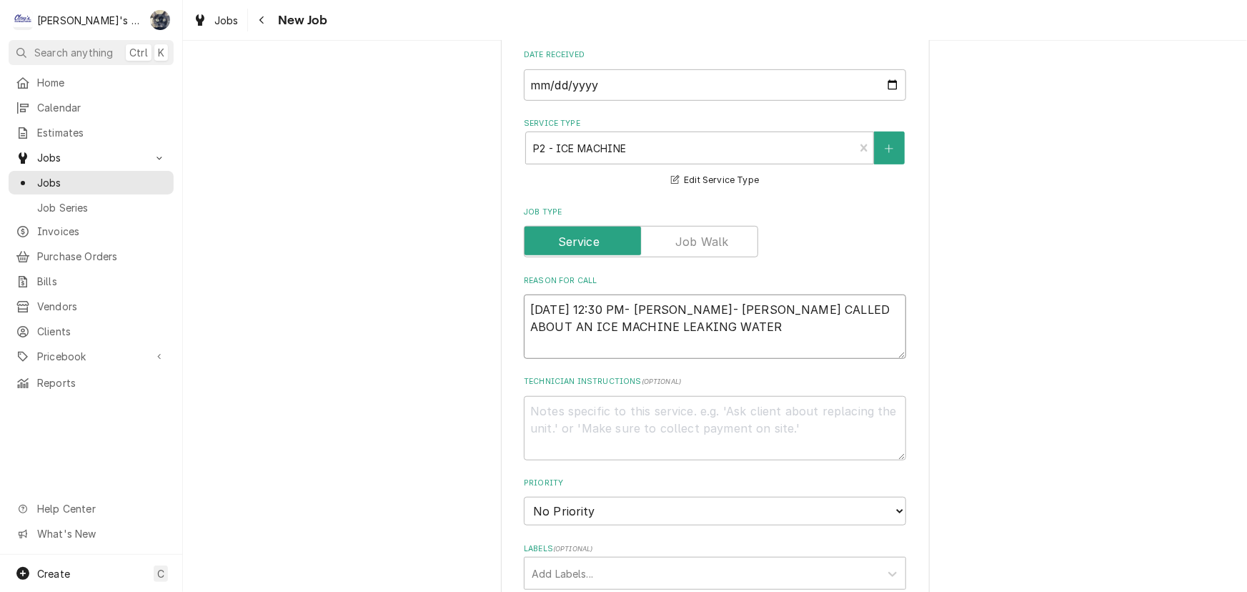
type textarea "x"
type textarea "9/22/2025 12:30 PM- SARAH- DRAKE CALLED ABOUT AN ICE MACHINE LEAKING WATER."
type textarea "x"
type textarea "9/22/2025 12:30 PM- SARAH- DRAKE CALLED ABOUT AN ICE MACHINE LEAKING WATER."
type textarea "x"
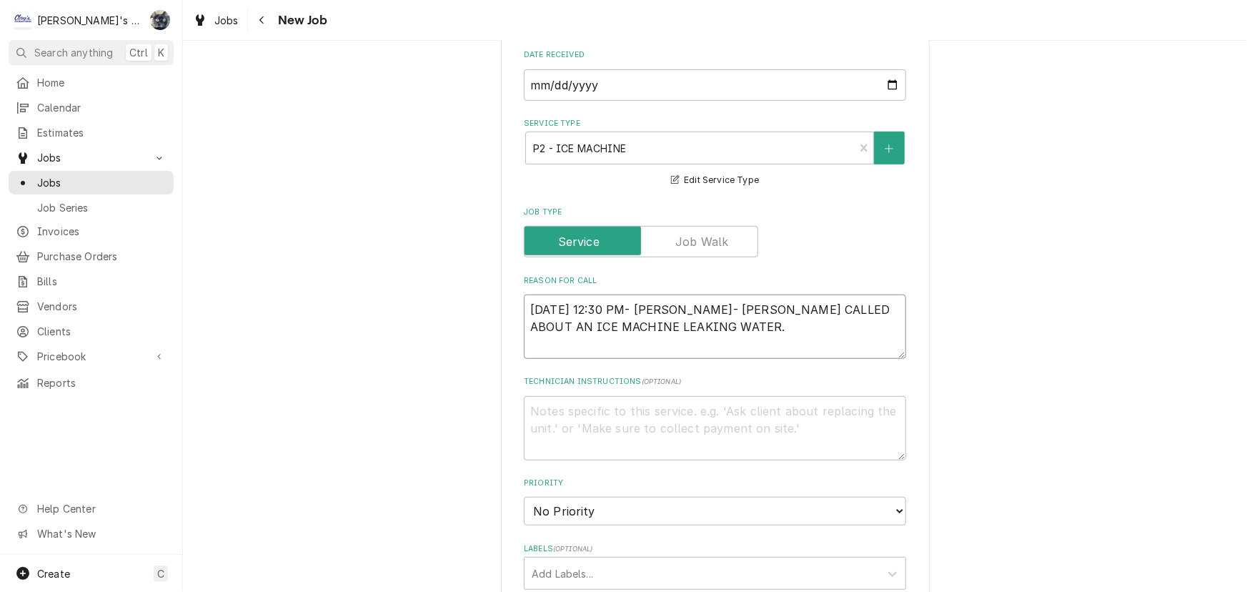
type textarea "9/22/2025 12:30 PM- SARAH- DRAKE CALLED ABOUT AN ICE MACHINE LEAKING WATER. J"
type textarea "x"
type textarea "9/22/2025 12:30 PM- SARAH- DRAKE CALLED ABOUT AN ICE MACHINE LEAKING WATER. JA"
type textarea "x"
type textarea "9/22/2025 12:30 PM- SARAH- DRAKE CALLED ABOUT AN ICE MACHINE LEAKING WATER. JAM"
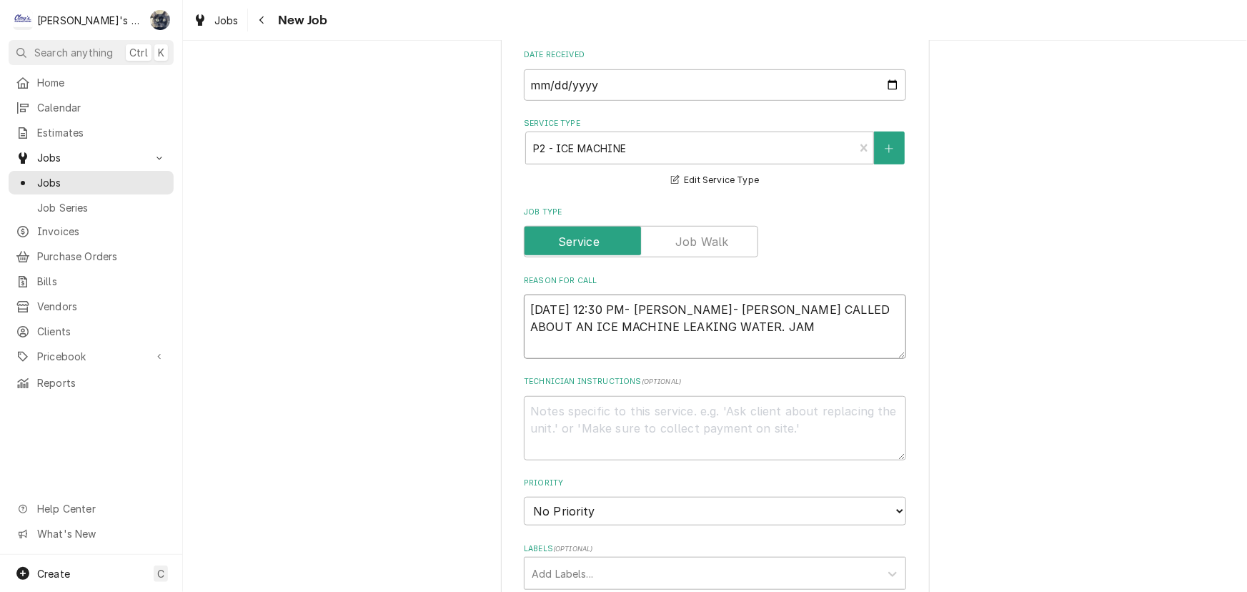
type textarea "x"
type textarea "9/22/2025 12:30 PM- SARAH- DRAKE CALLED ABOUT AN ICE MACHINE LEAKING WATER. JAME"
type textarea "x"
type textarea "9/22/2025 12:30 PM- SARAH- DRAKE CALLED ABOUT AN ICE MACHINE LEAKING WATER. JAM"
type textarea "x"
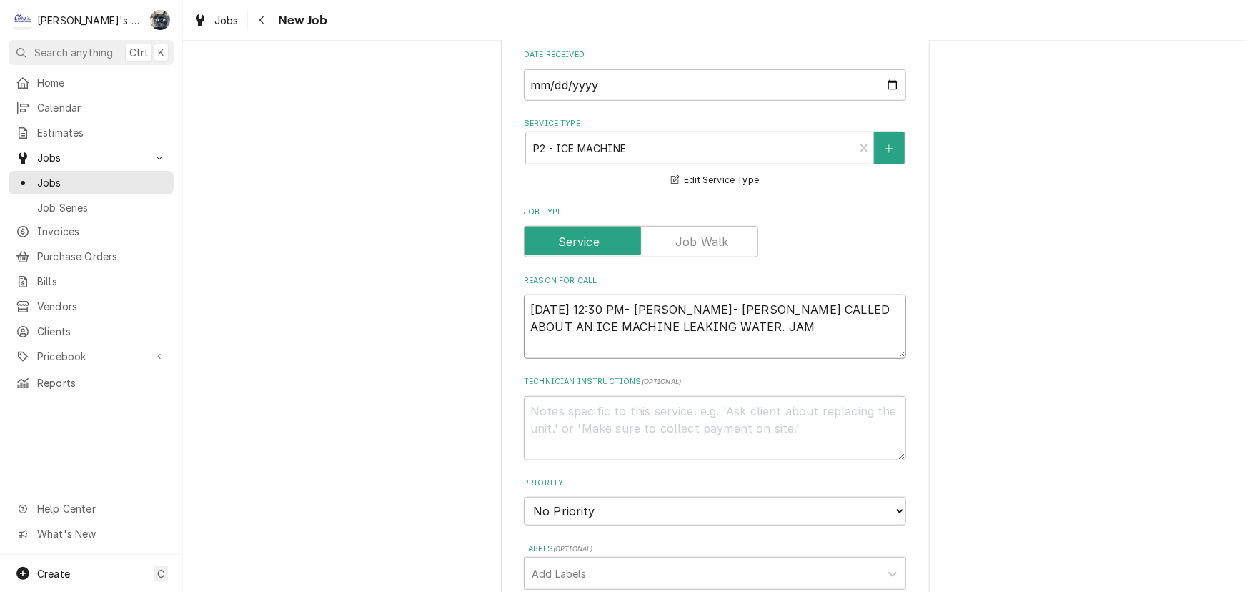
type textarea "9/22/2025 12:30 PM- SARAH- DRAKE CALLED ABOUT AN ICE MACHINE LEAKING WATER. JAMI"
type textarea "x"
type textarea "9/22/2025 12:30 PM- SARAH- DRAKE CALLED ABOUT AN ICE MACHINE LEAKING WATER. JAMI"
type textarea "x"
type textarea "9/22/2025 12:30 PM- SARAH- DRAKE CALLED ABOUT AN ICE MACHINE LEAKING WATER. JAMI"
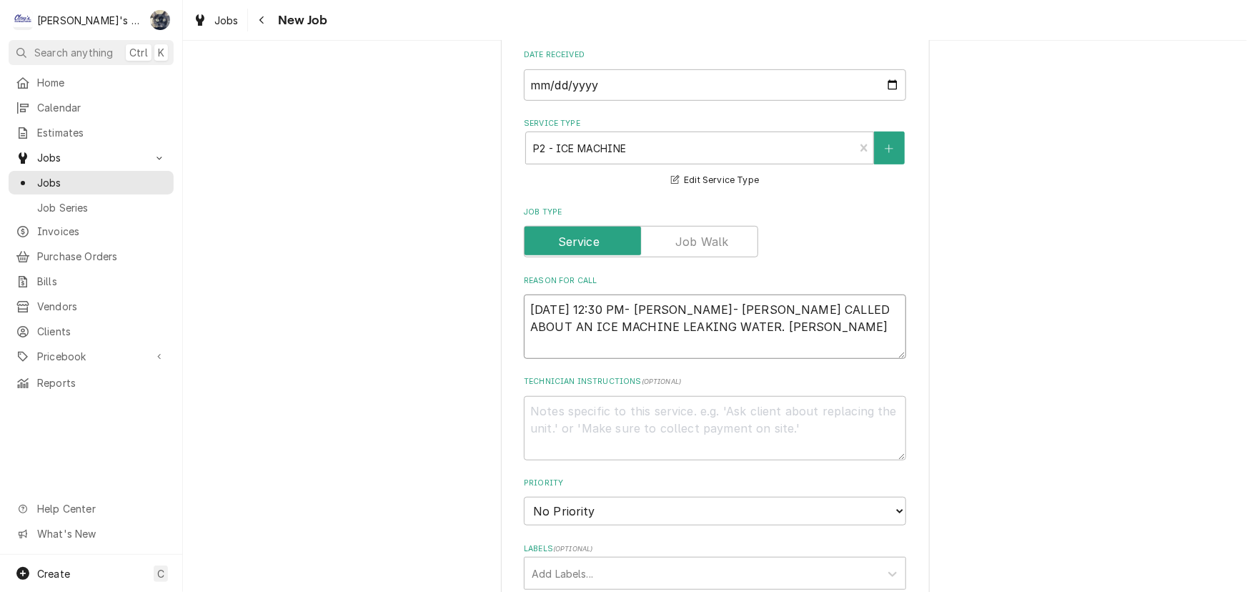
type textarea "x"
type textarea "9/22/2025 12:30 PM- SARAH- DRAKE CALLED ABOUT AN ICE MACHINE LEAKING WATER. JAM"
type textarea "x"
type textarea "9/22/2025 12:30 PM- SARAH- DRAKE CALLED ABOUT AN ICE MACHINE LEAKING WATER. JA"
type textarea "x"
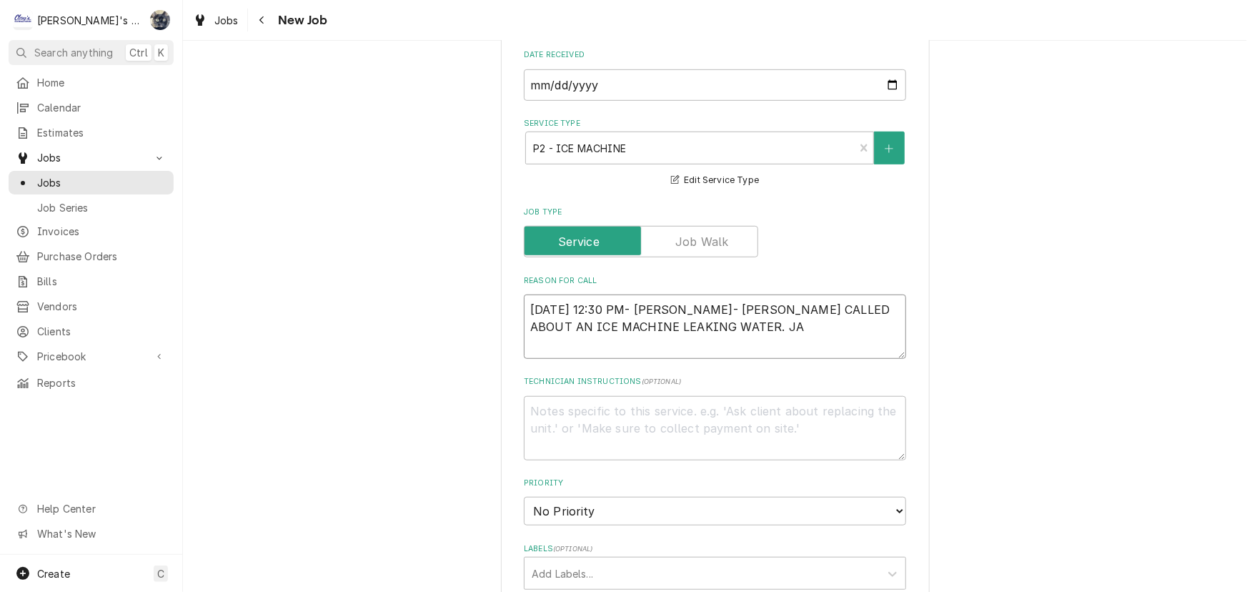
type textarea "9/22/2025 12:30 PM- SARAH- DRAKE CALLED ABOUT AN ICE MACHINE LEAKING WATER. JAI"
type textarea "x"
type textarea "9/22/2025 12:30 PM- SARAH- DRAKE CALLED ABOUT AN ICE MACHINE LEAKING WATER. JAIM"
type textarea "x"
type textarea "9/22/2025 12:30 PM- SARAH- DRAKE CALLED ABOUT AN ICE MACHINE LEAKING WATER. JAI…"
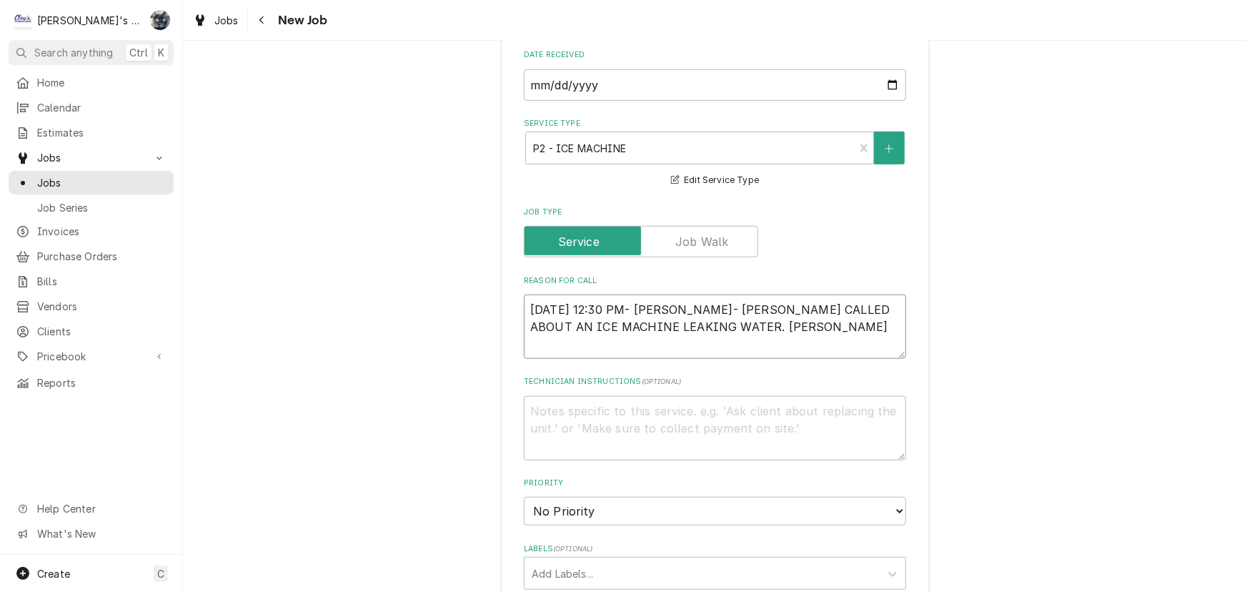
type textarea "x"
type textarea "9/22/2025 12:30 PM- SARAH- DRAKE CALLED ABOUT AN ICE MACHINE LEAKING WATER. JAI…"
type textarea "x"
type textarea "9/22/2025 12:30 PM- SARAH- DRAKE CALLED ABOUT AN ICE MACHINE LEAKING WATER. JAI…"
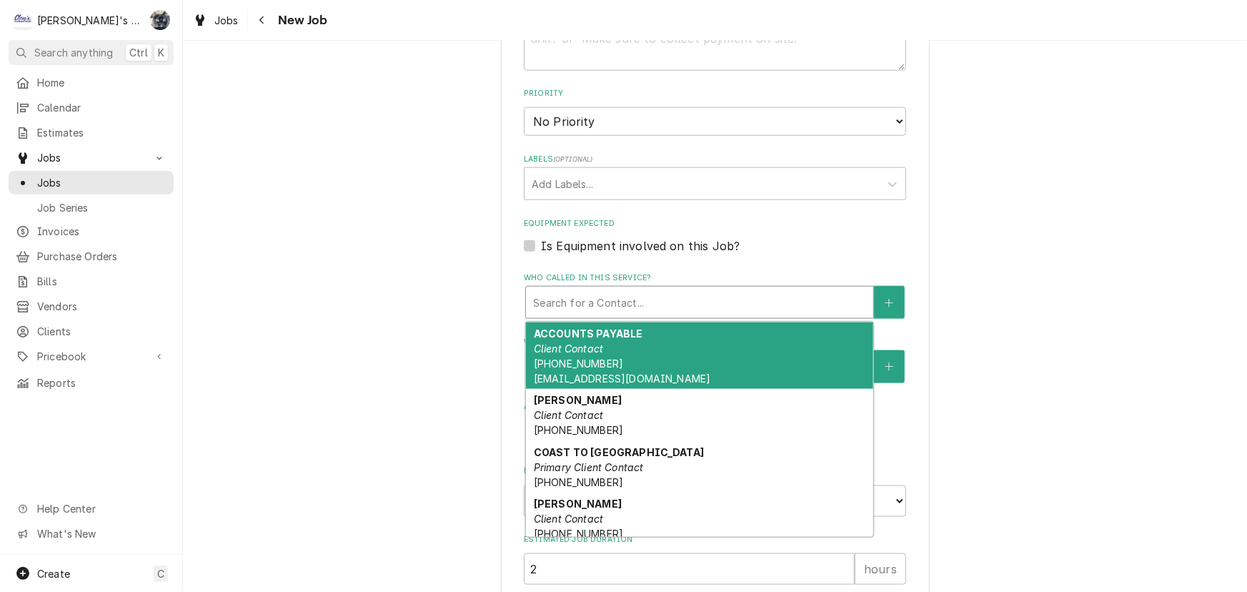
click at [572, 301] on div "Who called in this service?" at bounding box center [699, 302] width 333 height 26
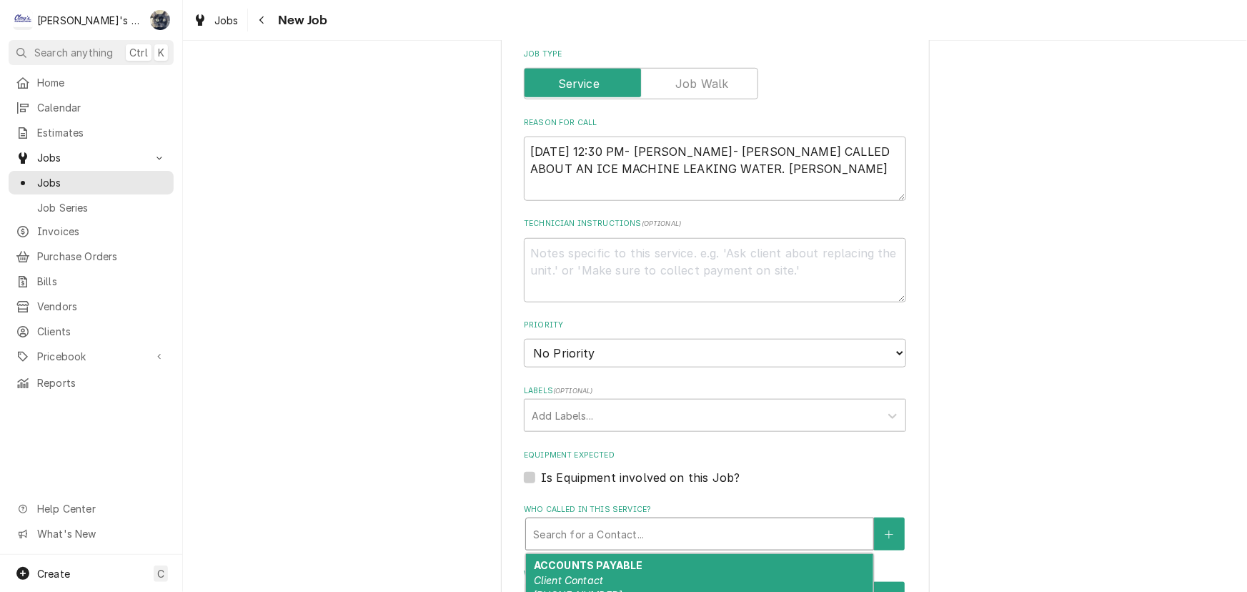
scroll to position [389, 0]
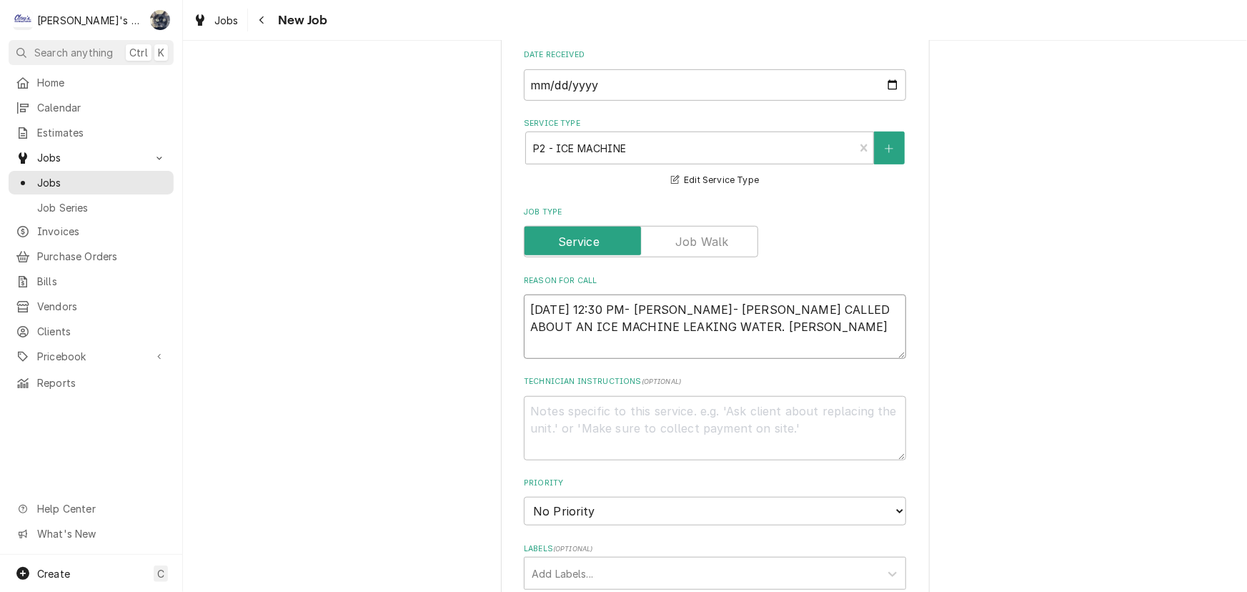
click at [762, 327] on textarea "9/22/2025 12:30 PM- SARAH- DRAKE CALLED ABOUT AN ICE MACHINE LEAKING WATER. JAM…" at bounding box center [715, 326] width 382 height 64
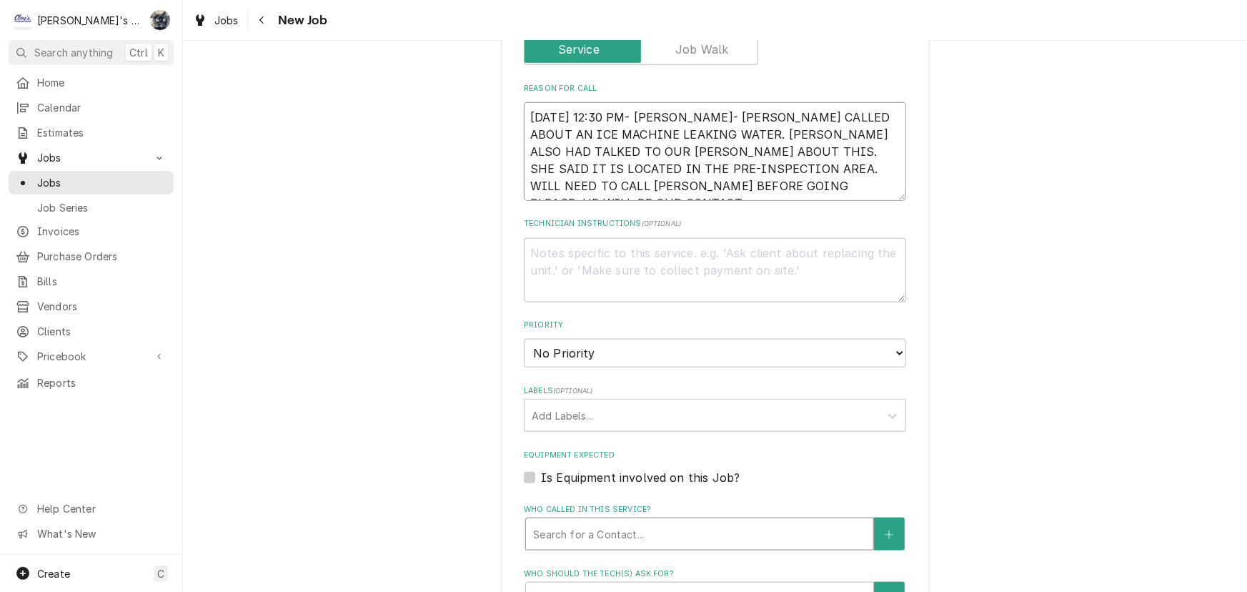
scroll to position [779, 0]
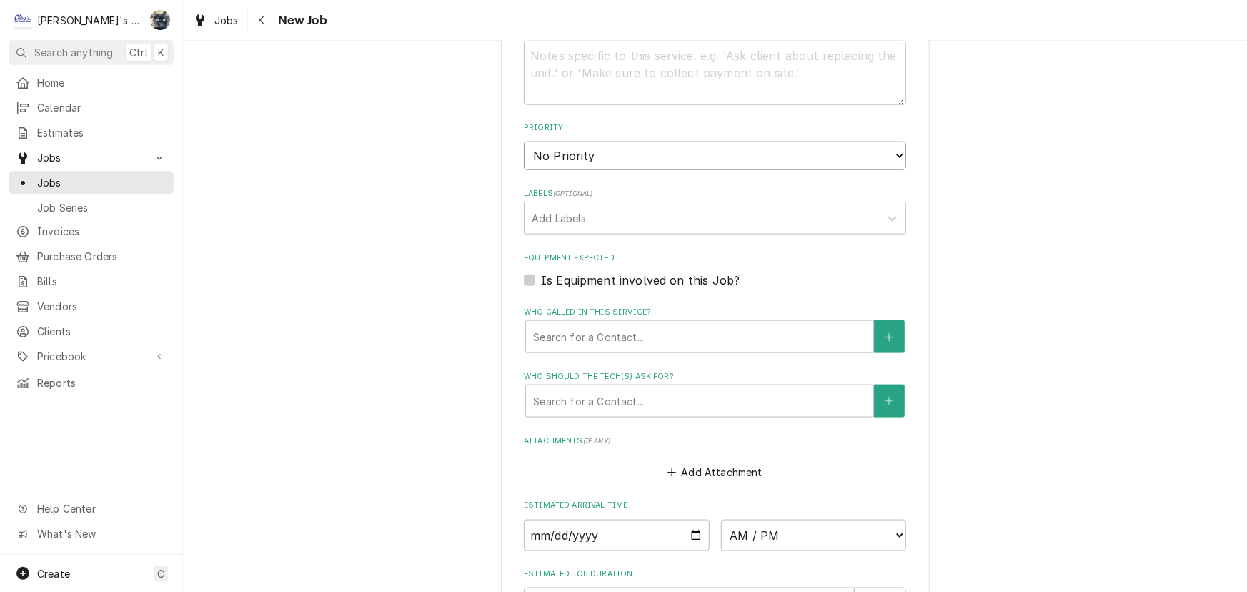
click at [606, 158] on select "No Priority Urgent High Medium Low" at bounding box center [715, 155] width 382 height 29
click at [524, 141] on select "No Priority Urgent High Medium Low" at bounding box center [715, 155] width 382 height 29
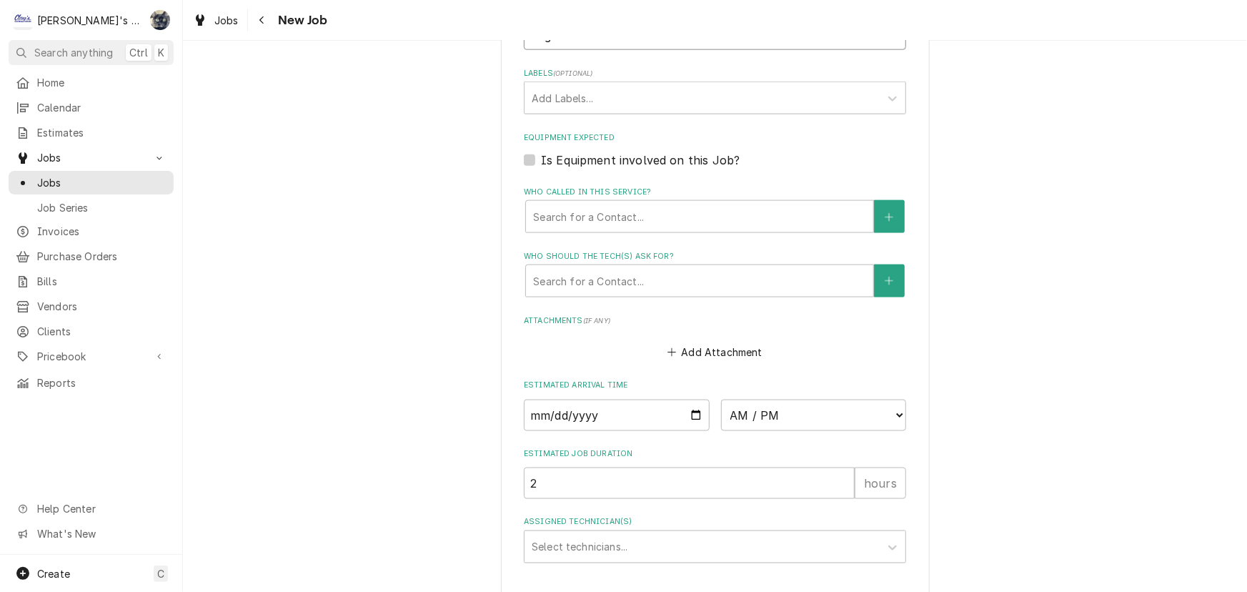
scroll to position [909, 0]
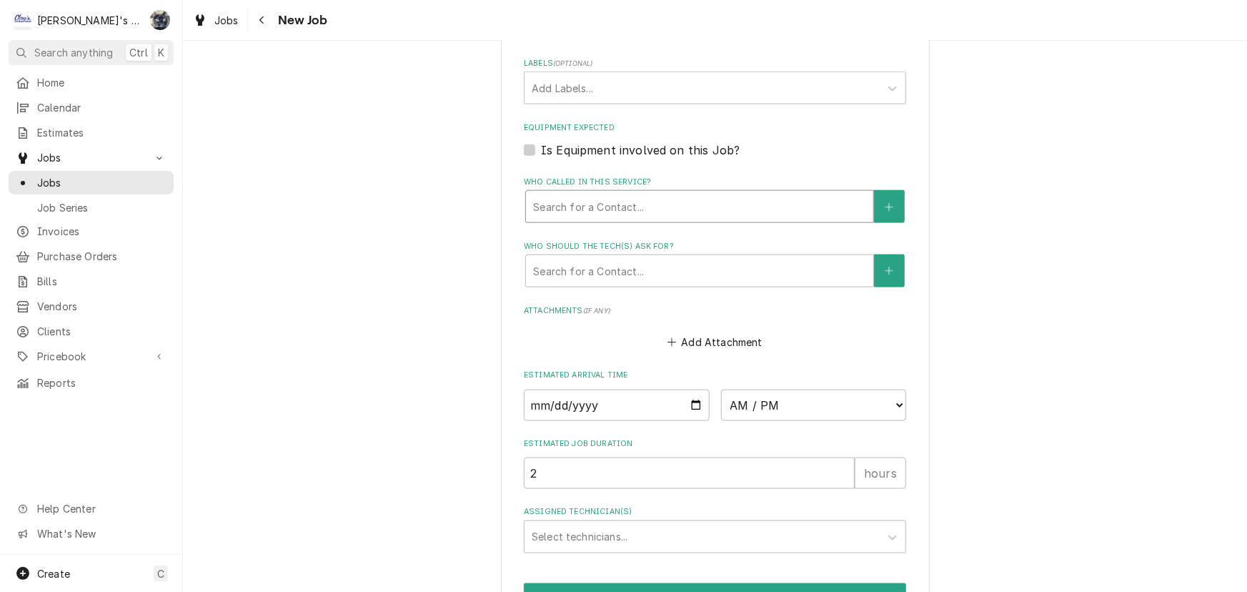
click at [582, 207] on div "Who called in this service?" at bounding box center [699, 207] width 333 height 26
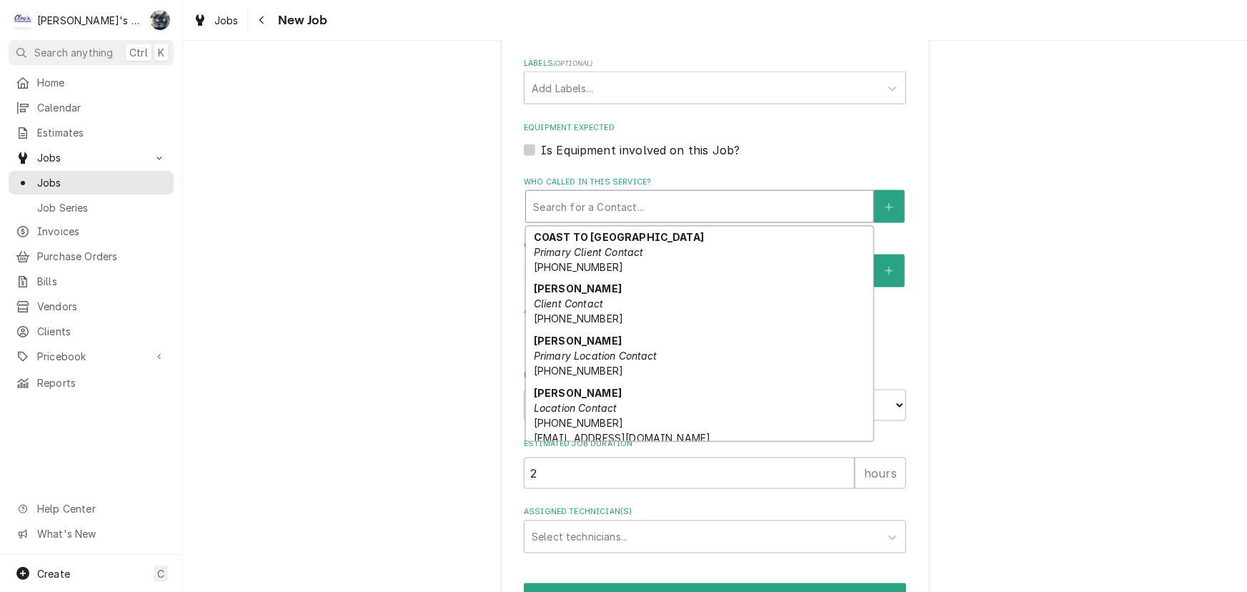
scroll to position [129, 0]
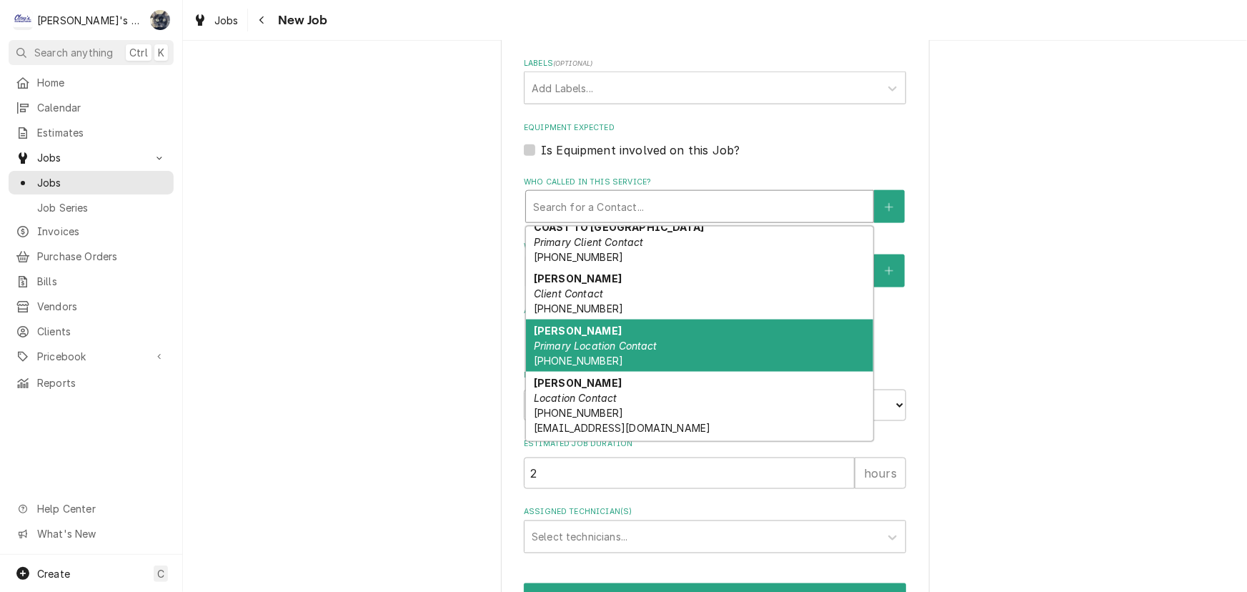
click at [618, 330] on div "DRAKE Primary Location Contact (541) 514-4803" at bounding box center [699, 345] width 347 height 52
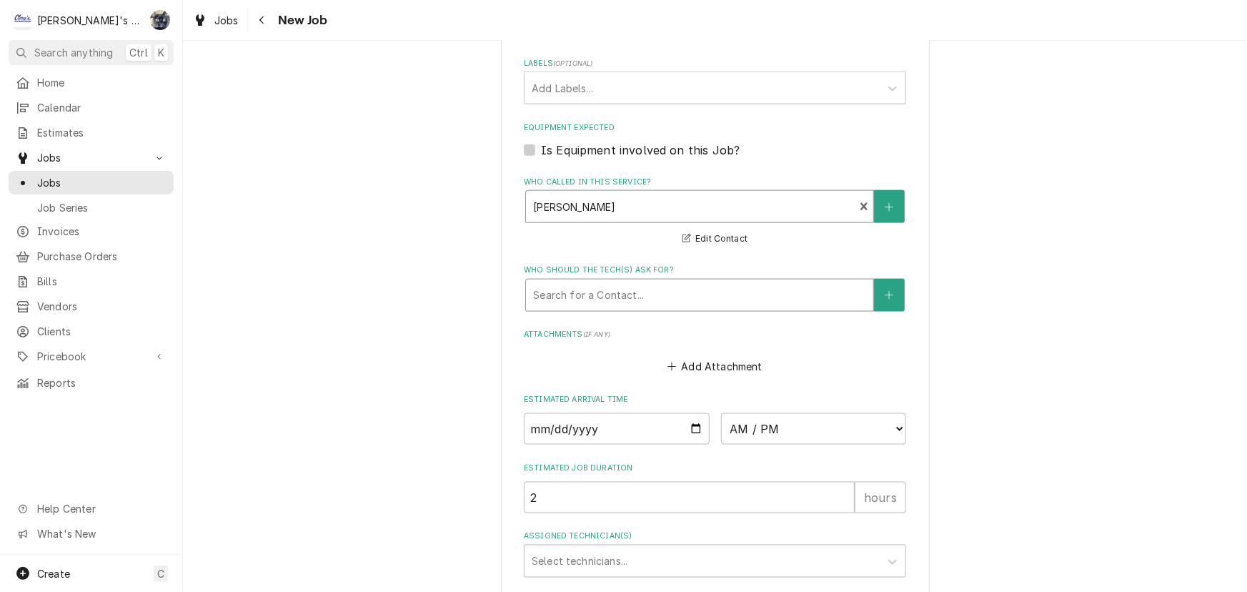
click at [620, 290] on div "Who should the tech(s) ask for?" at bounding box center [699, 295] width 333 height 26
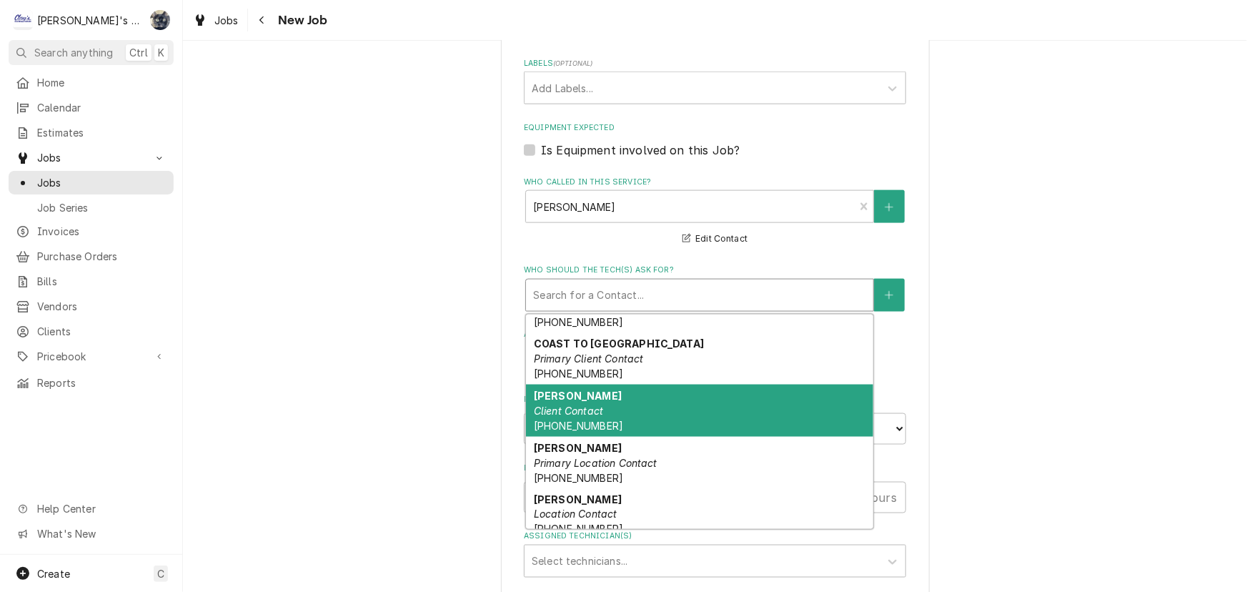
scroll to position [100, 0]
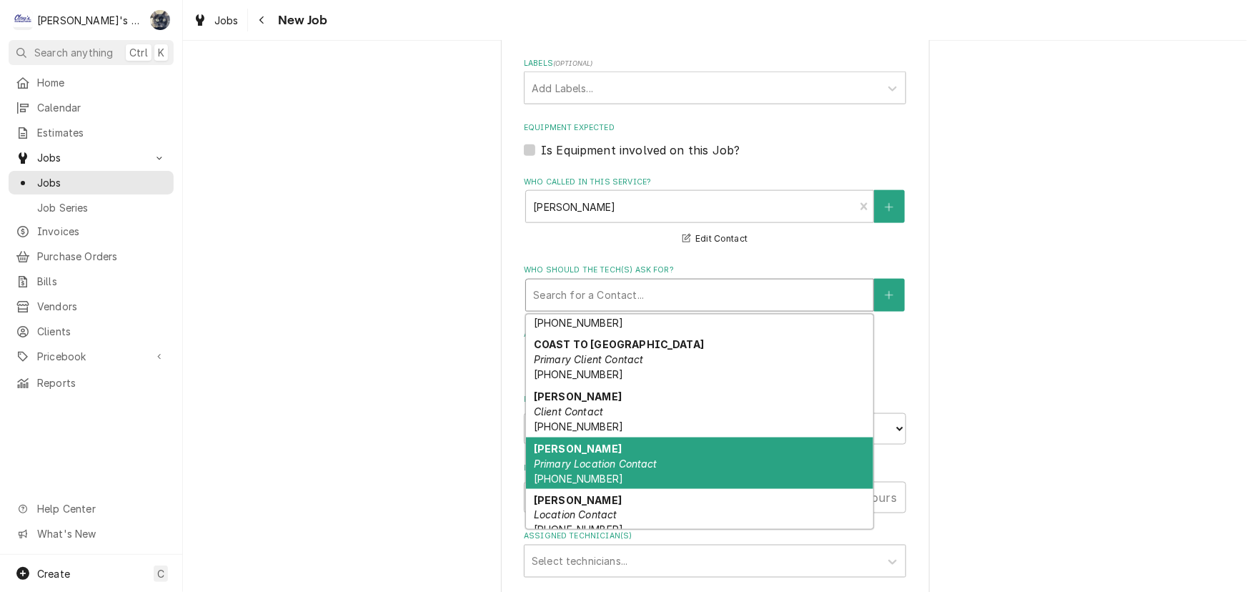
click at [628, 448] on div "DRAKE Primary Location Contact (541) 514-4803" at bounding box center [699, 463] width 347 height 52
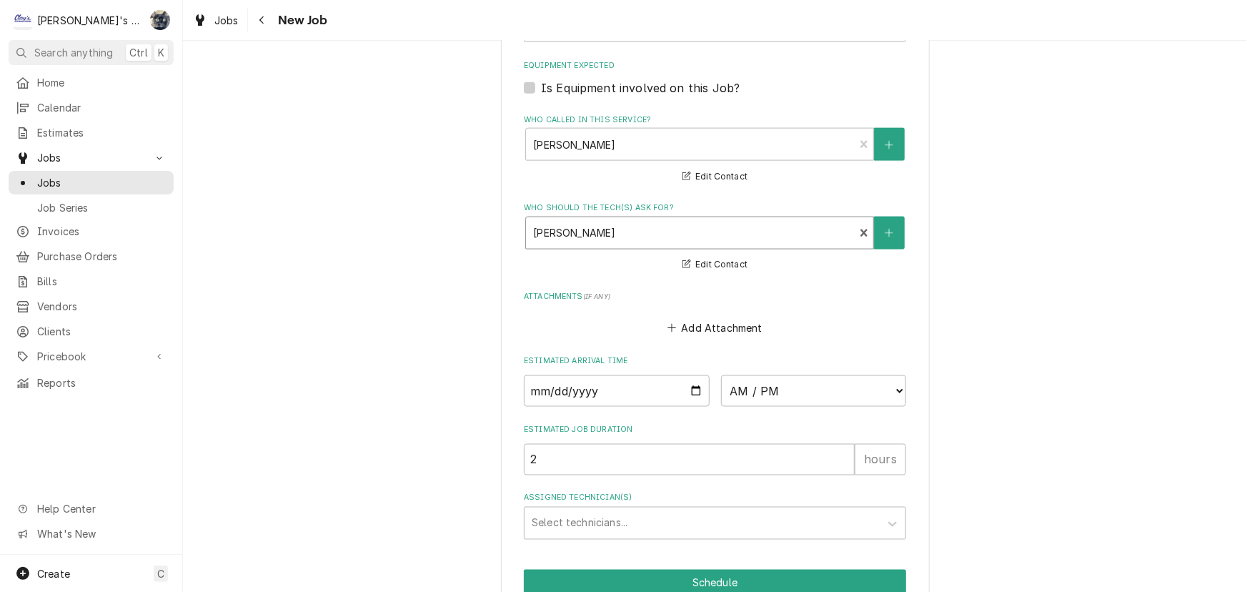
scroll to position [1038, 0]
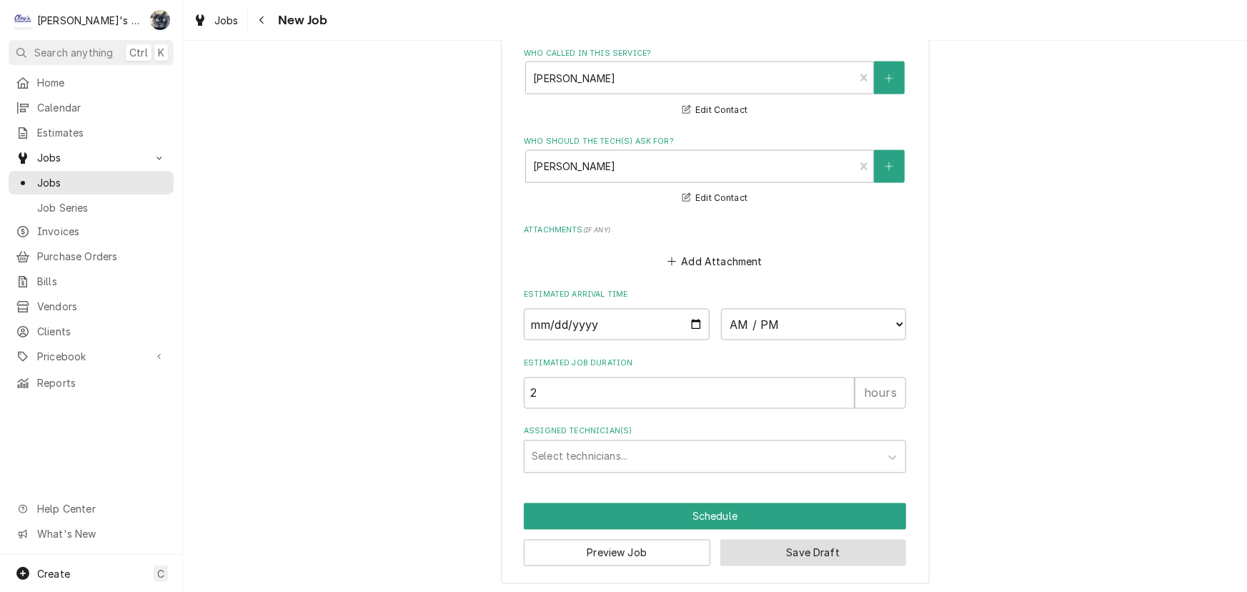
drag, startPoint x: 810, startPoint y: 547, endPoint x: 806, endPoint y: 526, distance: 21.0
click at [810, 546] on button "Save Draft" at bounding box center [813, 553] width 187 height 26
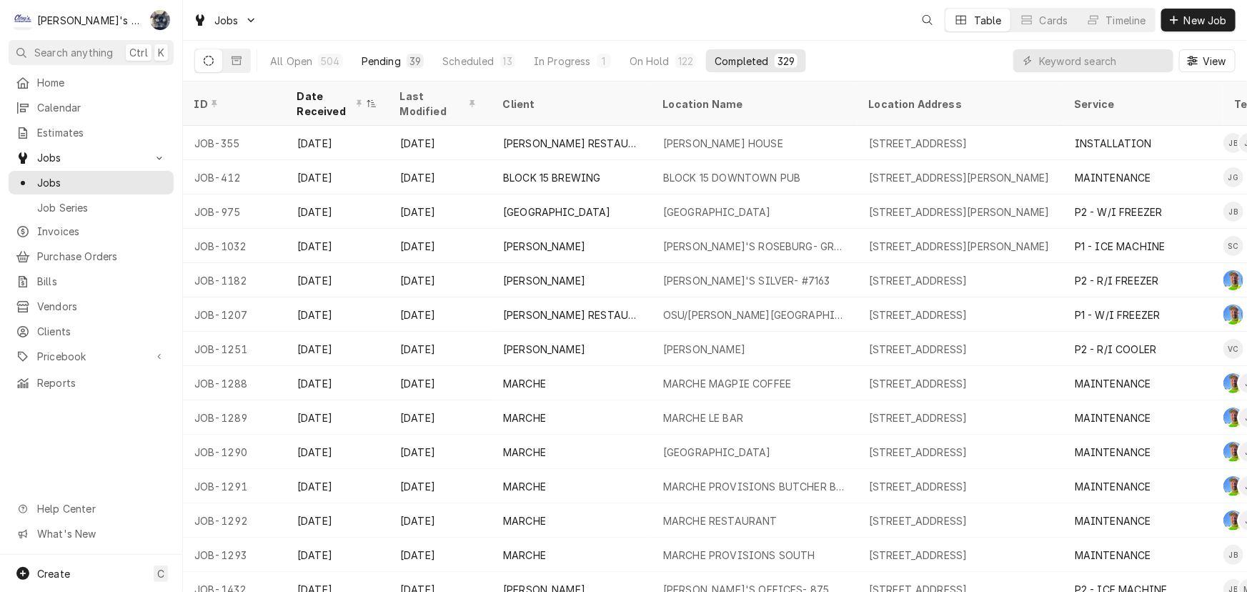
click at [382, 59] on div "Pending" at bounding box center [381, 61] width 39 height 15
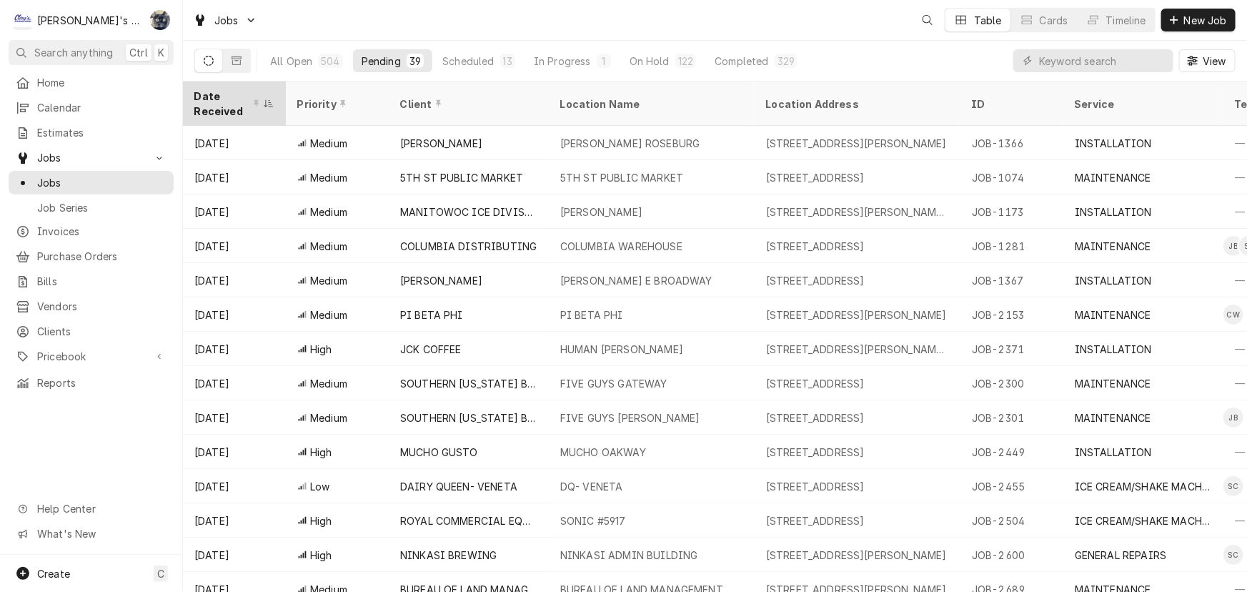
click at [217, 104] on div "Date Received" at bounding box center [227, 104] width 66 height 30
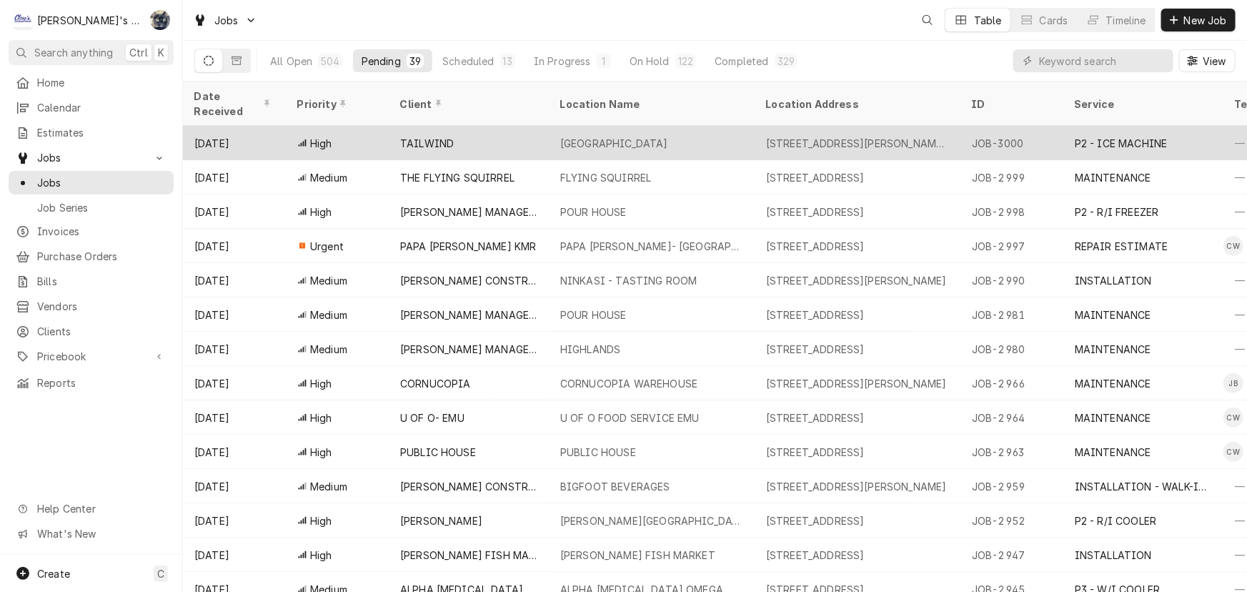
click at [419, 136] on div "TAILWIND" at bounding box center [427, 143] width 54 height 15
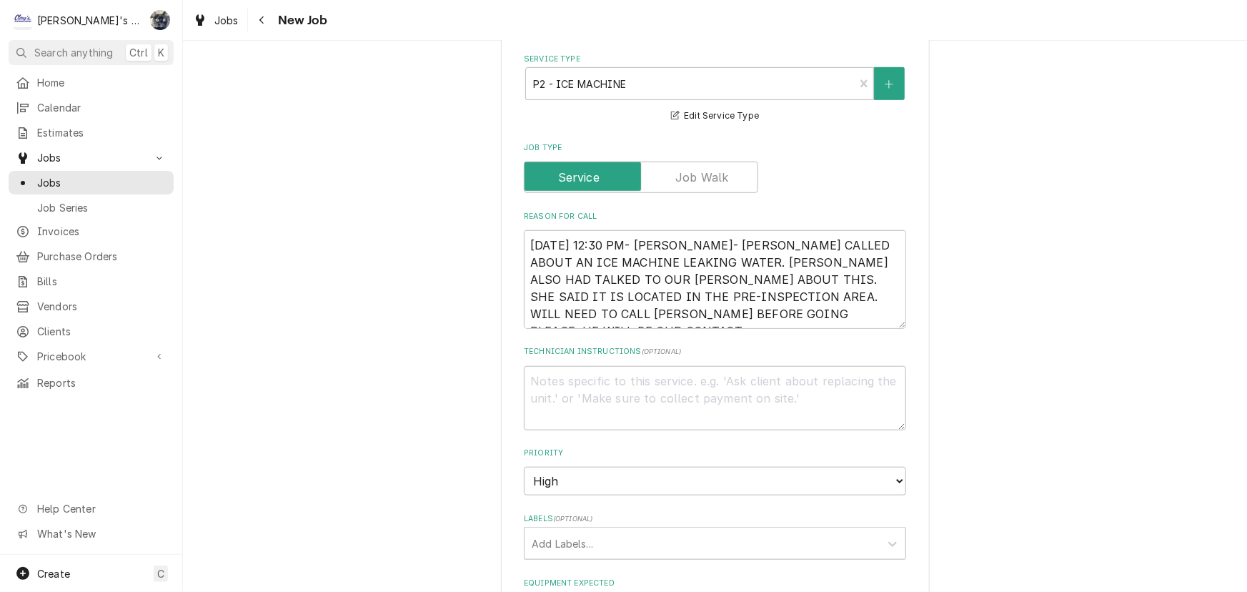
scroll to position [454, 0]
click at [786, 257] on textarea "[DATE] 12:30 PM- [PERSON_NAME]- [PERSON_NAME] CALLED ABOUT AN ICE MACHINE LEAKI…" at bounding box center [715, 278] width 382 height 99
drag, startPoint x: 786, startPoint y: 257, endPoint x: 728, endPoint y: 259, distance: 57.9
click at [728, 259] on textarea "[DATE] 12:30 PM- [PERSON_NAME]- [PERSON_NAME] CALLED ABOUT AN ICE MACHINE LEAKI…" at bounding box center [715, 278] width 382 height 99
click at [733, 259] on textarea "[DATE] 12:30 PM- [PERSON_NAME]- [PERSON_NAME] CALLED ABOUT AN ICE MACHINE LEAKI…" at bounding box center [715, 278] width 382 height 99
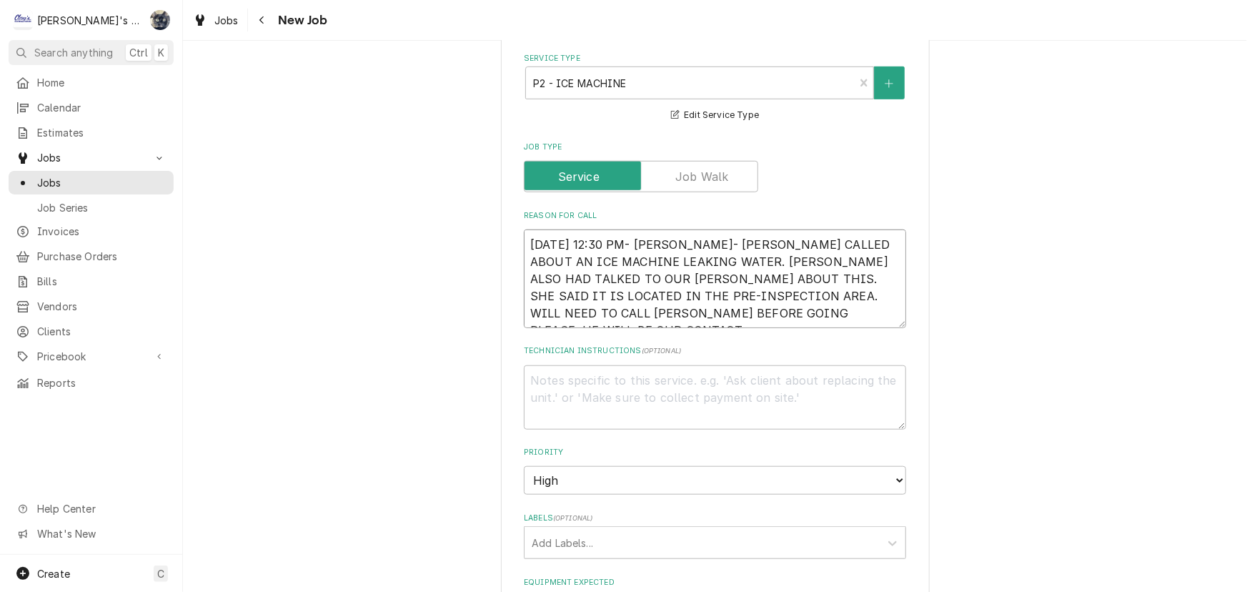
click at [783, 257] on textarea "[DATE] 12:30 PM- [PERSON_NAME]- [PERSON_NAME] CALLED ABOUT AN ICE MACHINE LEAKI…" at bounding box center [715, 278] width 382 height 99
type textarea "x"
type textarea "[DATE] 12:30 PM- [PERSON_NAME]- [PERSON_NAME] CALLED ABOUT AN ICE MACHINE LEAKI…"
type textarea "x"
type textarea "[DATE] 12:30 PM- [PERSON_NAME]- [PERSON_NAME] CALLED ABOUT AN ICE MACHINE LEAKI…"
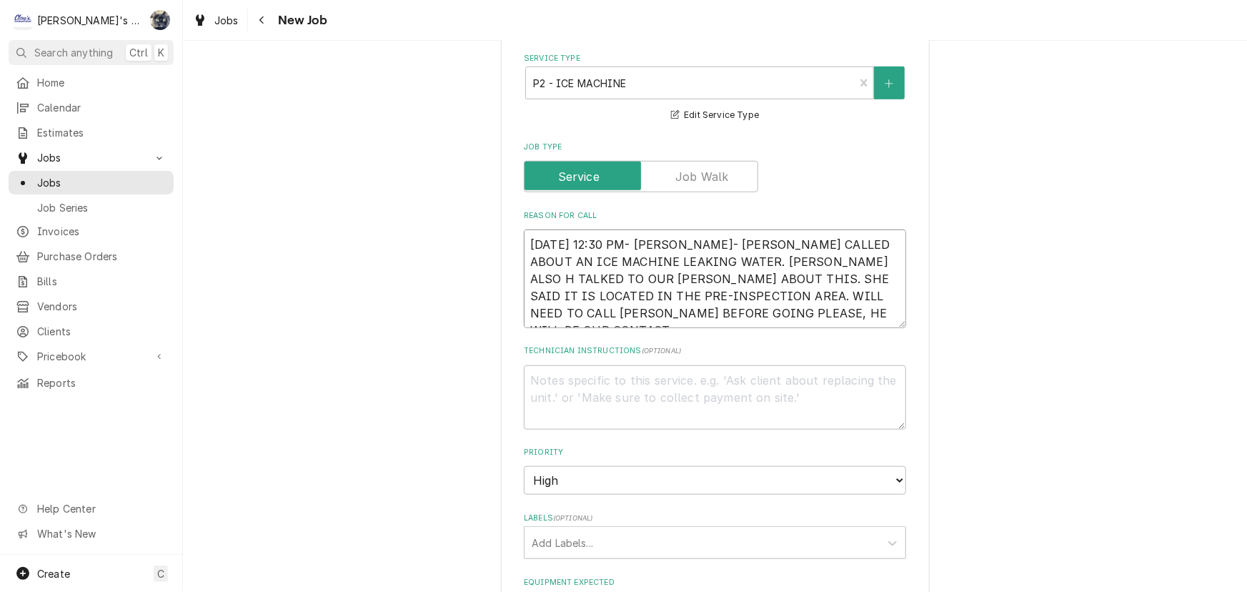
type textarea "x"
type textarea "9/22/2025 12:30 PM- SARAH- DRAKE CALLED ABOUT AN ICE MACHINE LEAKING WATER. JAI…"
type textarea "x"
type textarea "9/22/2025 12:30 PM- SARAH- DRAKE CALLED ABOUT AN ICE MACHINE LEAKING WATER. JAI…"
type textarea "x"
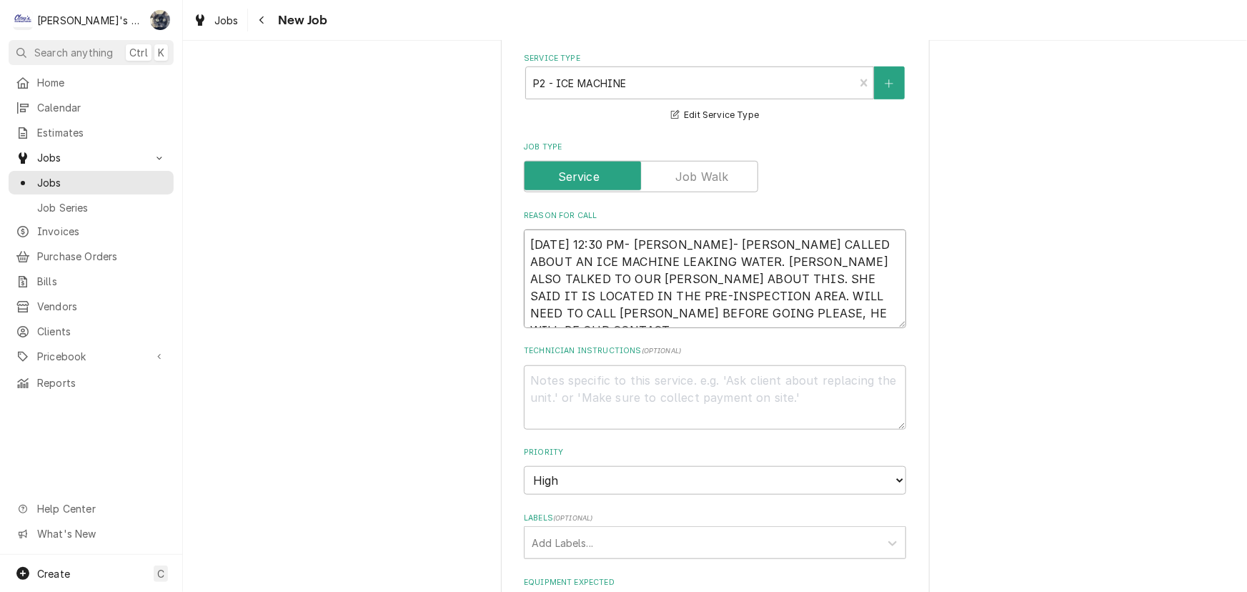
type textarea "9/22/2025 12:30 PM- SARAH- DRAKE CALLED ABOUT AN ICE MACHINE LEAKING WATER. JAI…"
type textarea "x"
type textarea "9/22/2025 12:30 PM- SARAH- DRAKE CALLED ABOUT AN ICE MACHINE LEAKING WATER. JAI…"
type textarea "x"
type textarea "9/22/2025 12:30 PM- SARAH- DRAKE CALLED ABOUT AN ICE MACHINE LEAKING WATER. JAI…"
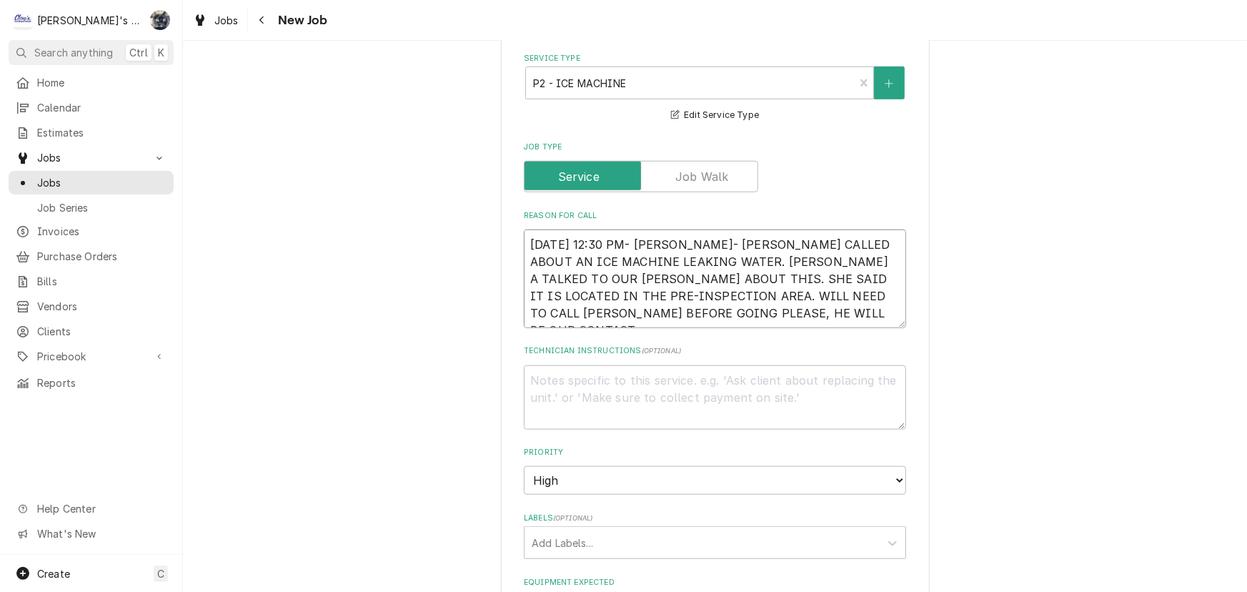
type textarea "x"
type textarea "9/22/2025 12:30 PM- SARAH- DRAKE CALLED ABOUT AN ICE MACHINE LEAKING WATER. JAI…"
type textarea "x"
type textarea "9/22/2025 12:30 PM- SARAH- DRAKE CALLED ABOUT AN ICE MACHINE LEAKING WATER. JAI…"
type textarea "x"
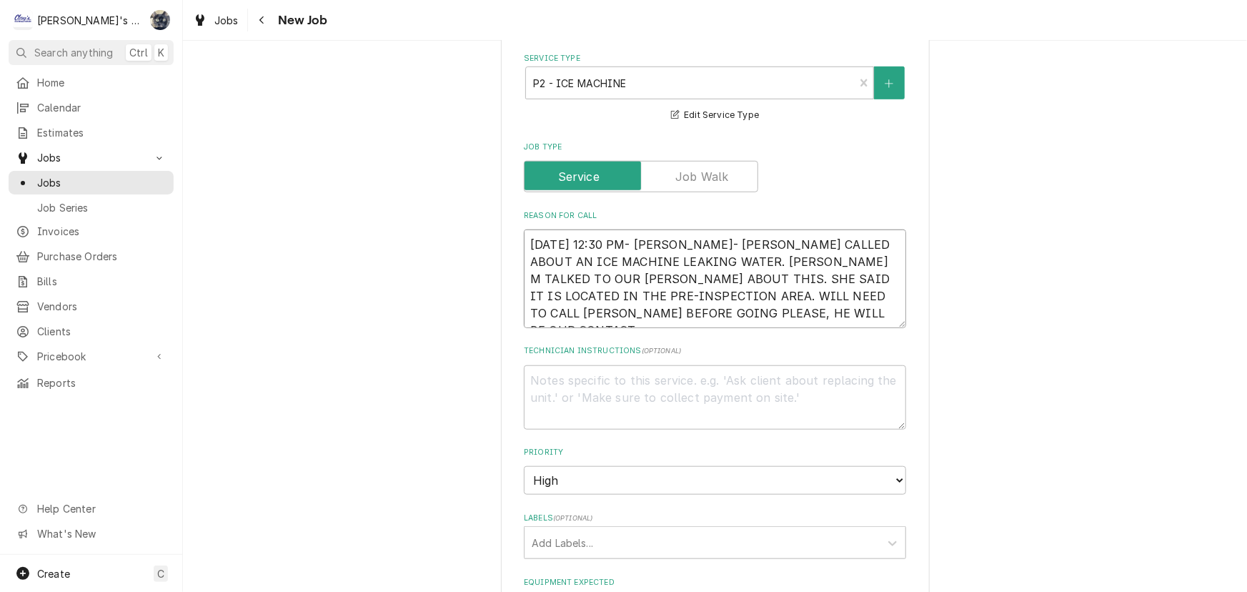
type textarea "9/22/2025 12:30 PM- SARAH- DRAKE CALLED ABOUT AN ICE MACHINE LEAKING WATER. JAI…"
type textarea "x"
type textarea "9/22/2025 12:30 PM- SARAH- DRAKE CALLED ABOUT AN ICE MACHINE LEAKING WATER. JAI…"
type textarea "x"
type textarea "9/22/2025 12:30 PM- SARAH- DRAKE CALLED ABOUT AN ICE MACHINE LEAKING WATER. JAI…"
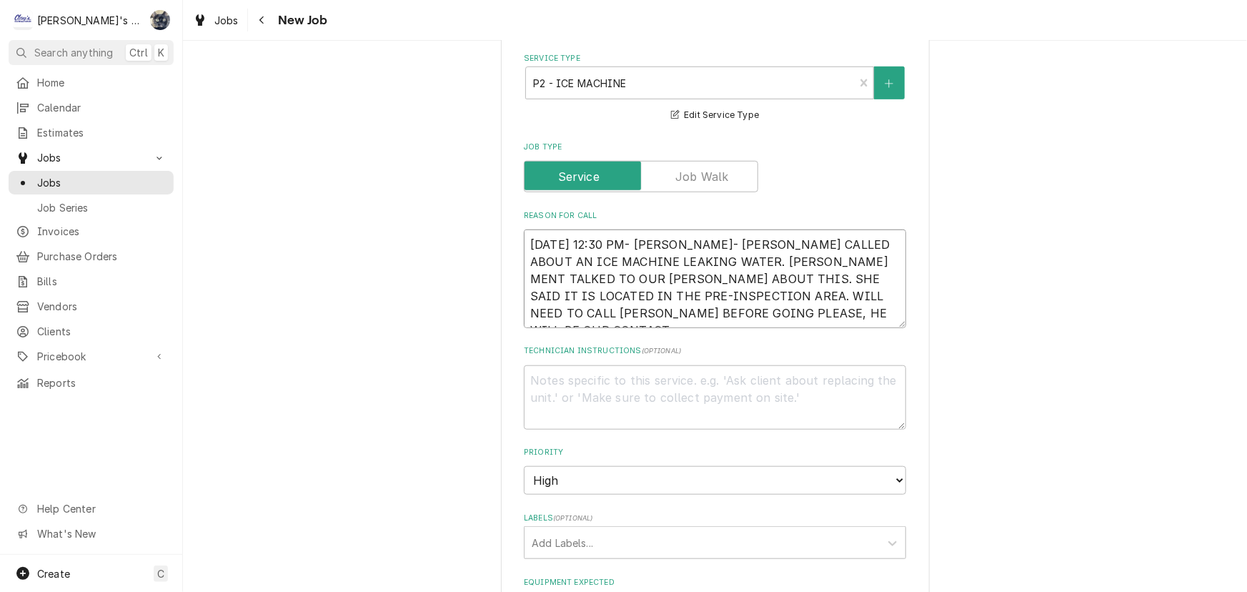
type textarea "x"
type textarea "9/22/2025 12:30 PM- SARAH- DRAKE CALLED ABOUT AN ICE MACHINE LEAKING WATER. JAI…"
type textarea "x"
type textarea "9/22/2025 12:30 PM- SARAH- DRAKE CALLED ABOUT AN ICE MACHINE LEAKING WATER. JAI…"
type textarea "x"
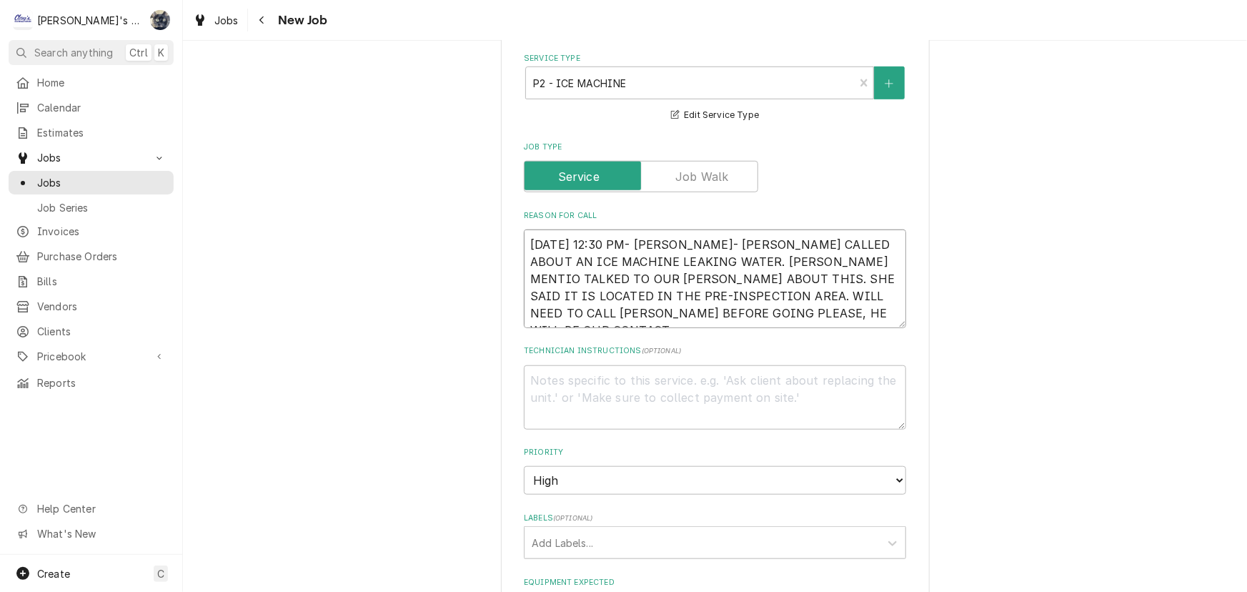
type textarea "9/22/2025 12:30 PM- SARAH- DRAKE CALLED ABOUT AN ICE MACHINE LEAKING WATER. JAI…"
type textarea "x"
type textarea "9/22/2025 12:30 PM- SARAH- DRAKE CALLED ABOUT AN ICE MACHINE LEAKING WATER. JAI…"
type textarea "x"
type textarea "9/22/2025 12:30 PM- SARAH- DRAKE CALLED ABOUT AN ICE MACHINE LEAKING WATER. JAI…"
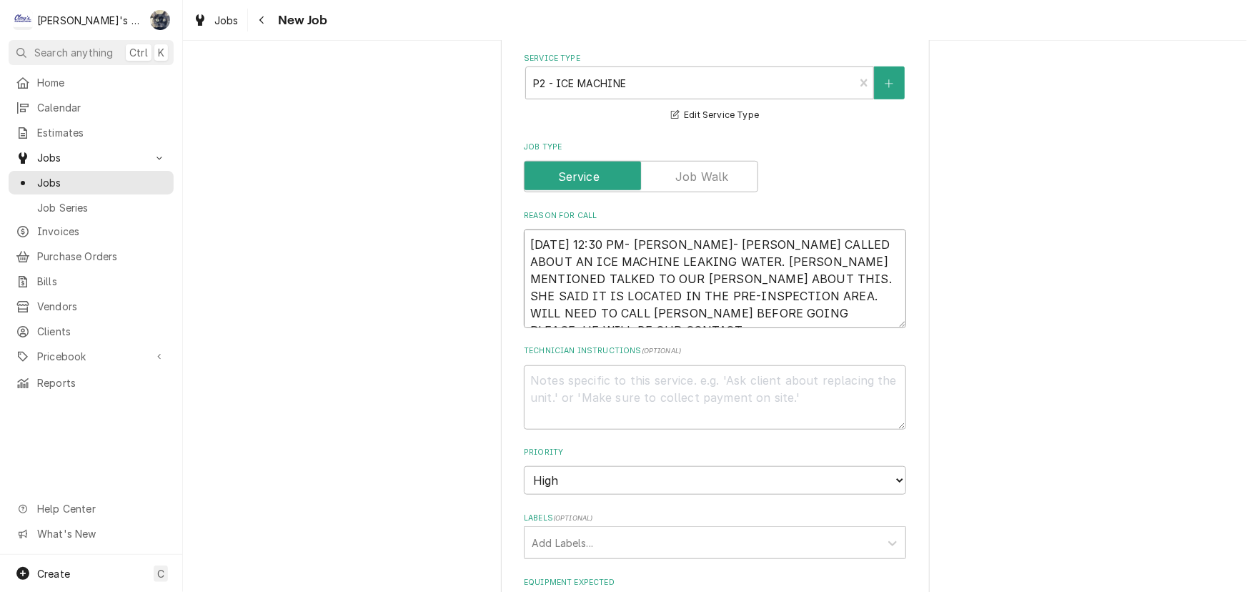
type textarea "x"
type textarea "9/22/2025 12:30 PM- SARAH- DRAKE CALLED ABOUT AN ICE MACHINE LEAKING WATER. JAI…"
type textarea "x"
type textarea "9/22/2025 12:30 PM- SARAH- DRAKE CALLED ABOUT AN ICE MACHINE LEAKING WATER. JAI…"
type textarea "x"
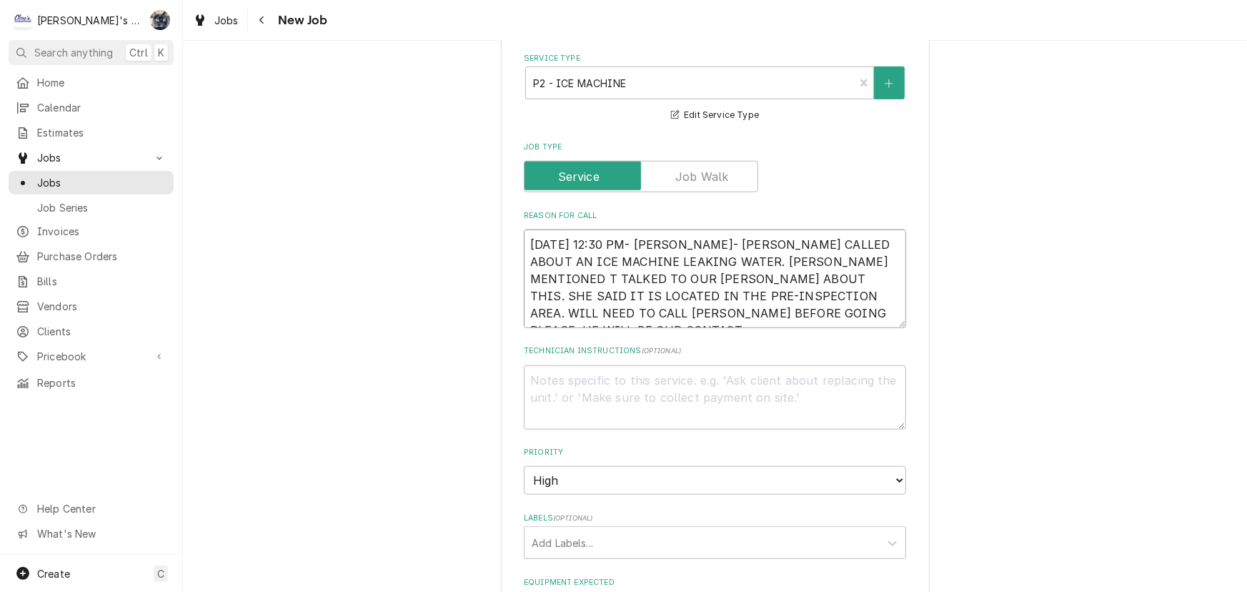
type textarea "9/22/2025 12:30 PM- SARAH- DRAKE CALLED ABOUT AN ICE MACHINE LEAKING WATER. JAI…"
type textarea "x"
type textarea "9/22/2025 12:30 PM- SARAH- DRAKE CALLED ABOUT AN ICE MACHINE LEAKING WATER. JAI…"
type textarea "x"
type textarea "9/22/2025 12:30 PM- SARAH- DRAKE CALLED ABOUT AN ICE MACHINE LEAKING WATER. JAI…"
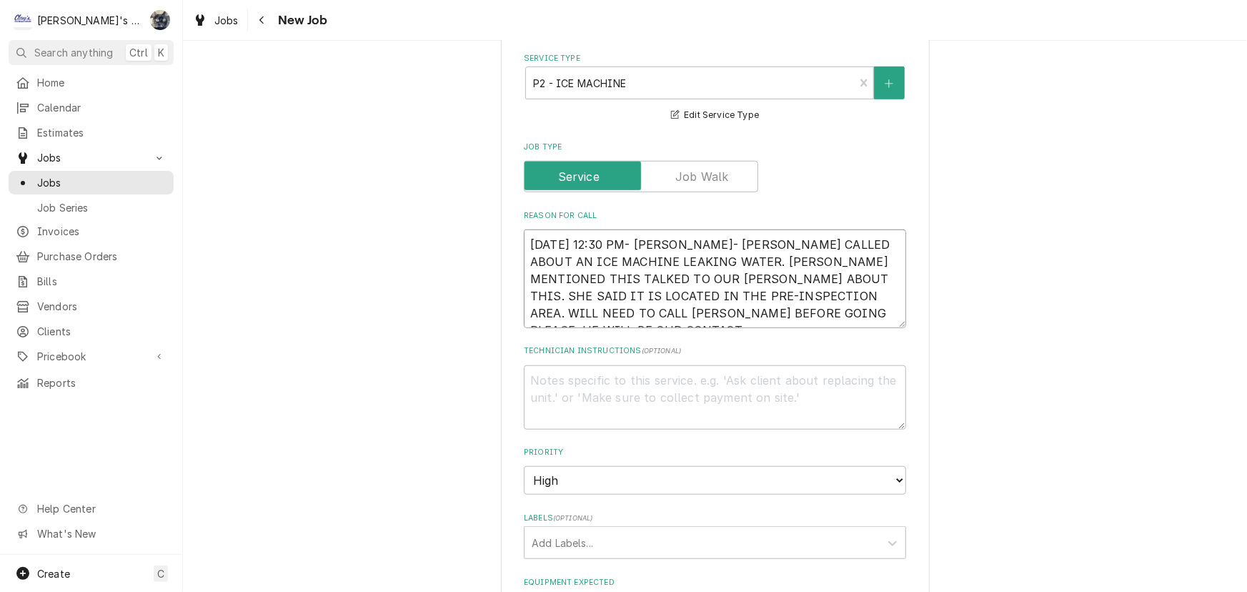
type textarea "x"
type textarea "9/22/2025 12:30 PM- SARAH- DRAKE CALLED ABOUT AN ICE MACHINE LEAKING WATER. JAI…"
type textarea "x"
type textarea "9/22/2025 12:30 PM- SARAH- DRAKE CALLED ABOUT AN ICE MACHINE LEAKING WATER. JAI…"
type textarea "x"
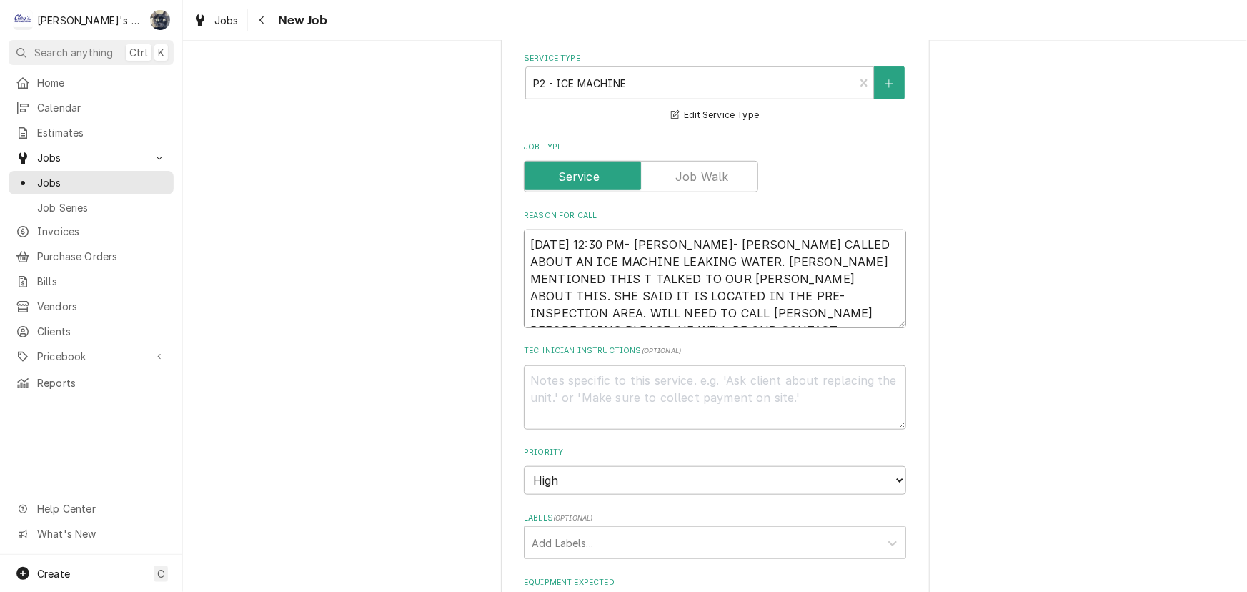
type textarea "9/22/2025 12:30 PM- SARAH- DRAKE CALLED ABOUT AN ICE MACHINE LEAKING WATER. JAI…"
type textarea "x"
type textarea "9/22/2025 12:30 PM- SARAH- DRAKE CALLED ABOUT AN ICE MACHINE LEAKING WATER. JAI…"
type textarea "x"
type textarea "9/22/2025 12:30 PM- SARAH- DRAKE CALLED ABOUT AN ICE MACHINE LEAKING WATER. JAI…"
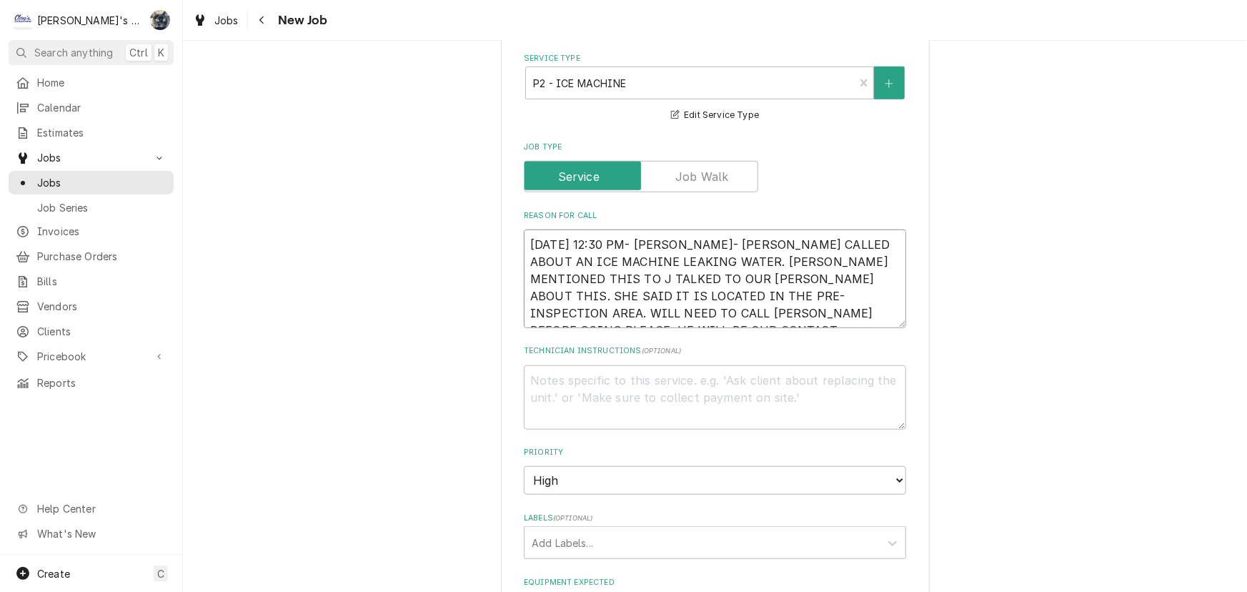
type textarea "x"
type textarea "9/22/2025 12:30 PM- SARAH- DRAKE CALLED ABOUT AN ICE MACHINE LEAKING WATER. JAI…"
type textarea "x"
type textarea "9/22/2025 12:30 PM- SARAH- DRAKE CALLED ABOUT AN ICE MACHINE LEAKING WATER. JAI…"
type textarea "x"
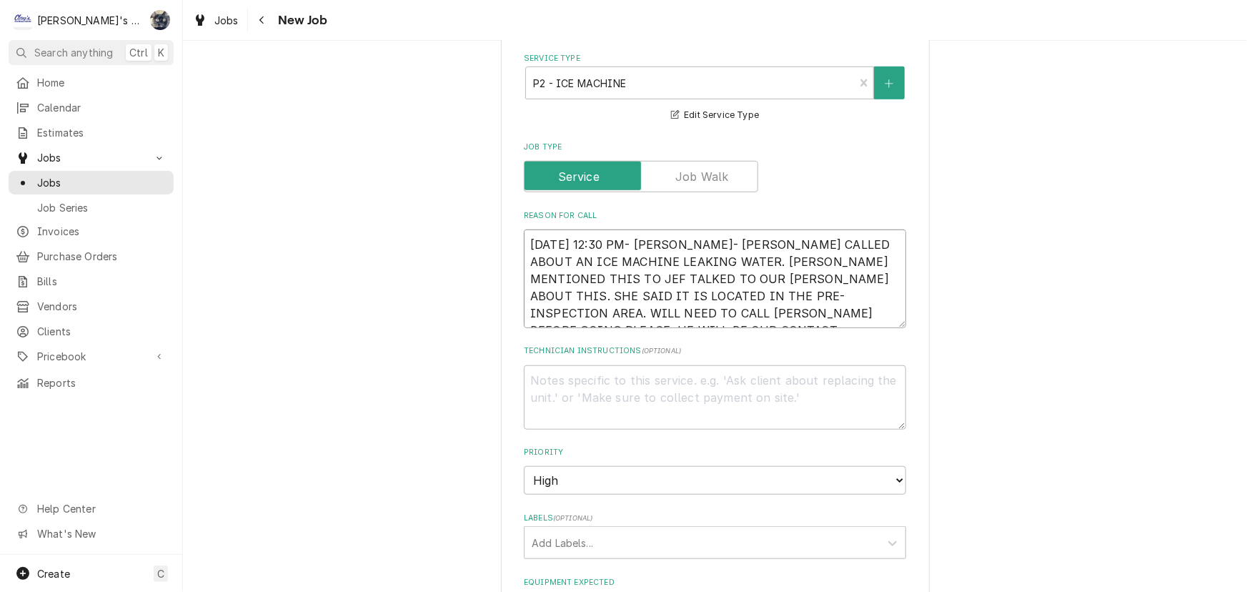
type textarea "9/22/2025 12:30 PM- SARAH- DRAKE CALLED ABOUT AN ICE MACHINE LEAKING WATER. JAI…"
drag, startPoint x: 727, startPoint y: 274, endPoint x: 513, endPoint y: 273, distance: 213.7
click at [513, 273] on div "Use the fields below to edit this job: Client Details Client TAILWIND Edit Clie…" at bounding box center [715, 384] width 429 height 1541
type textarea "x"
type textarea "9/22/2025 12:30 PM- SARAH- DRAKE CALLED ABOUT AN ICE MACHINE LEAKING WATER. JAI…"
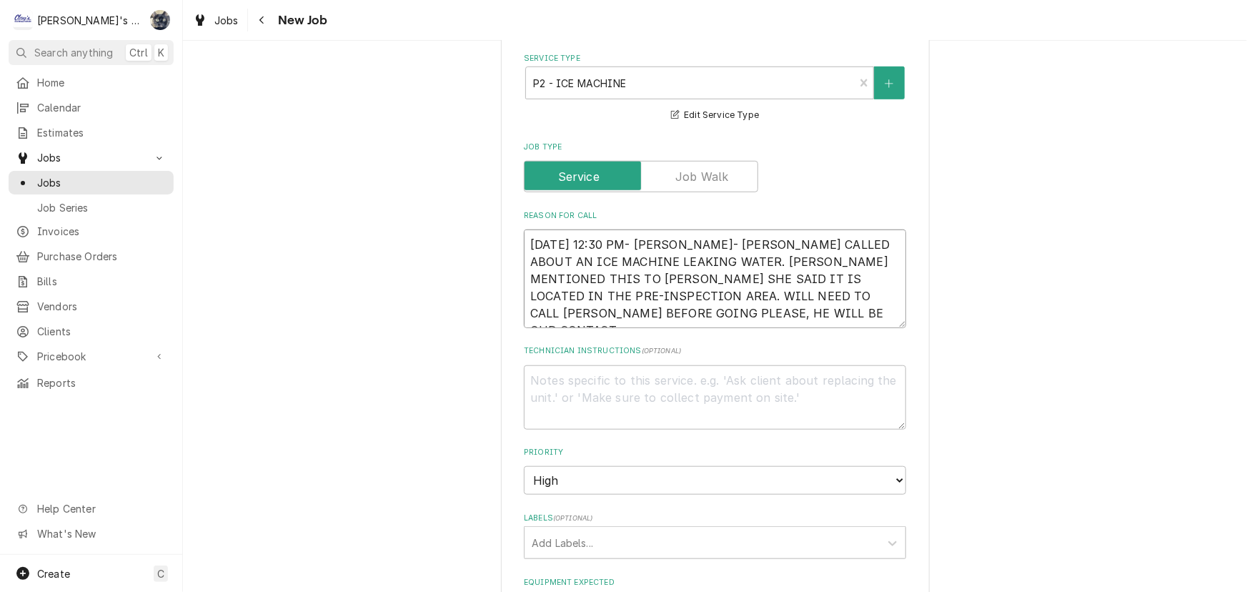
type textarea "x"
type textarea "9/22/2025 12:30 PM- SARAH- DRAKE CALLED ABOUT AN ICE MACHINE LEAKING WATER. JAI…"
type textarea "x"
type textarea "9/22/2025 12:30 PM- SARAH- DRAKE CALLED ABOUT AN ICE MACHINE LEAKING WATER. JAI…"
type textarea "x"
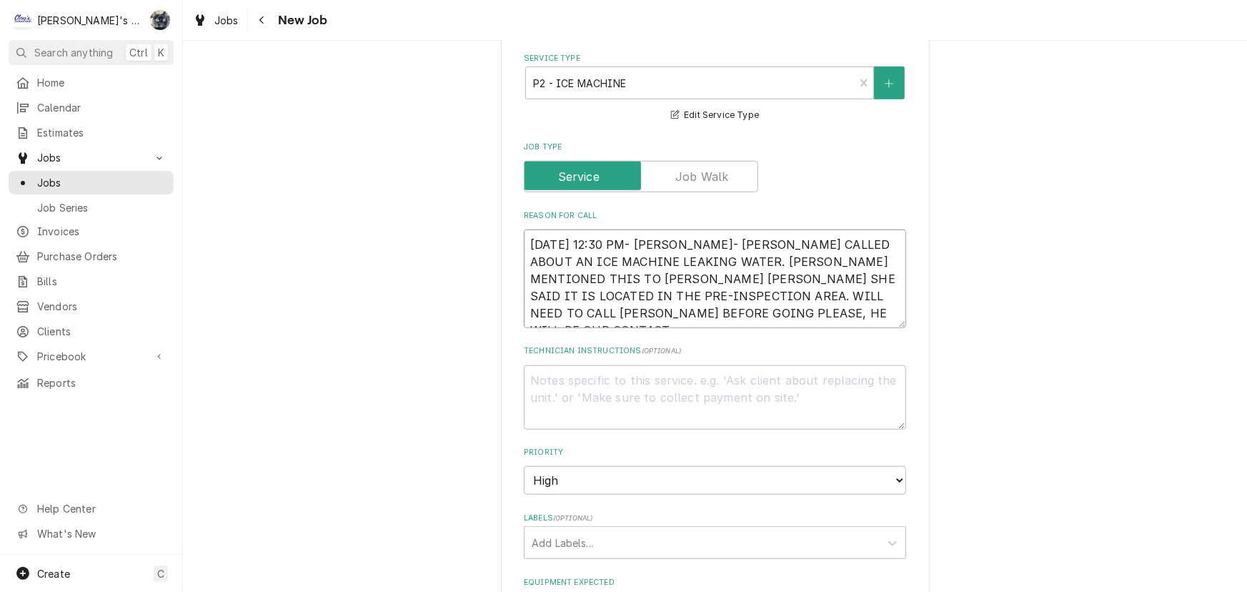
type textarea "9/22/2025 12:30 PM- SARAH- DRAKE CALLED ABOUT AN ICE MACHINE LEAKING WATER. JAI…"
type textarea "x"
type textarea "9/22/2025 12:30 PM- SARAH- DRAKE CALLED ABOUT AN ICE MACHINE LEAKING WATER. JAI…"
type textarea "x"
type textarea "9/22/2025 12:30 PM- SARAH- DRAKE CALLED ABOUT AN ICE MACHINE LEAKING WATER. JAI…"
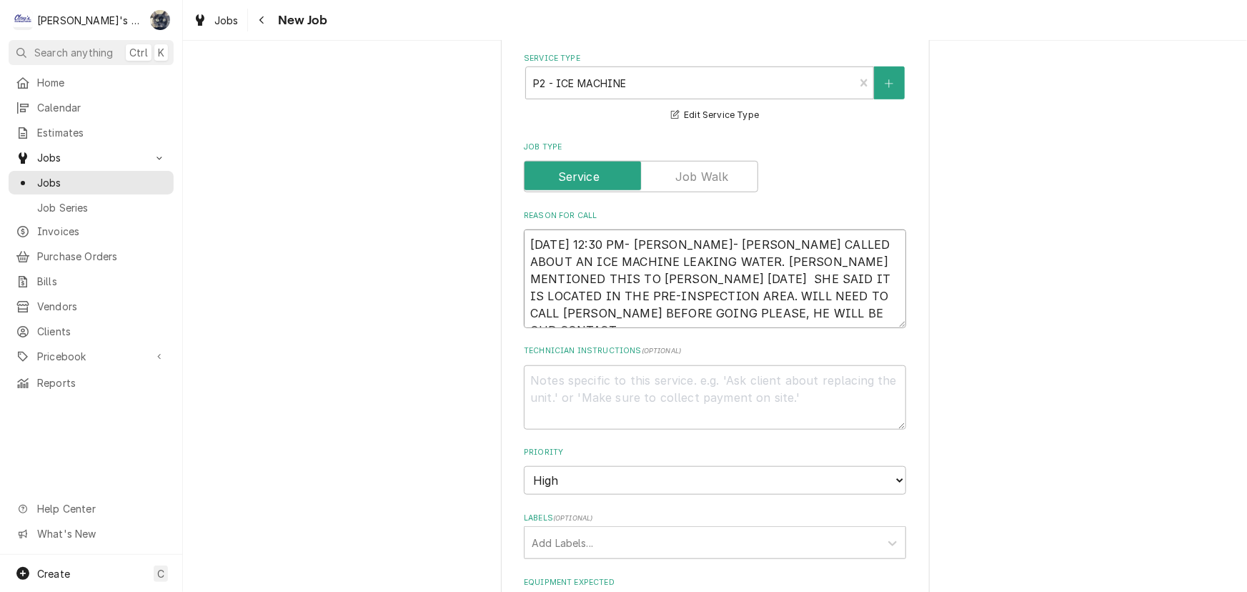
type textarea "x"
type textarea "9/22/2025 12:30 PM- SARAH- DRAKE CALLED ABOUT AN ICE MACHINE LEAKING WATER. JAI…"
type textarea "x"
type textarea "9/22/2025 12:30 PM- SARAH- DRAKE CALLED ABOUT AN ICE MACHINE LEAKING WATER. JAI…"
type textarea "x"
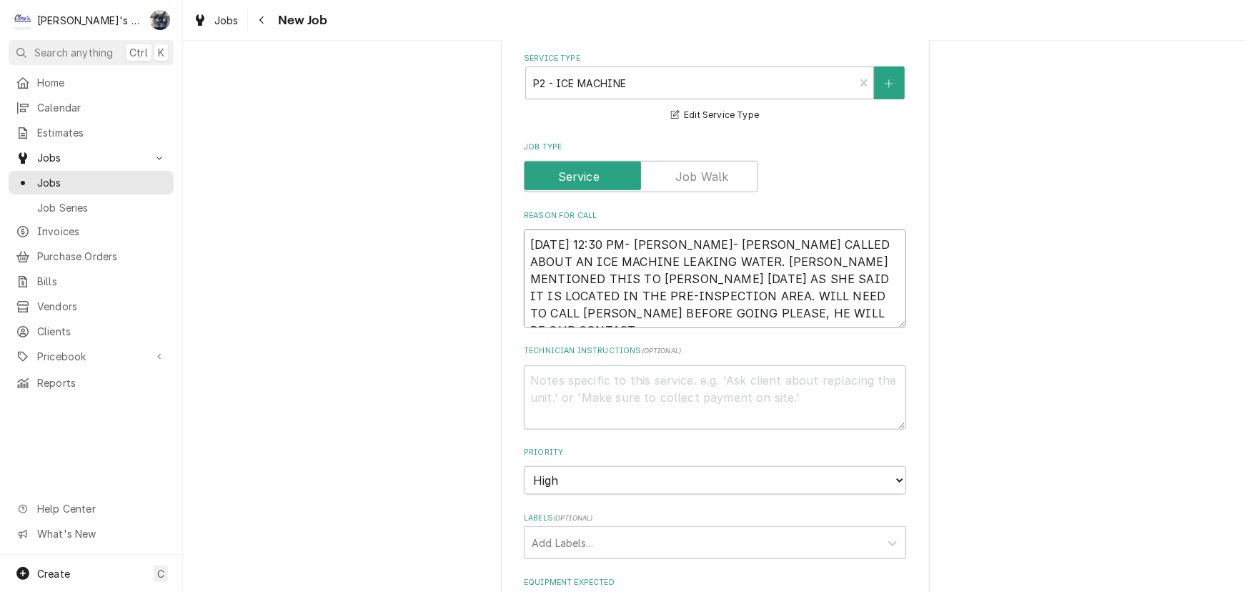
type textarea "9/22/2025 12:30 PM- SARAH- DRAKE CALLED ABOUT AN ICE MACHINE LEAKING WATER. JAI…"
type textarea "x"
type textarea "9/22/2025 12:30 PM- SARAH- DRAKE CALLED ABOUT AN ICE MACHINE LEAKING WATER. JAI…"
type textarea "x"
type textarea "9/22/2025 12:30 PM- SARAH- DRAKE CALLED ABOUT AN ICE MACHINE LEAKING WATER. JAI…"
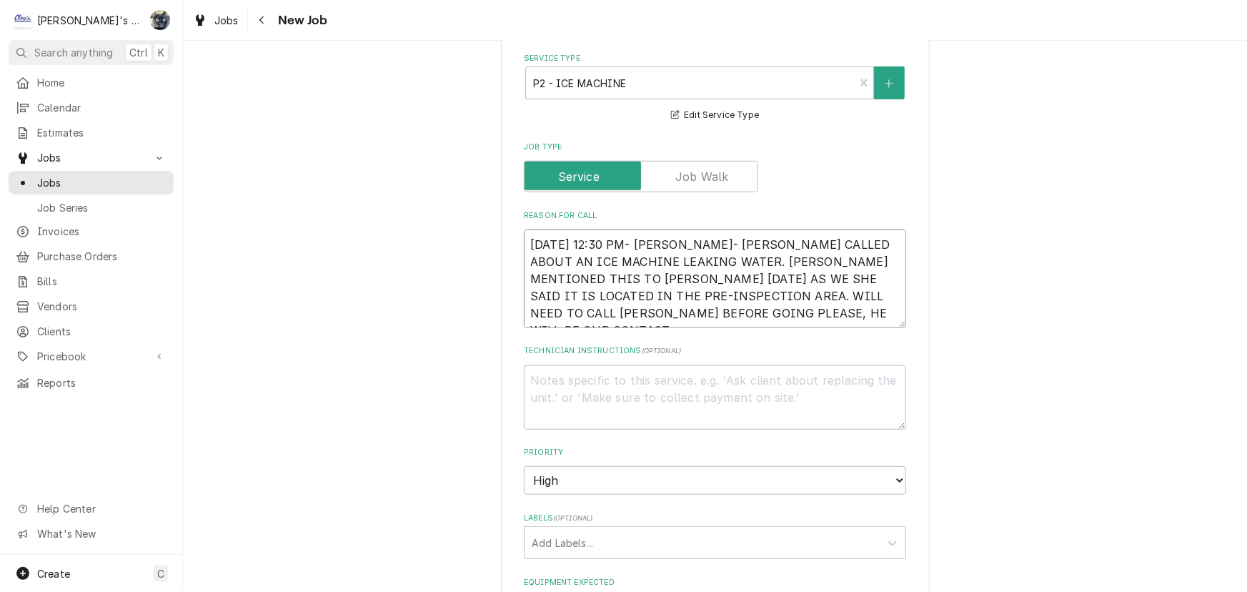
type textarea "x"
type textarea "9/22/2025 12:30 PM- SARAH- DRAKE CALLED ABOUT AN ICE MACHINE LEAKING WATER. JAI…"
type textarea "x"
type textarea "9/22/2025 12:30 PM- SARAH- DRAKE CALLED ABOUT AN ICE MACHINE LEAKING WATER. JAI…"
type textarea "x"
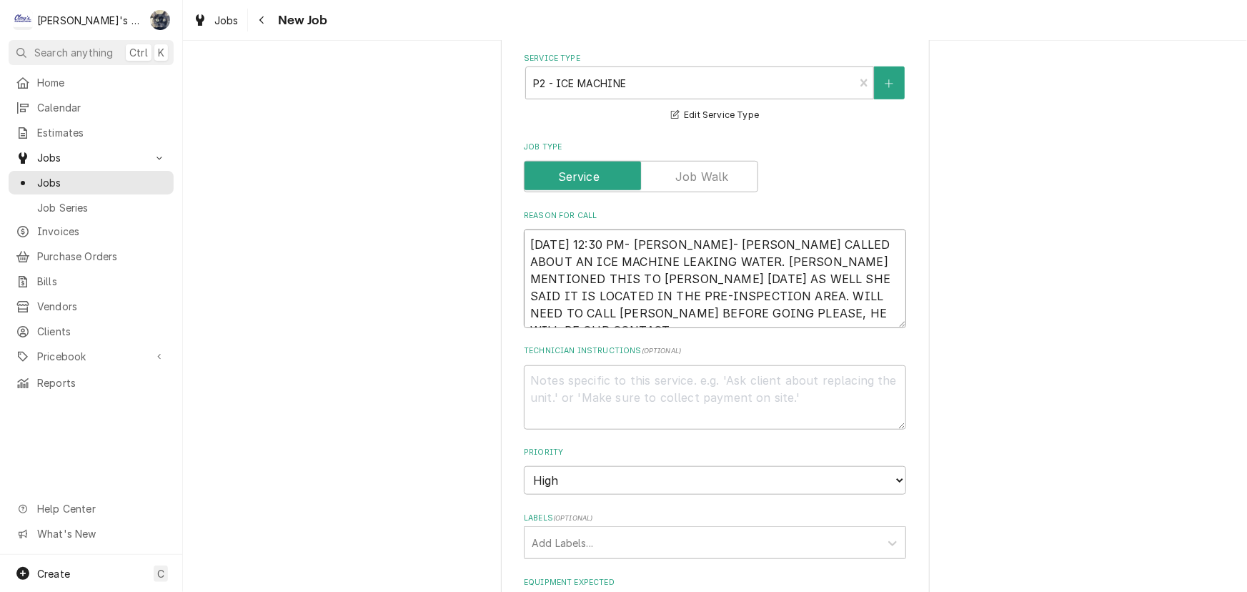
type textarea "9/22/2025 12:30 PM- SARAH- DRAKE CALLED ABOUT AN ICE MACHINE LEAKING WATER. JAI…"
type textarea "x"
type textarea "9/22/2025 12:30 PM- SARAH- DRAKE CALLED ABOUT AN ICE MACHINE LEAKING WATER. JAI…"
type textarea "x"
type textarea "9/22/2025 12:30 PM- SARAH- DRAKE CALLED ABOUT AN ICE MACHINE LEAKING WATER. JAI…"
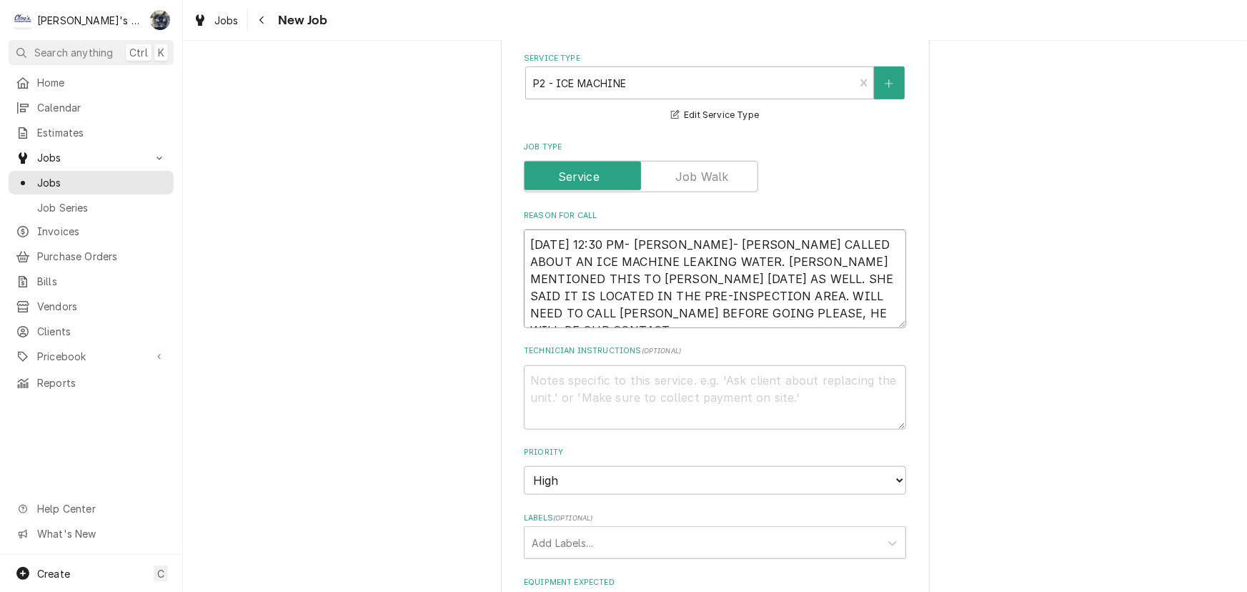
type textarea "x"
click at [770, 309] on textarea "9/22/2025 12:30 PM- SARAH- DRAKE CALLED ABOUT AN ICE MACHINE LEAKING WATER. JAI…" at bounding box center [715, 278] width 382 height 99
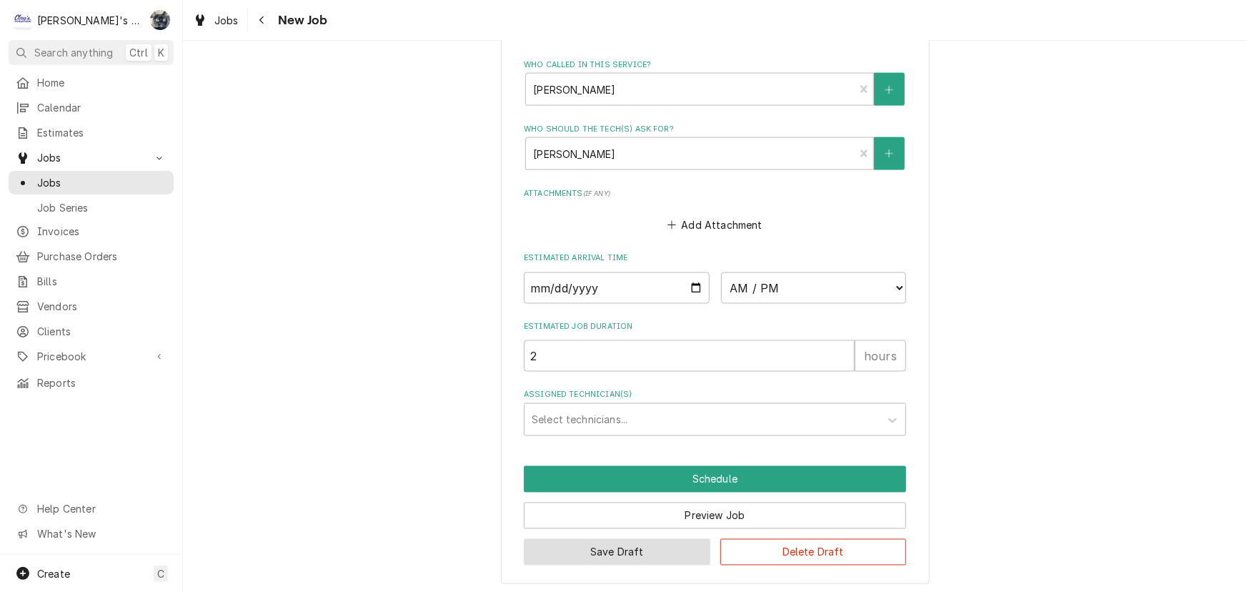
type textarea "9/22/2025 12:30 PM- SARAH- DRAKE CALLED ABOUT AN ICE MACHINE LEAKING WATER. JAI…"
click at [671, 543] on button "Save Draft" at bounding box center [617, 552] width 187 height 26
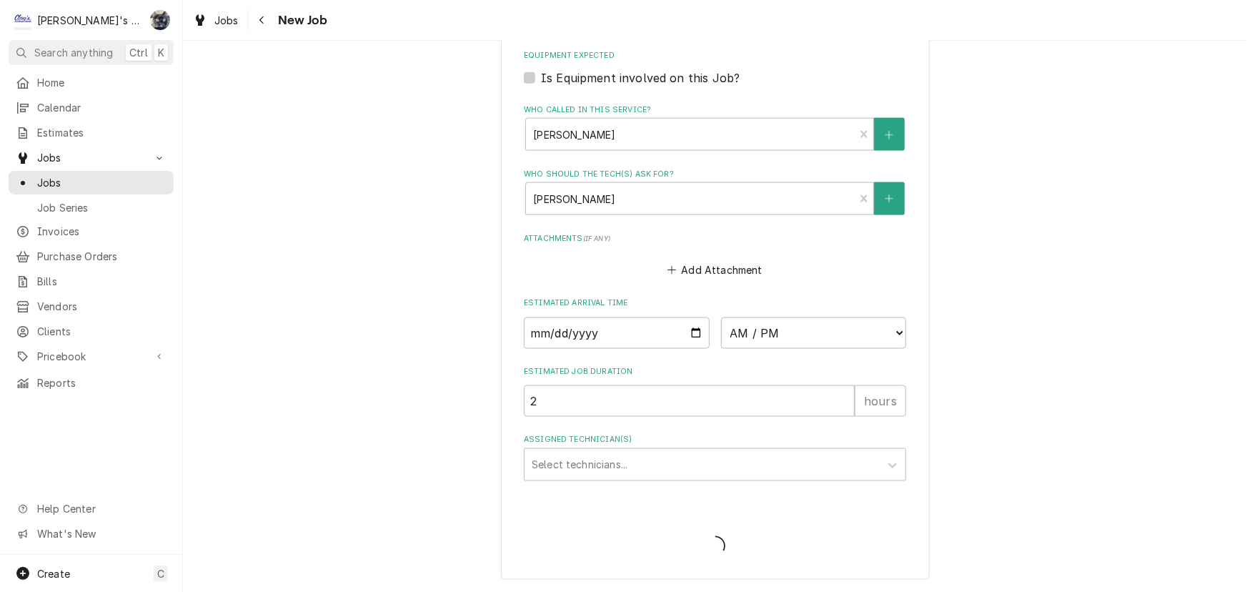
scroll to position [978, 0]
type textarea "x"
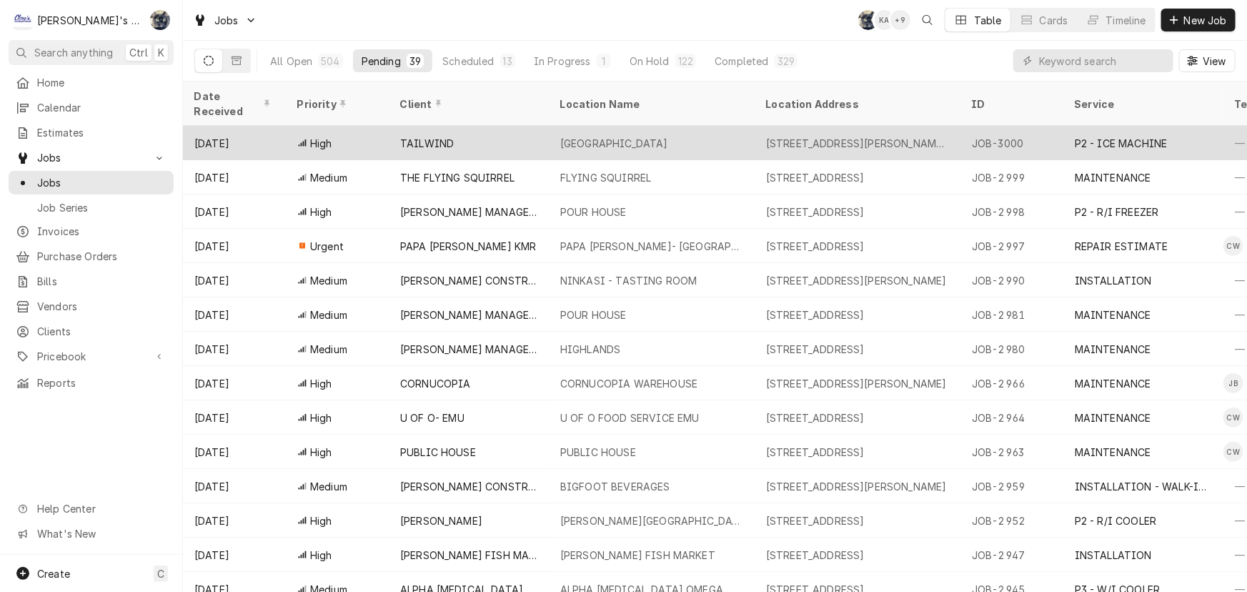
click at [638, 136] on div "[GEOGRAPHIC_DATA]" at bounding box center [614, 143] width 108 height 15
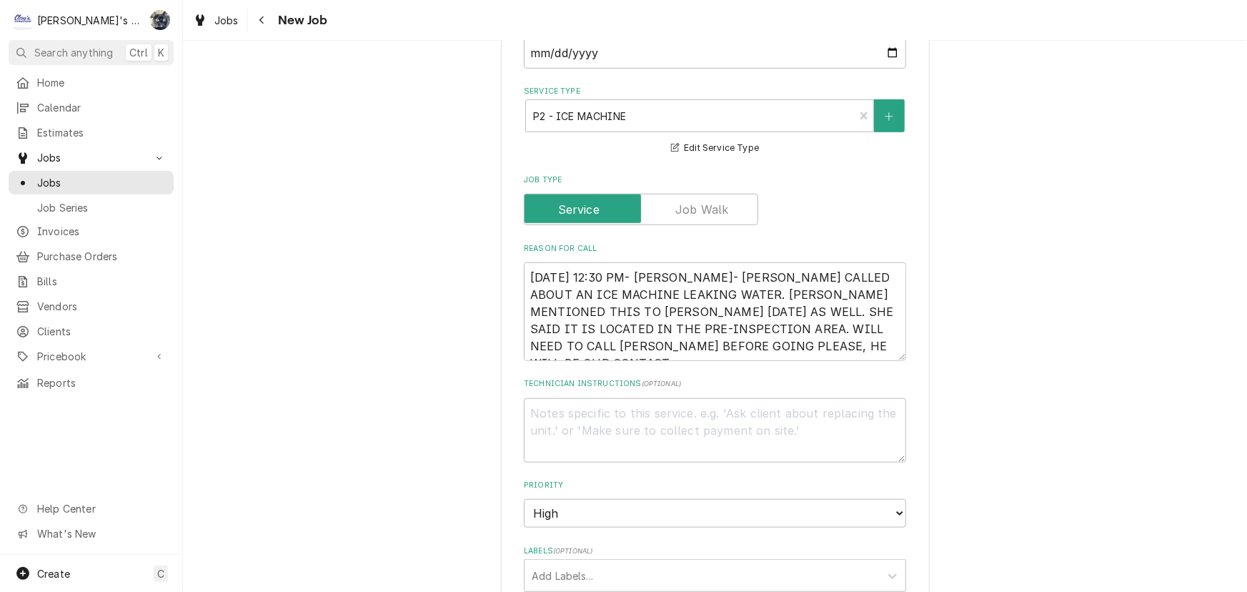
scroll to position [389, 0]
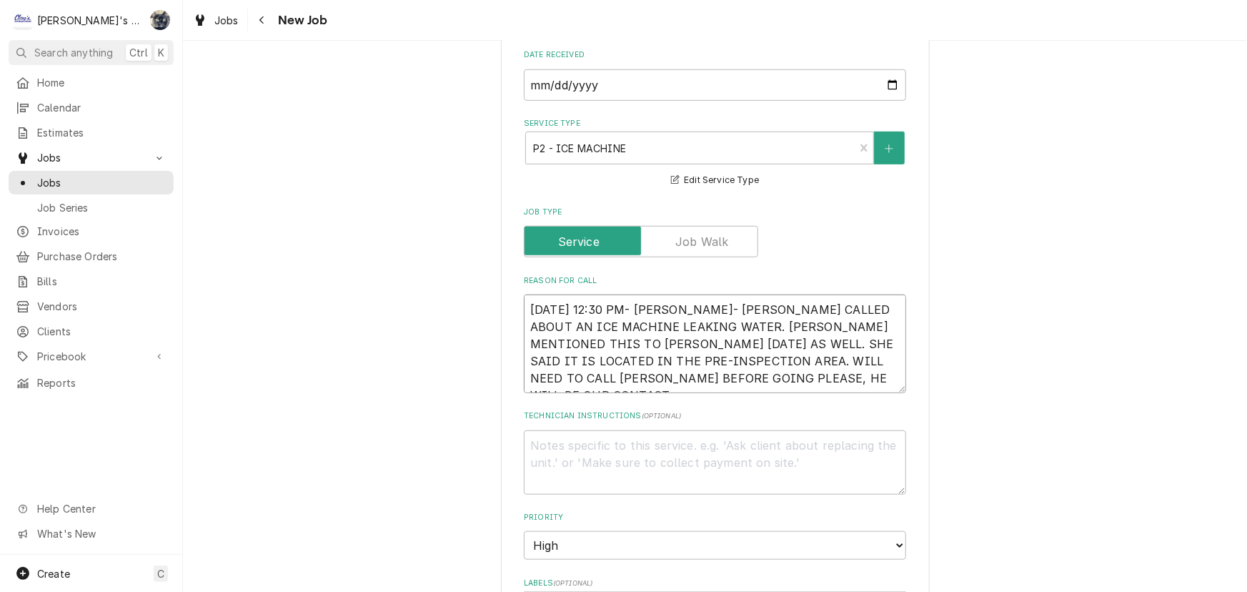
click at [850, 322] on textarea "[DATE] 12:30 PM- [PERSON_NAME]- [PERSON_NAME] CALLED ABOUT AN ICE MACHINE LEAKI…" at bounding box center [715, 343] width 382 height 99
type textarea "x"
type textarea "[DATE] 12:30 PM- [PERSON_NAME]- [PERSON_NAME] CALLED ABOUT AN ICE MACHINE LEAKI…"
type textarea "x"
type textarea "[DATE] 12:30 PM- [PERSON_NAME]- [PERSON_NAME] CALLED ABOUT AN ICE MACHINE LEAKI…"
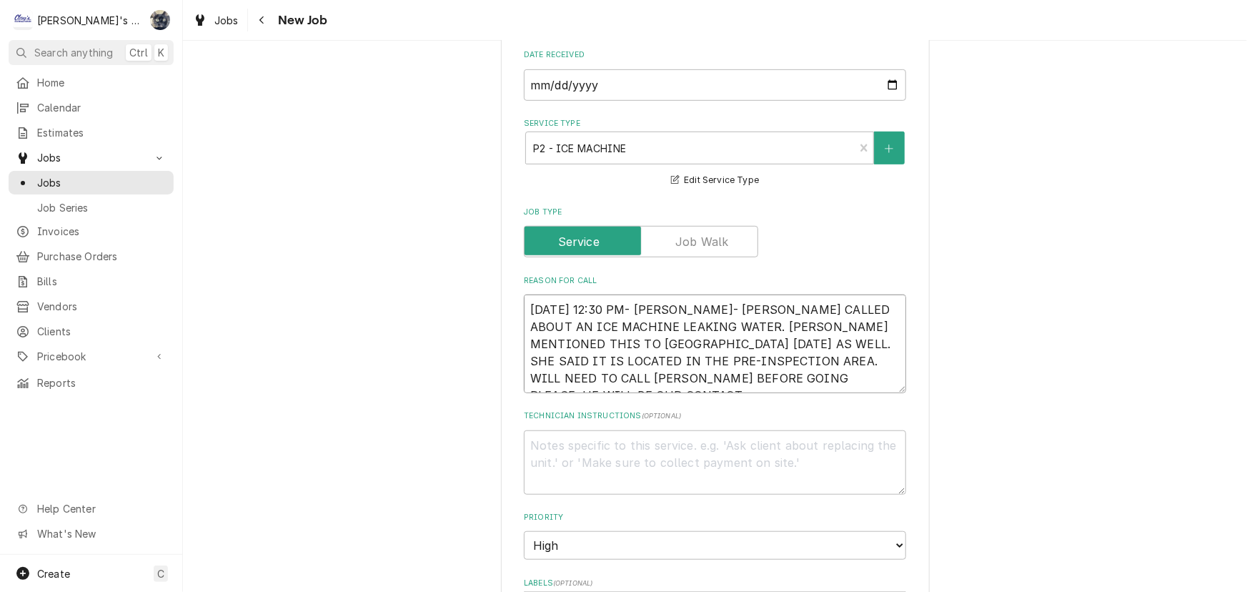
type textarea "x"
type textarea "[DATE] 12:30 PM- [PERSON_NAME]- [PERSON_NAME] CALLED ABOUT AN ICE MACHINE LEAKI…"
type textarea "x"
type textarea "[DATE] 12:30 PM- [PERSON_NAME]- [PERSON_NAME] CALLED ABOUT AN ICE MACHINE LEAKI…"
type textarea "x"
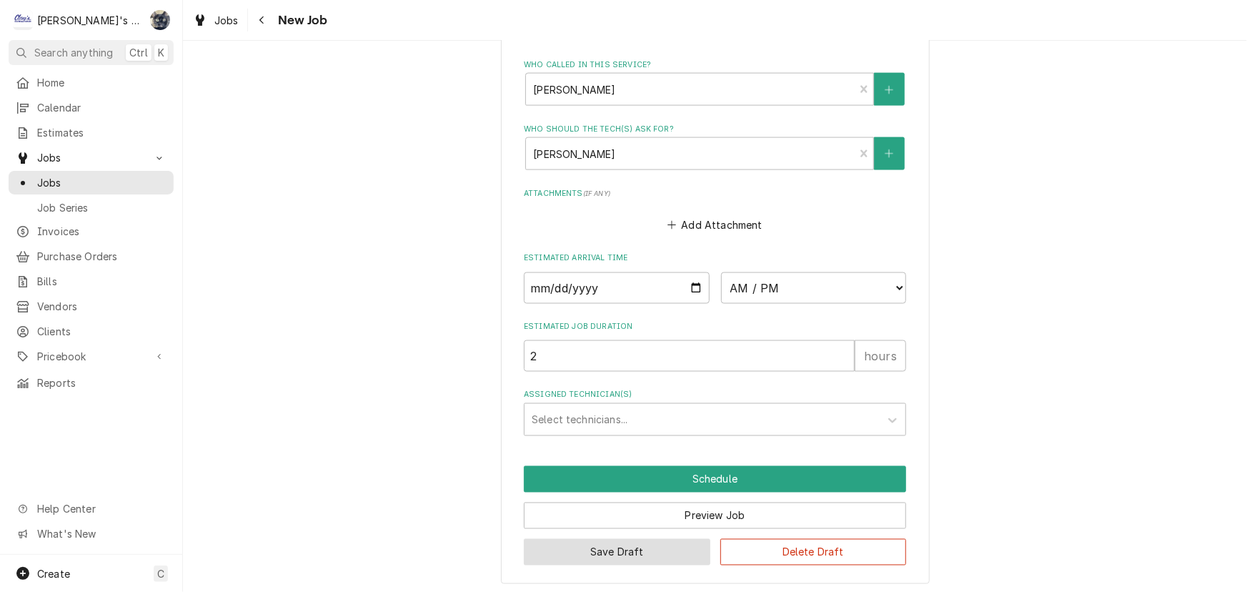
type textarea "[DATE] 12:30 PM- [PERSON_NAME]- [PERSON_NAME] CALLED ABOUT AN ICE MACHINE LEAKI…"
click at [655, 552] on button "Save Draft" at bounding box center [617, 552] width 187 height 26
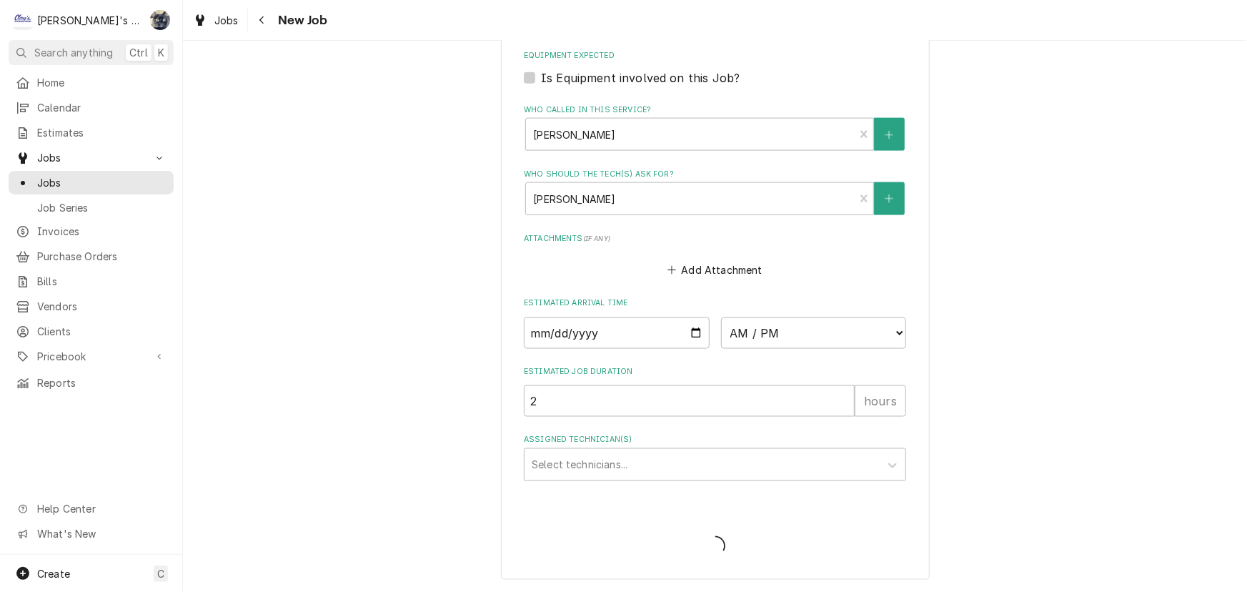
scroll to position [978, 0]
type textarea "x"
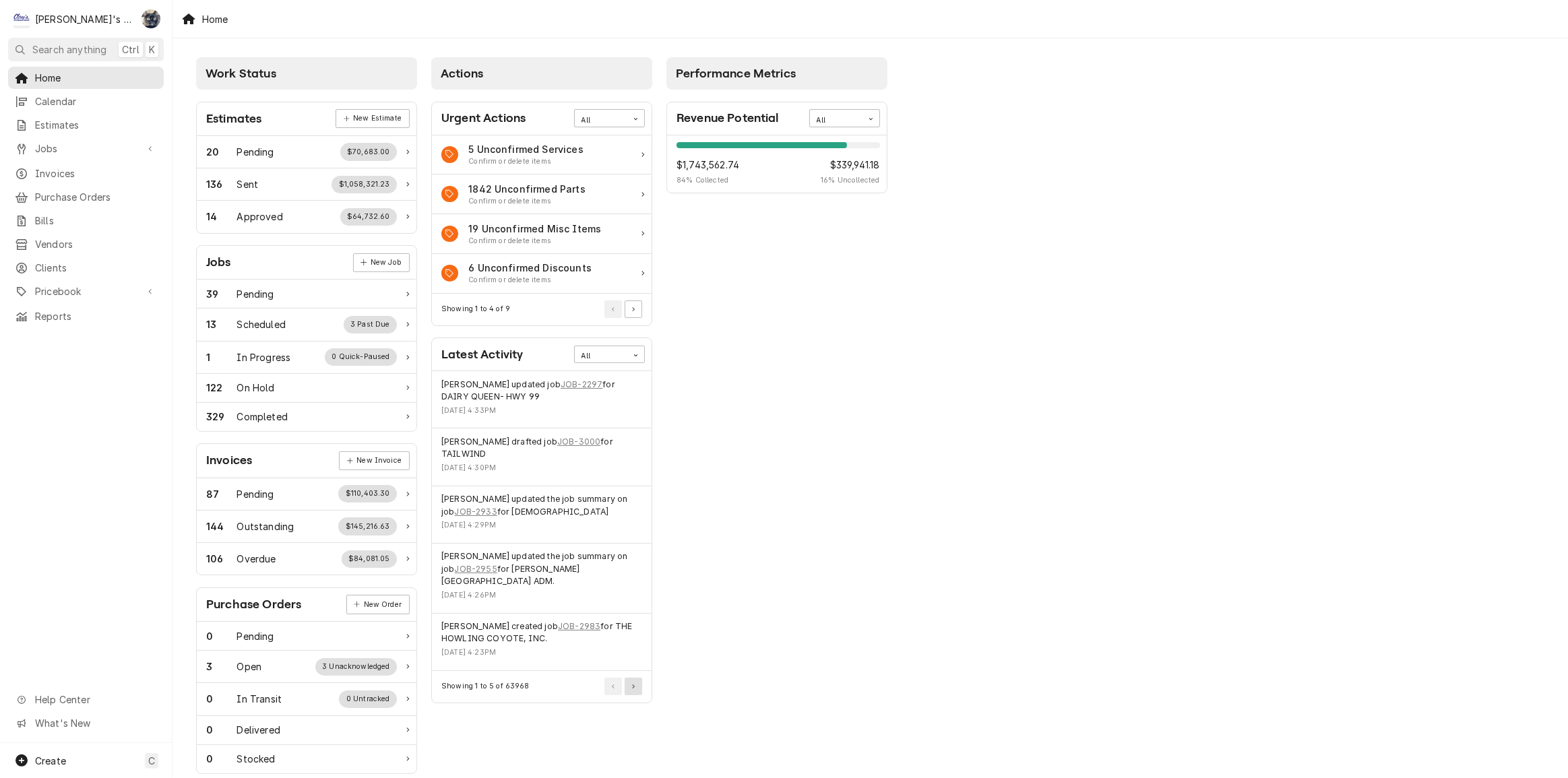
click at [630, 685] on button "Pagination Controls" at bounding box center [633, 687] width 18 height 18
click at [115, 75] on span "Home" at bounding box center [95, 77] width 122 height 14
click at [633, 678] on button "Pagination Controls" at bounding box center [633, 674] width 18 height 18
click at [570, 384] on link "JOB-3000" at bounding box center [579, 385] width 43 height 12
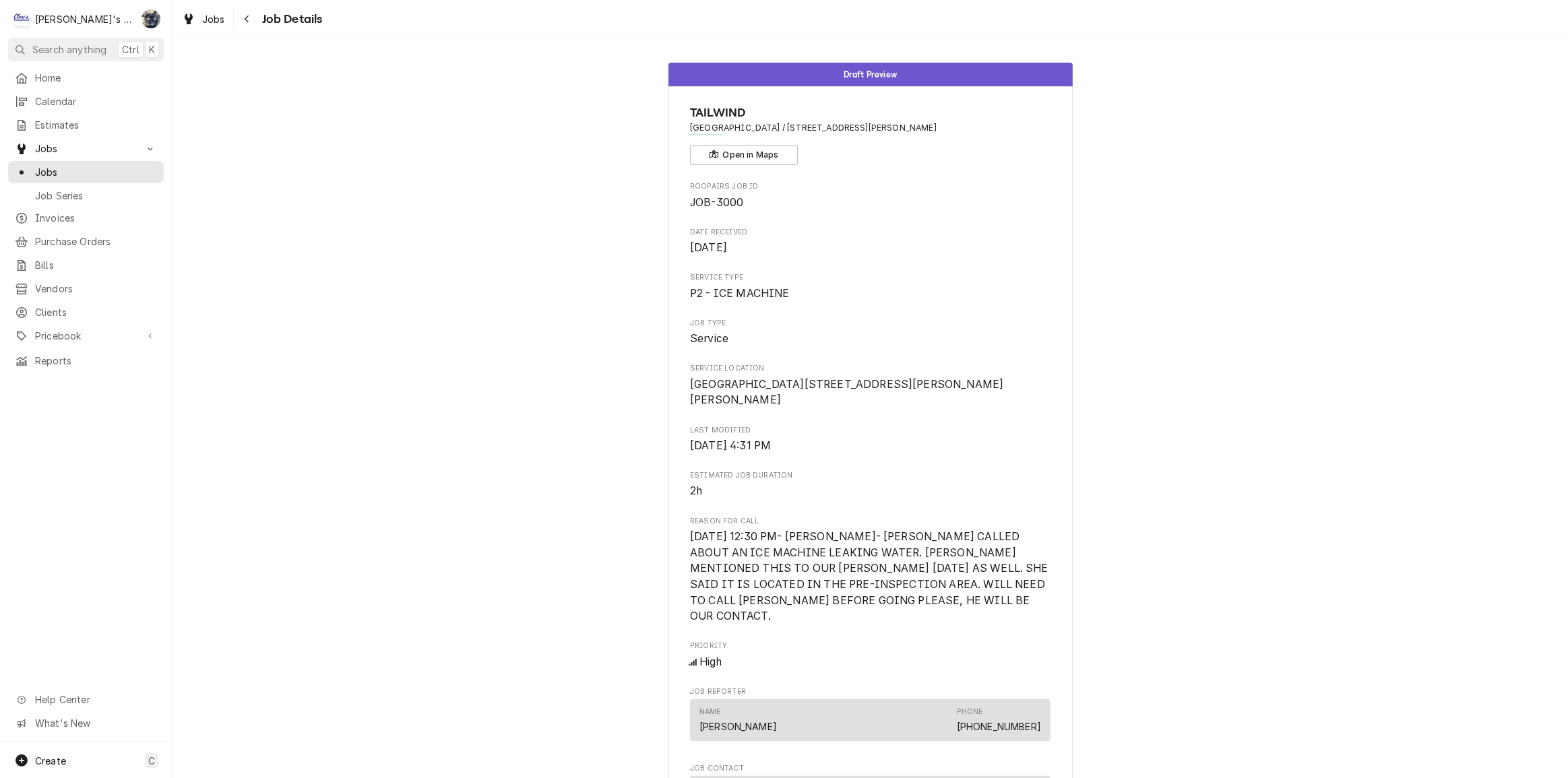
scroll to position [428, 0]
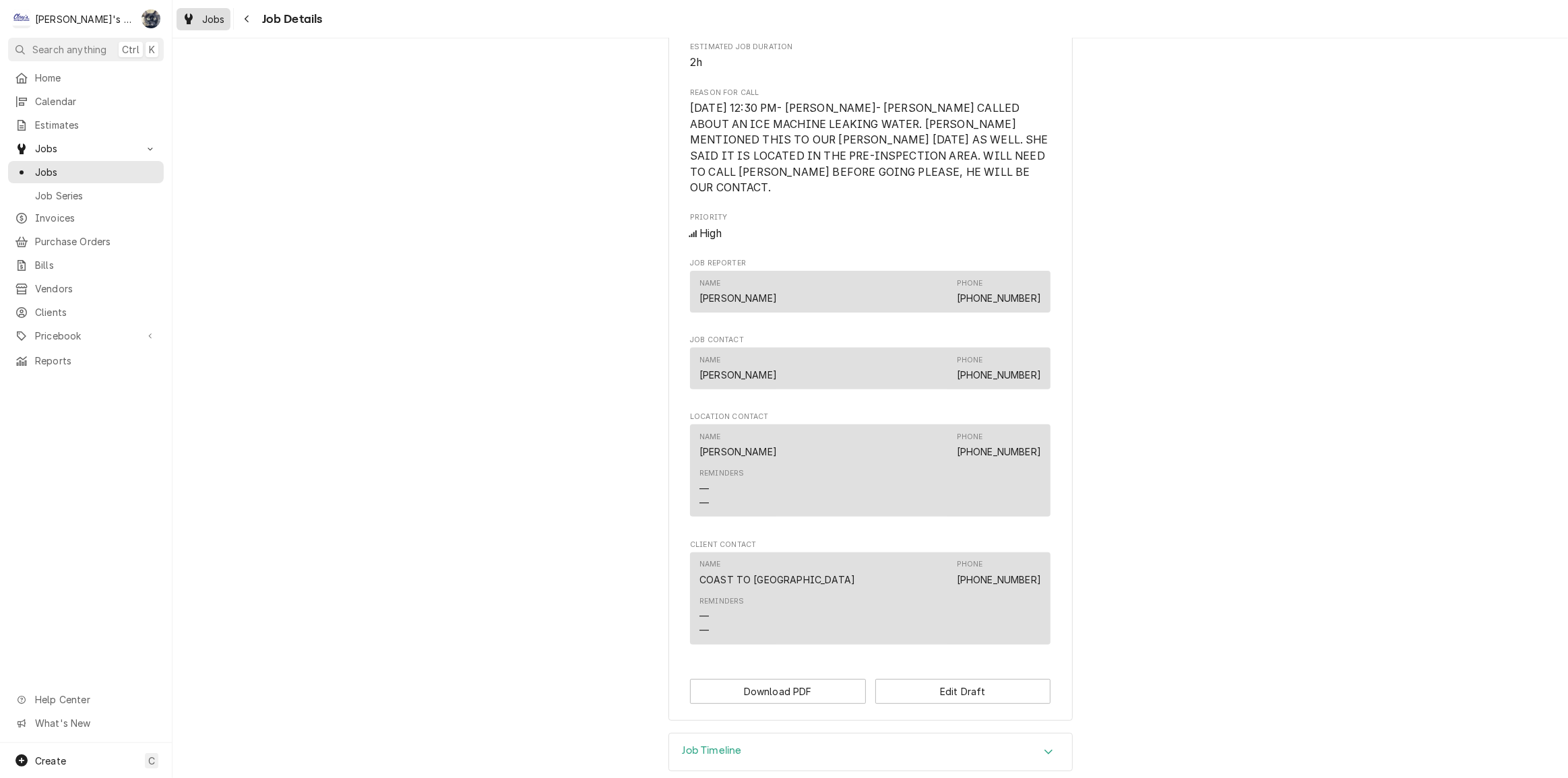
click at [225, 23] on div "Jobs" at bounding box center [203, 19] width 48 height 17
